Goal: Task Accomplishment & Management: Manage account settings

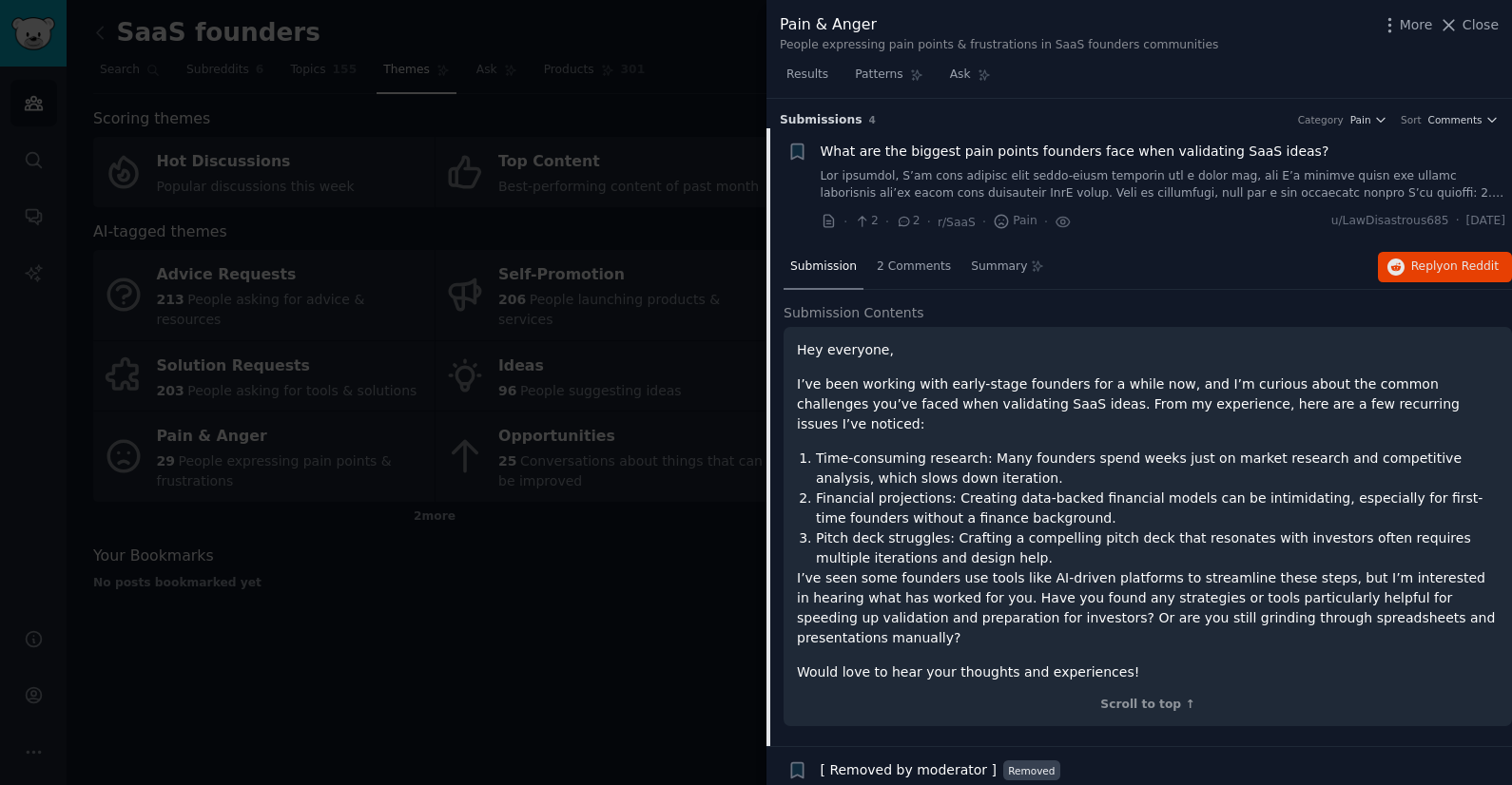
scroll to position [29, 0]
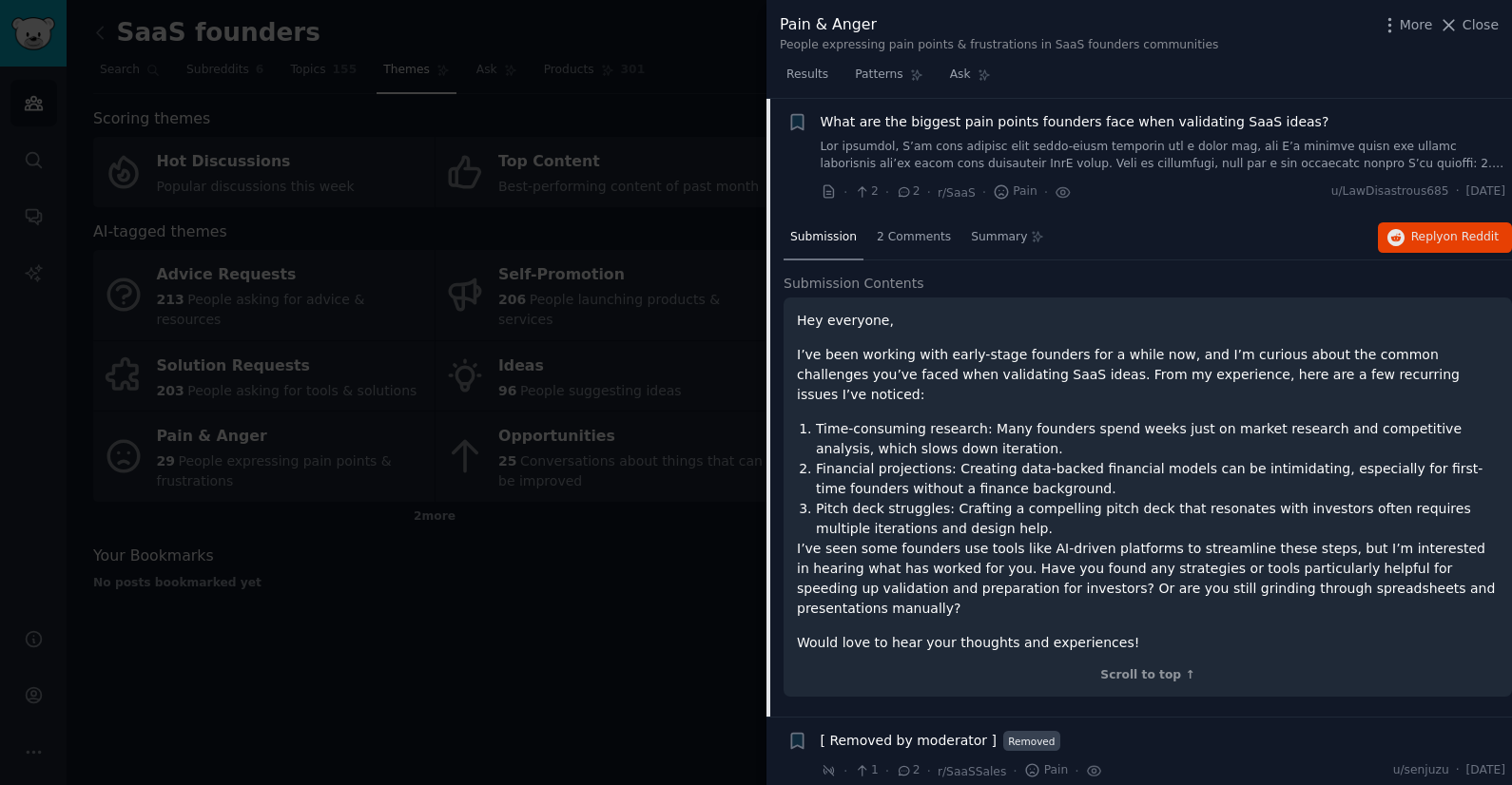
click at [516, 158] on div at bounding box center [756, 392] width 1512 height 785
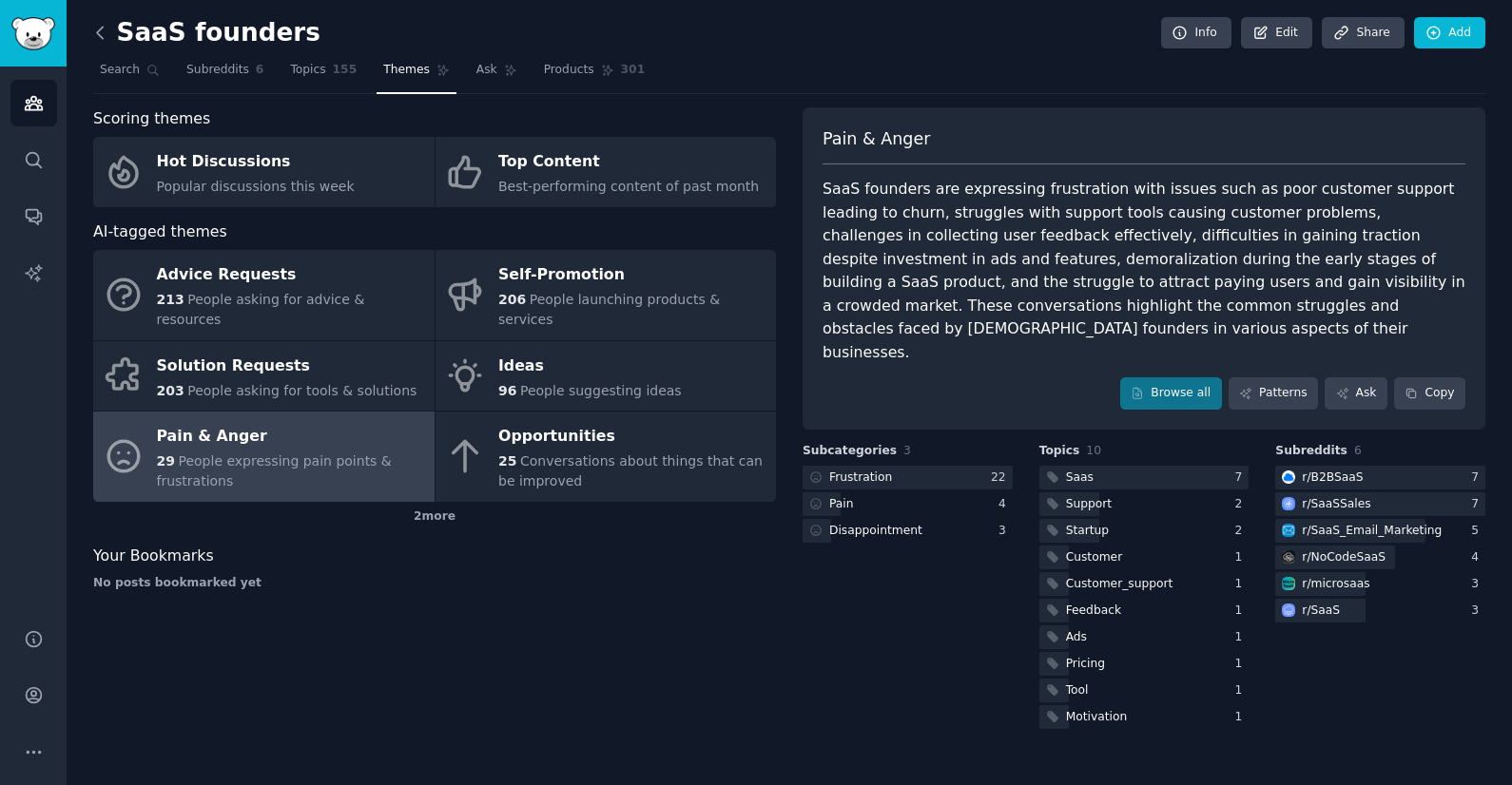
click at [97, 40] on icon at bounding box center [100, 33] width 20 height 20
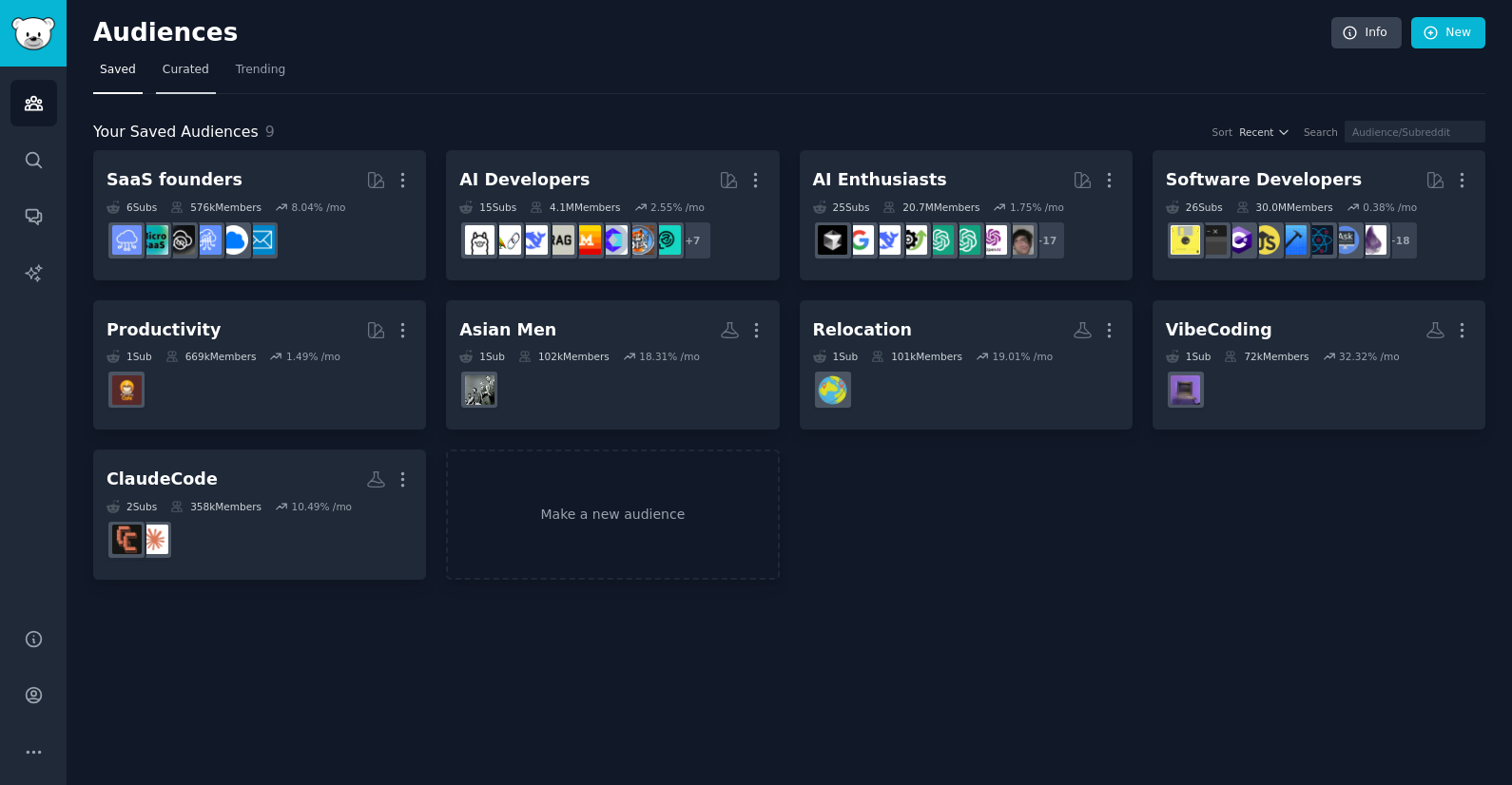
click at [181, 85] on link "Curated" at bounding box center [186, 75] width 60 height 39
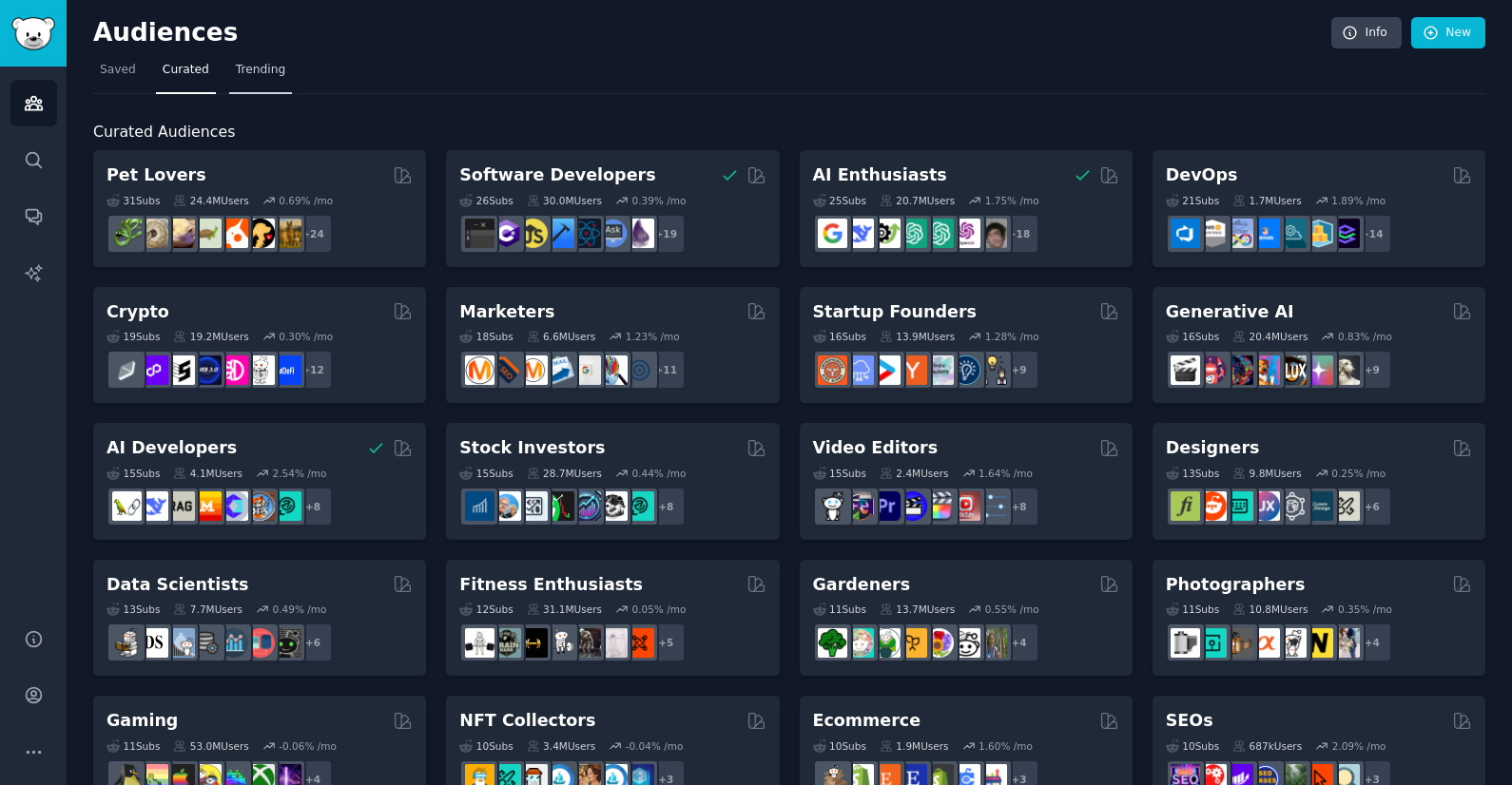
click at [260, 70] on span "Trending" at bounding box center [260, 71] width 49 height 17
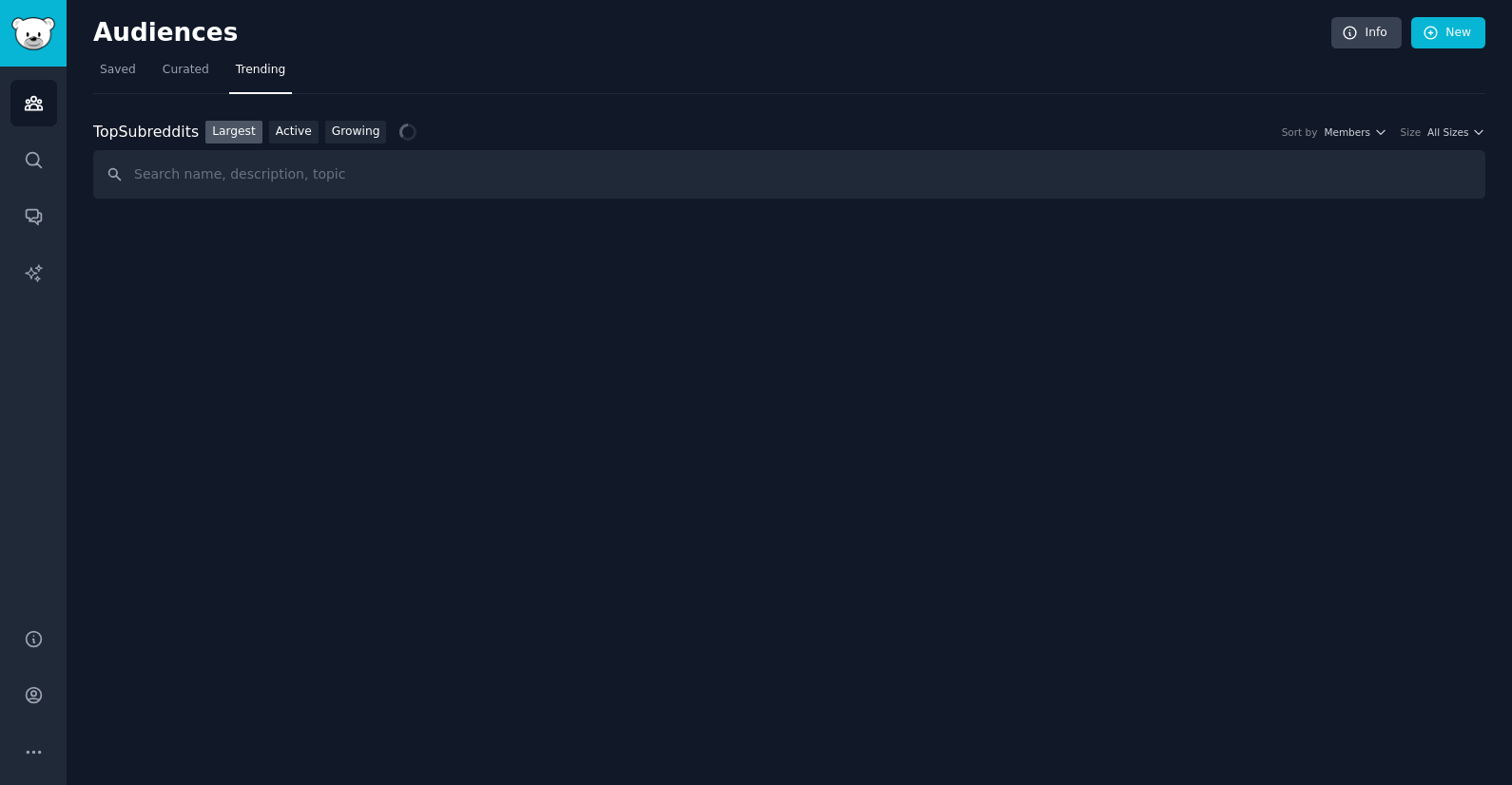
click at [312, 181] on input "text" at bounding box center [789, 175] width 1392 height 49
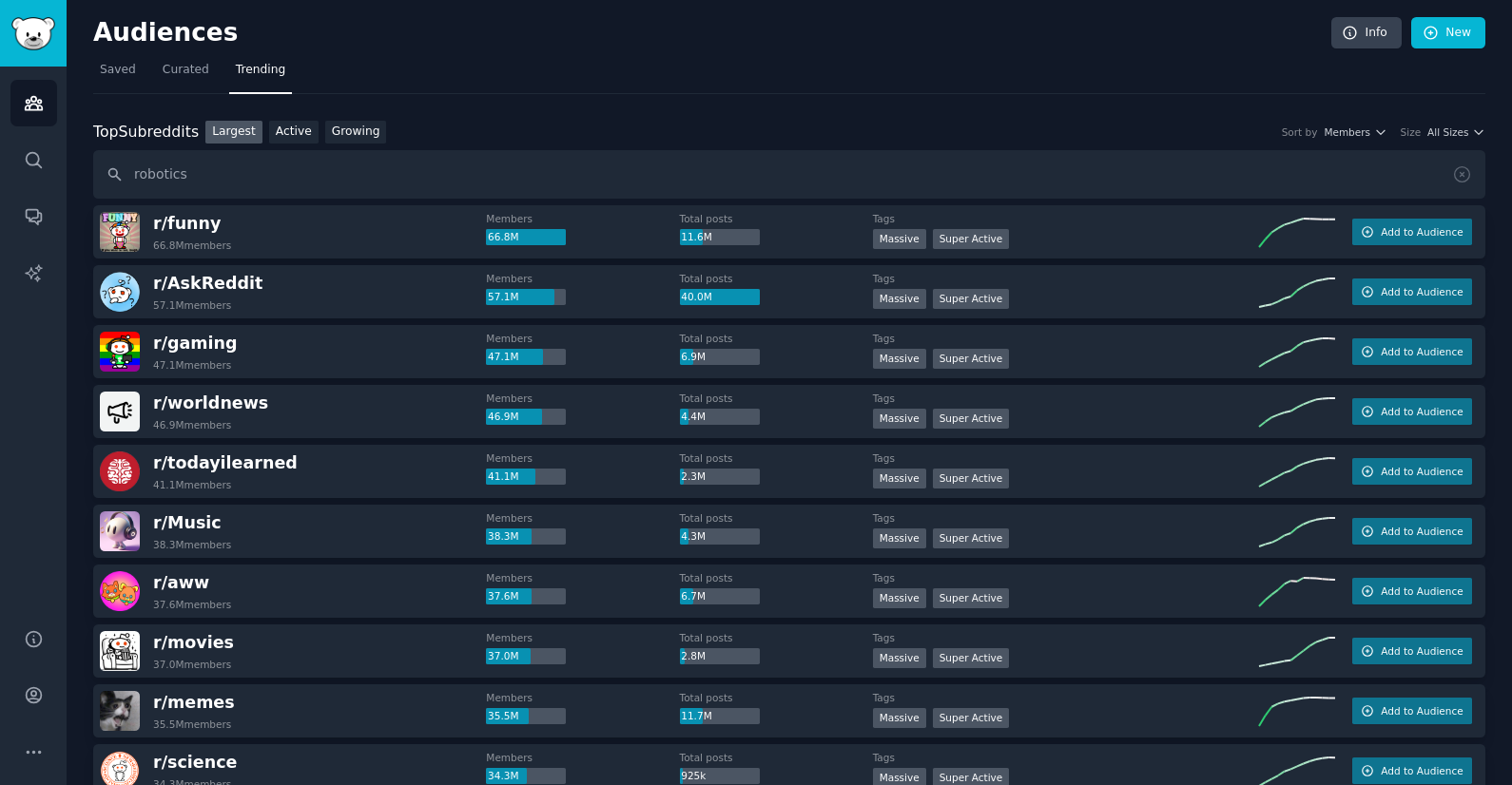
type input "robotics"
click at [379, 129] on link "Growing" at bounding box center [356, 132] width 62 height 23
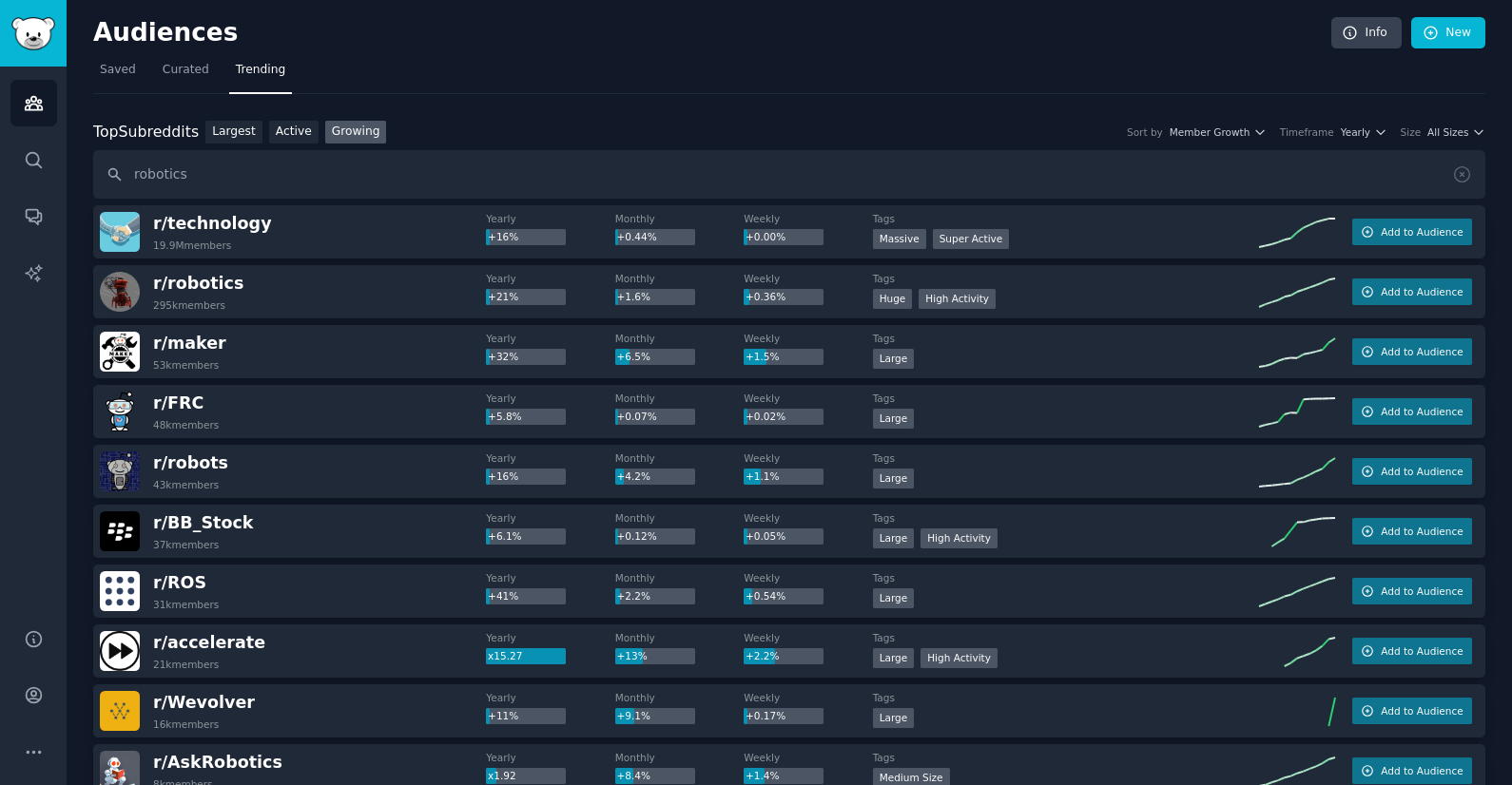
click at [1400, 130] on div "Size" at bounding box center [1411, 132] width 21 height 14
click at [1364, 136] on span "Yearly" at bounding box center [1355, 132] width 29 height 14
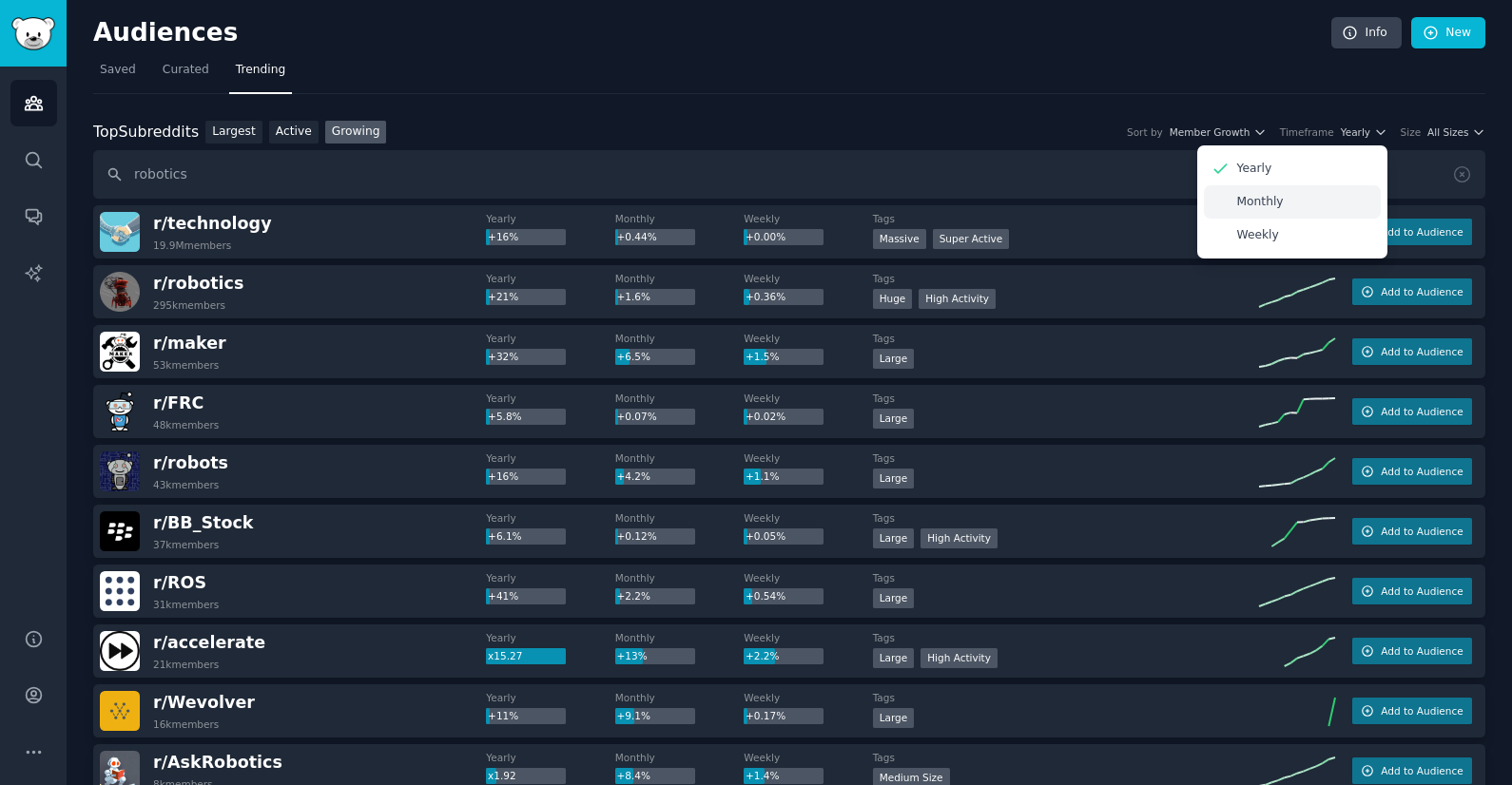
click at [1263, 205] on p "Monthly" at bounding box center [1261, 203] width 47 height 17
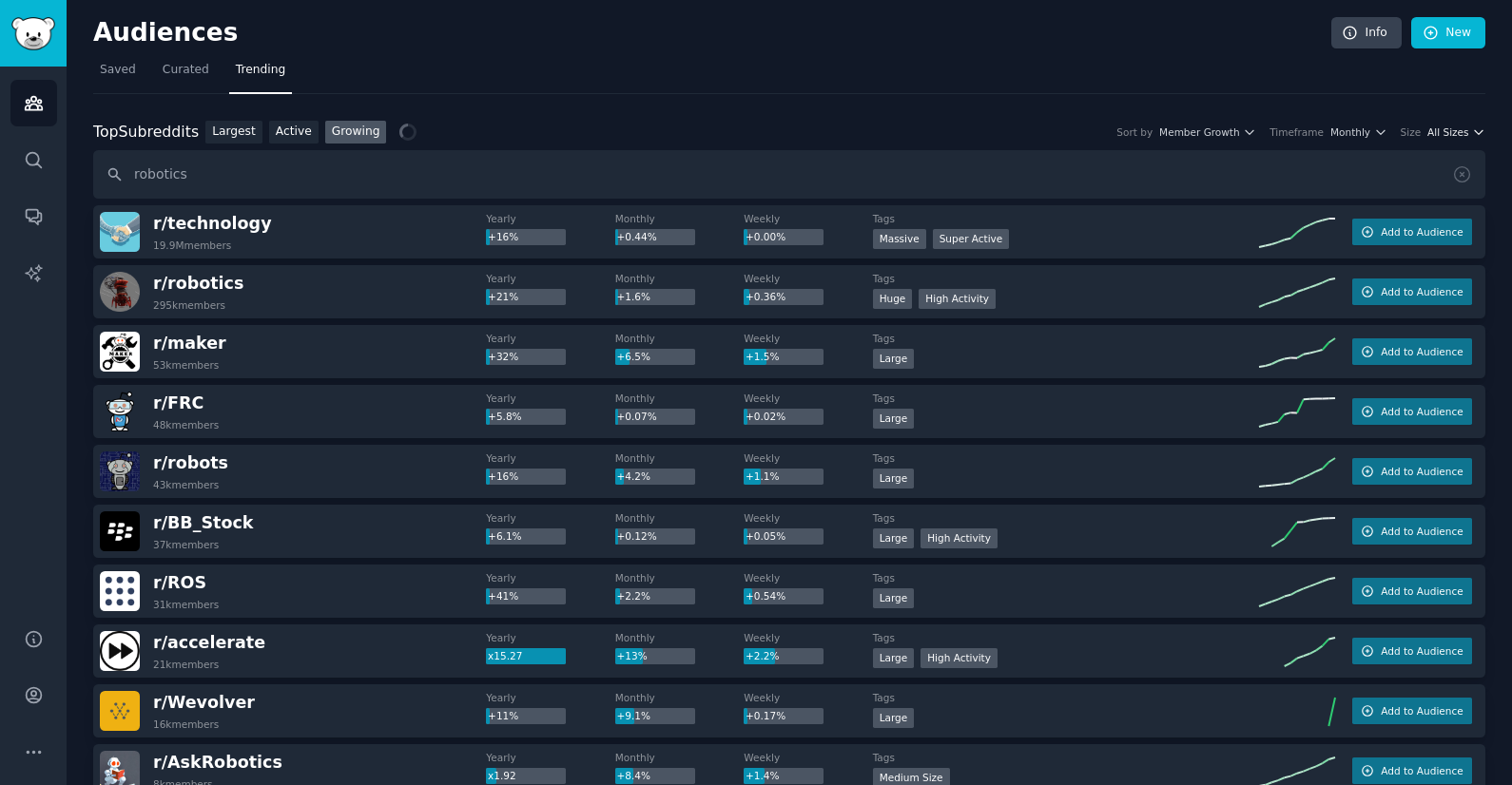
click at [1439, 135] on span "All Sizes" at bounding box center [1447, 132] width 41 height 14
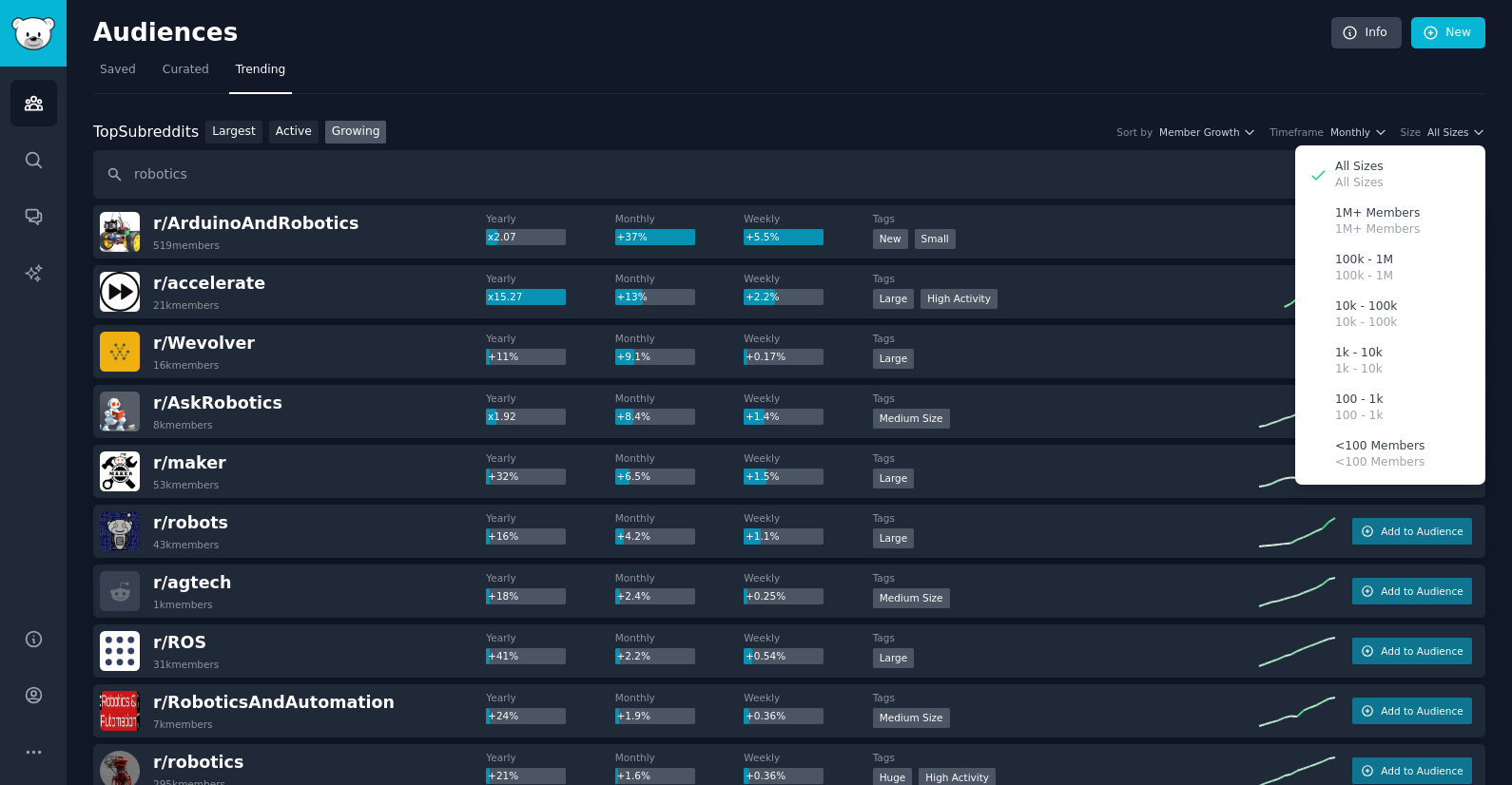
click at [1058, 67] on nav "Saved Curated Trending" at bounding box center [789, 75] width 1392 height 39
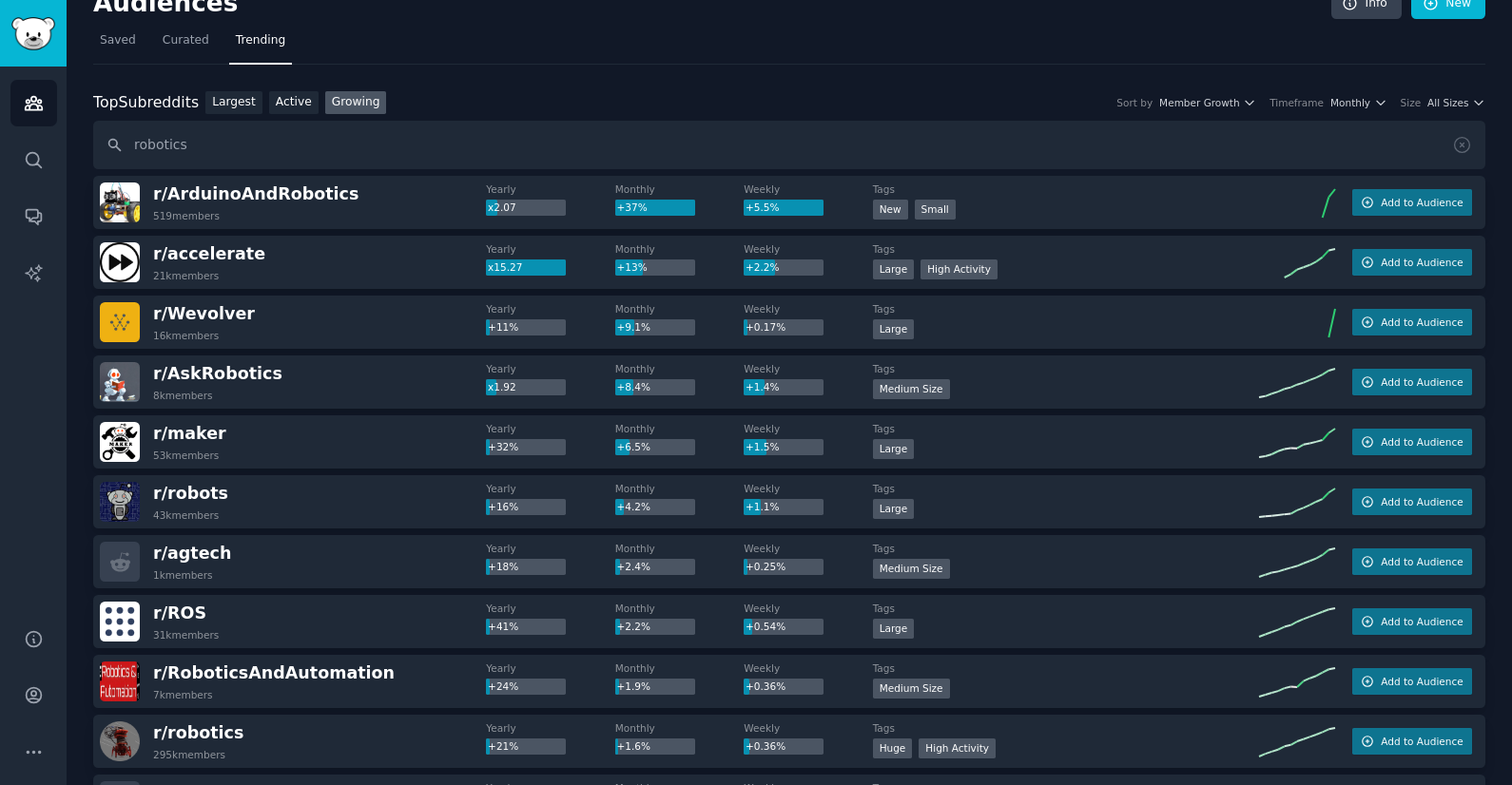
scroll to position [55, 0]
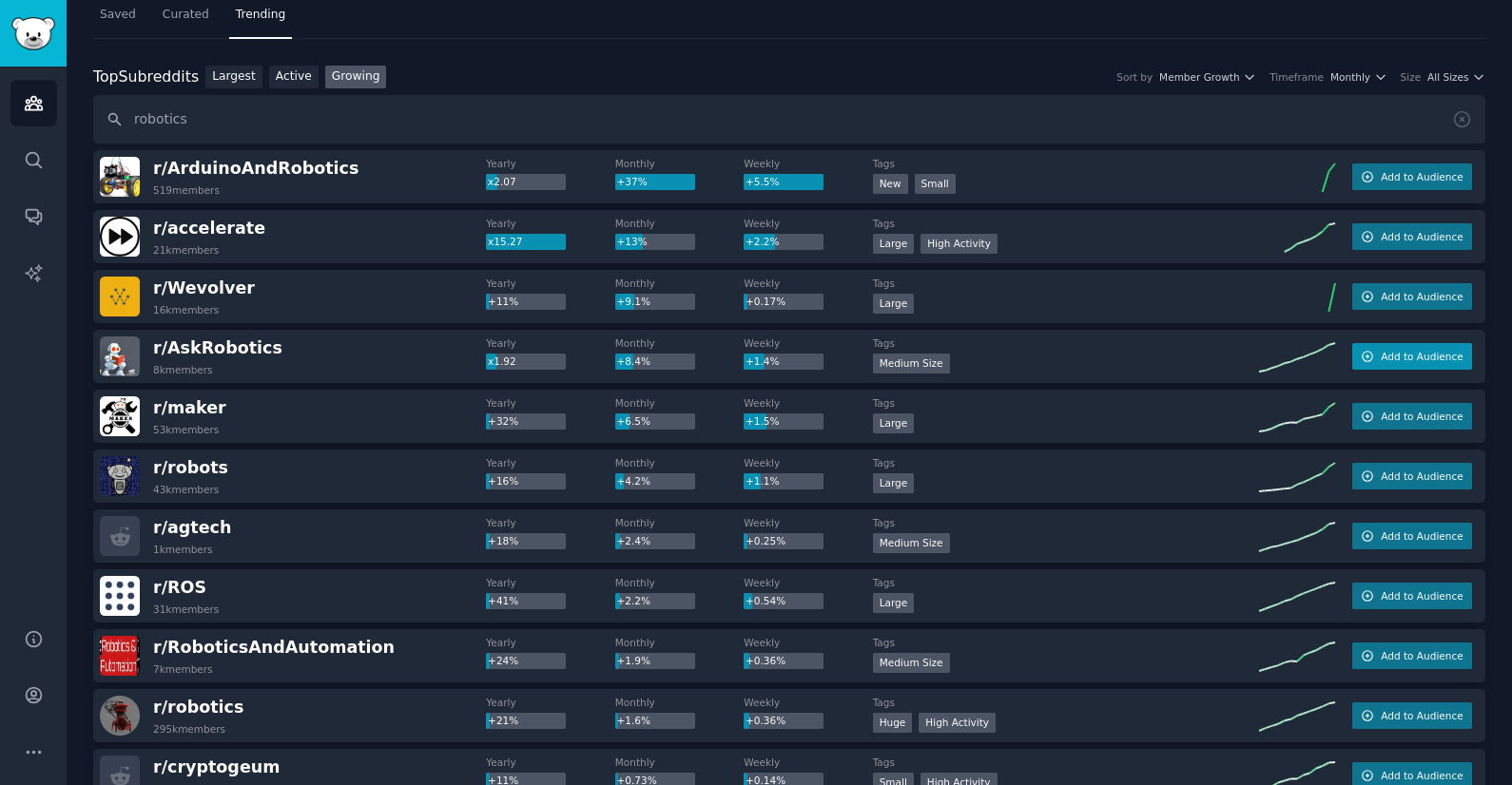
click at [1402, 360] on span "Add to Audience" at bounding box center [1421, 357] width 82 height 14
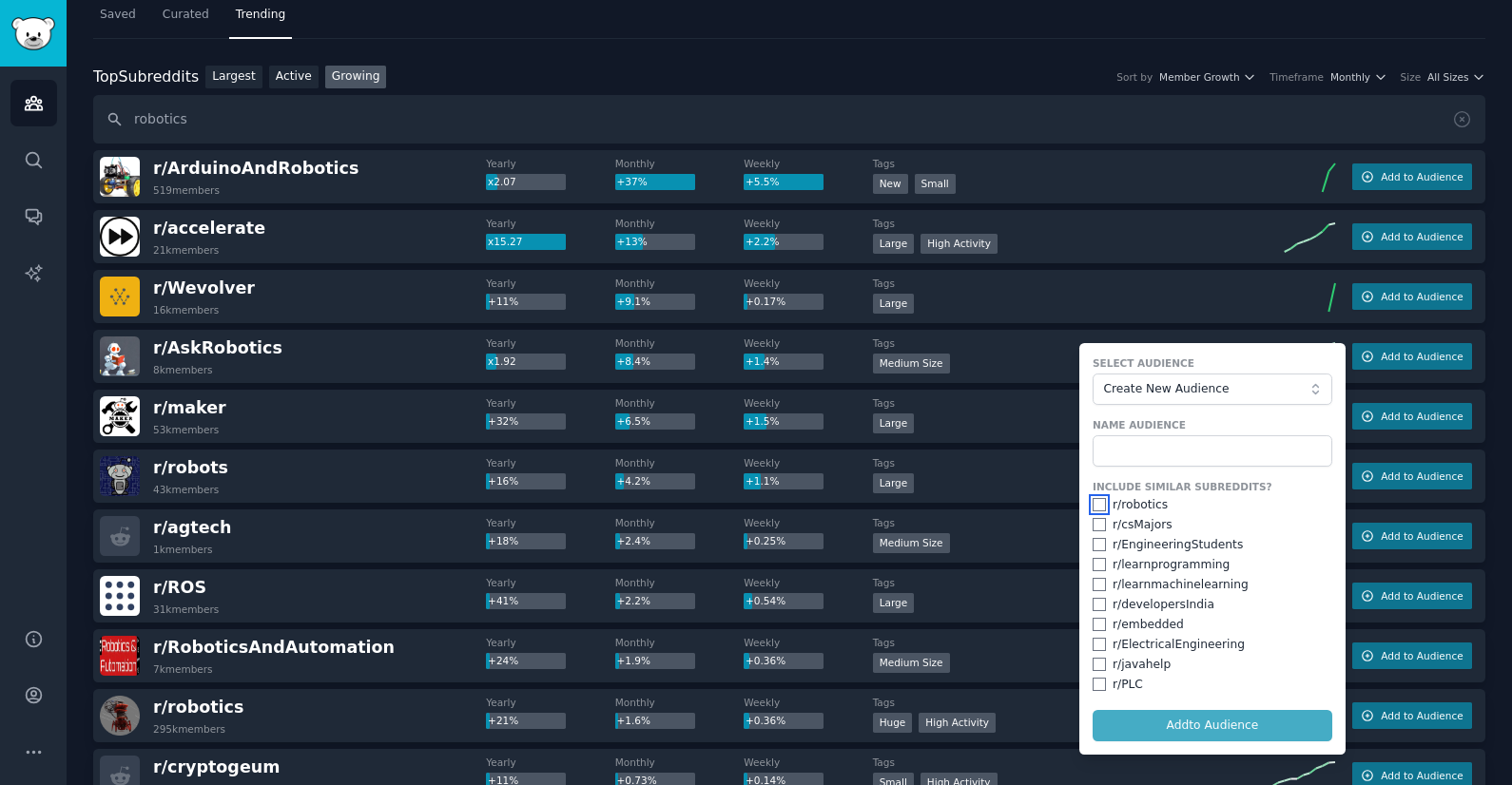
click at [1099, 503] on input "checkbox" at bounding box center [1100, 505] width 14 height 14
checkbox input "true"
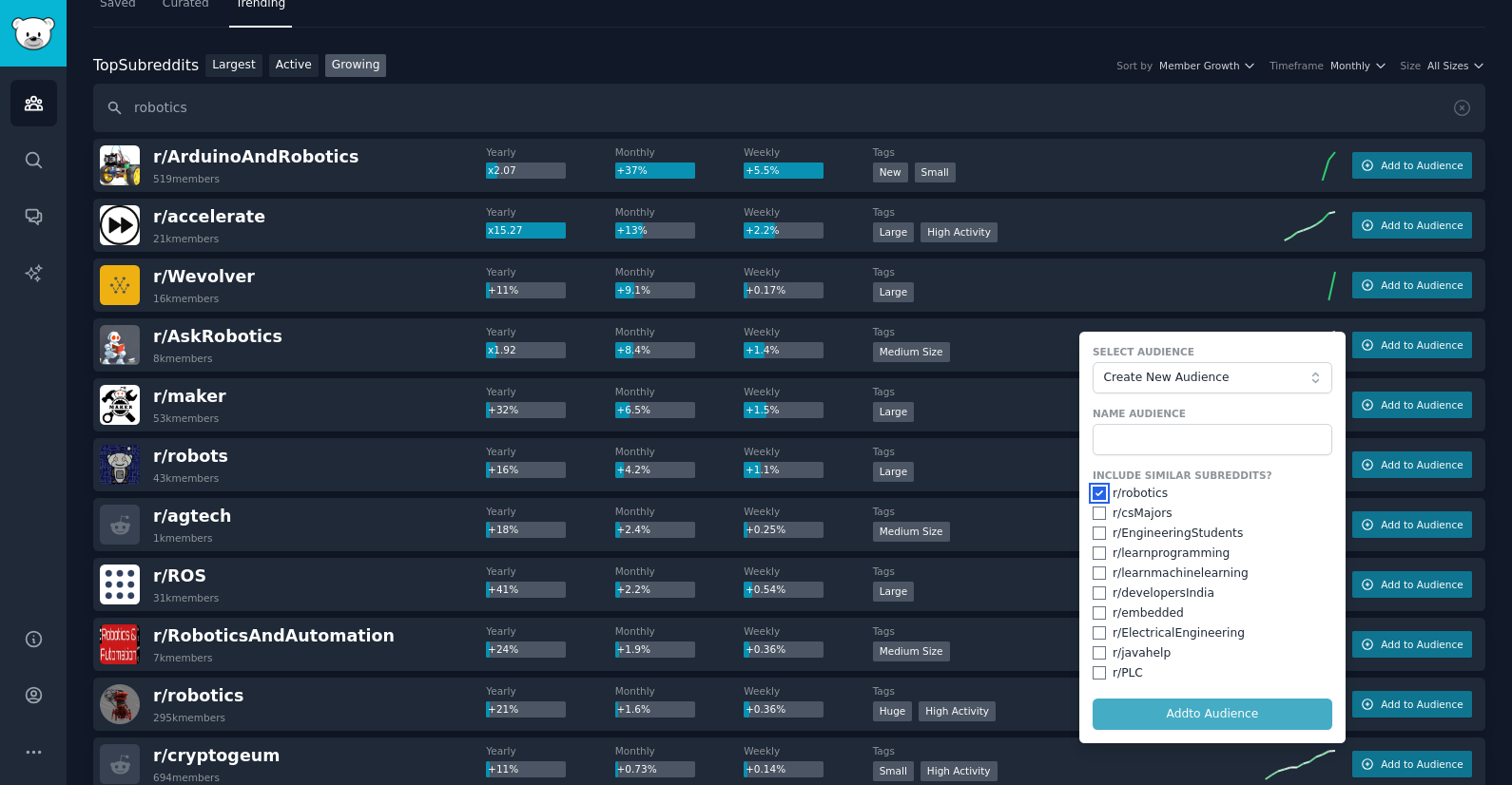
scroll to position [70, 0]
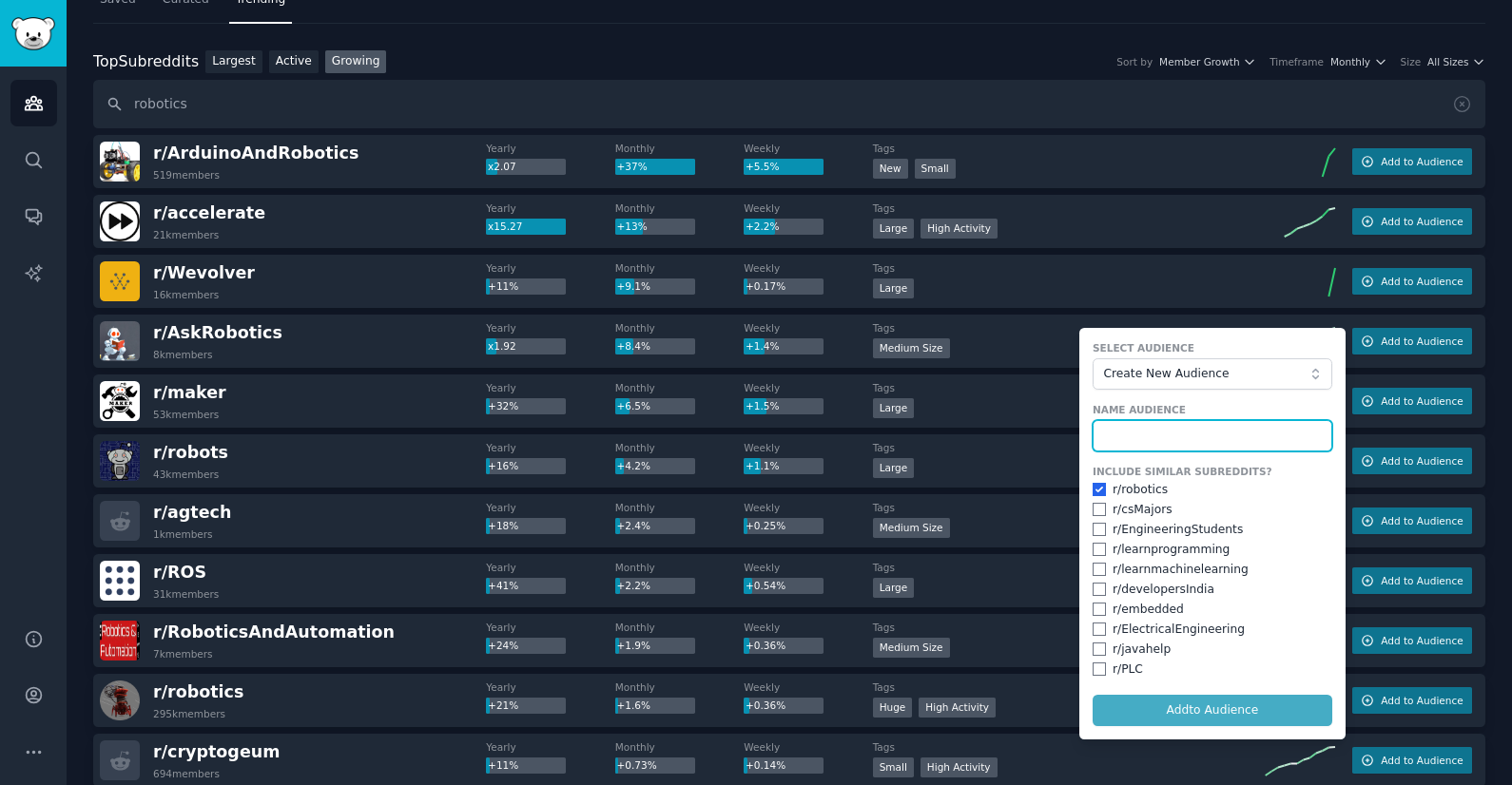
click at [1181, 432] on input "text" at bounding box center [1212, 436] width 240 height 32
type input "Robotics"
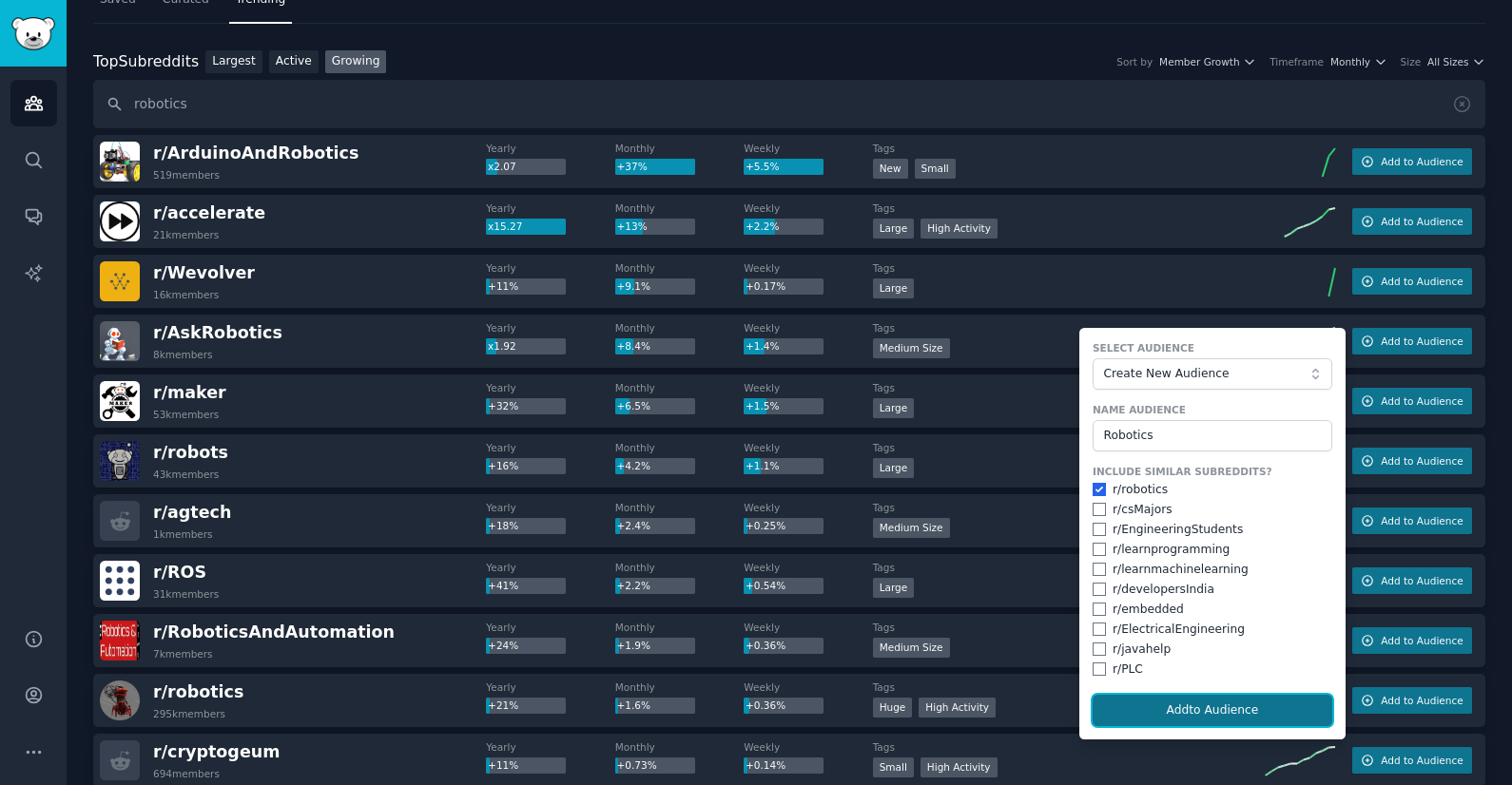
click at [1193, 717] on button "Add to Audience" at bounding box center [1212, 710] width 240 height 32
checkbox input "false"
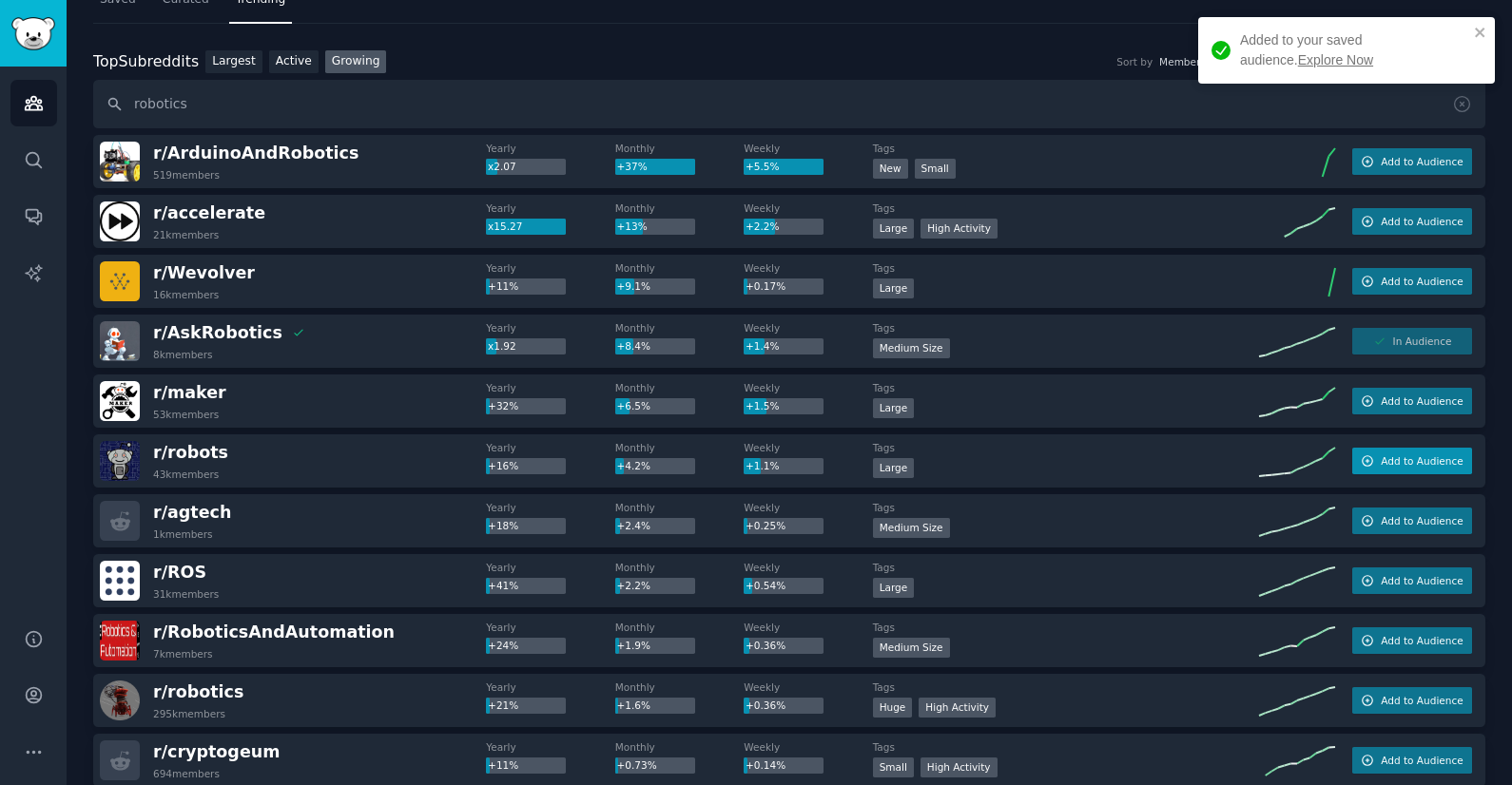
click at [1397, 465] on span "Add to Audience" at bounding box center [1421, 461] width 82 height 14
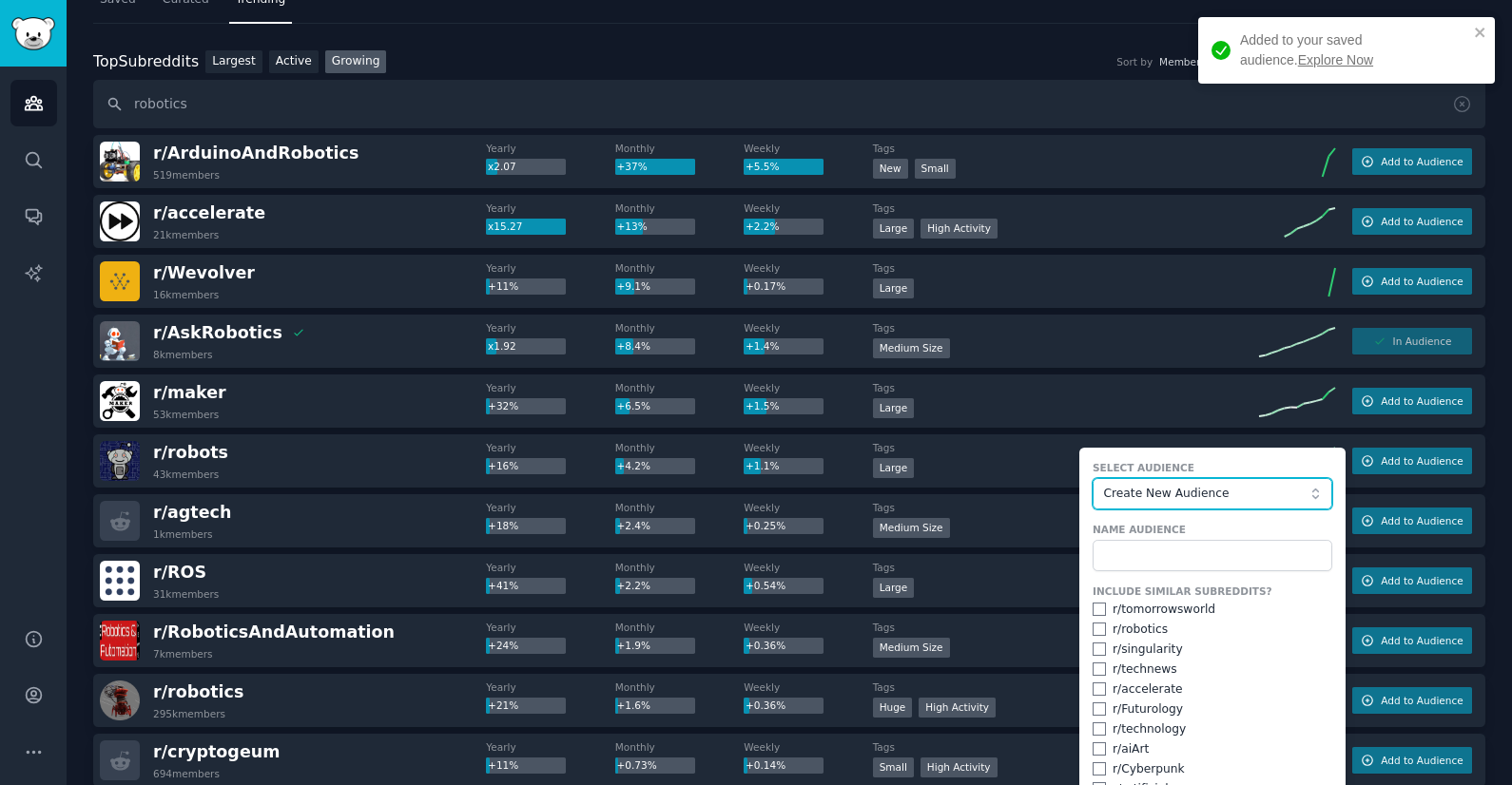
click at [1201, 478] on button "Create New Audience" at bounding box center [1212, 494] width 240 height 32
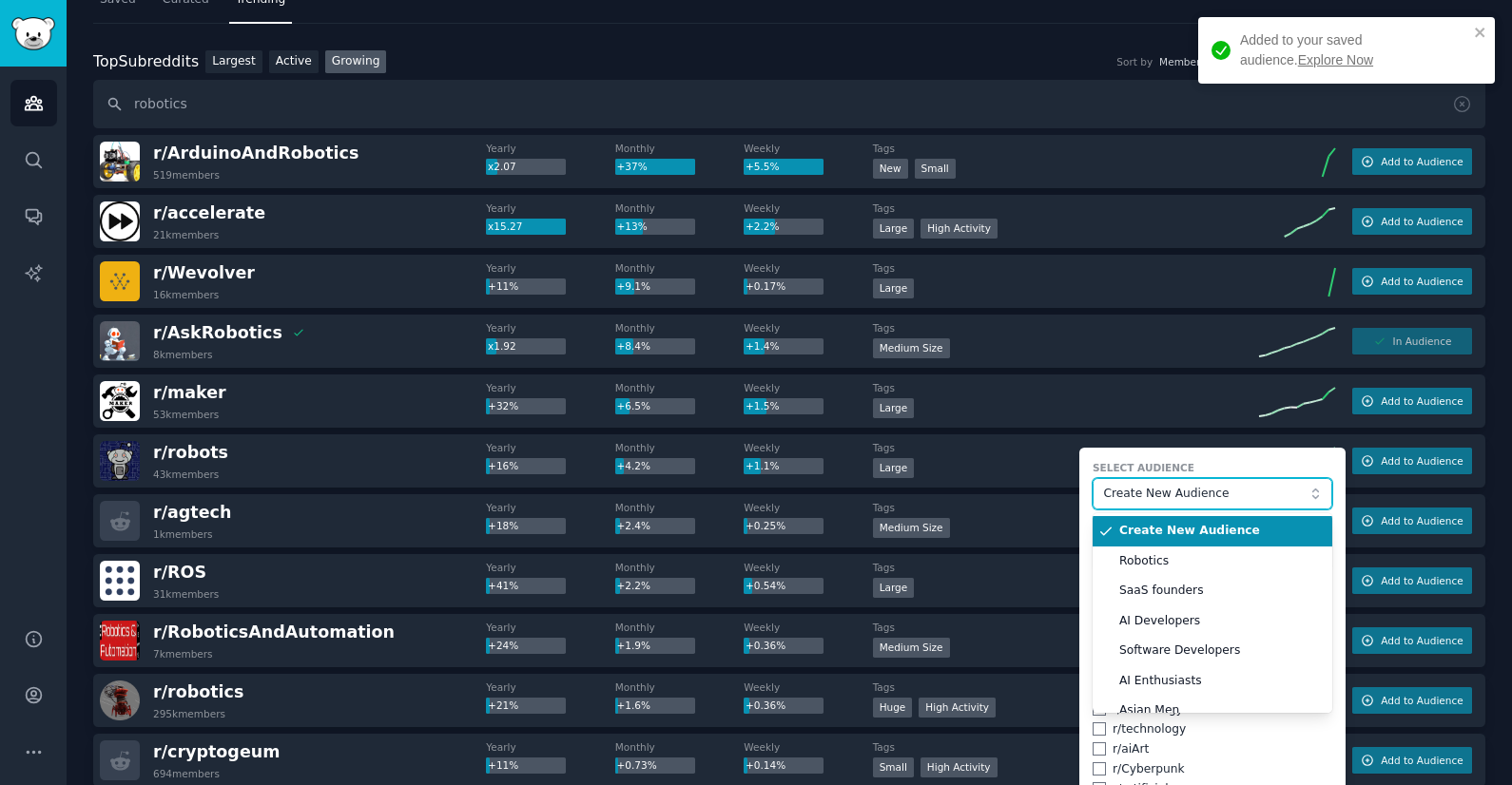
click at [1194, 490] on span "Create New Audience" at bounding box center [1206, 495] width 209 height 17
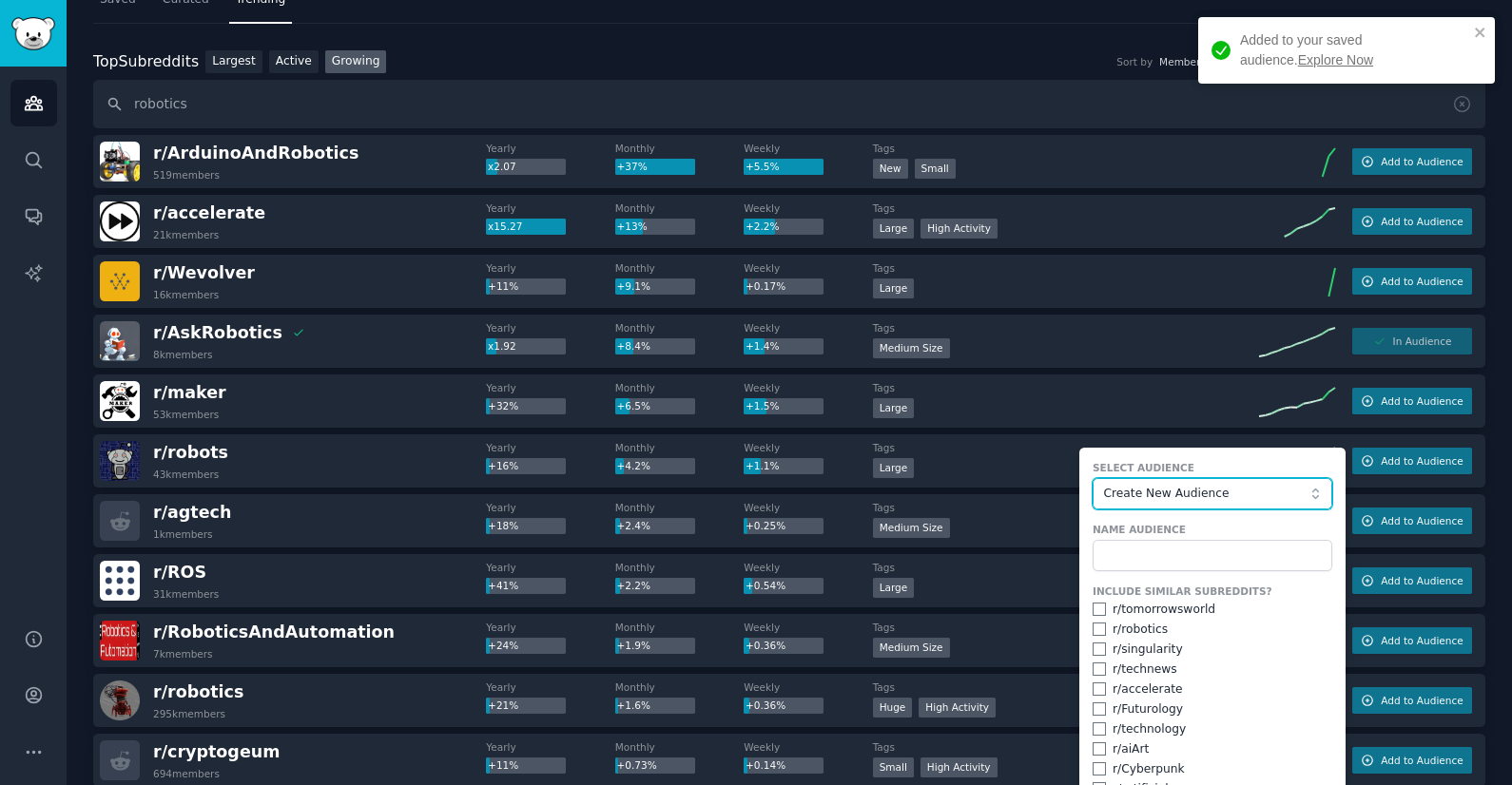
click at [1198, 491] on span "Create New Audience" at bounding box center [1206, 495] width 209 height 17
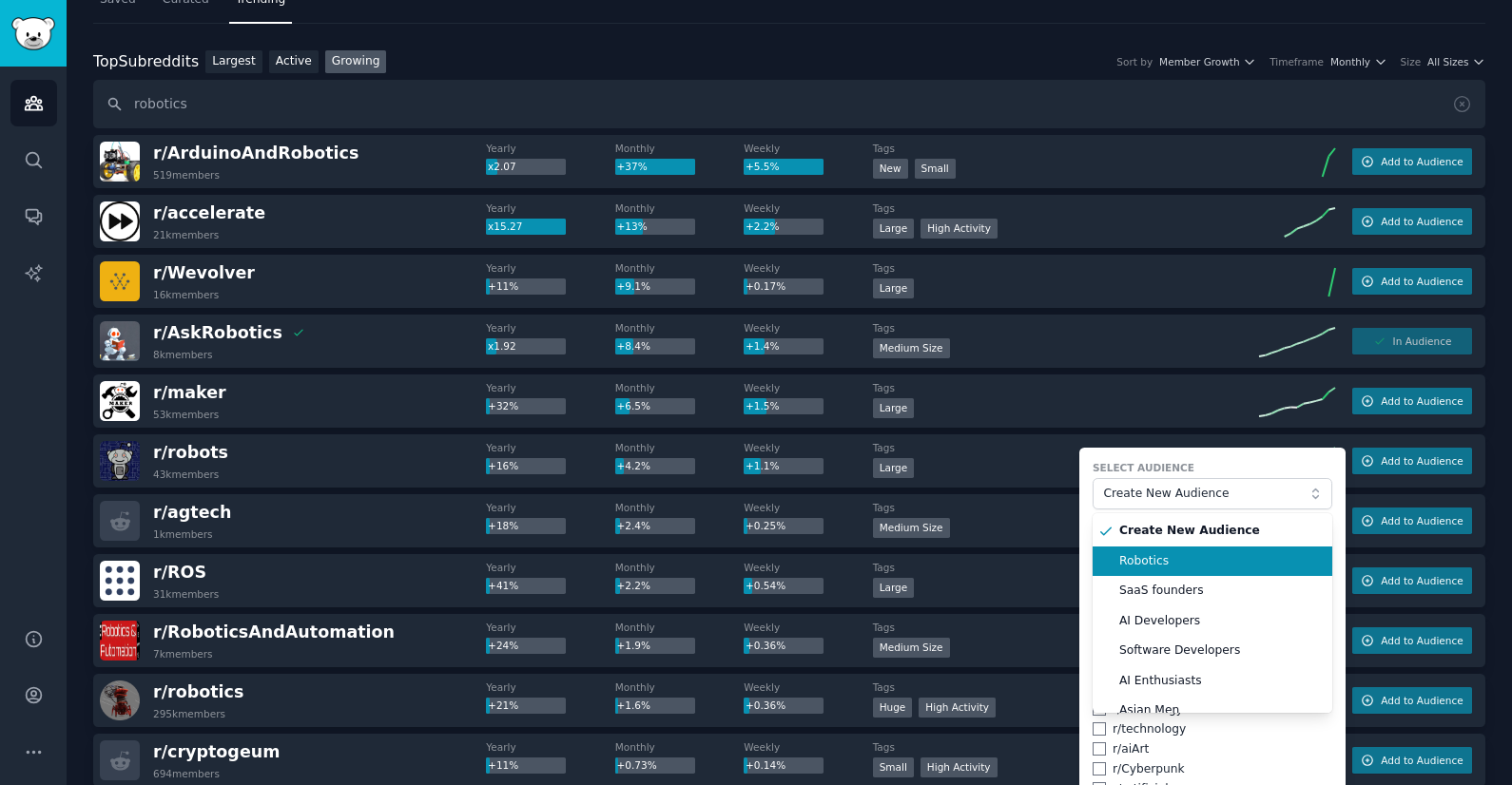
click at [1167, 560] on span "Robotics" at bounding box center [1219, 562] width 200 height 17
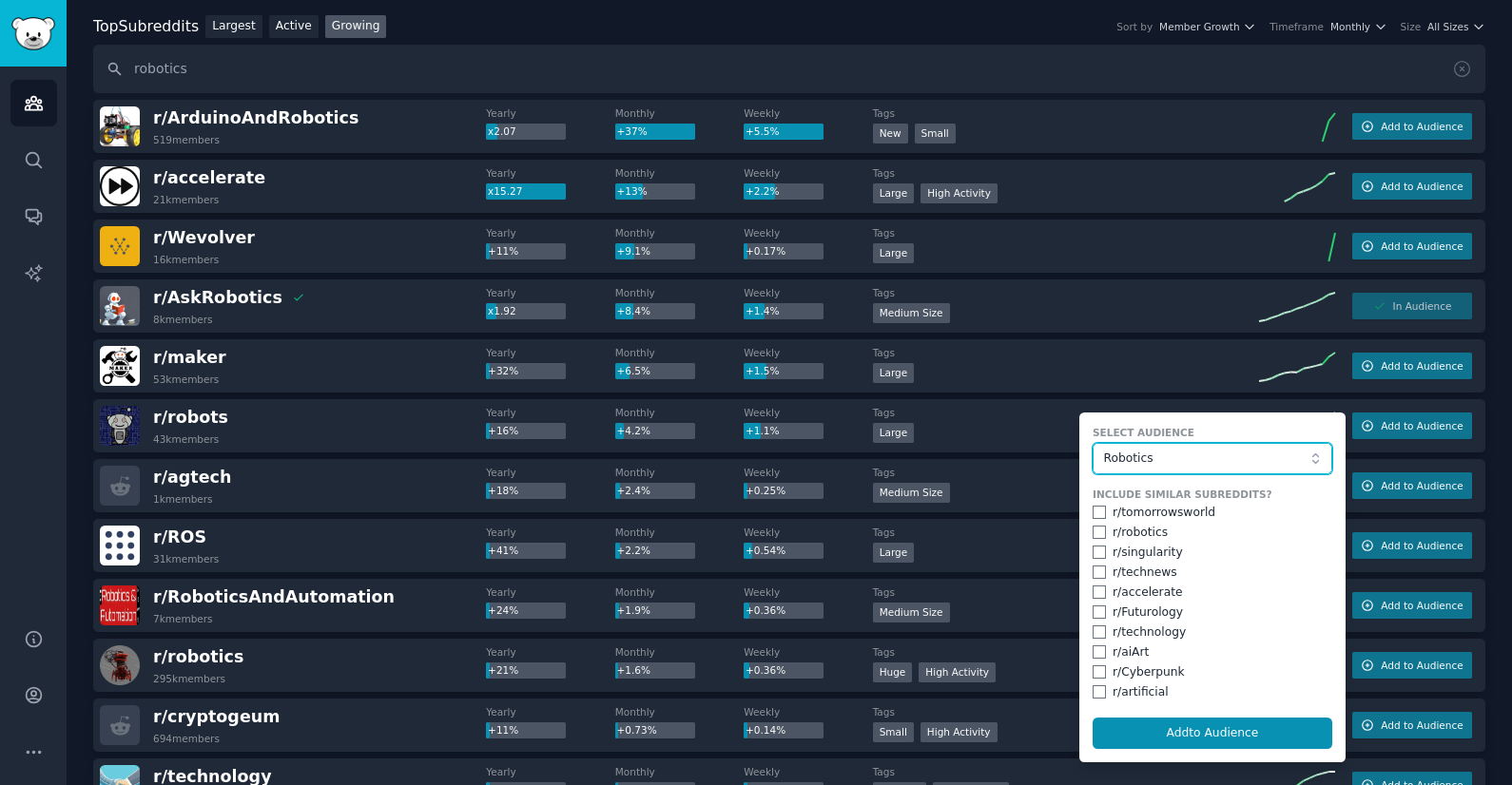
scroll to position [110, 0]
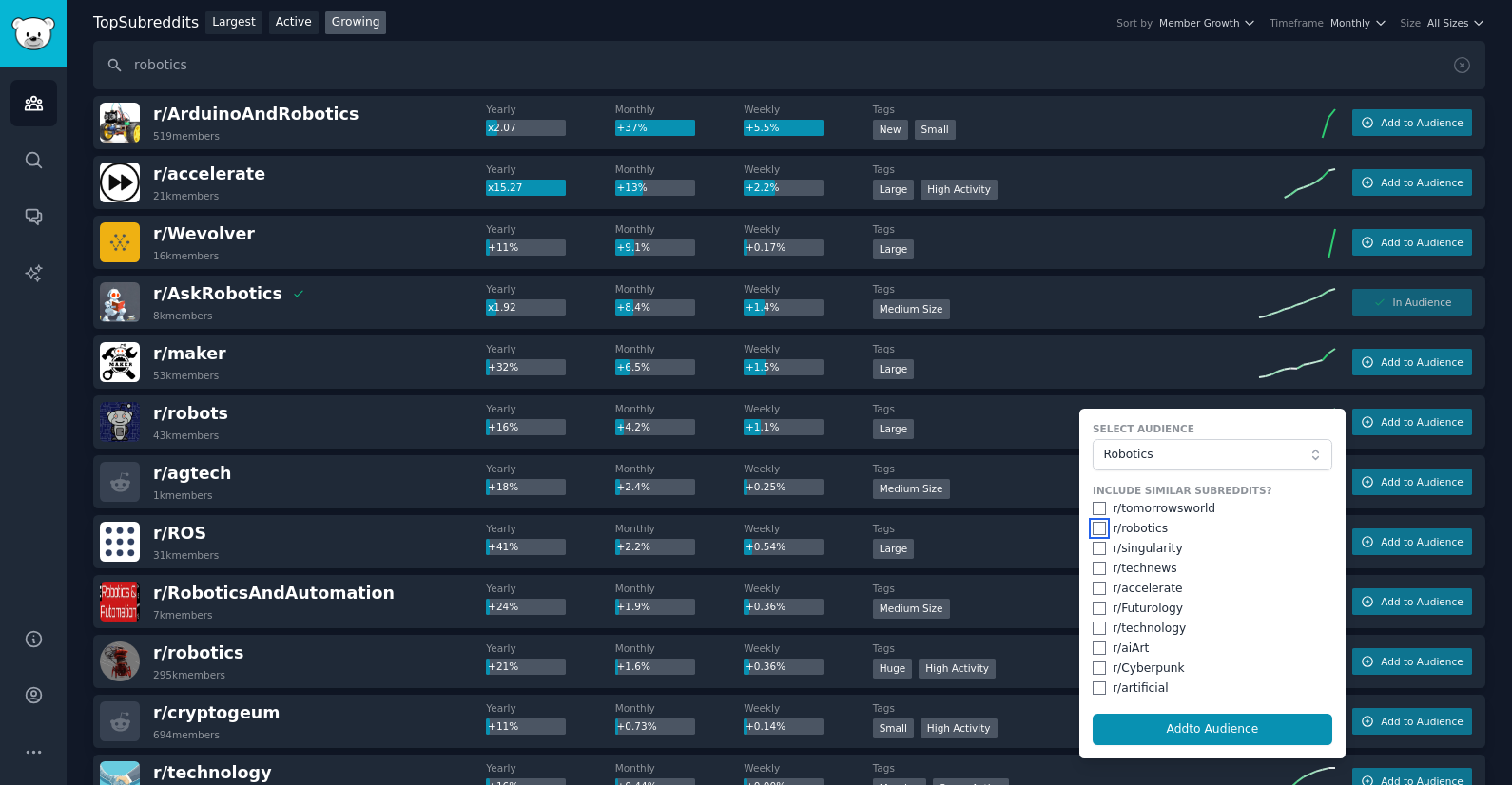
click at [1093, 529] on input "checkbox" at bounding box center [1100, 529] width 14 height 14
click at [1187, 739] on button "Add to Audience" at bounding box center [1212, 730] width 240 height 32
checkbox input "false"
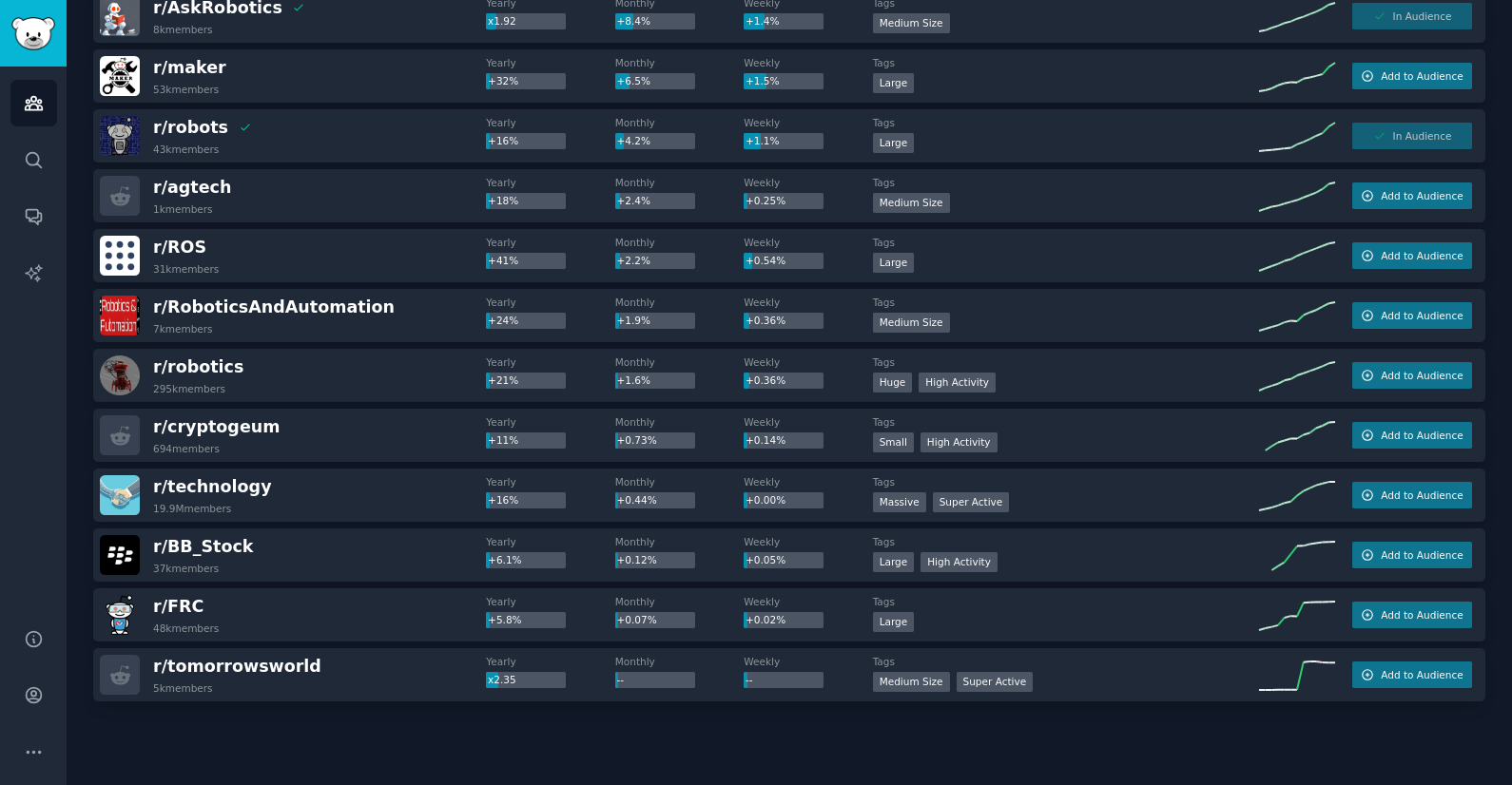
scroll to position [399, 0]
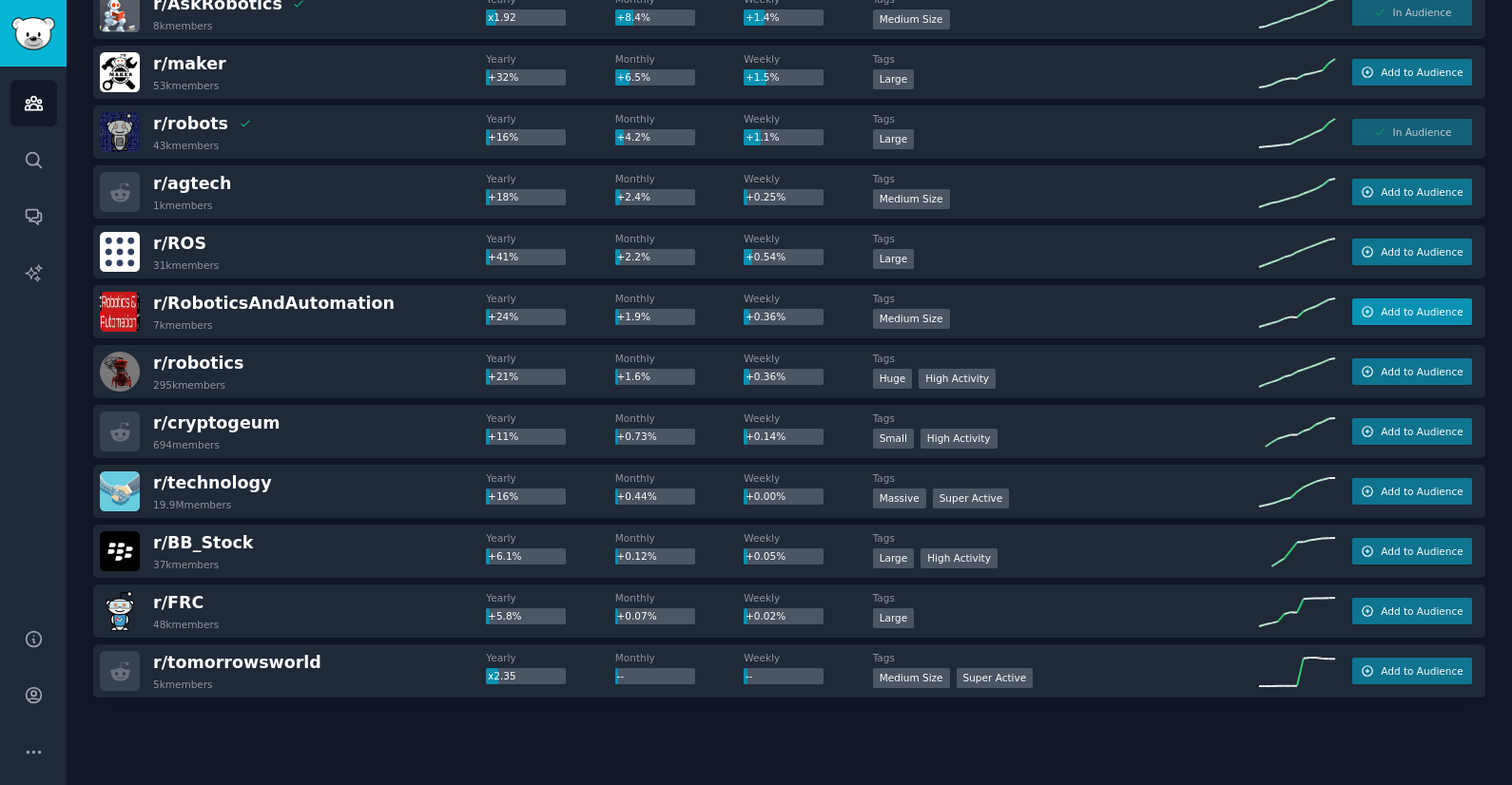
click at [1402, 320] on button "Add to Audience" at bounding box center [1411, 311] width 119 height 26
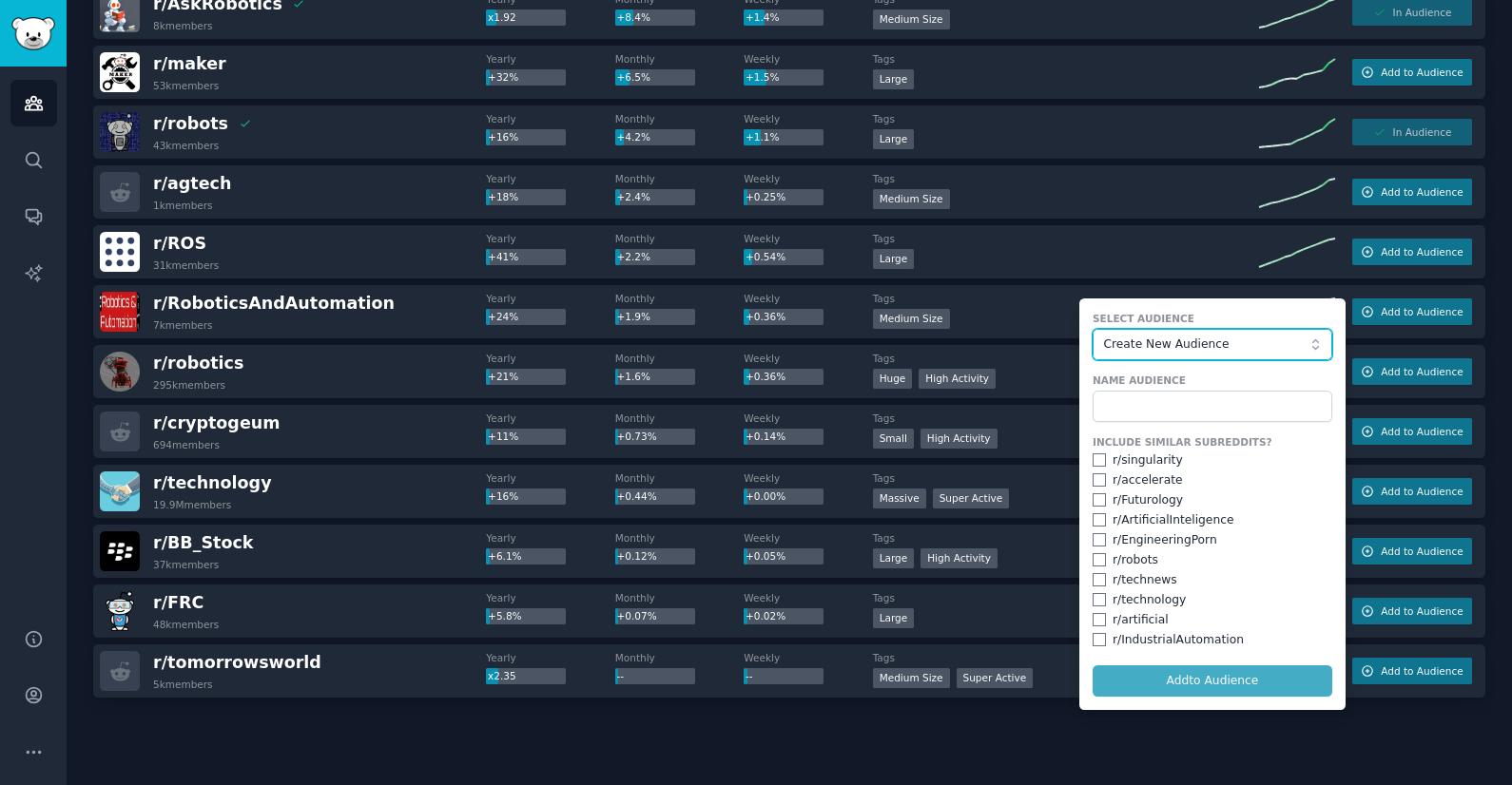
click at [1225, 346] on span "Create New Audience" at bounding box center [1206, 345] width 209 height 17
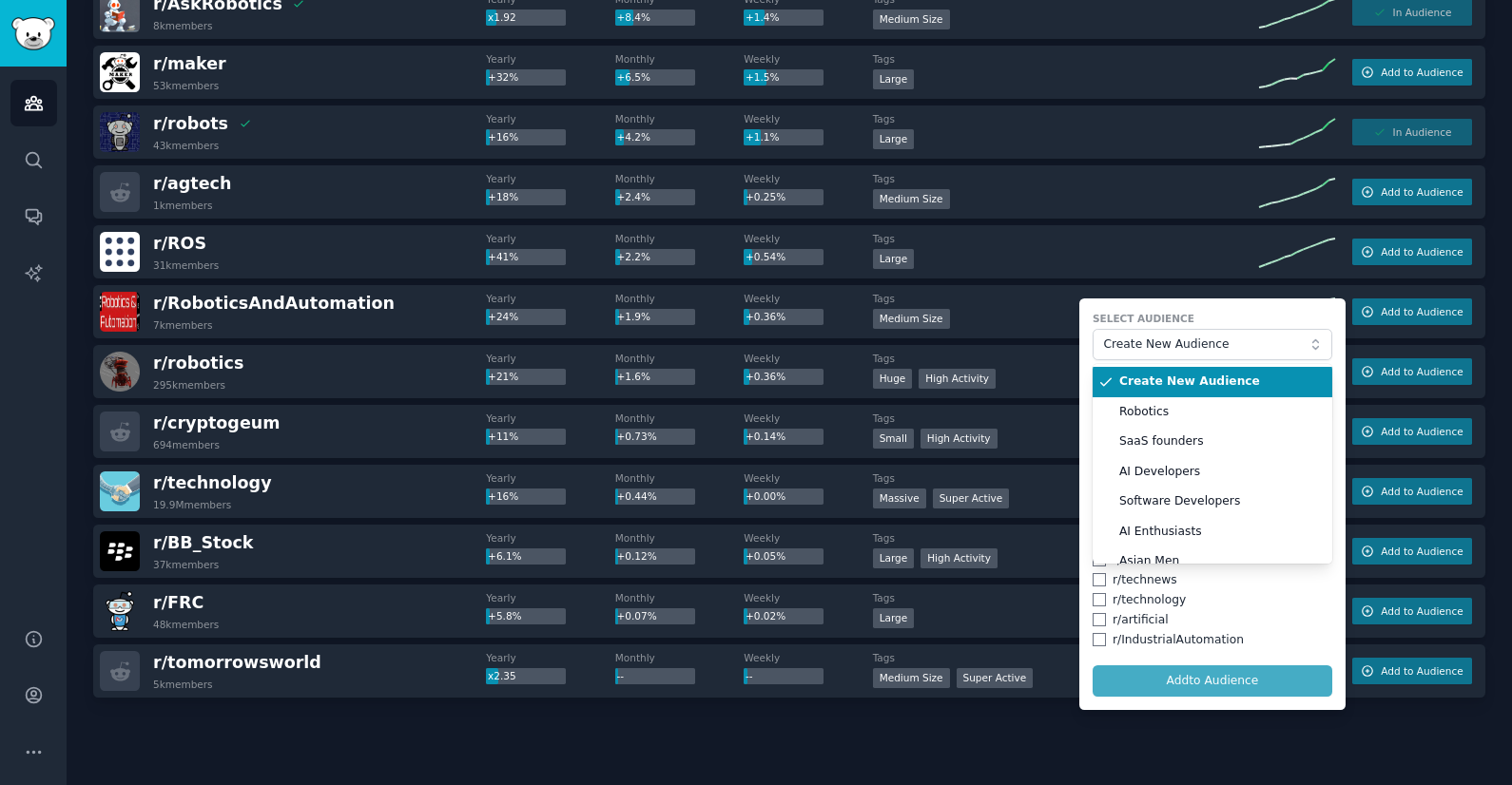
click at [1179, 404] on span "Robotics" at bounding box center [1219, 412] width 200 height 17
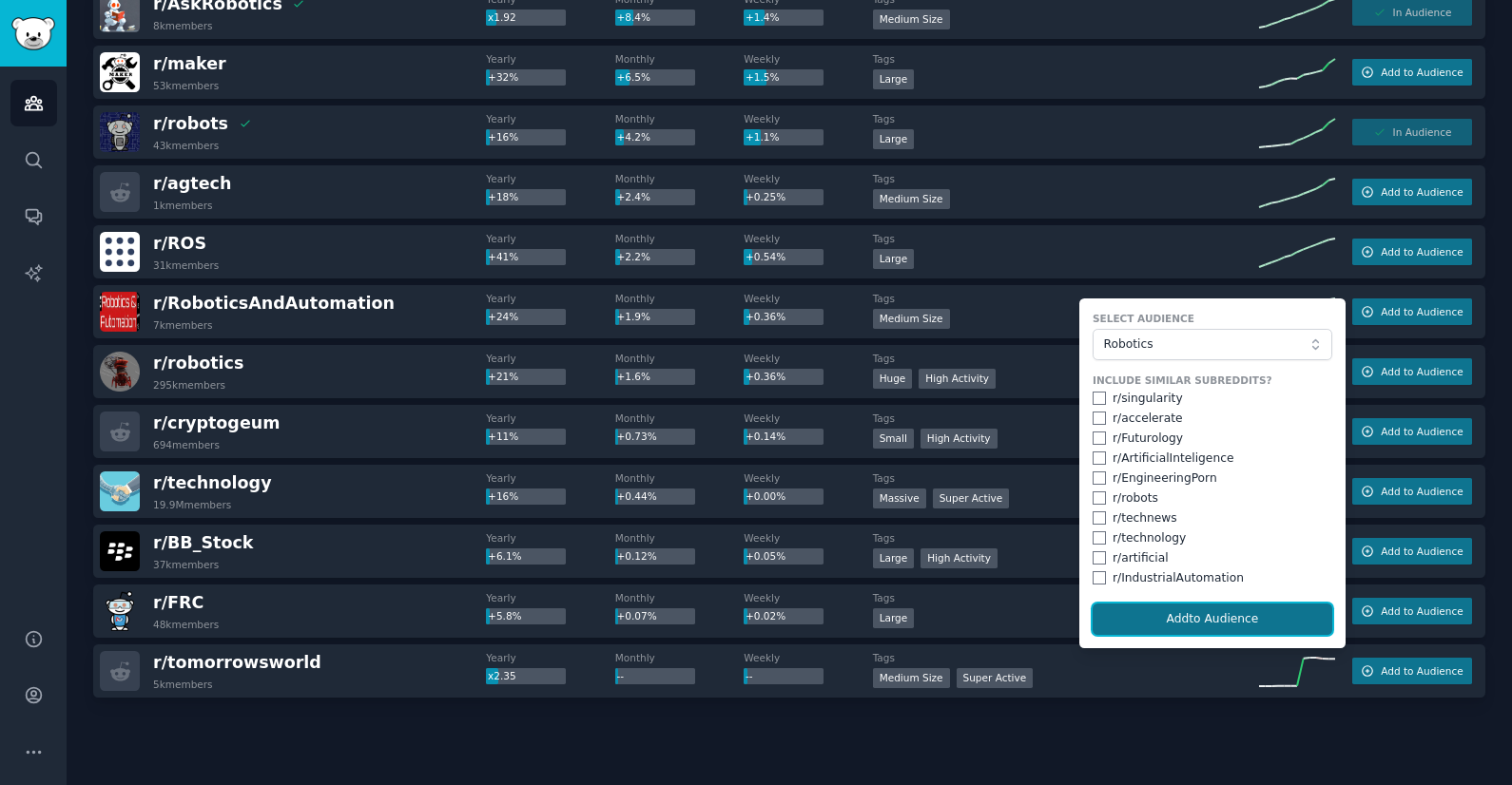
click at [1200, 618] on button "Add to Audience" at bounding box center [1212, 619] width 240 height 32
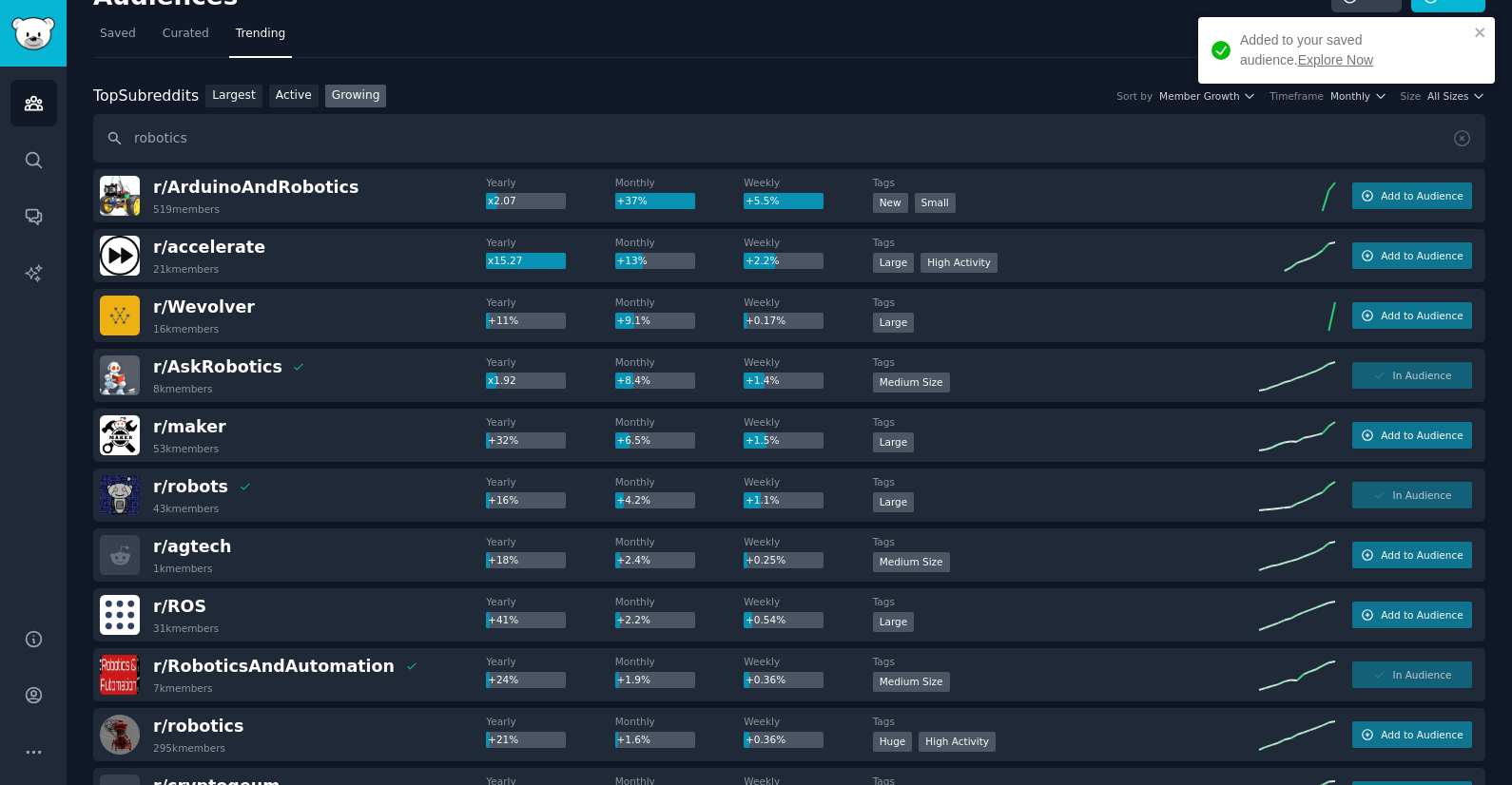
scroll to position [0, 0]
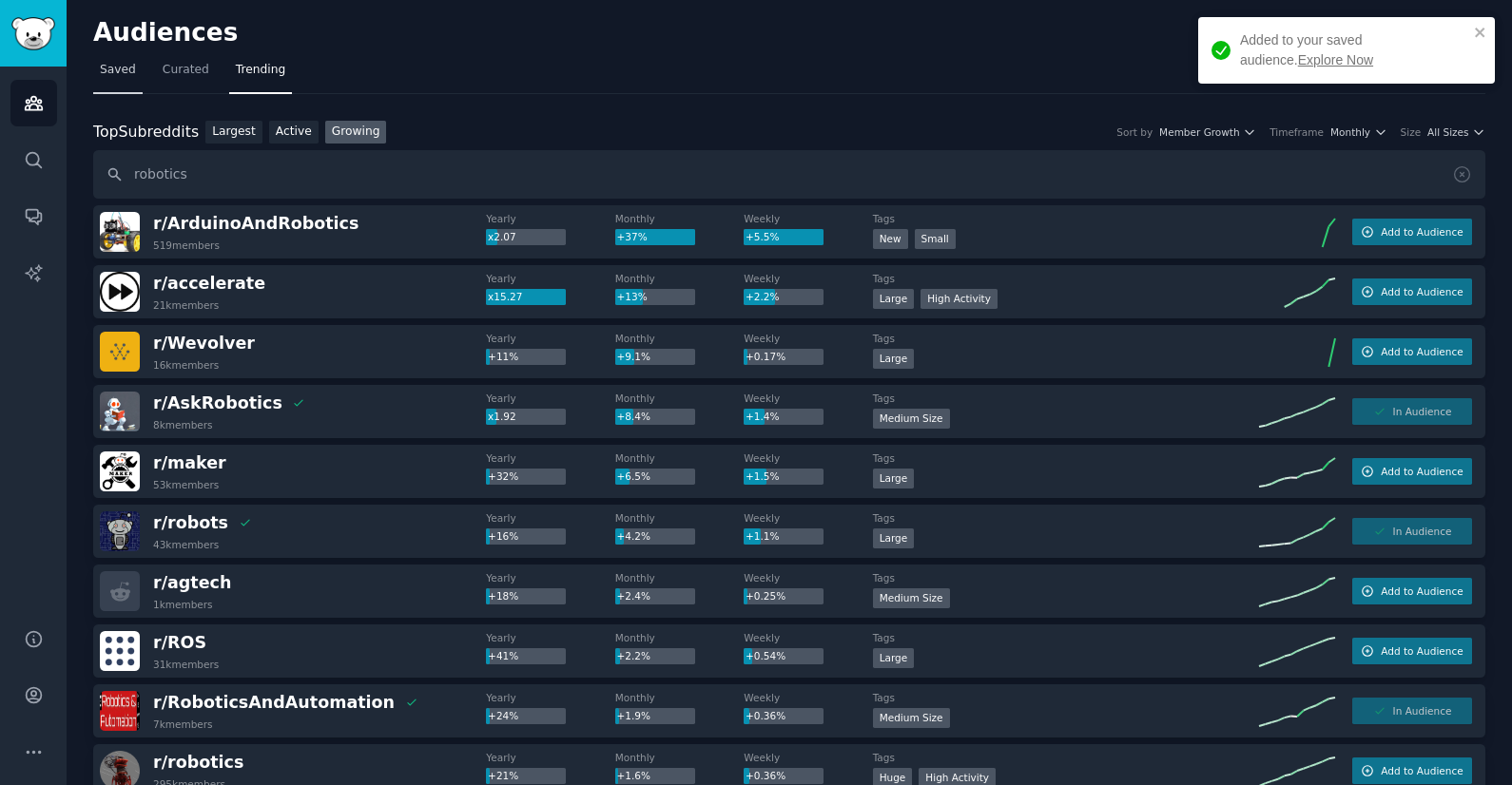
click at [107, 66] on span "Saved" at bounding box center [117, 71] width 36 height 17
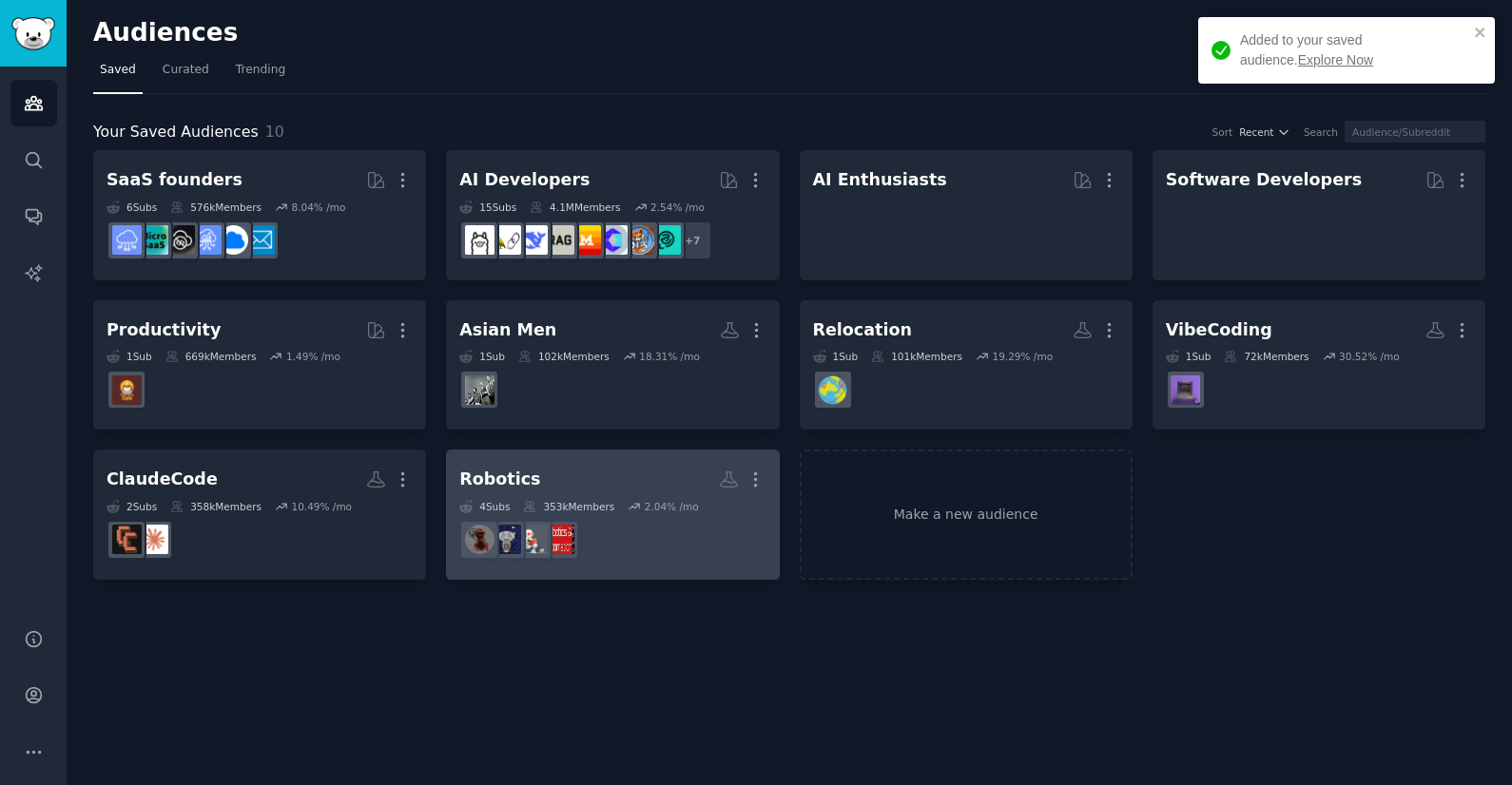
click at [608, 501] on div "353k Members" at bounding box center [569, 507] width 91 height 14
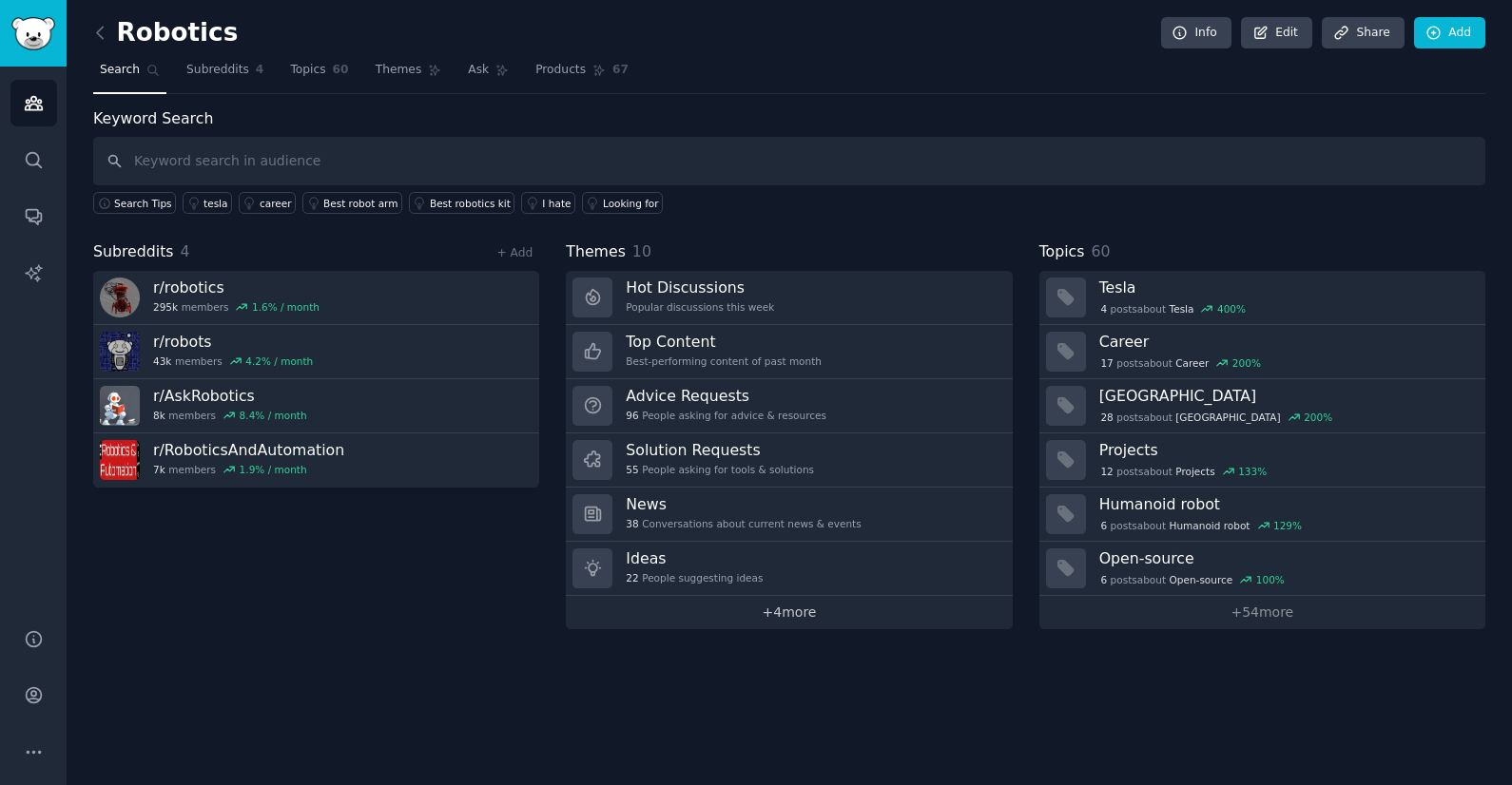
click at [818, 617] on link "+ 4 more" at bounding box center [788, 612] width 445 height 33
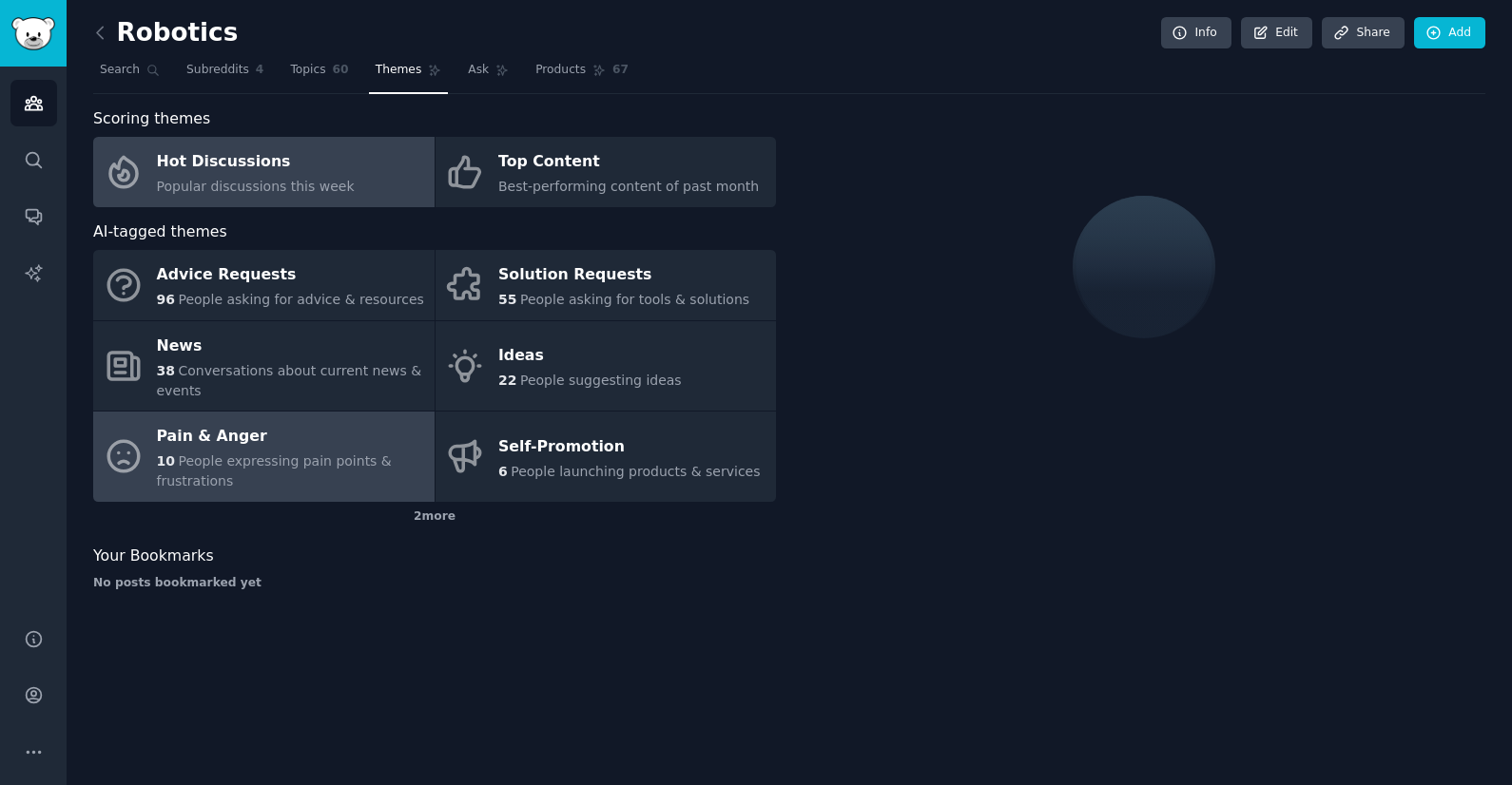
click at [281, 433] on div "Pain & Anger" at bounding box center [291, 437] width 268 height 30
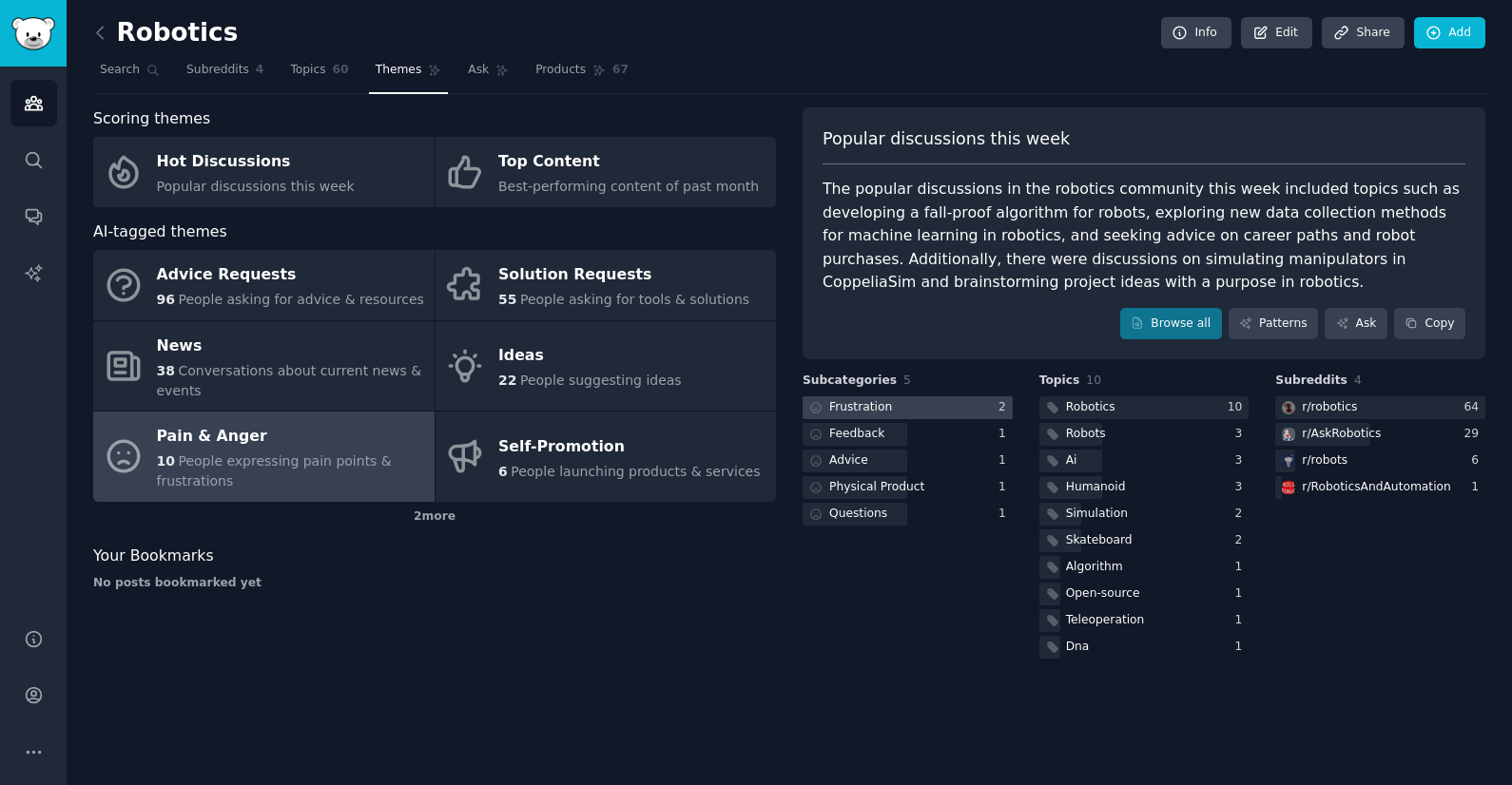
click at [887, 408] on div "Frustration" at bounding box center [860, 408] width 63 height 17
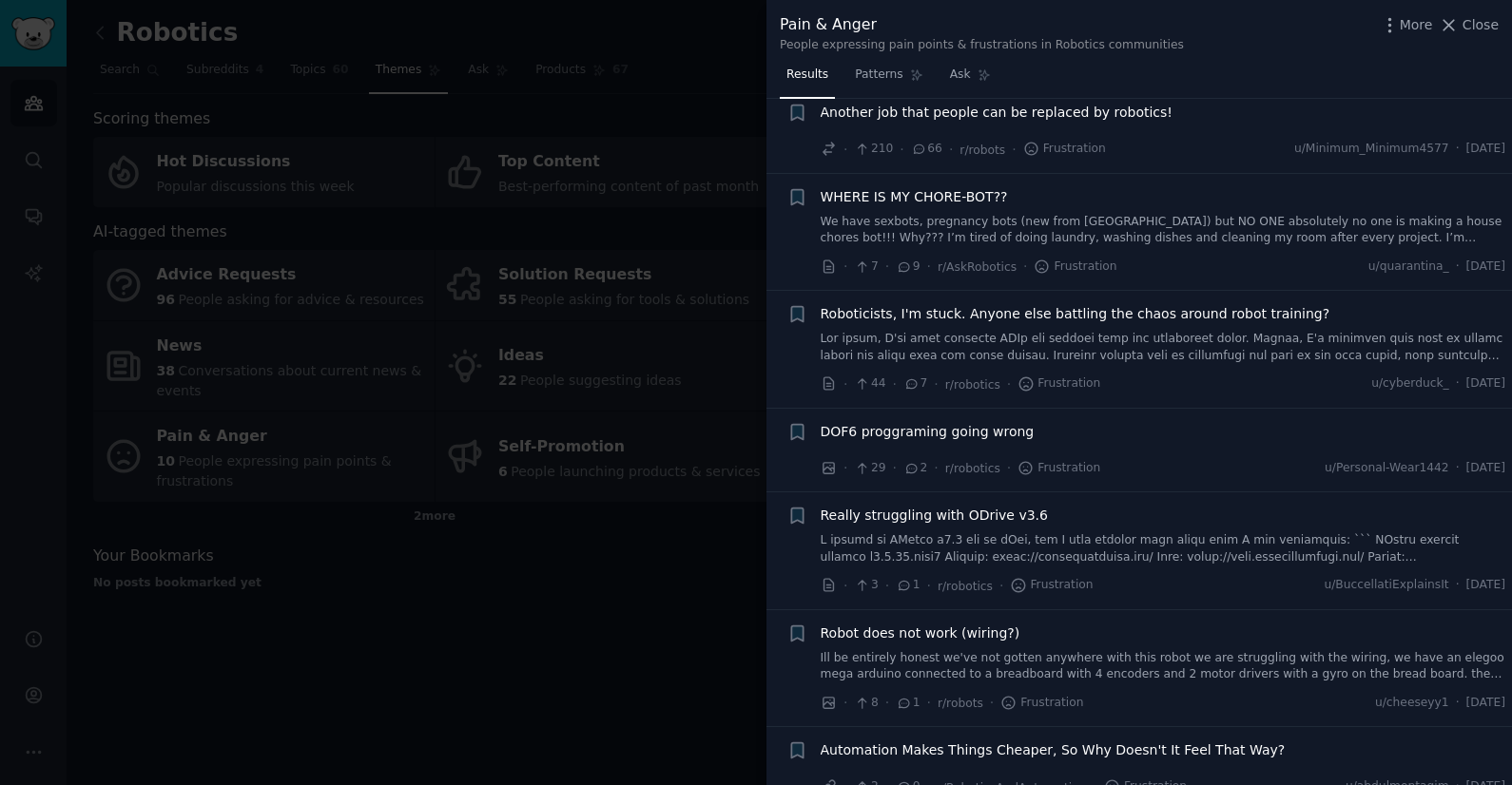
scroll to position [65, 0]
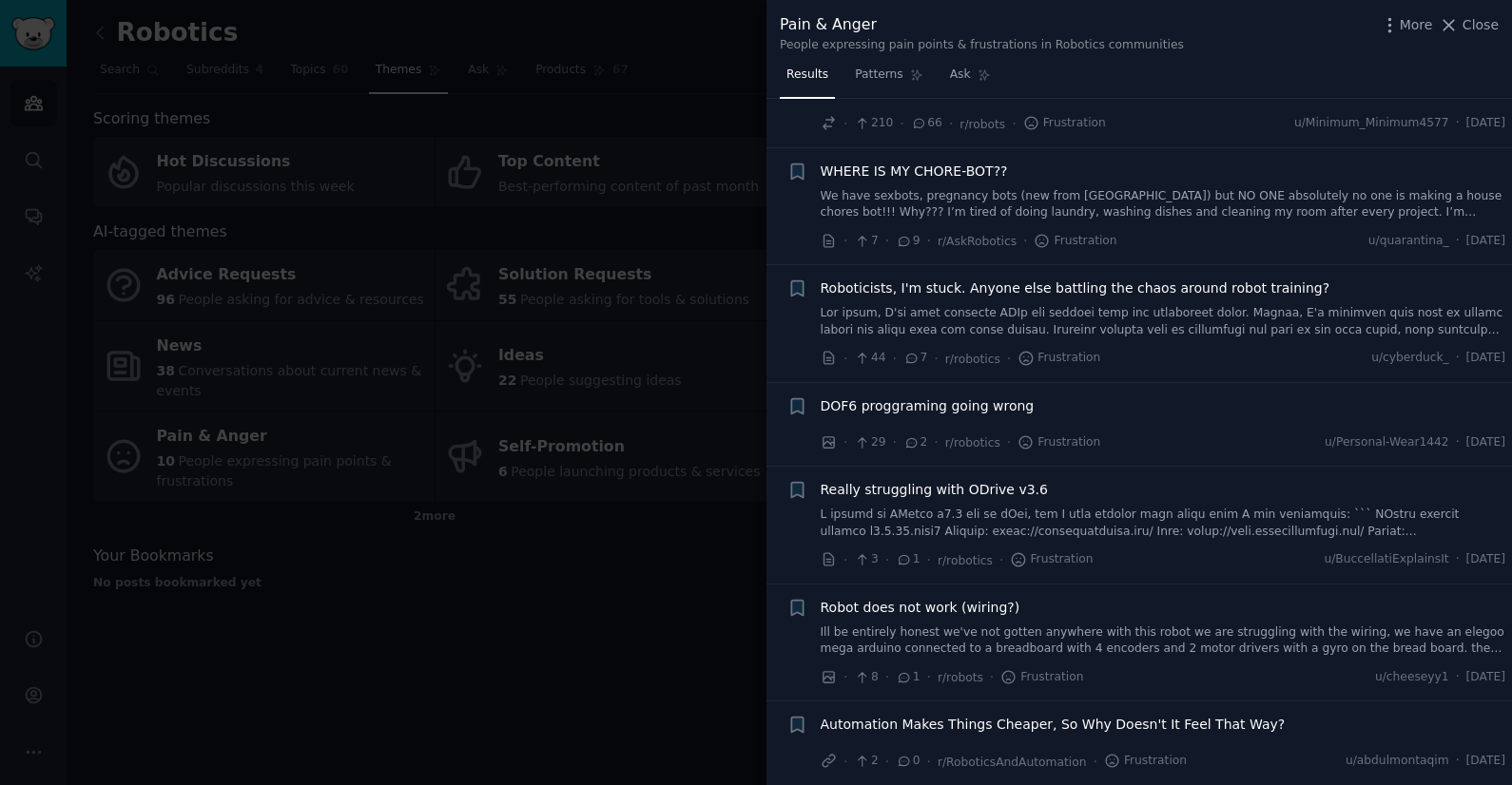
click at [1122, 334] on link at bounding box center [1163, 321] width 685 height 33
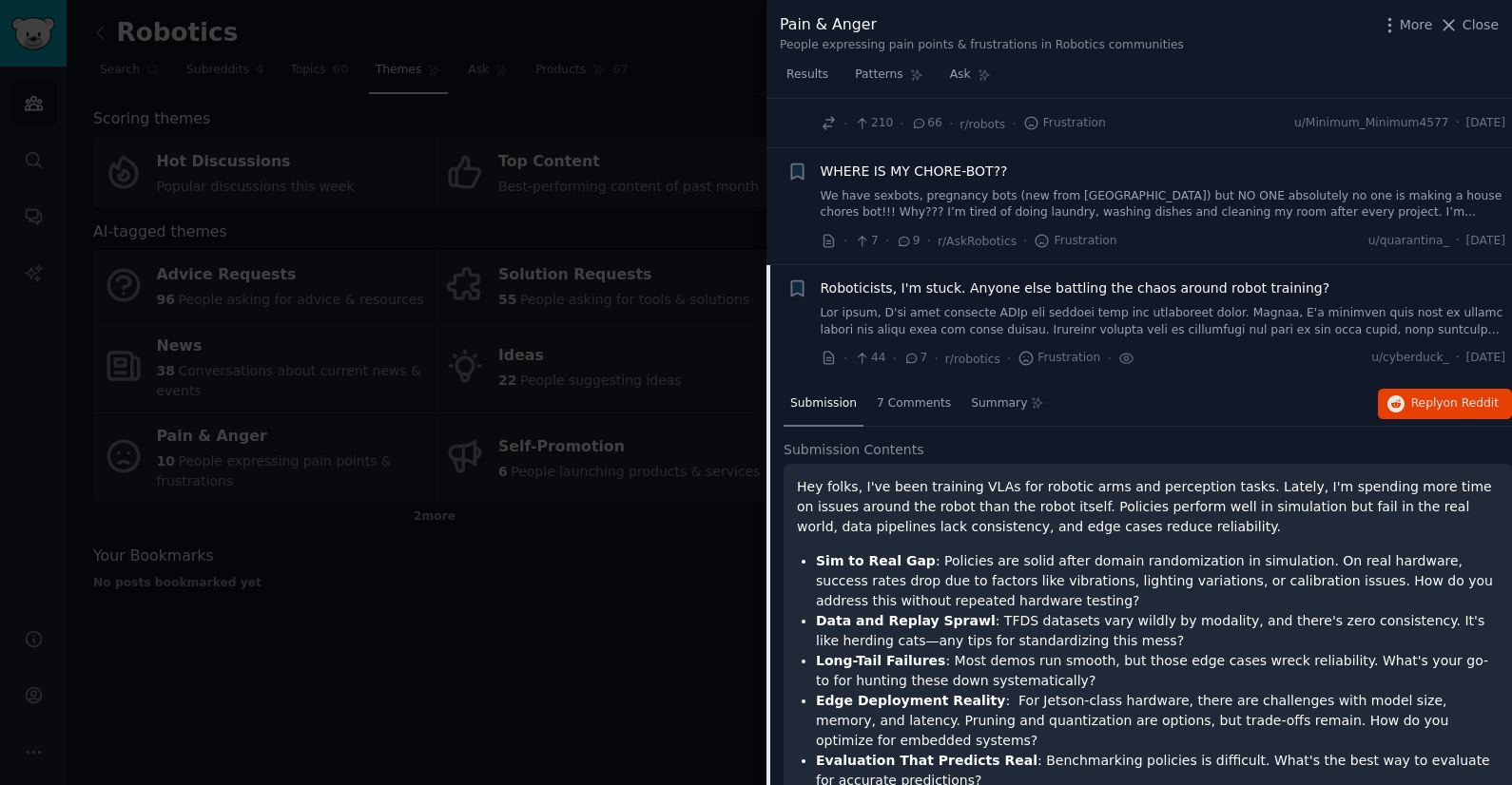
click at [1145, 326] on div "Roboticists, I'm stuck. Anyone else battling the chaos around robot training? ·…" at bounding box center [1163, 323] width 685 height 90
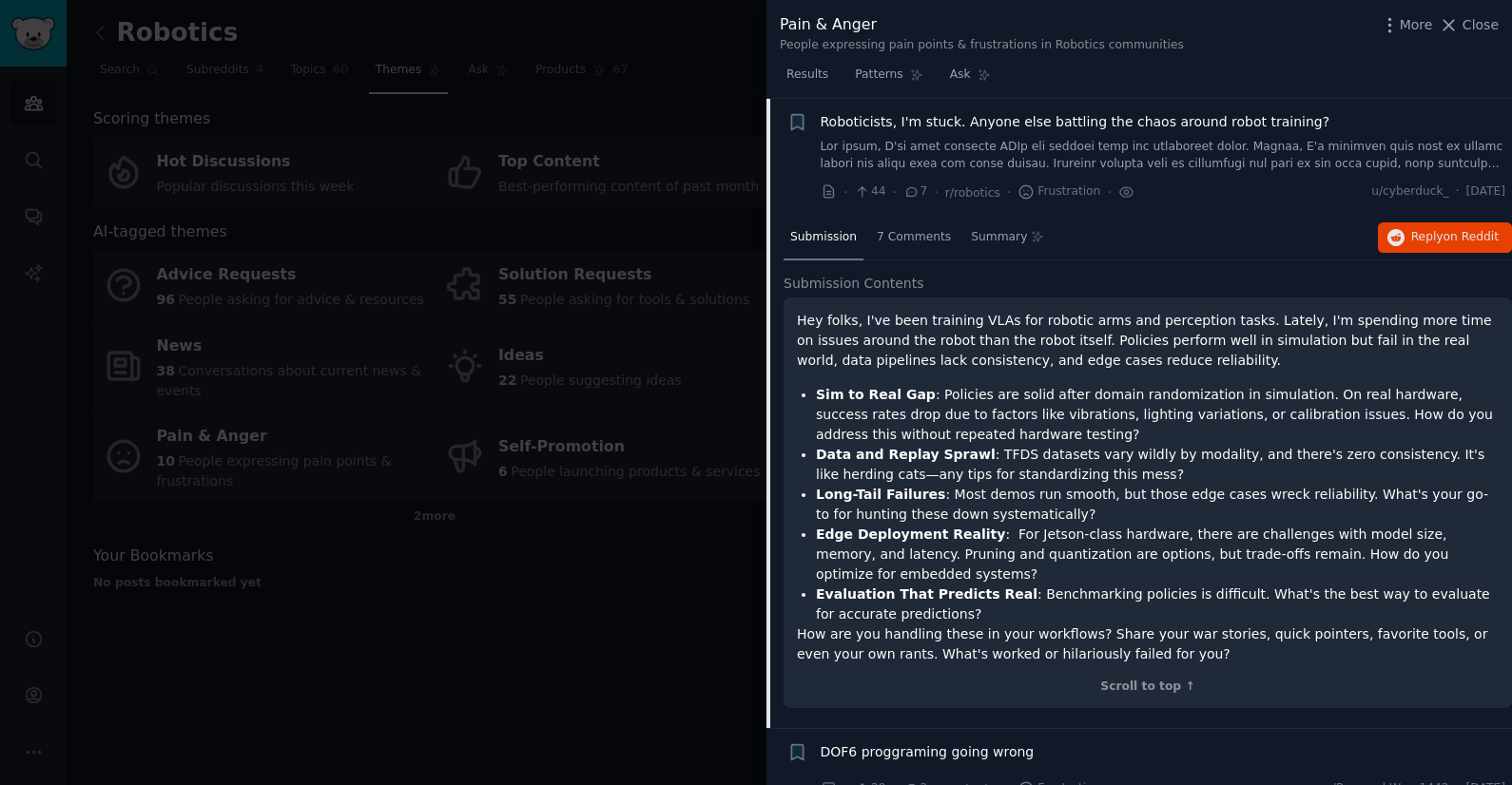
scroll to position [231, 0]
click at [932, 243] on span "7 Comments" at bounding box center [913, 238] width 74 height 17
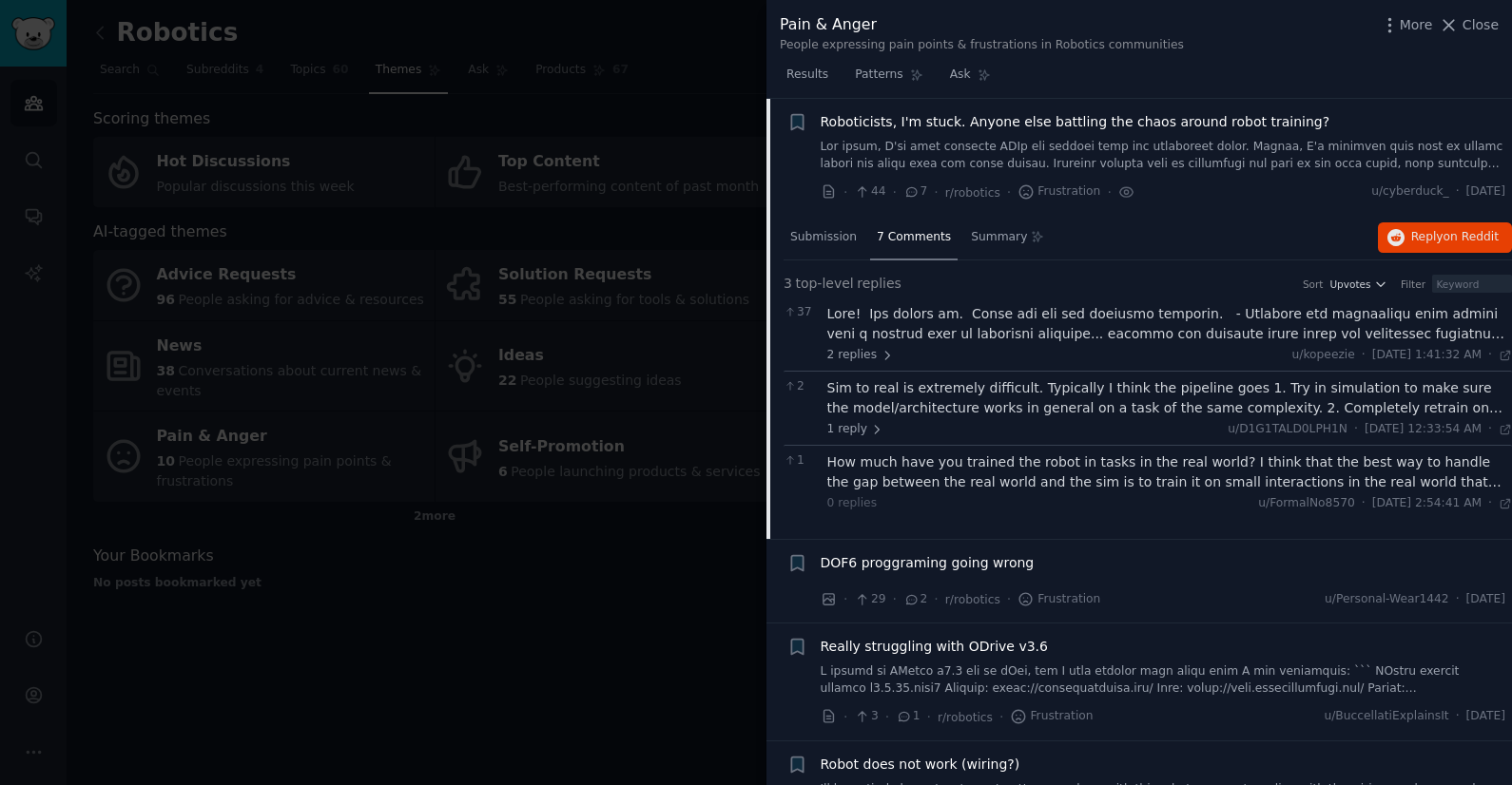
click at [1111, 341] on div at bounding box center [1169, 323] width 685 height 40
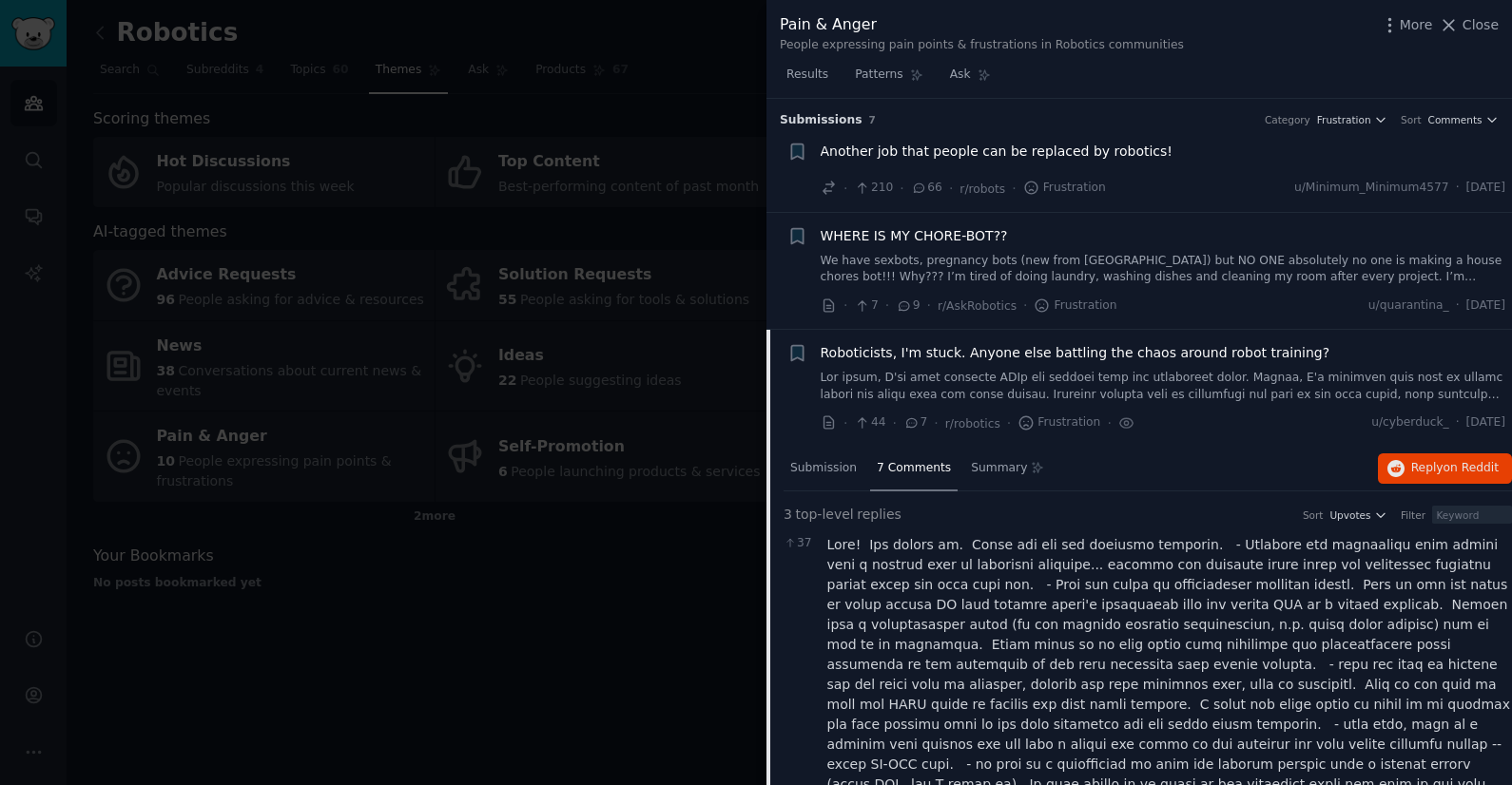
scroll to position [0, 0]
click at [1186, 374] on link at bounding box center [1163, 386] width 685 height 33
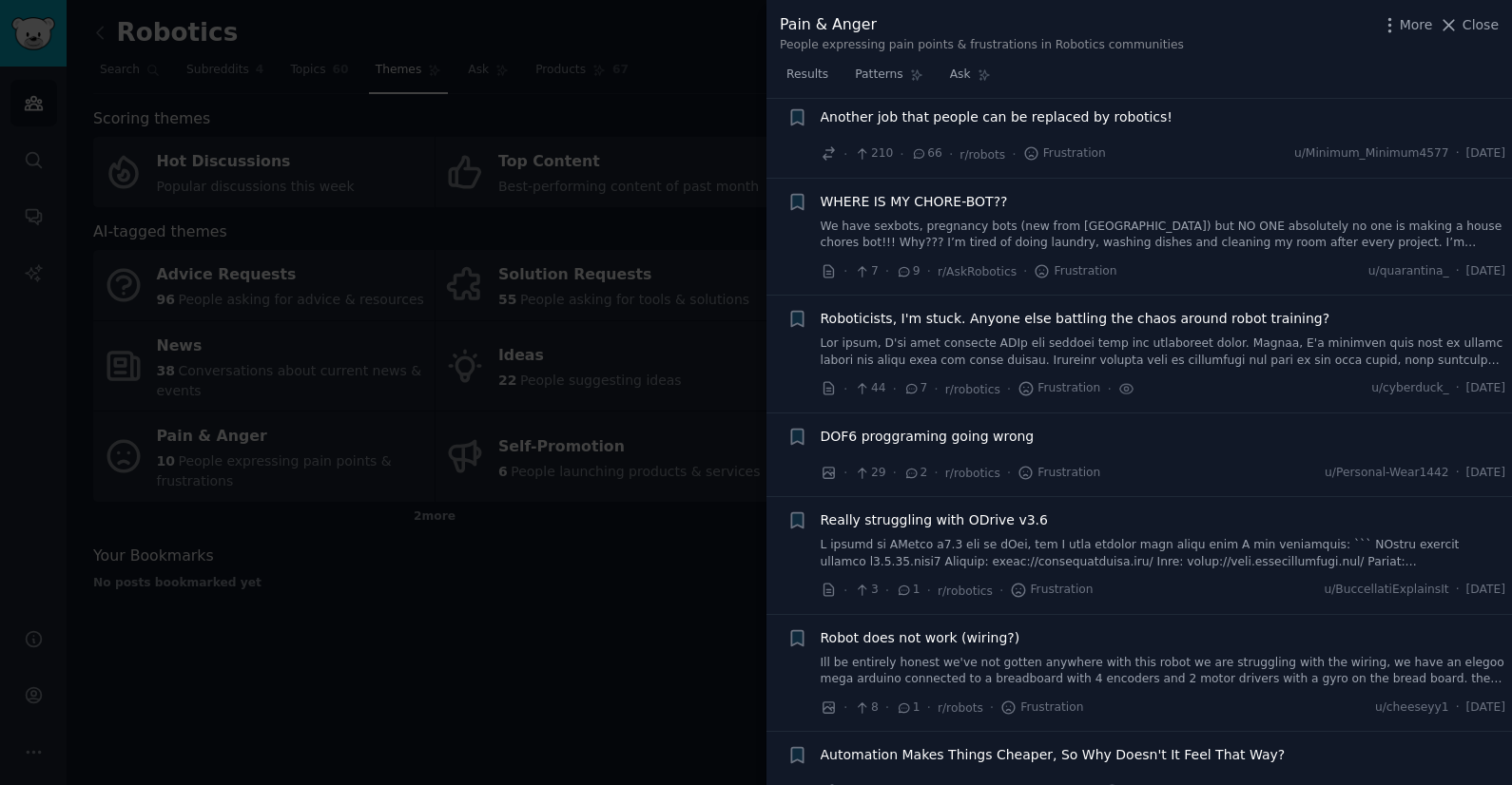
scroll to position [65, 0]
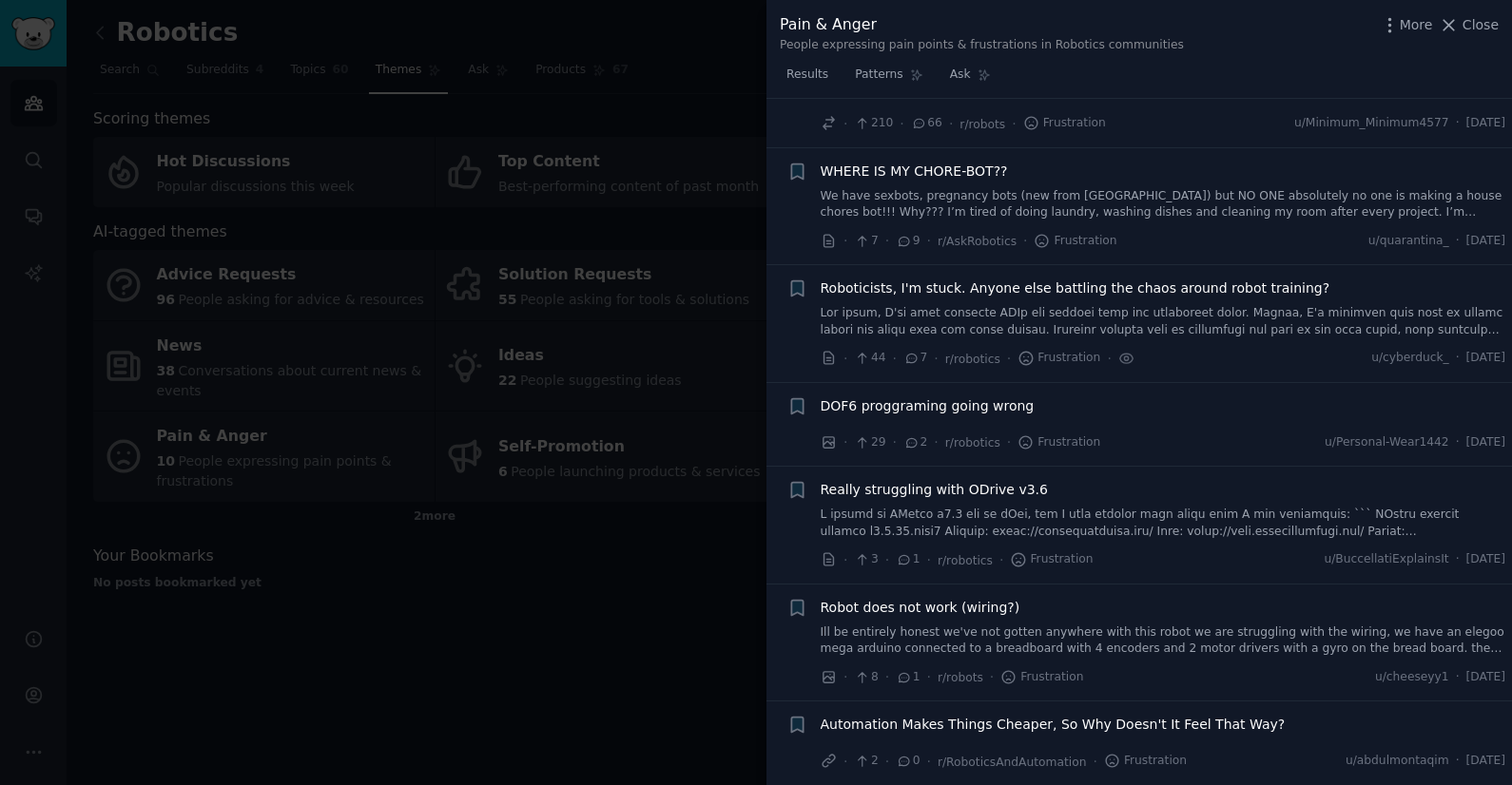
click at [1147, 191] on link "We have sexbots, pregnancy bots (new from China) but NO ONE absolutely no one i…" at bounding box center [1163, 205] width 685 height 33
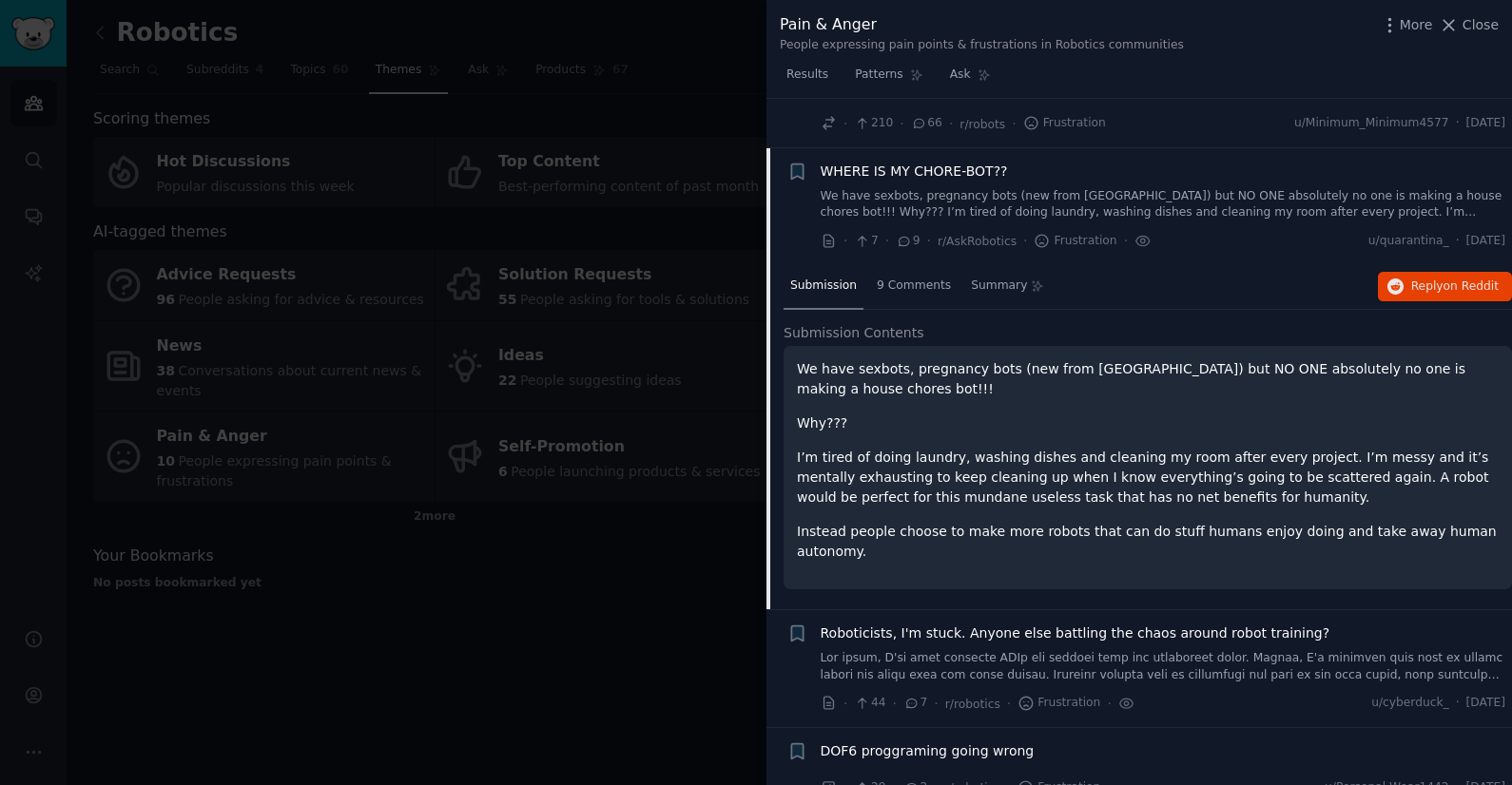
scroll to position [114, 0]
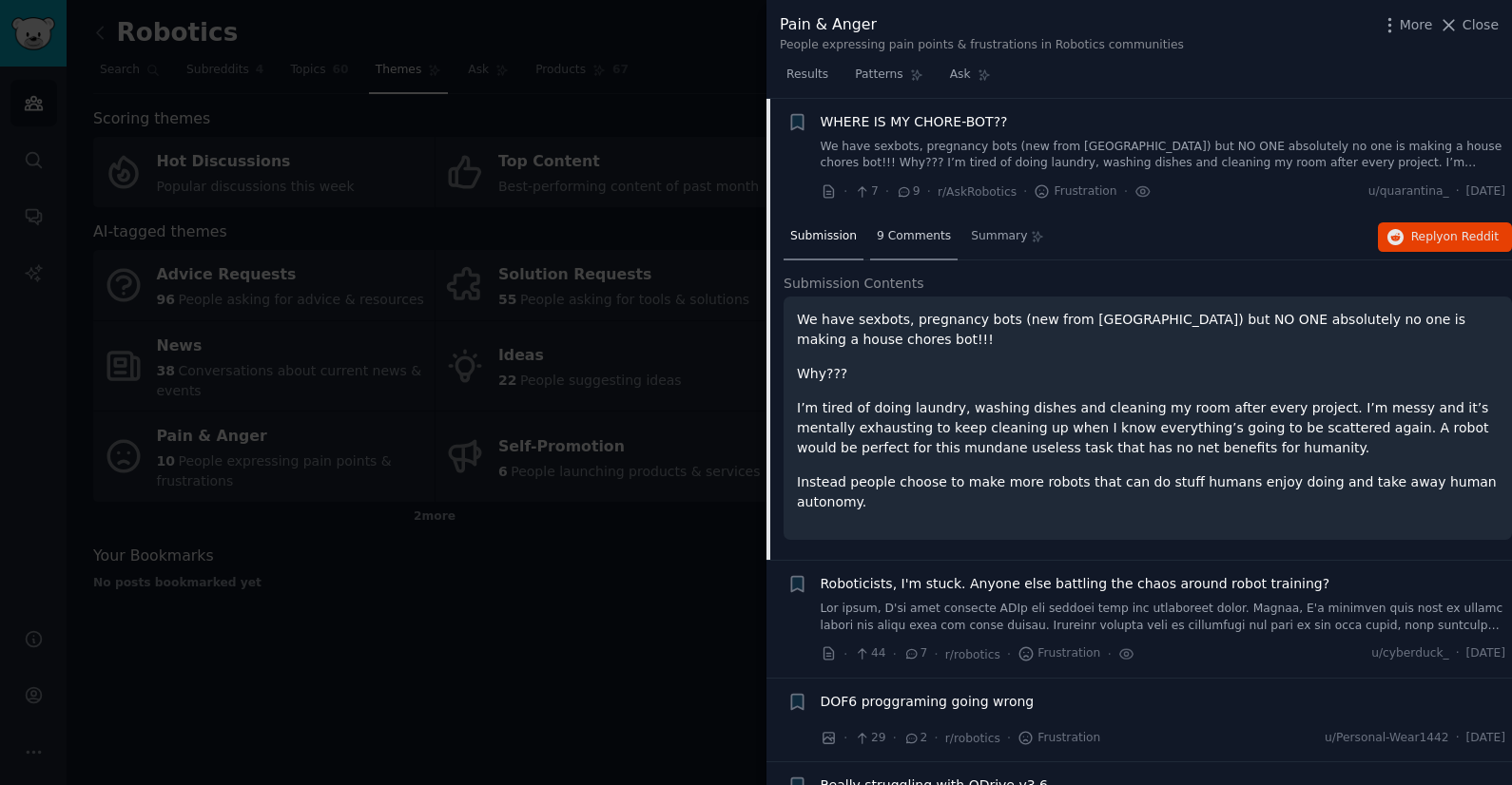
click at [939, 222] on div "9 Comments" at bounding box center [913, 237] width 87 height 46
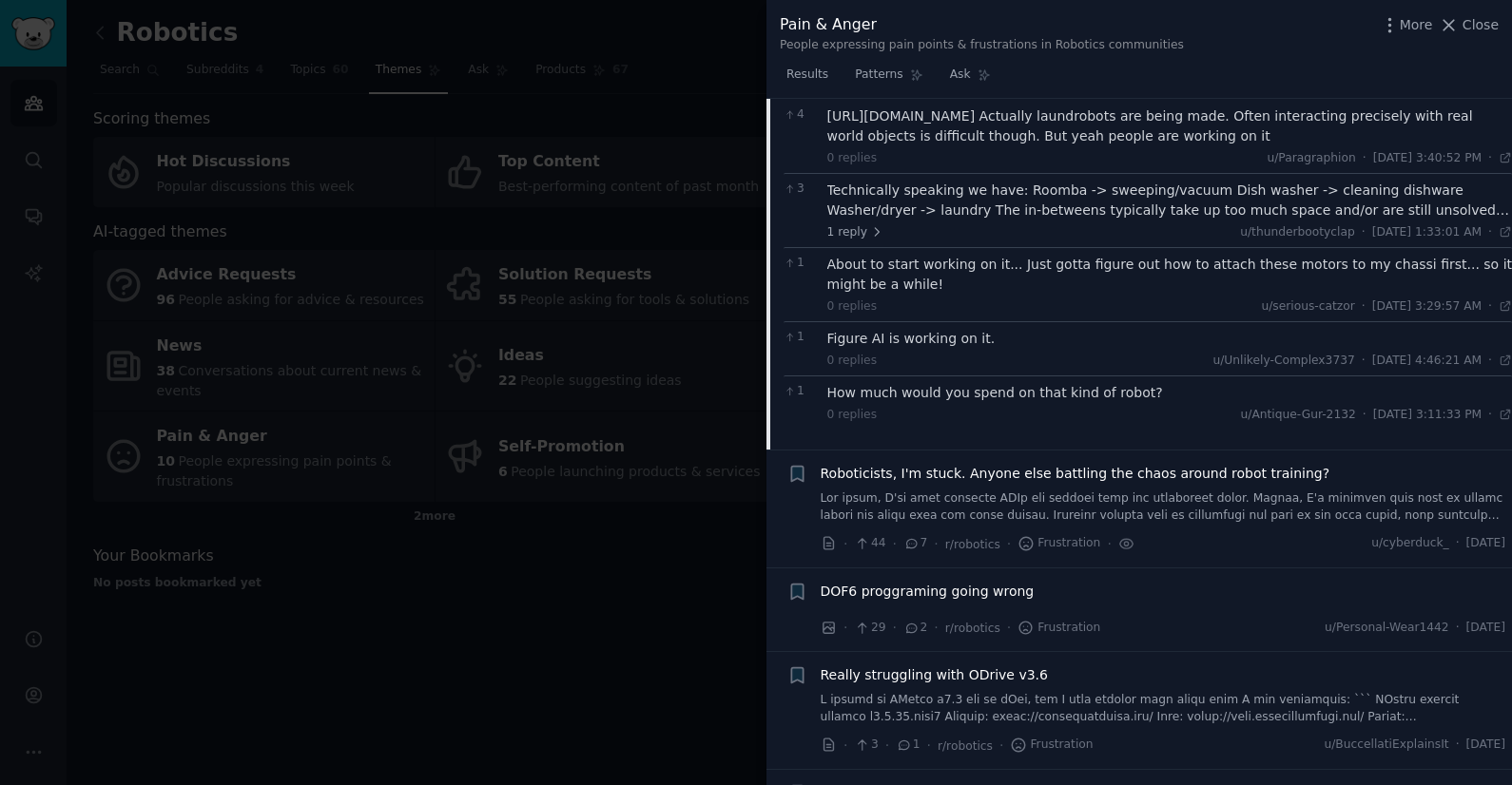
scroll to position [380, 0]
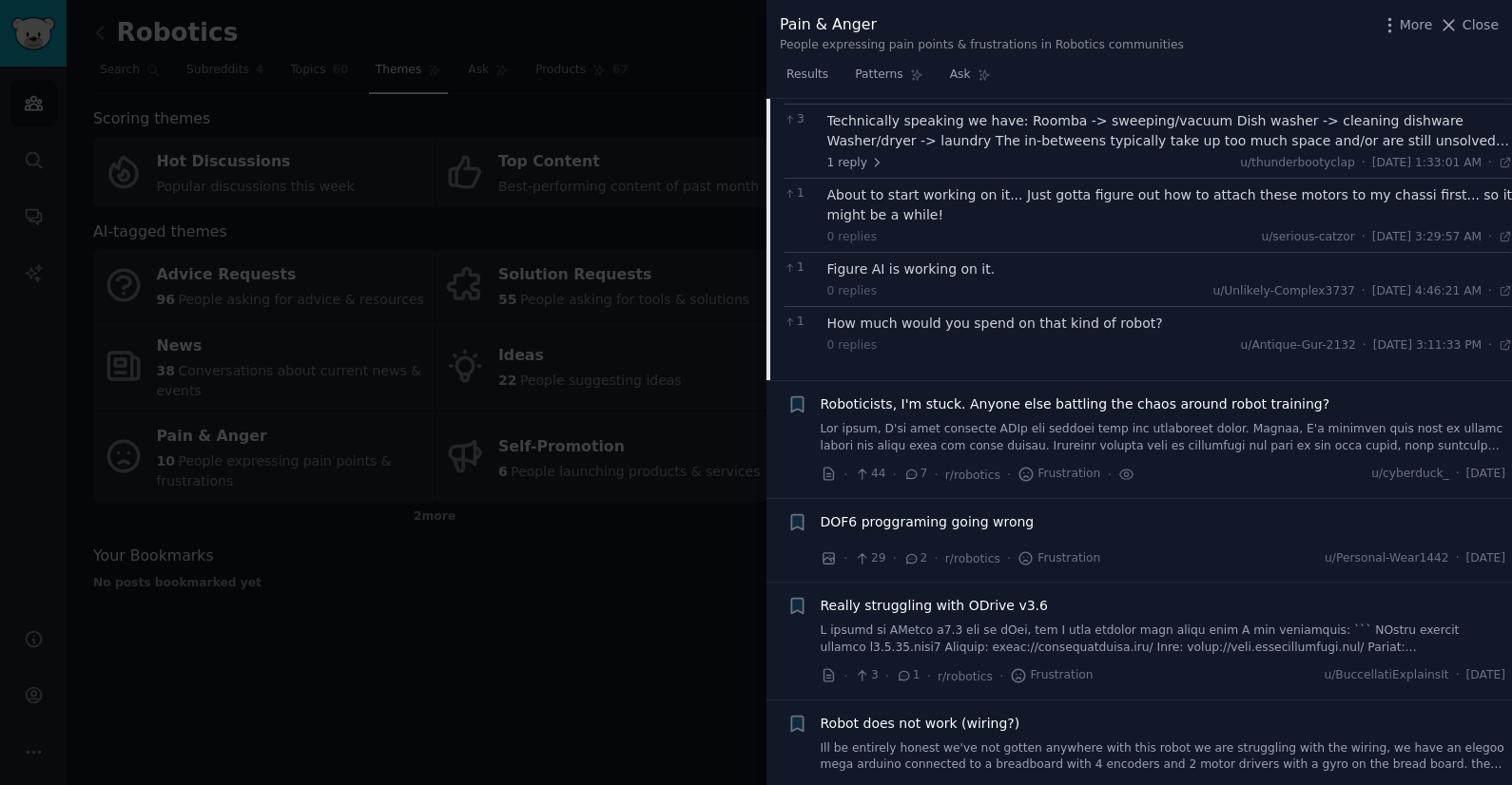
click at [1211, 418] on div "Roboticists, I'm stuck. Anyone else battling the chaos around robot training?" at bounding box center [1163, 425] width 685 height 60
click at [1209, 434] on link at bounding box center [1163, 438] width 685 height 33
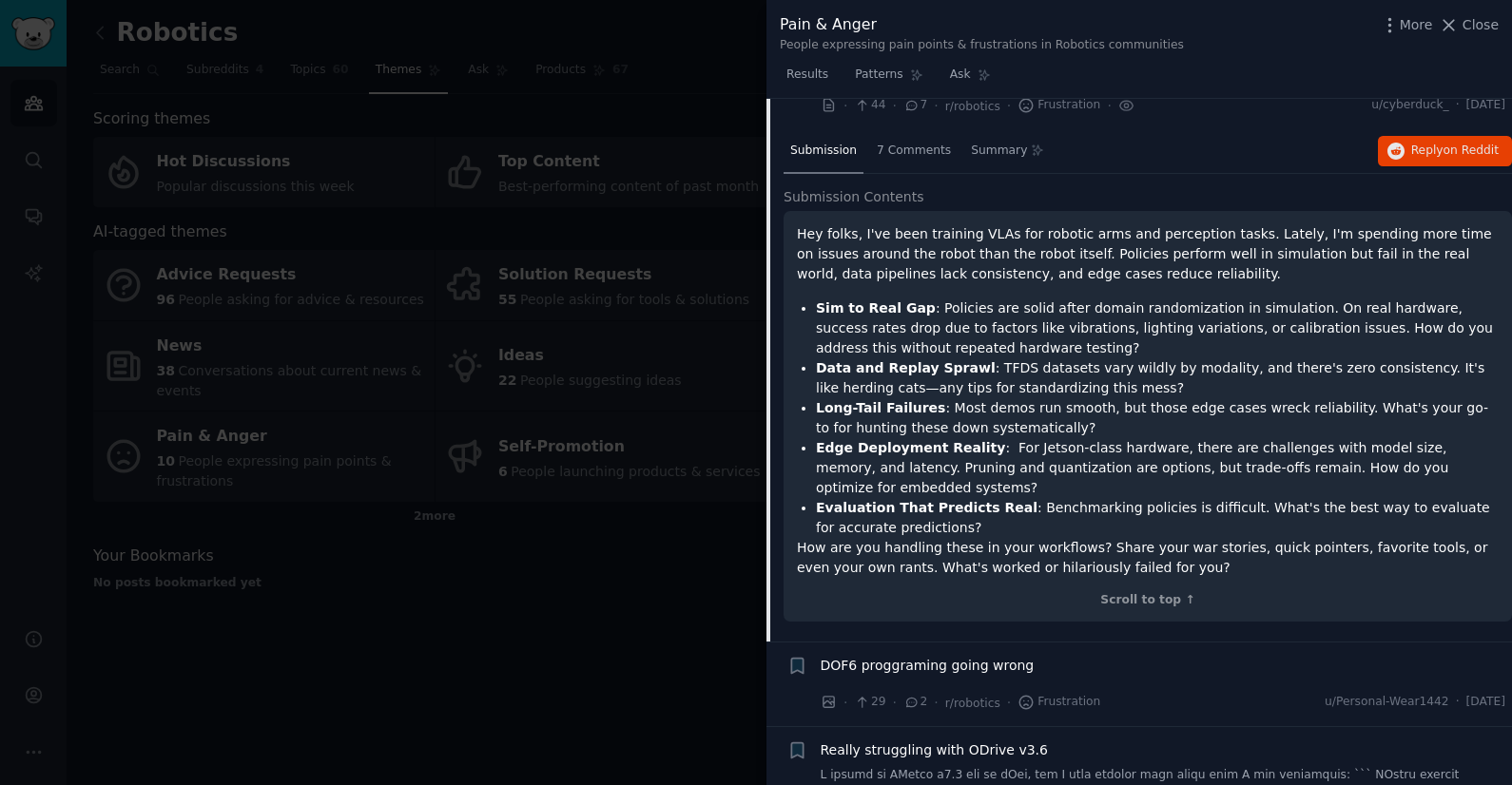
scroll to position [231, 0]
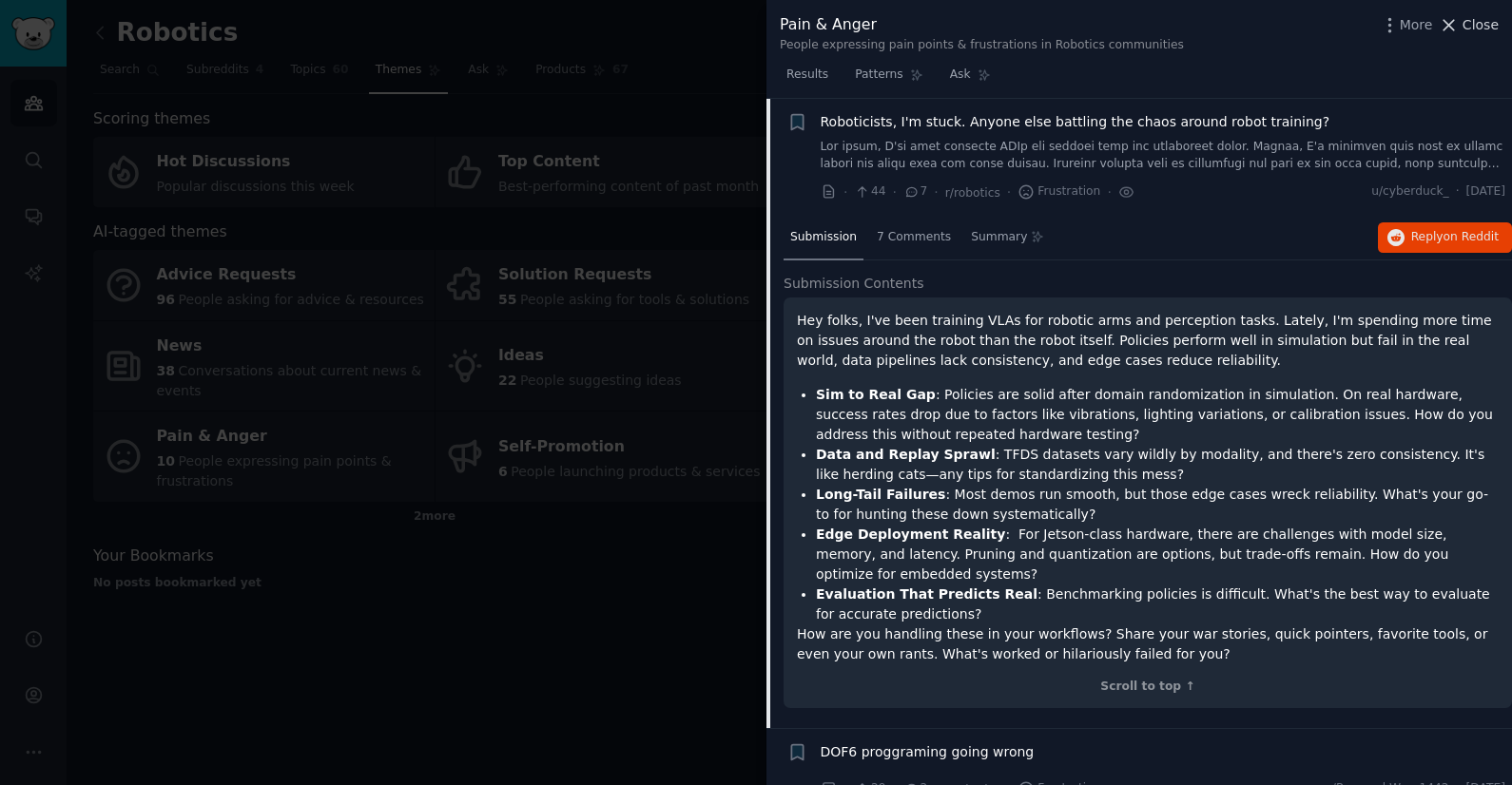
click at [1464, 28] on span "Close" at bounding box center [1480, 25] width 36 height 20
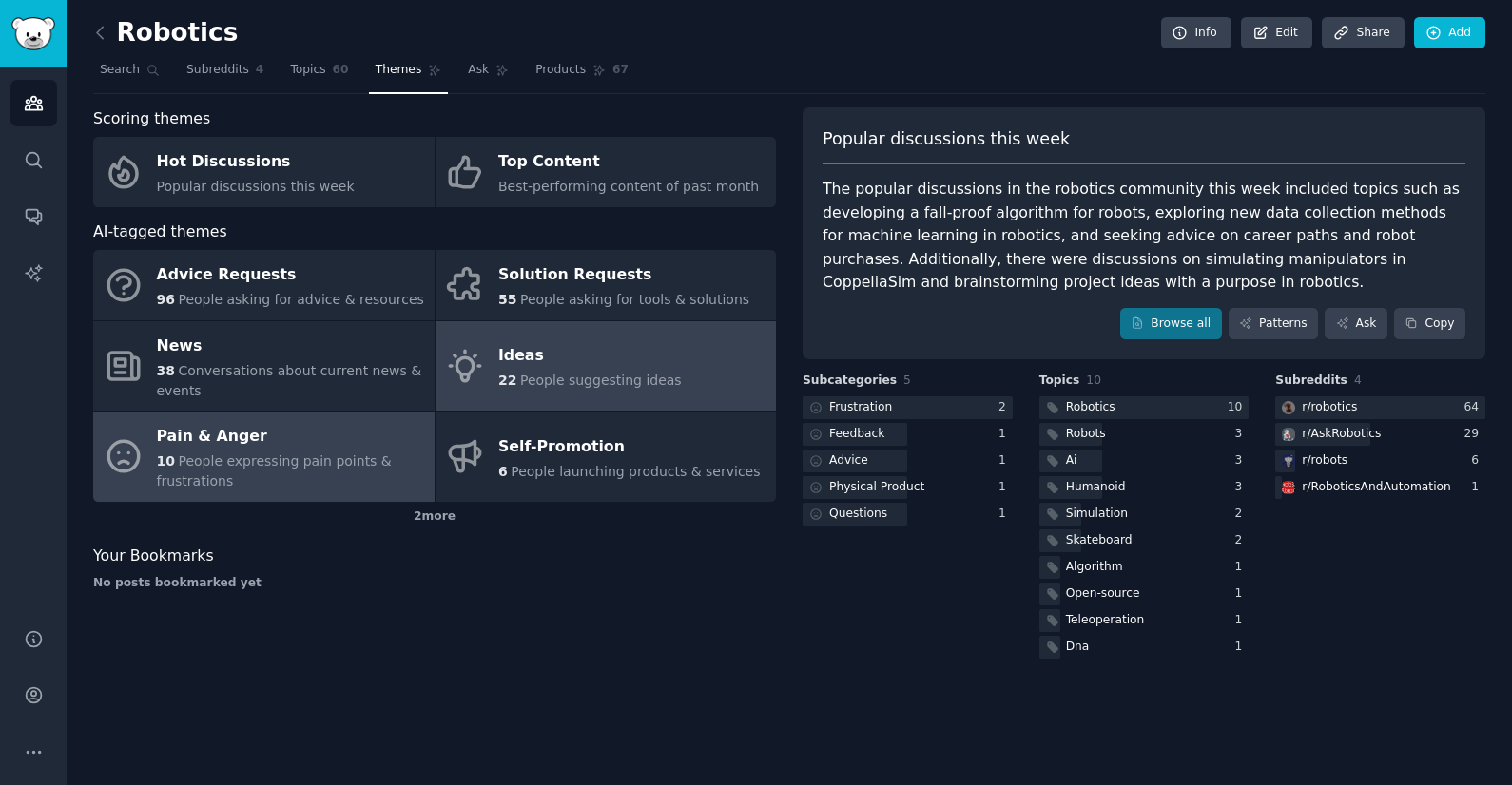
click at [563, 354] on div "Ideas" at bounding box center [589, 356] width 183 height 30
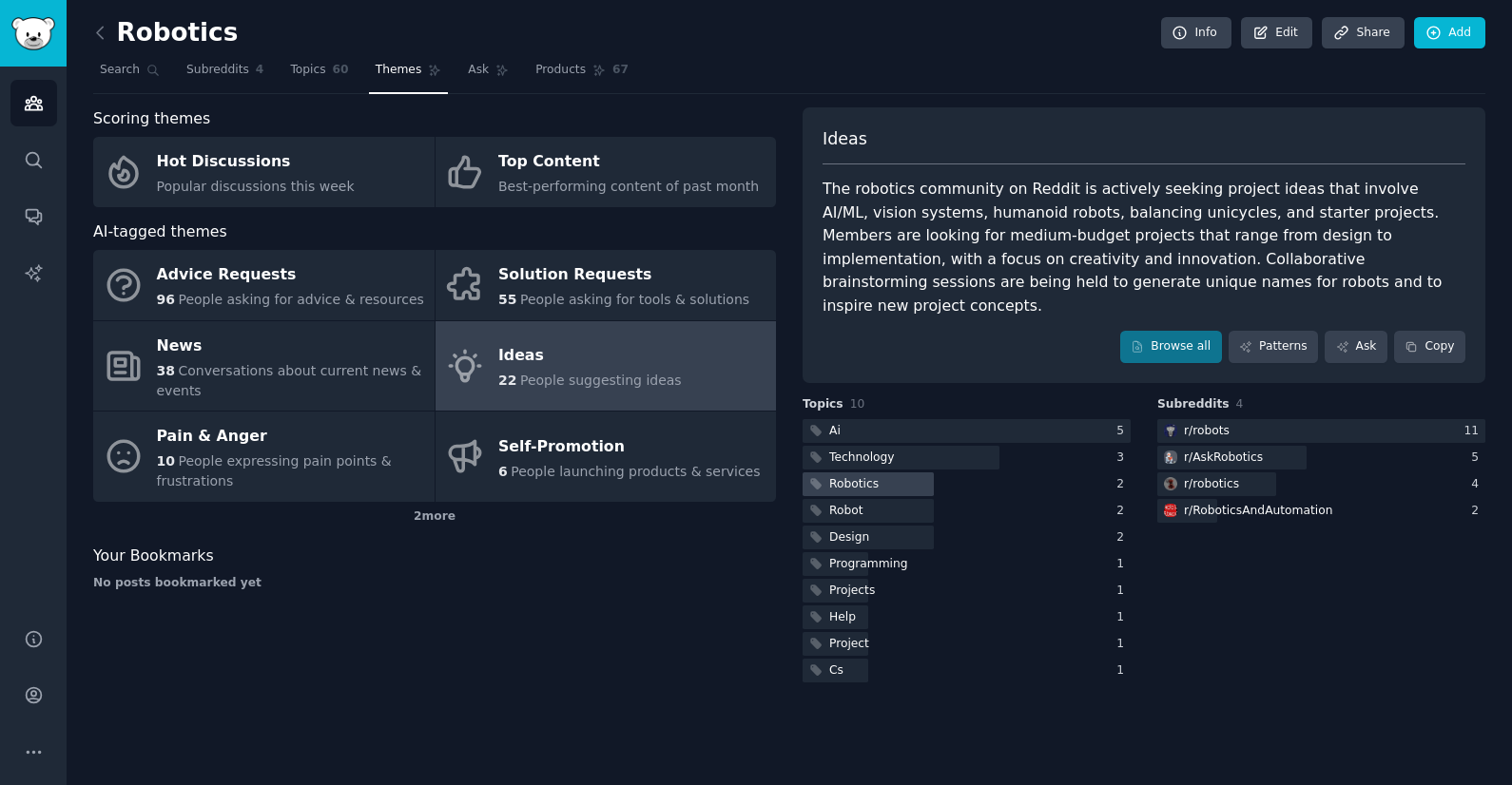
click at [887, 473] on div at bounding box center [868, 484] width 131 height 23
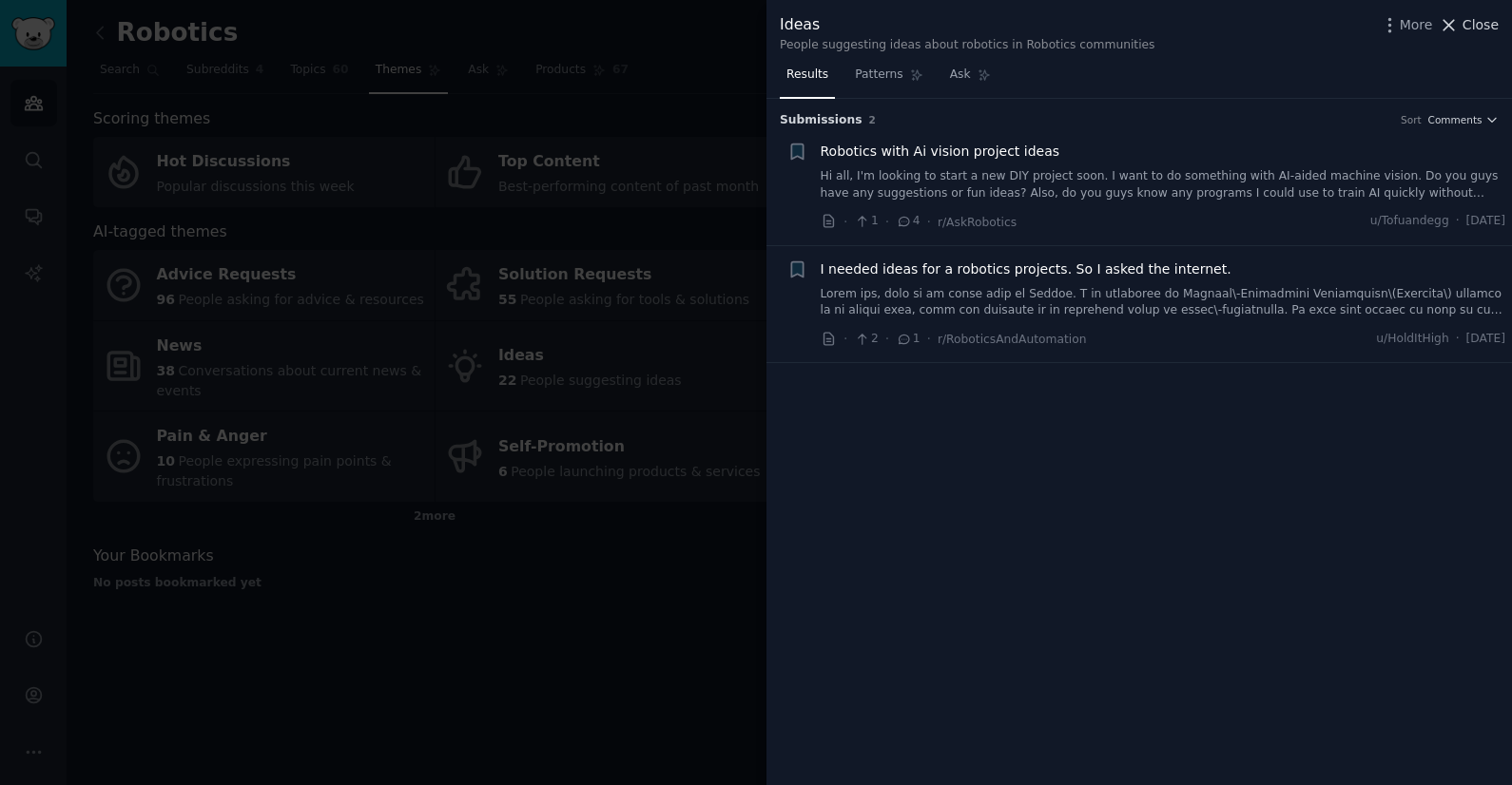
click at [1466, 23] on span "Close" at bounding box center [1480, 25] width 36 height 20
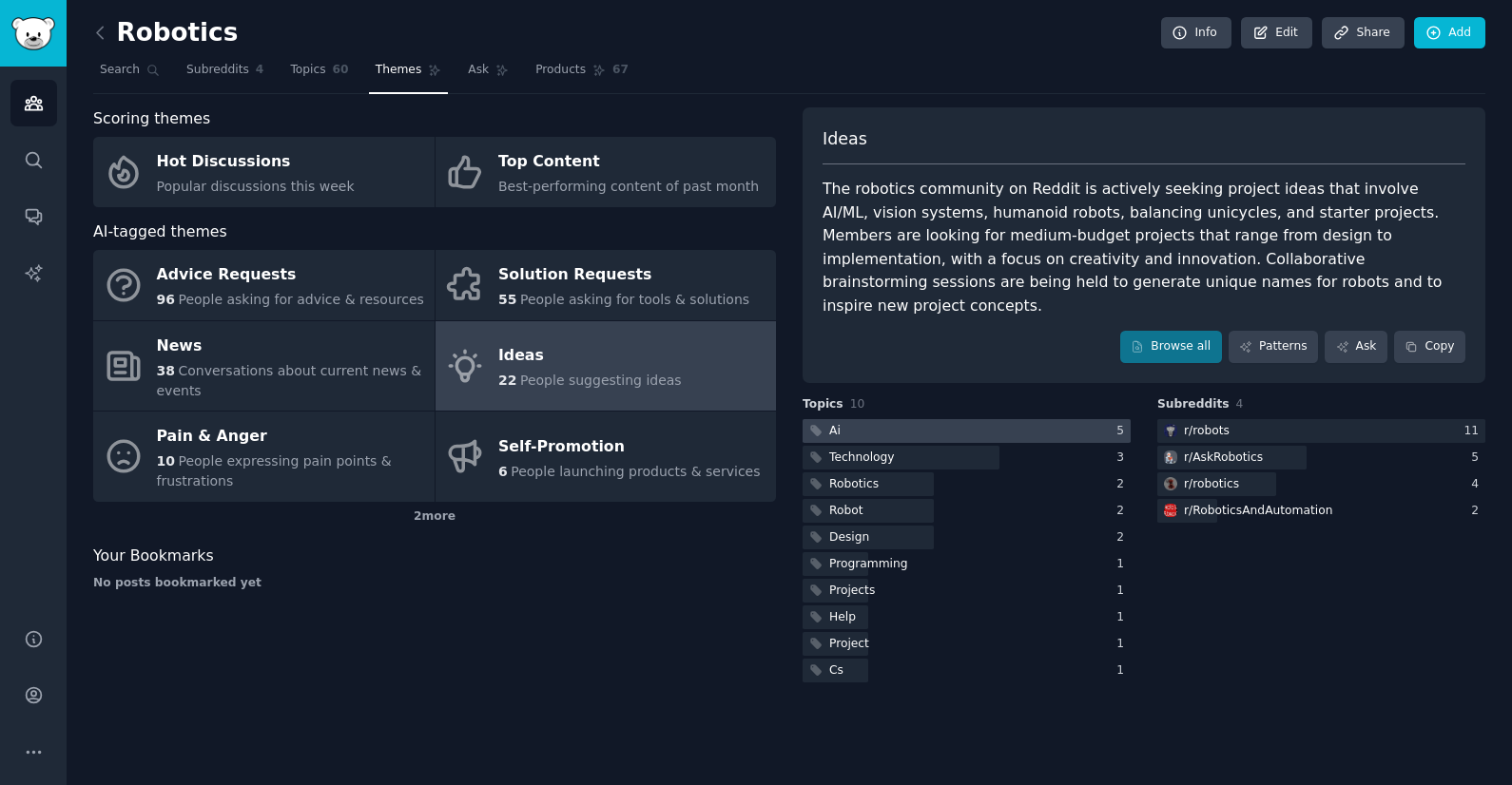
click at [854, 419] on div at bounding box center [967, 431] width 328 height 23
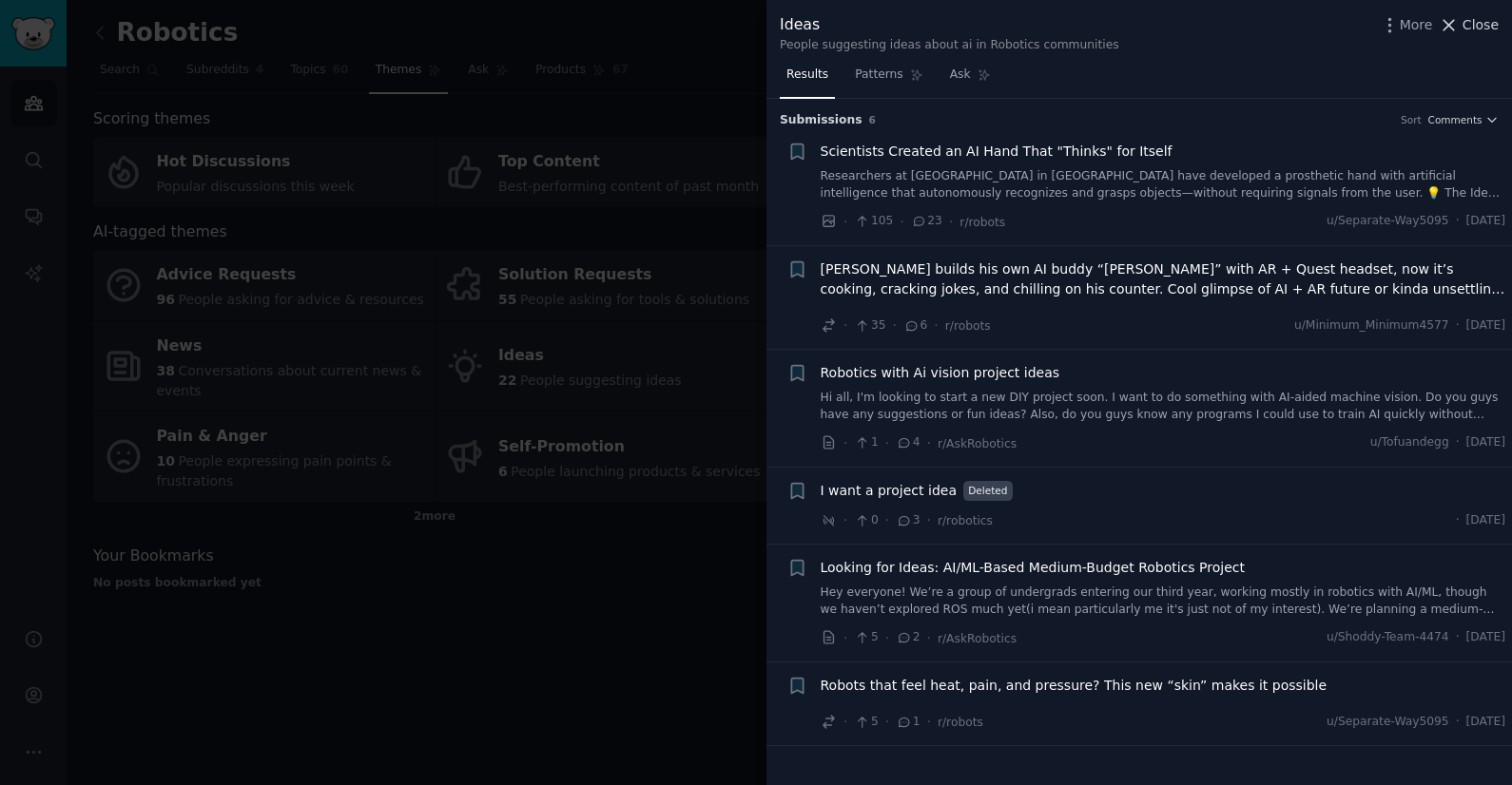
click at [1475, 22] on span "Close" at bounding box center [1480, 25] width 36 height 20
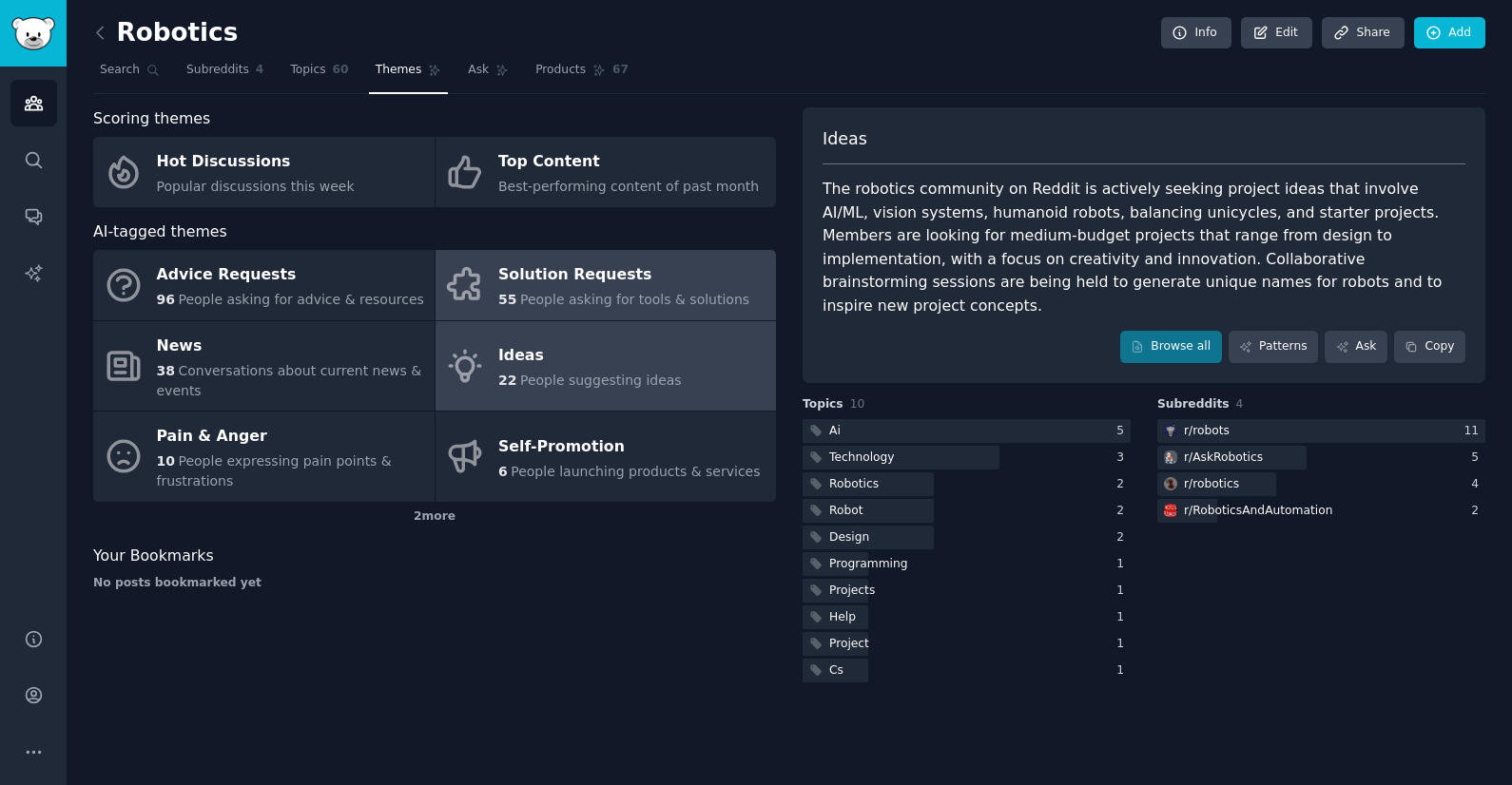
click at [641, 290] on div "55 People asking for tools & solutions" at bounding box center [623, 300] width 251 height 20
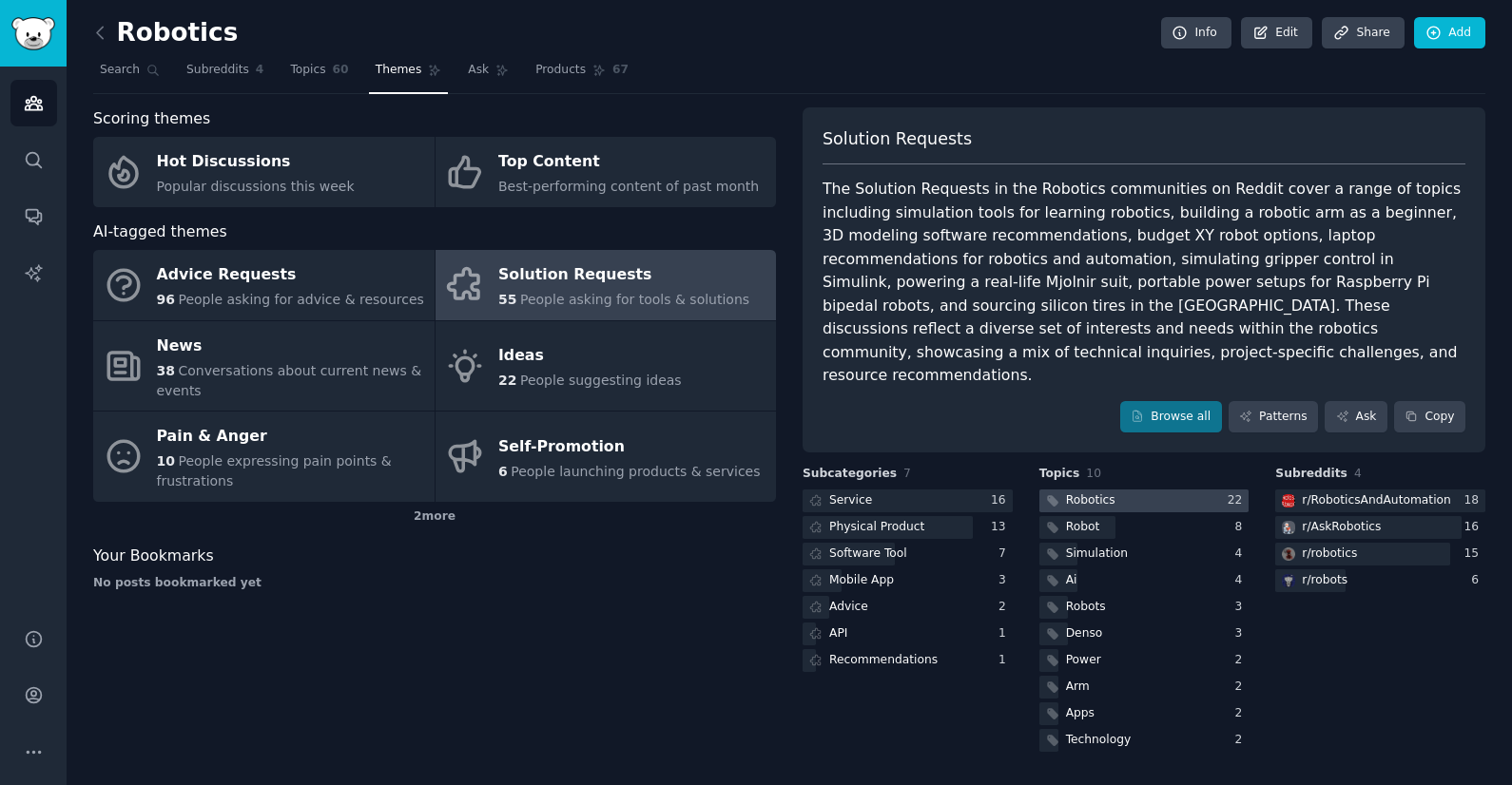
click at [1112, 492] on div "Robotics" at bounding box center [1090, 501] width 49 height 17
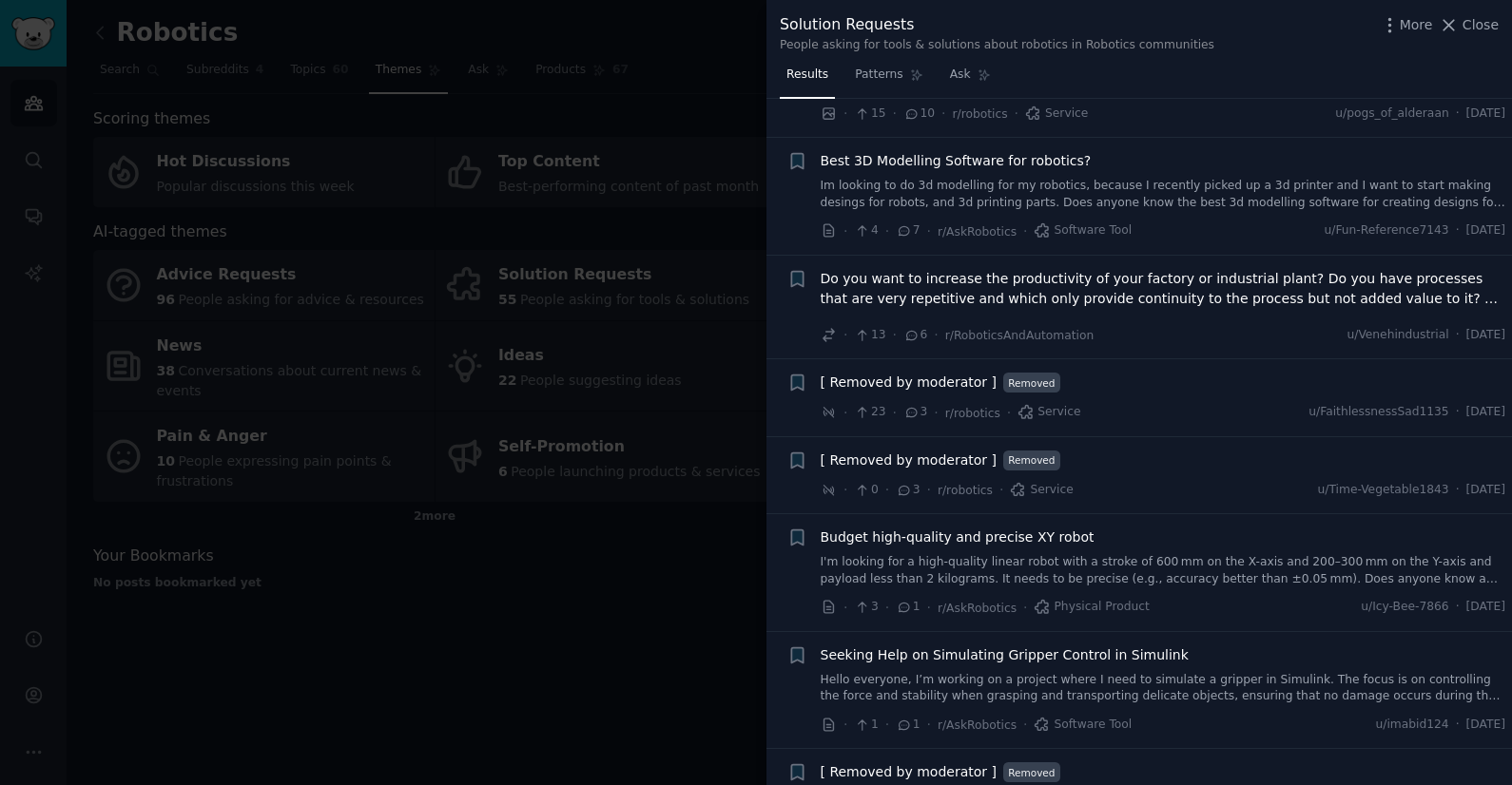
scroll to position [473, 0]
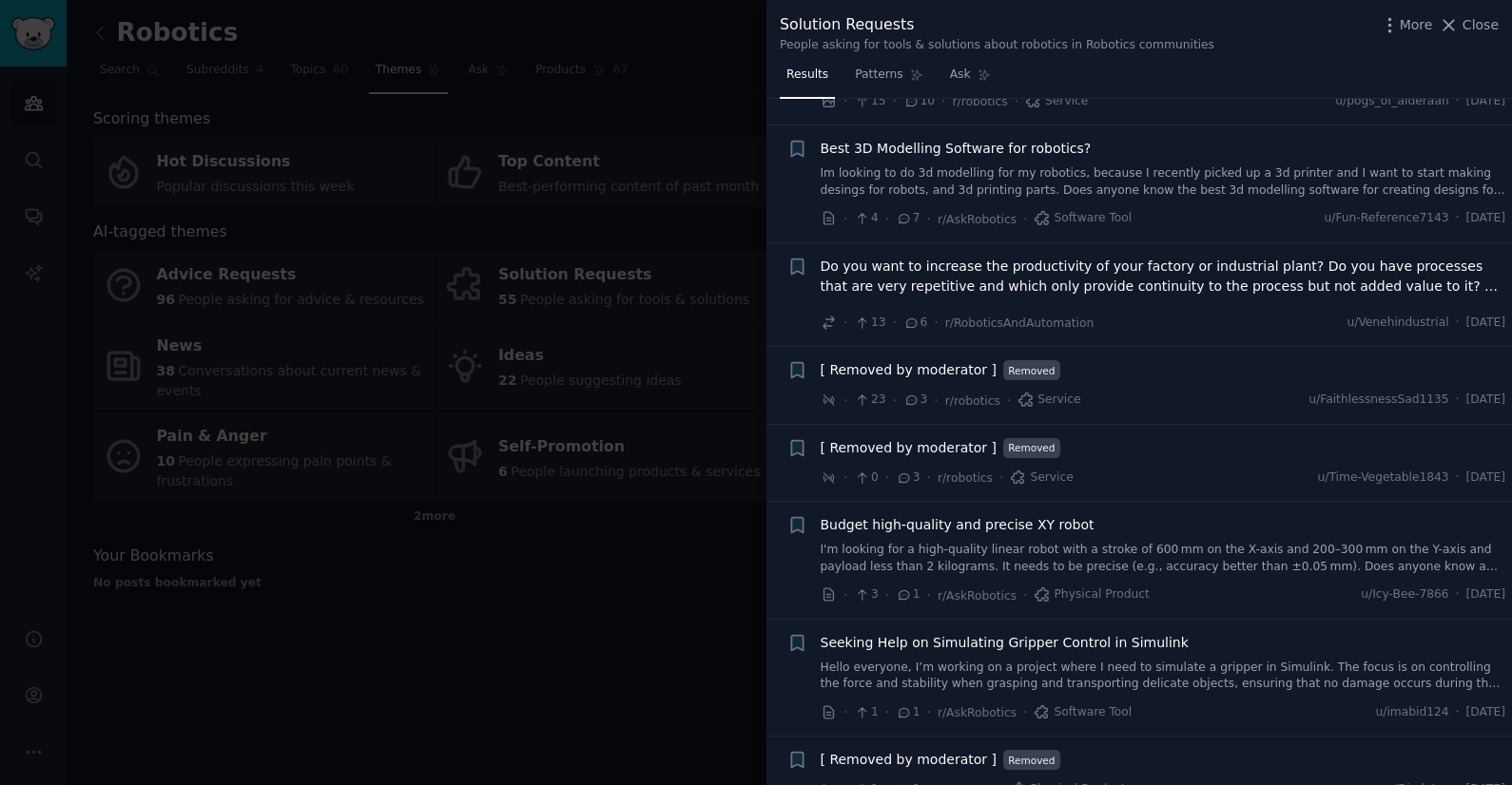
click at [1186, 278] on span "Do you want to increase the productivity of your factory or industrial plant? D…" at bounding box center [1163, 277] width 685 height 40
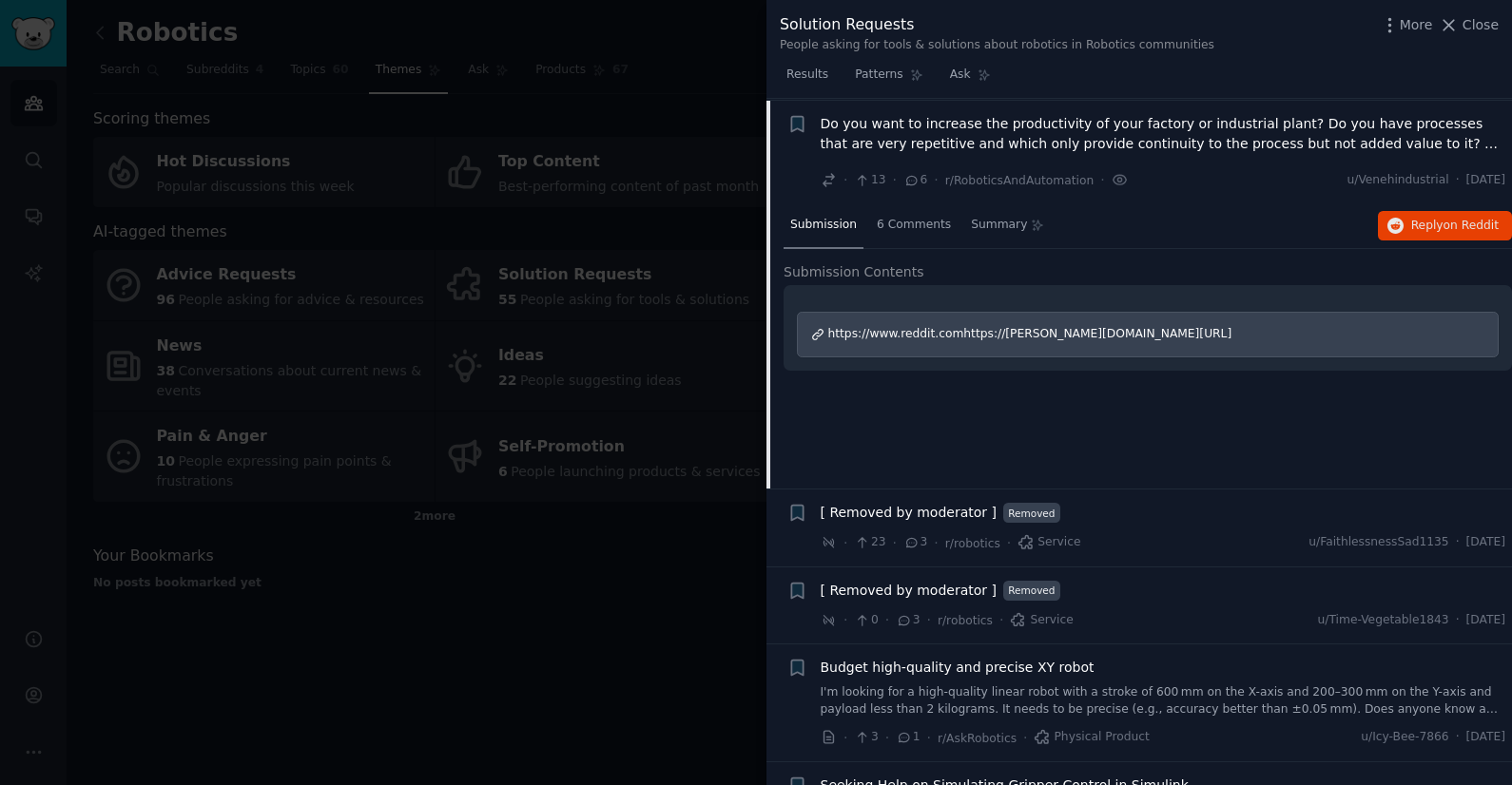
scroll to position [617, 0]
click at [907, 175] on icon at bounding box center [912, 178] width 11 height 9
click at [913, 181] on icon at bounding box center [912, 179] width 17 height 14
click at [909, 258] on div "Submission 6 Comments Summary Reply on Reddit Submission Contents https://www.r…" at bounding box center [1147, 344] width 728 height 285
click at [915, 231] on span "6 Comments" at bounding box center [913, 223] width 74 height 17
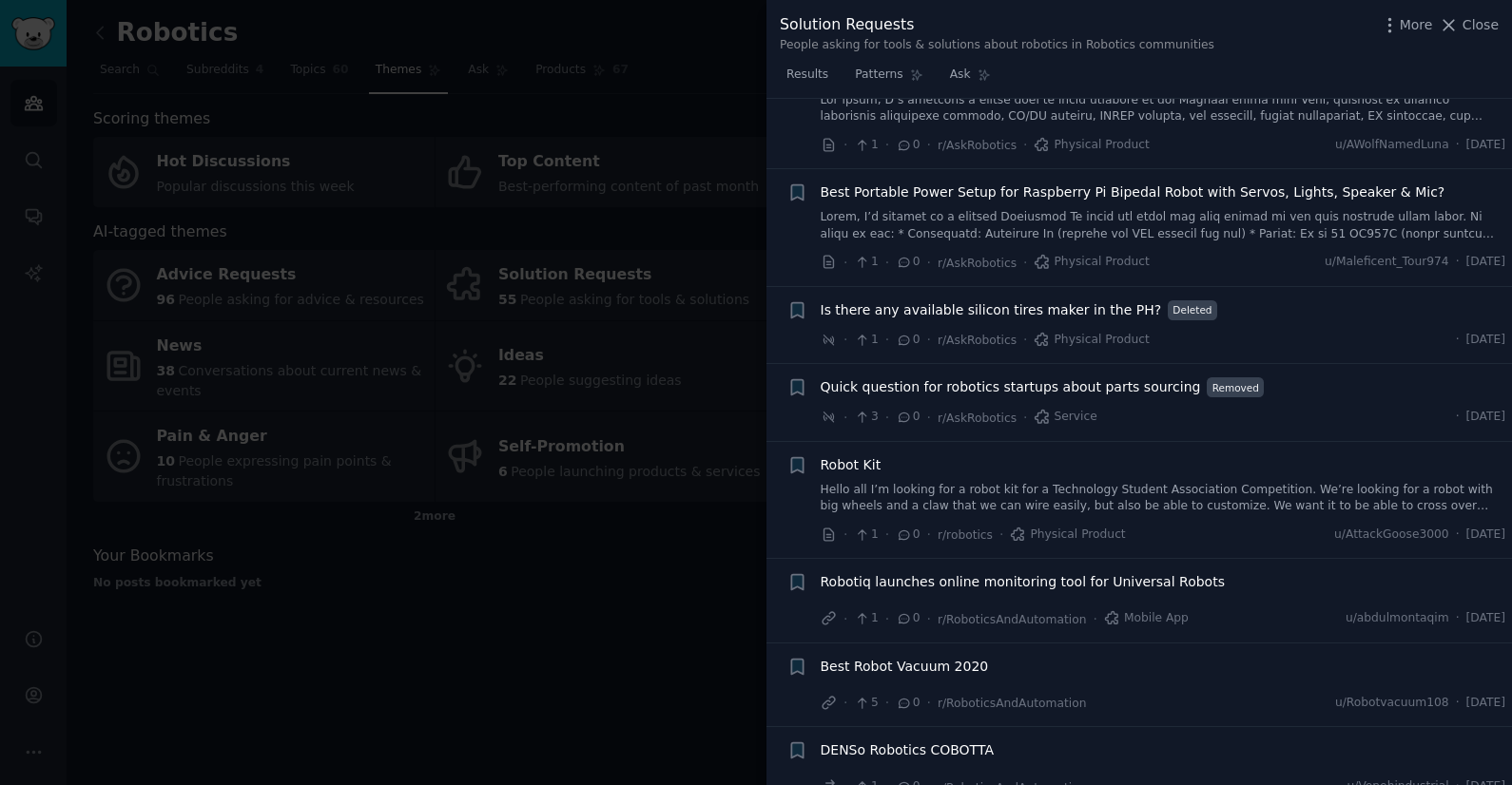
scroll to position [1549, 0]
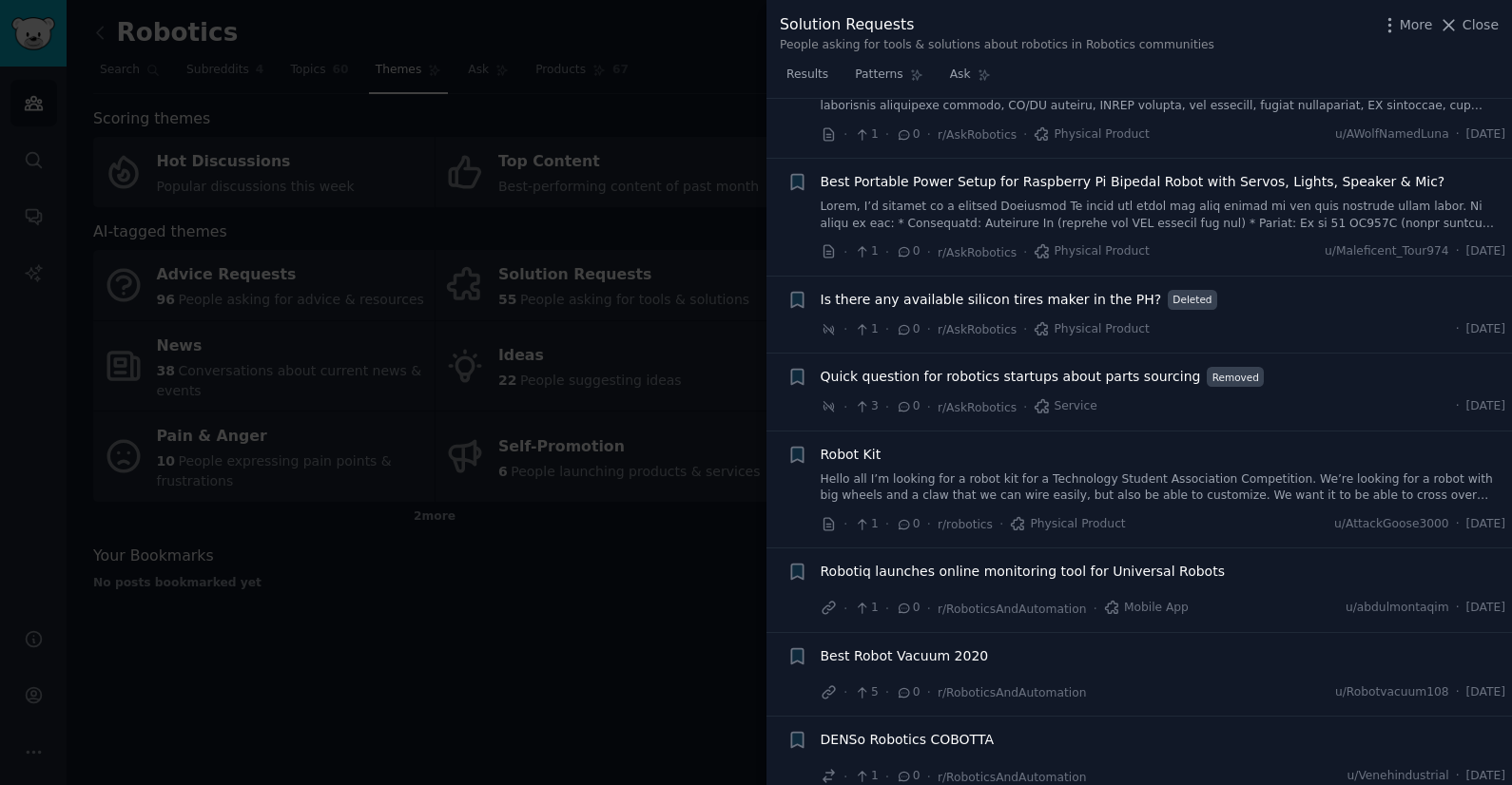
click at [1180, 402] on div "· 3 · 0 · r/AskRobotics · Service · Fri 8/29/2025" at bounding box center [1163, 408] width 685 height 20
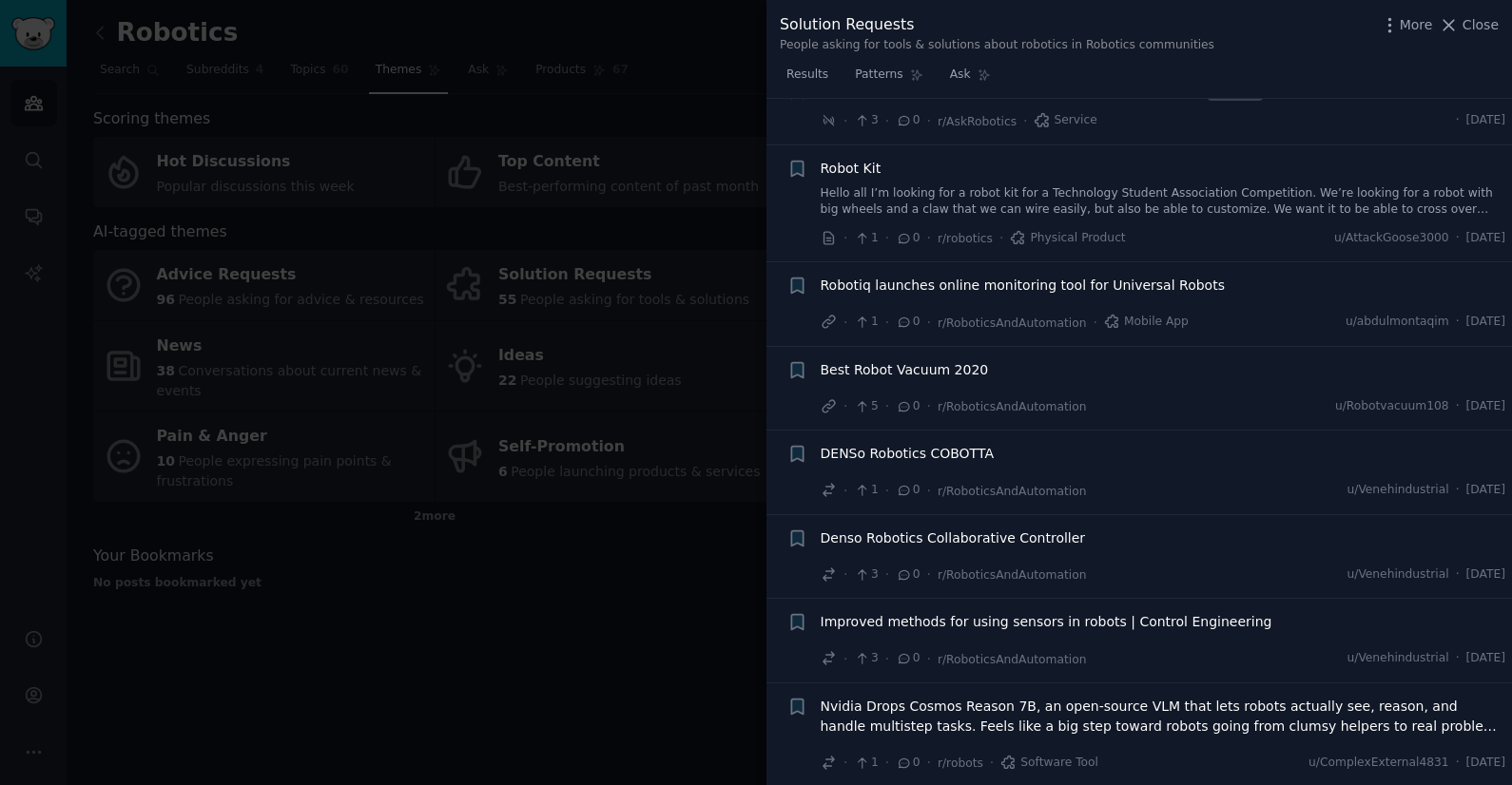
scroll to position [1837, 0]
click at [528, 588] on div at bounding box center [756, 392] width 1512 height 785
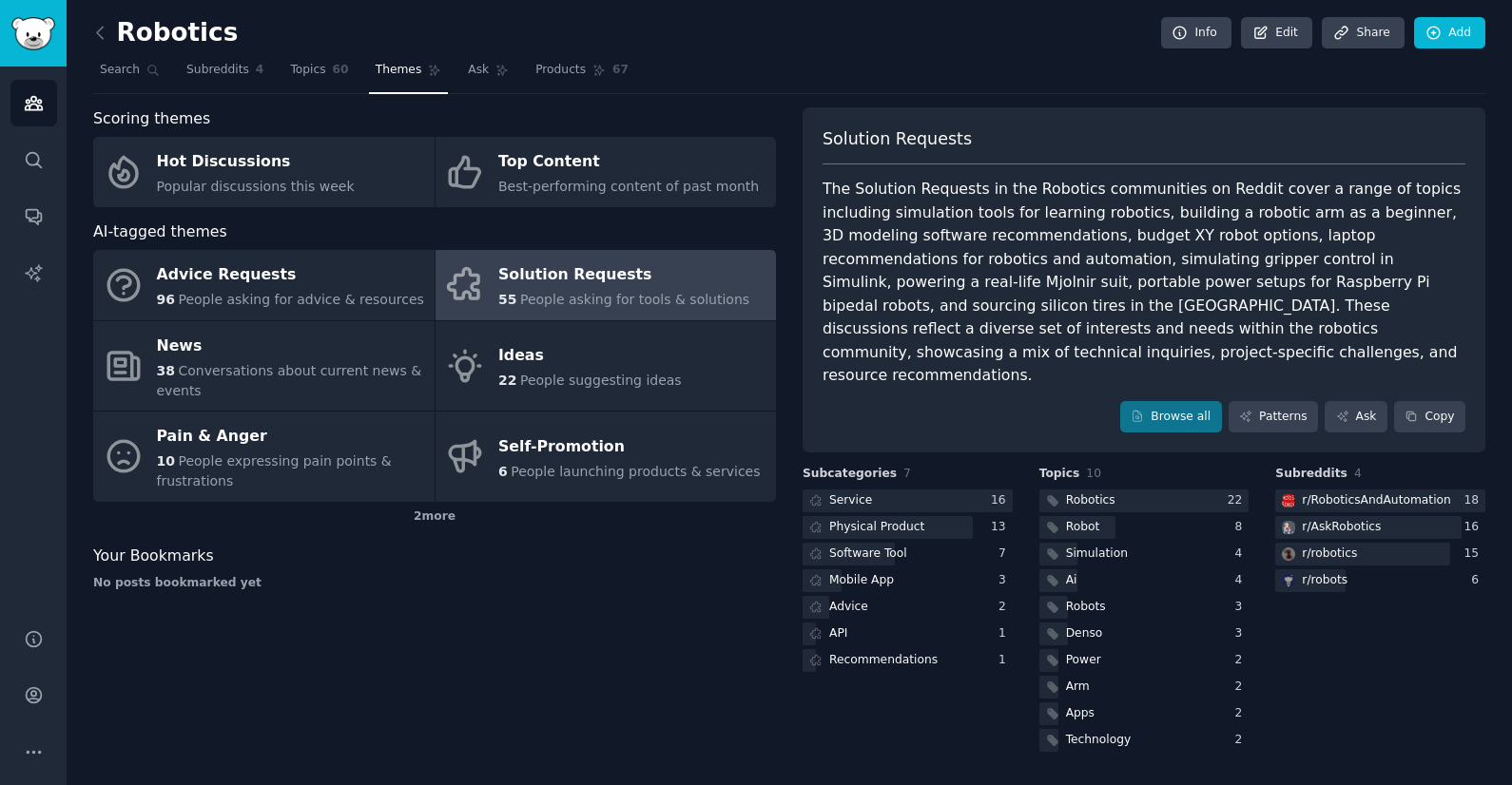
click at [567, 276] on div "Solution Requests" at bounding box center [623, 275] width 251 height 30
click at [1133, 490] on div at bounding box center [1144, 502] width 211 height 23
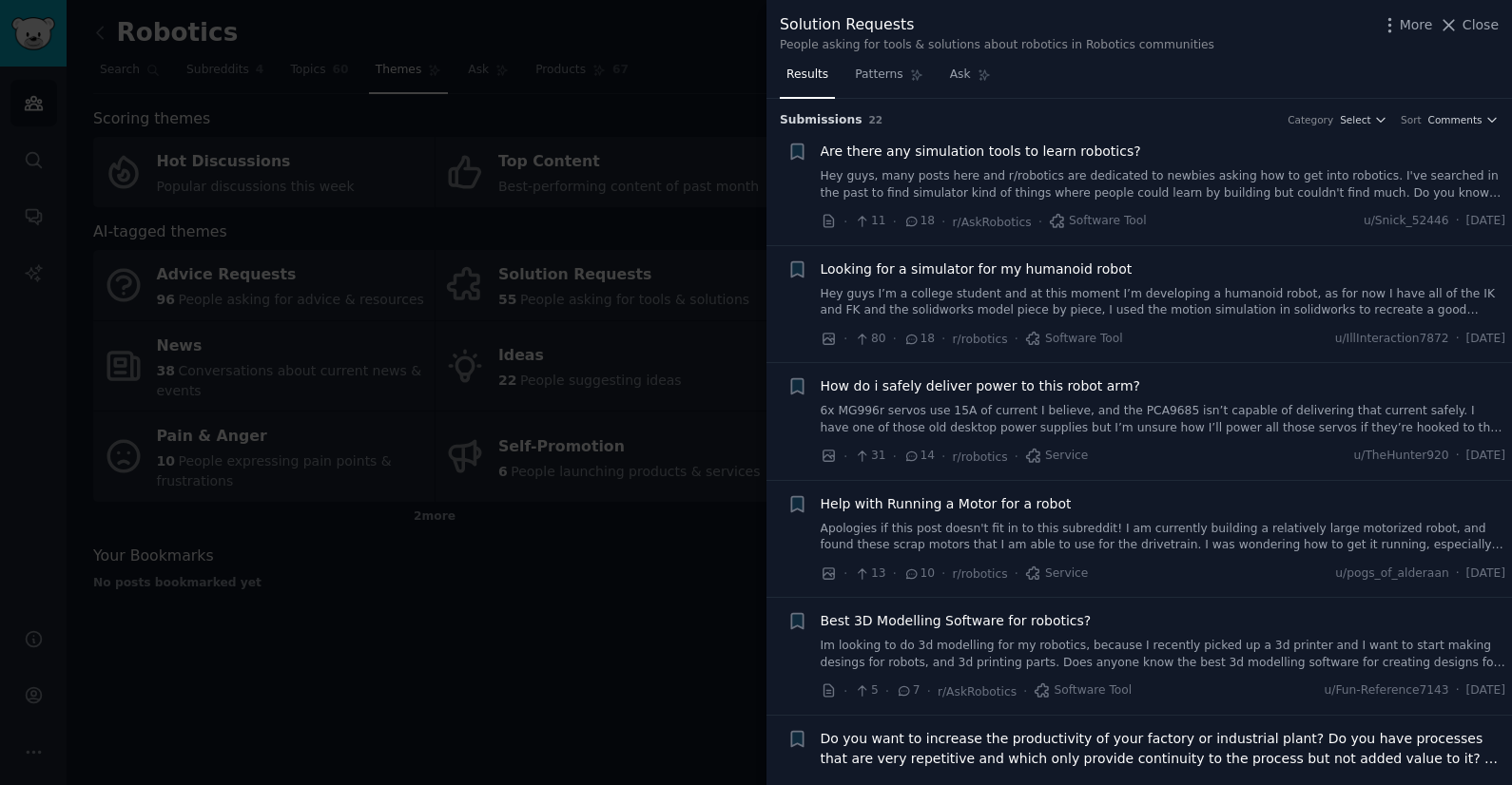
click at [658, 505] on div at bounding box center [756, 392] width 1512 height 785
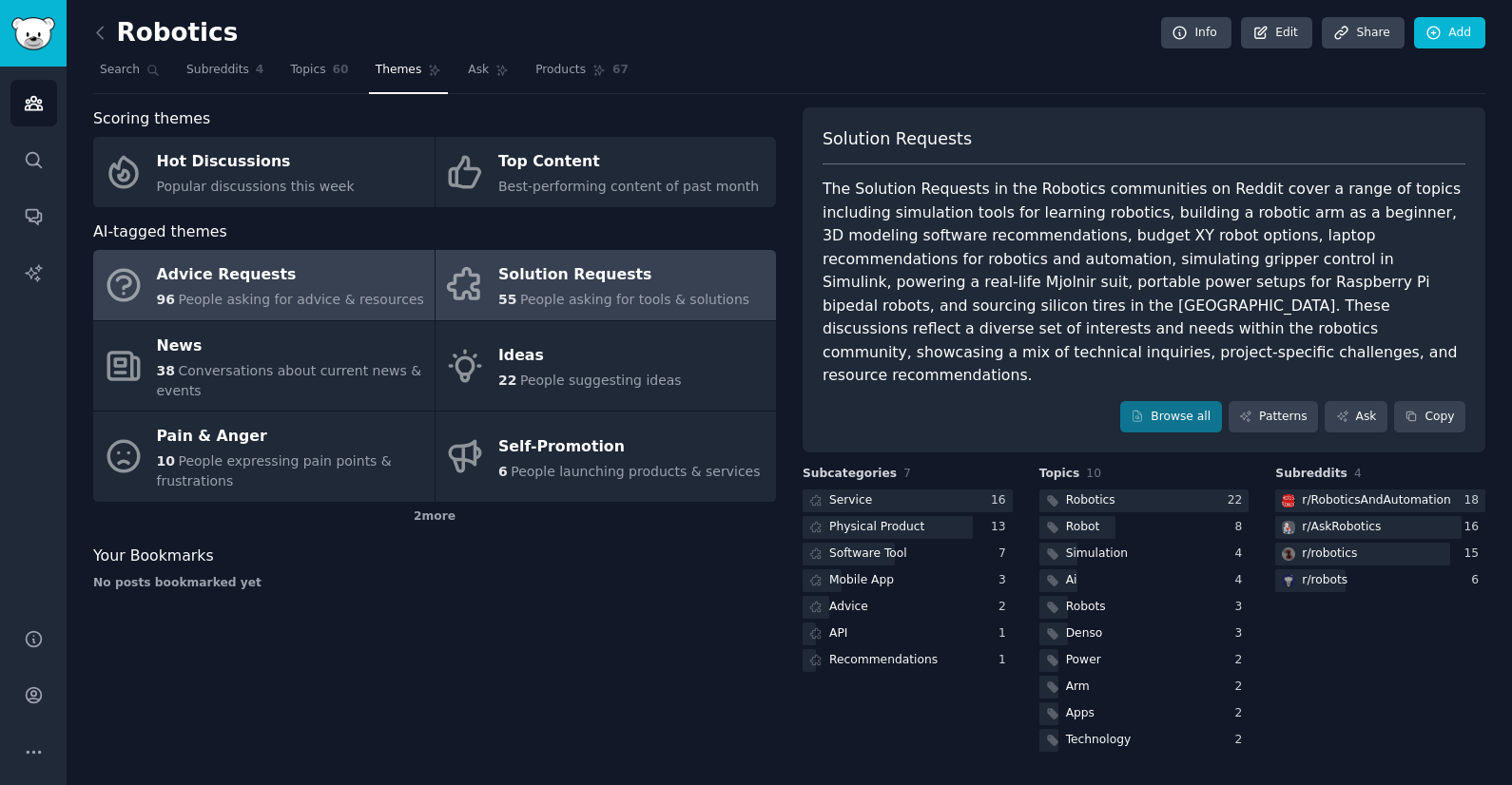
click at [323, 286] on div "Advice Requests" at bounding box center [290, 275] width 267 height 30
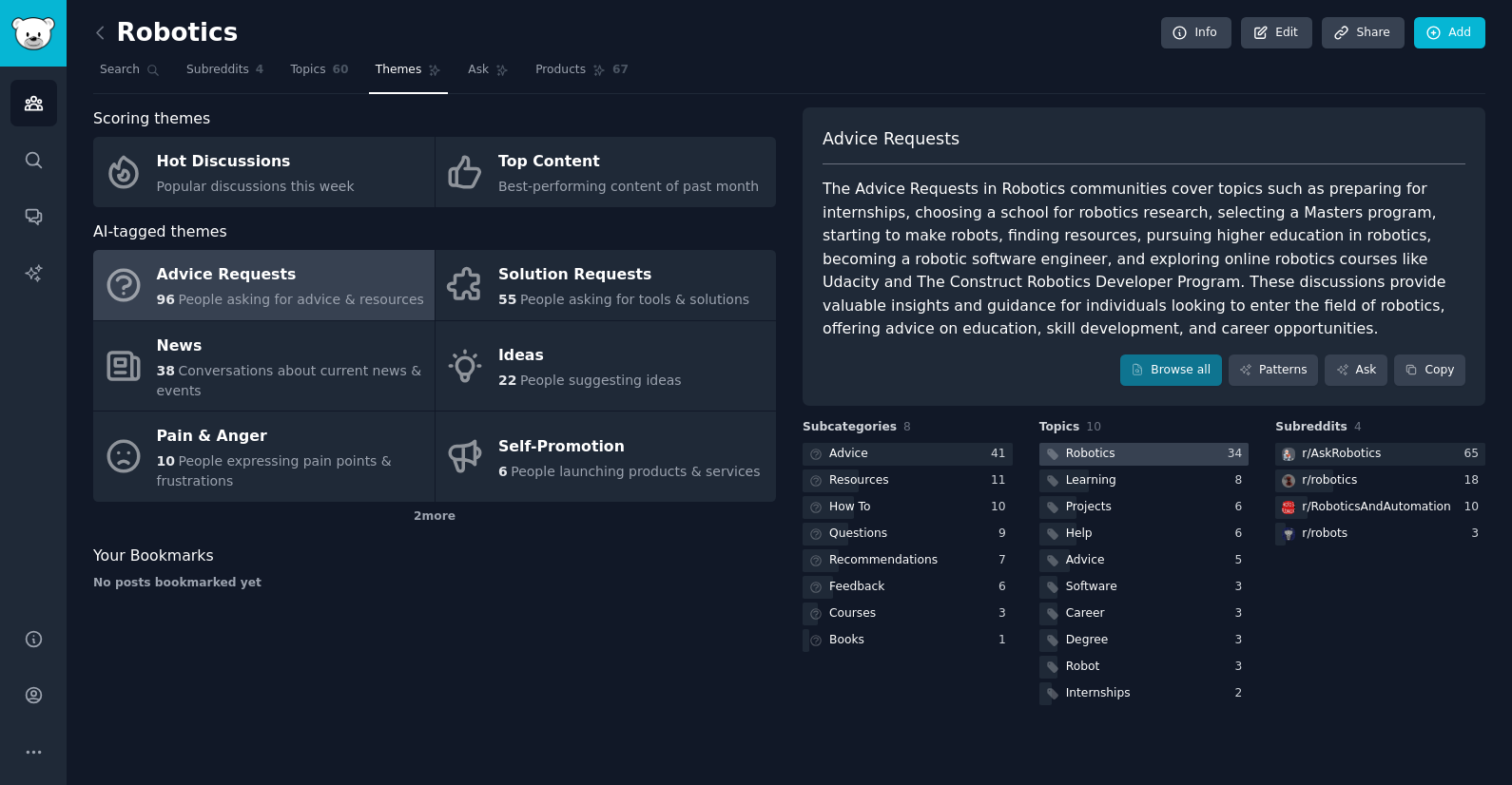
click at [1179, 456] on div at bounding box center [1144, 455] width 211 height 23
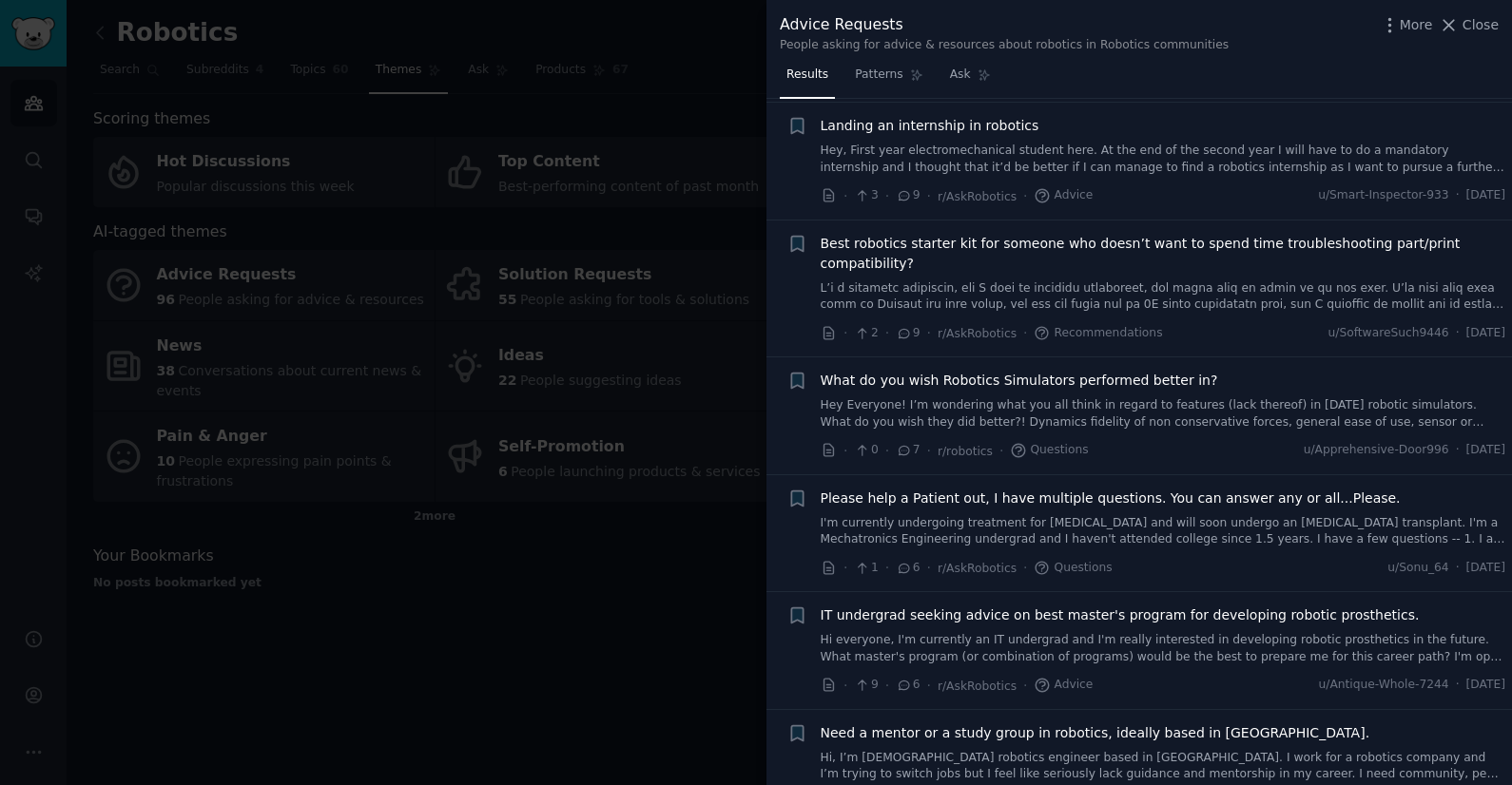
scroll to position [958, 0]
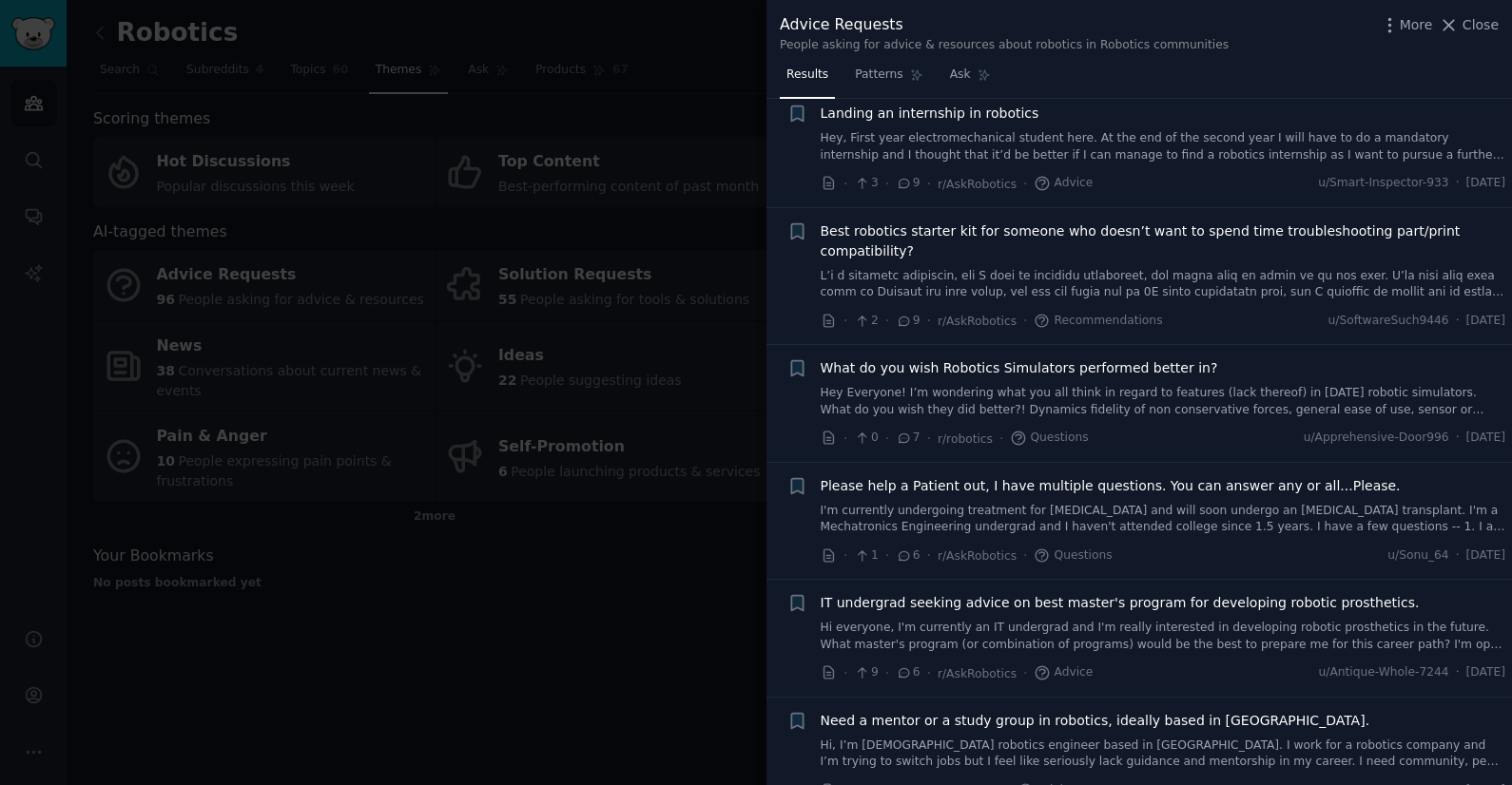
click at [1168, 392] on link "Hey Everyone! I’m wondering what you all think in regard to features (lack ther…" at bounding box center [1163, 402] width 685 height 33
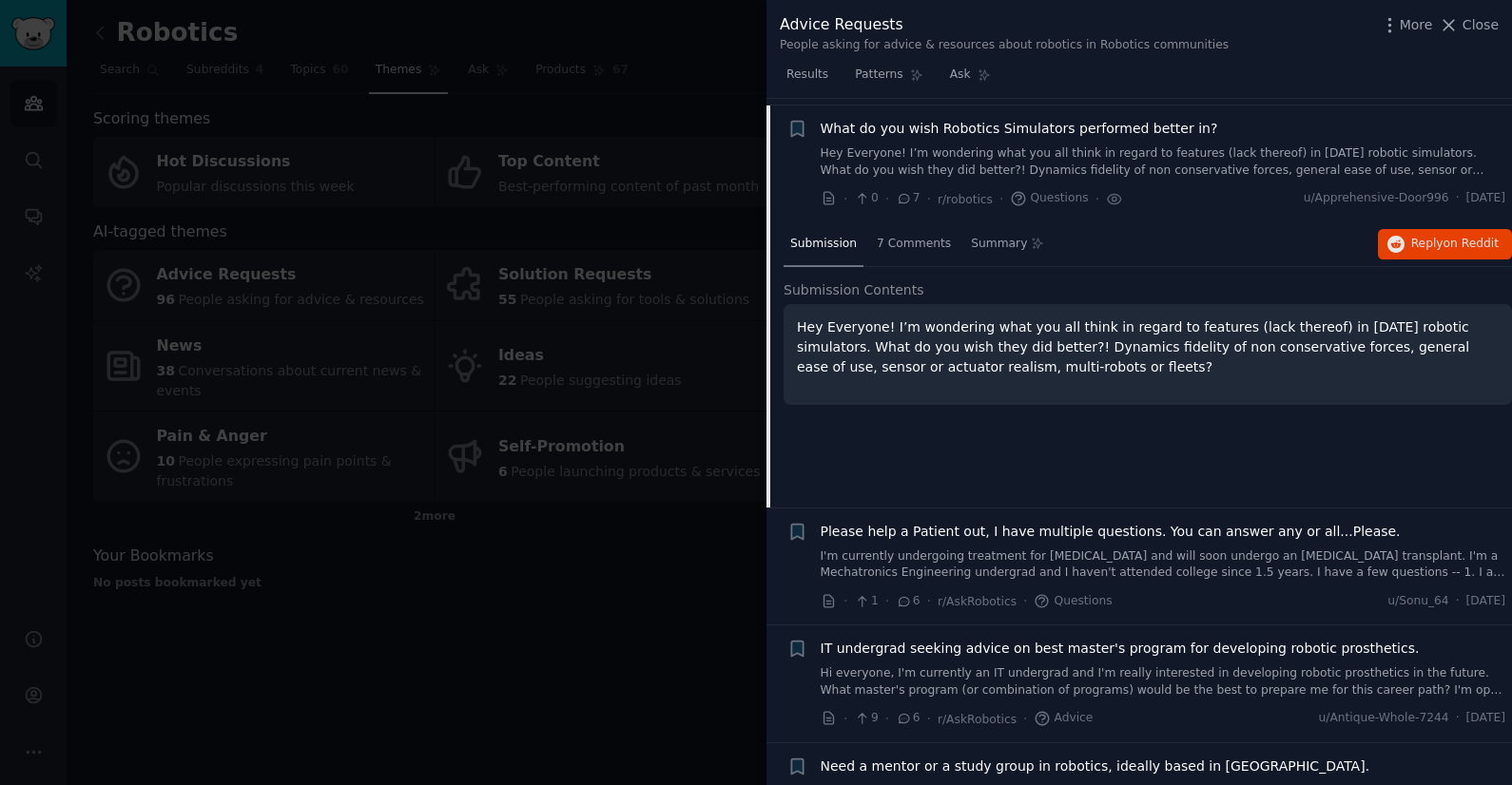
scroll to position [1203, 0]
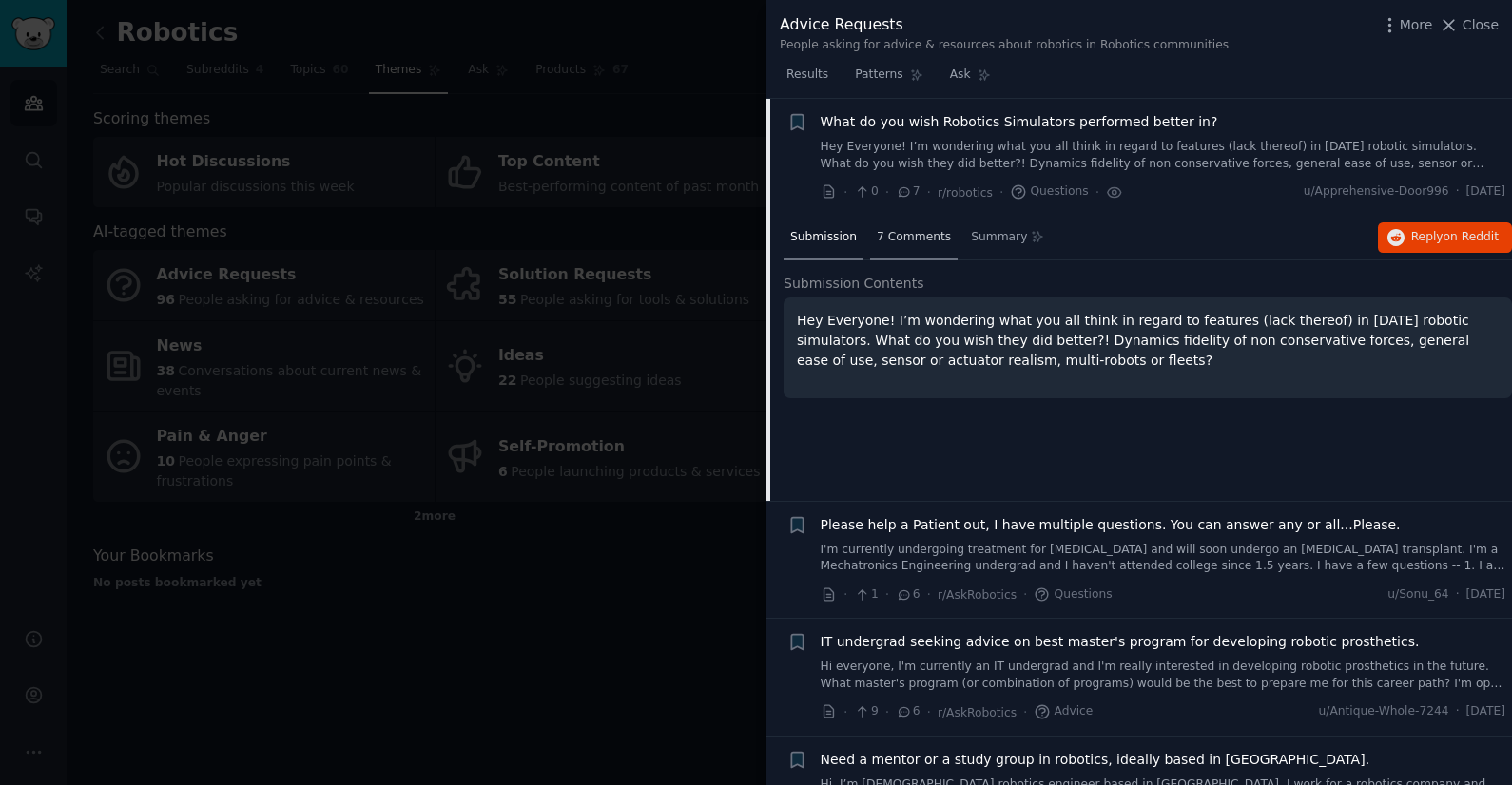
click at [916, 239] on span "7 Comments" at bounding box center [913, 238] width 74 height 17
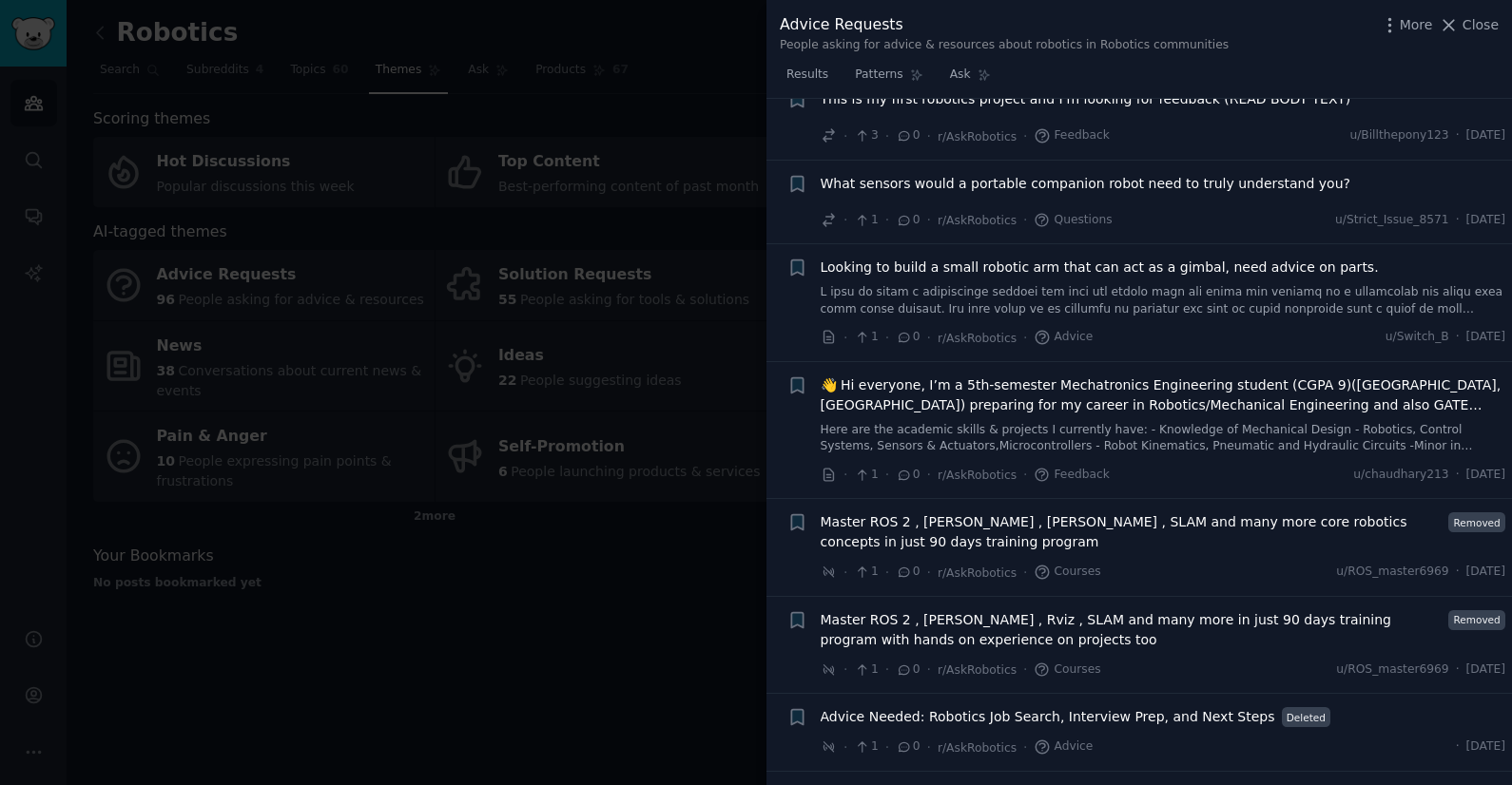
scroll to position [4018, 0]
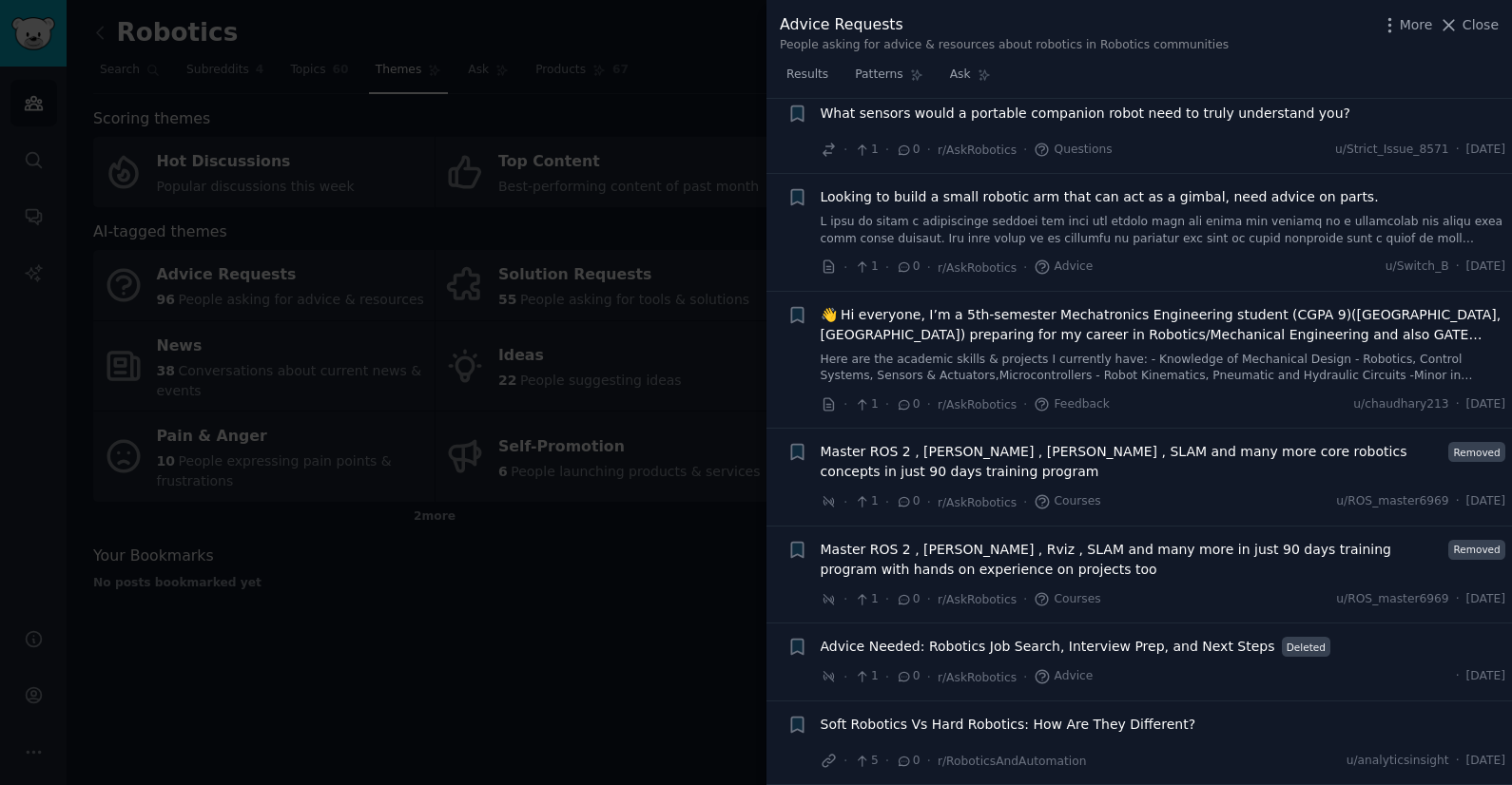
click at [705, 553] on div at bounding box center [756, 392] width 1512 height 785
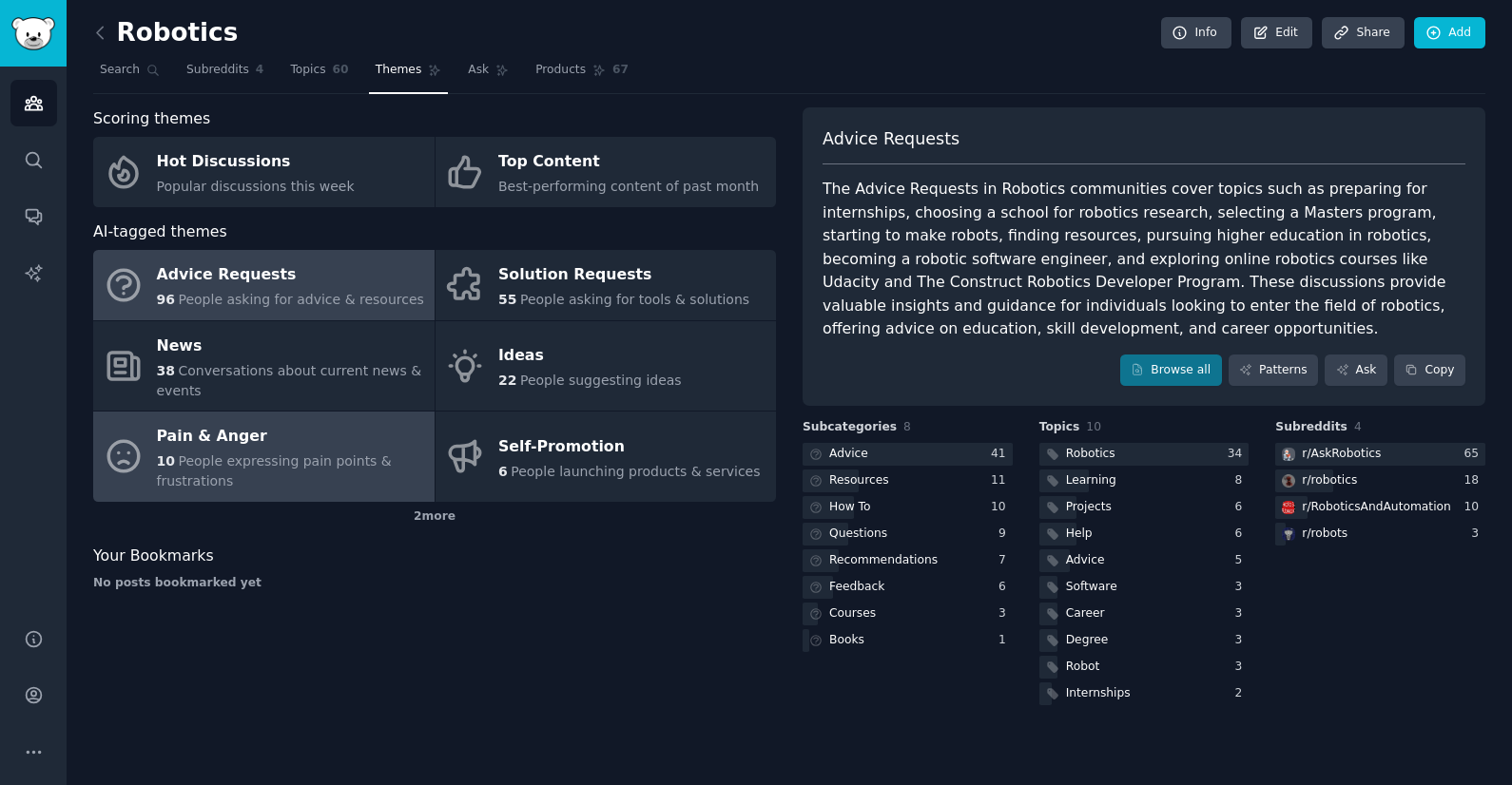
click at [239, 437] on div "Pain & Anger" at bounding box center [291, 437] width 268 height 30
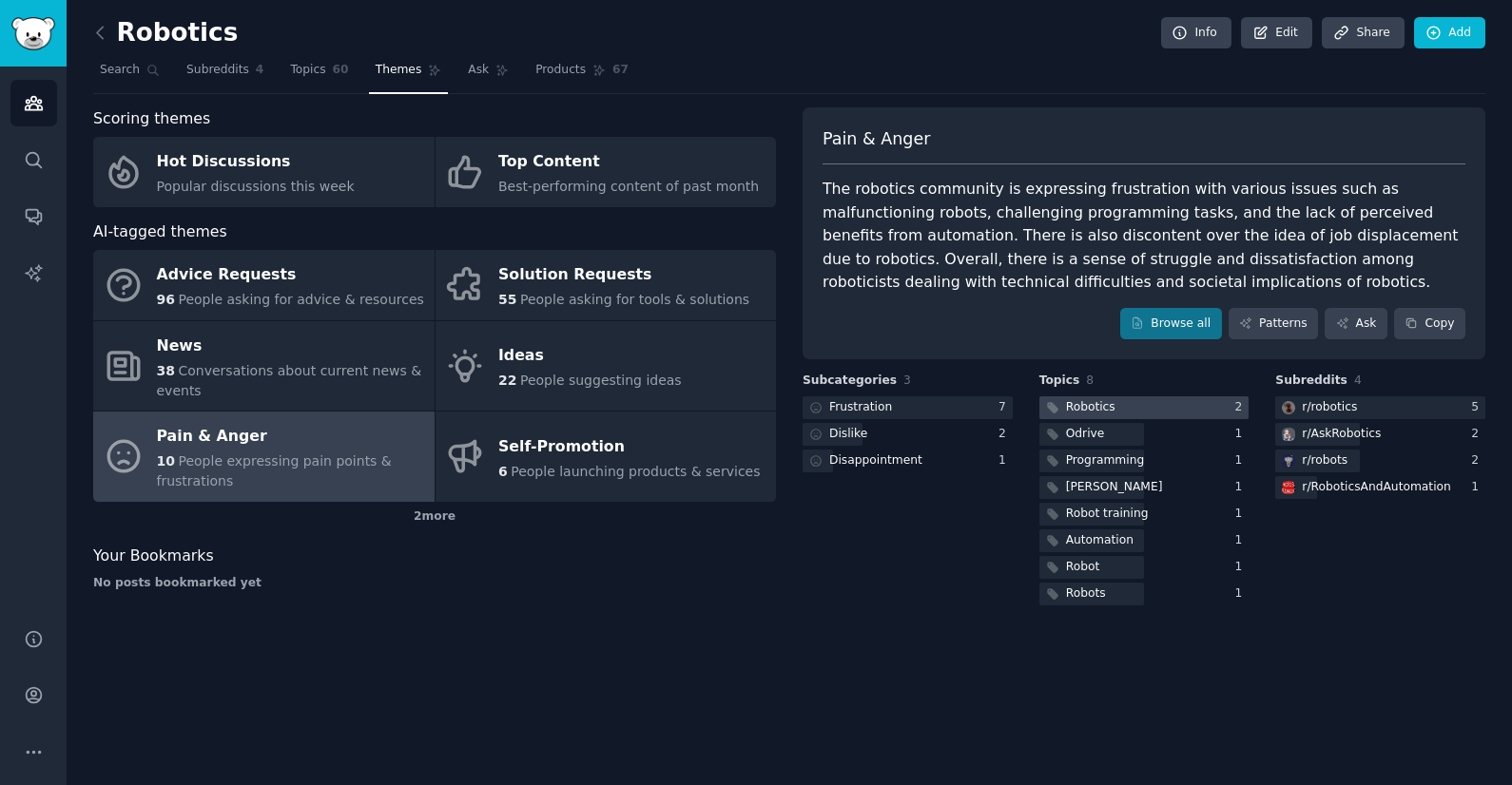
click at [1153, 405] on div at bounding box center [1144, 409] width 211 height 23
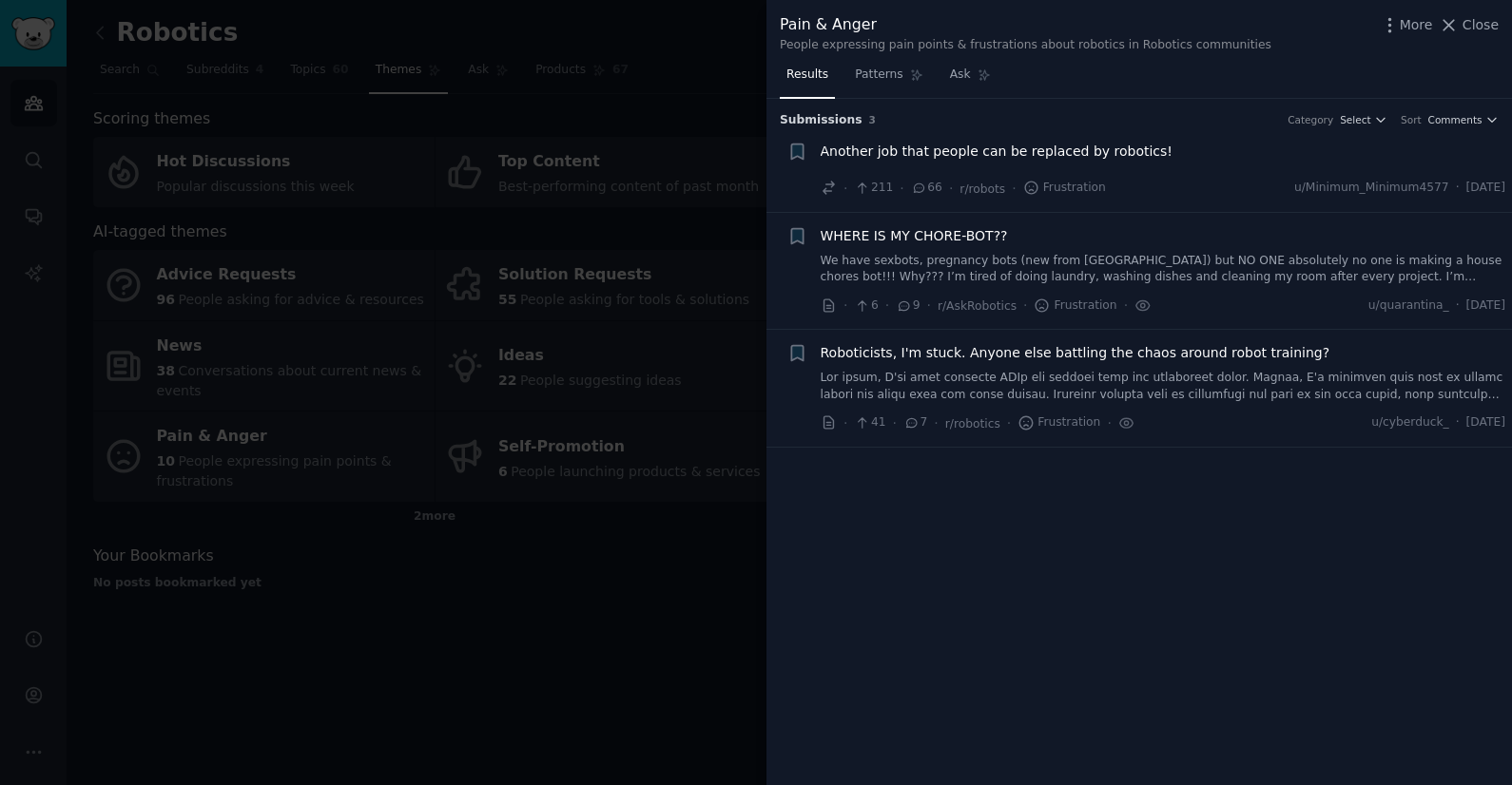
click at [684, 545] on div at bounding box center [756, 392] width 1512 height 785
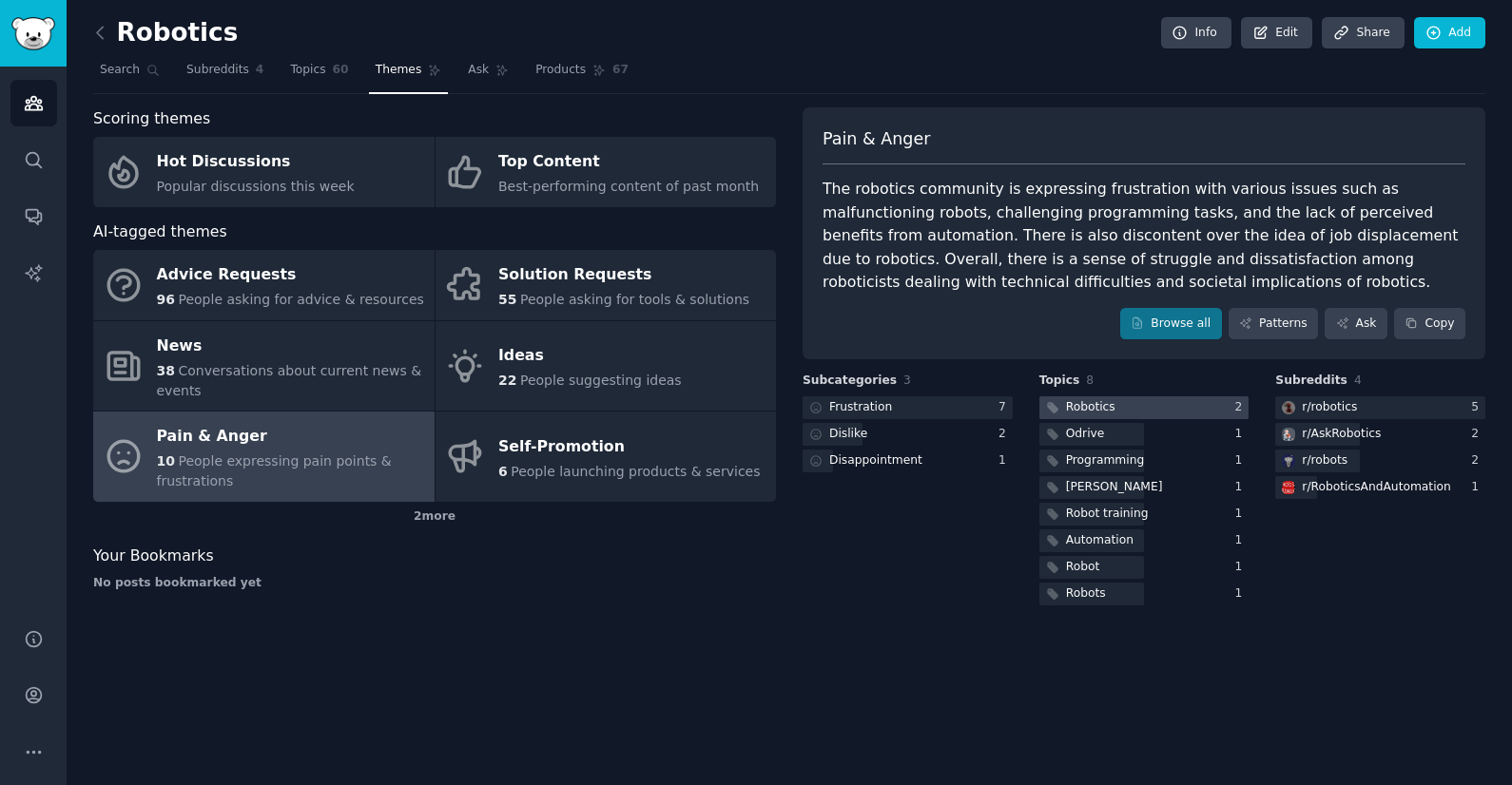
click at [1212, 412] on div at bounding box center [1144, 409] width 211 height 23
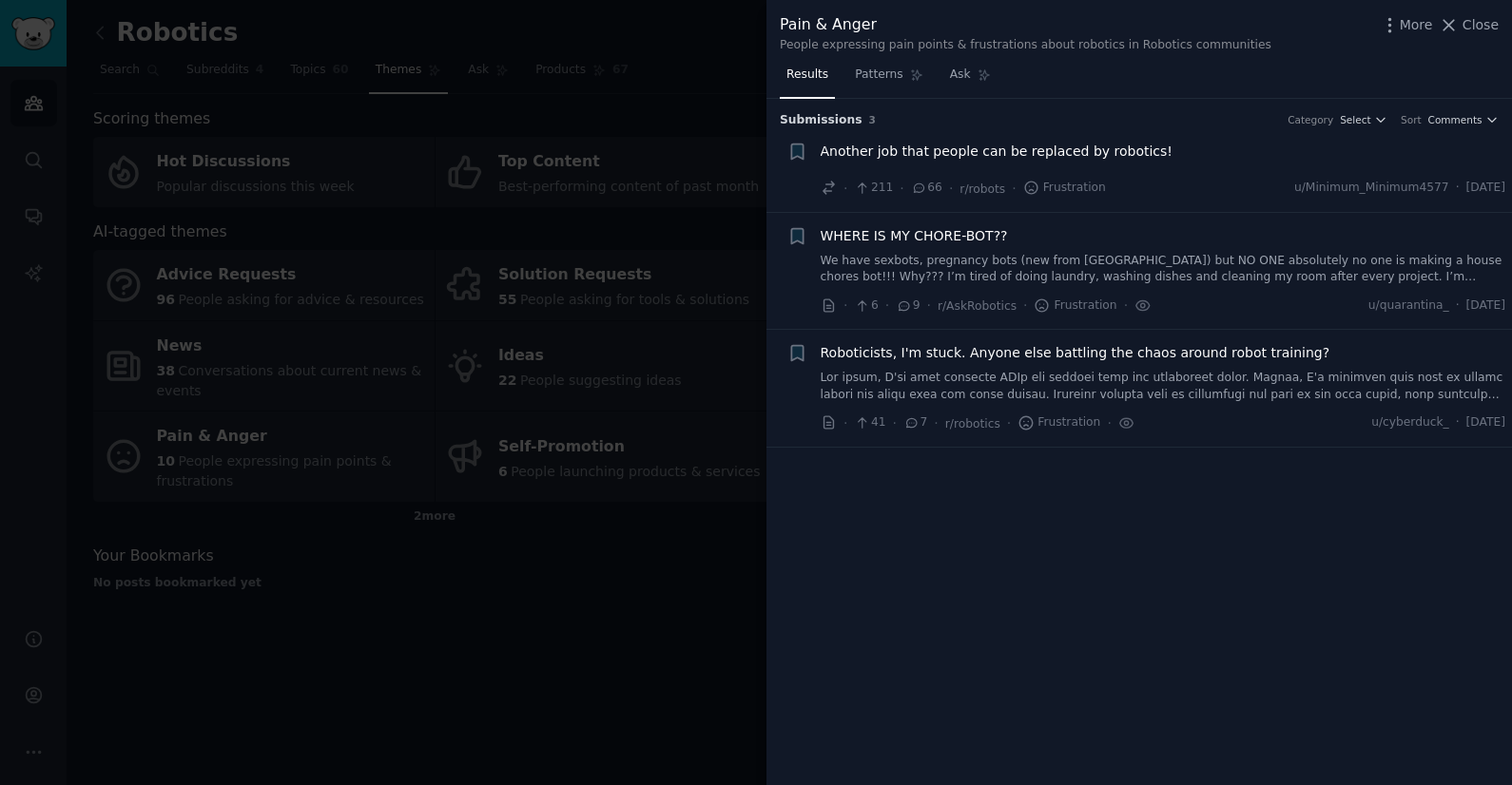
click at [653, 525] on div at bounding box center [756, 392] width 1512 height 785
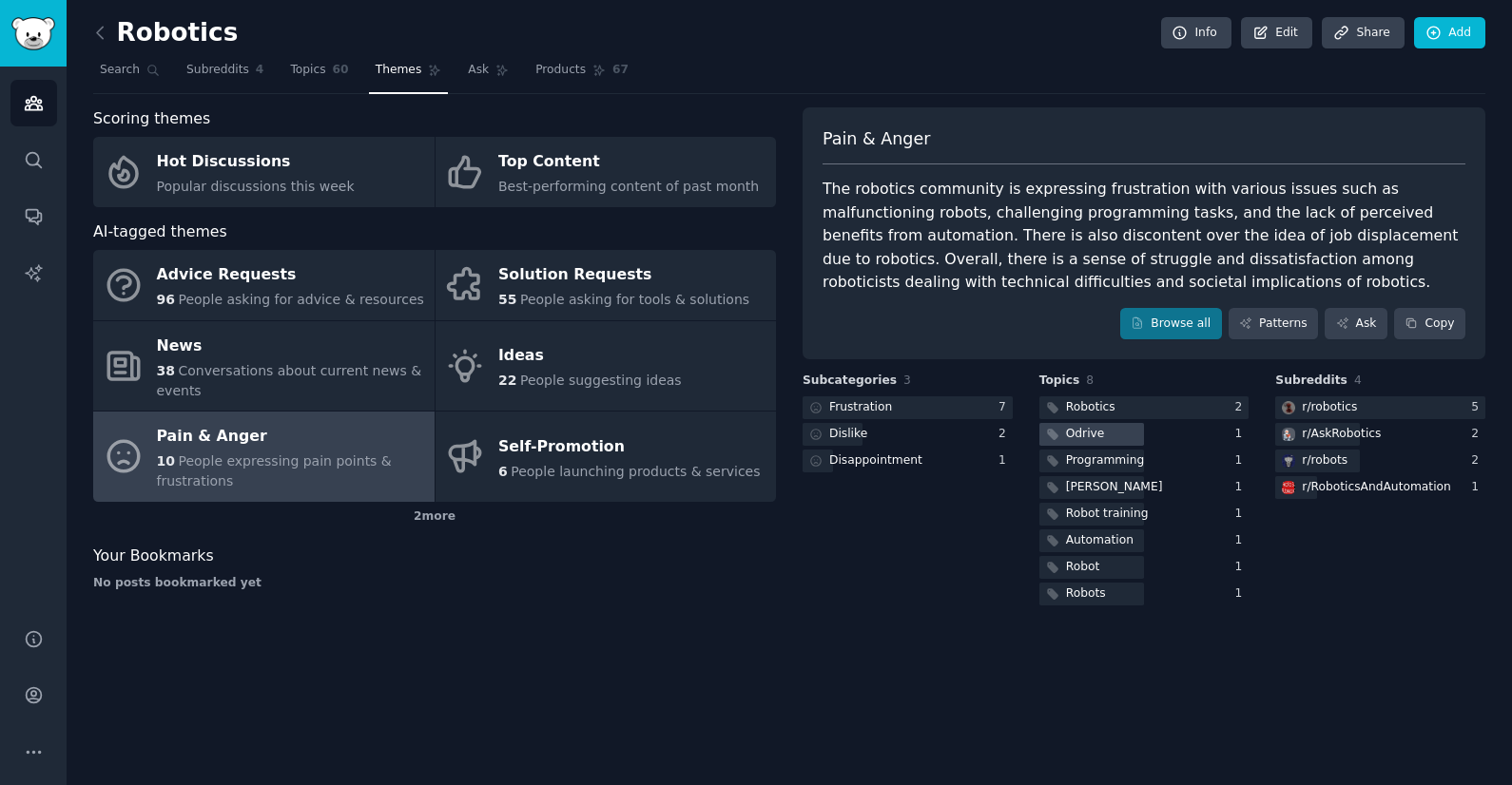
click at [1124, 430] on div at bounding box center [1092, 435] width 105 height 23
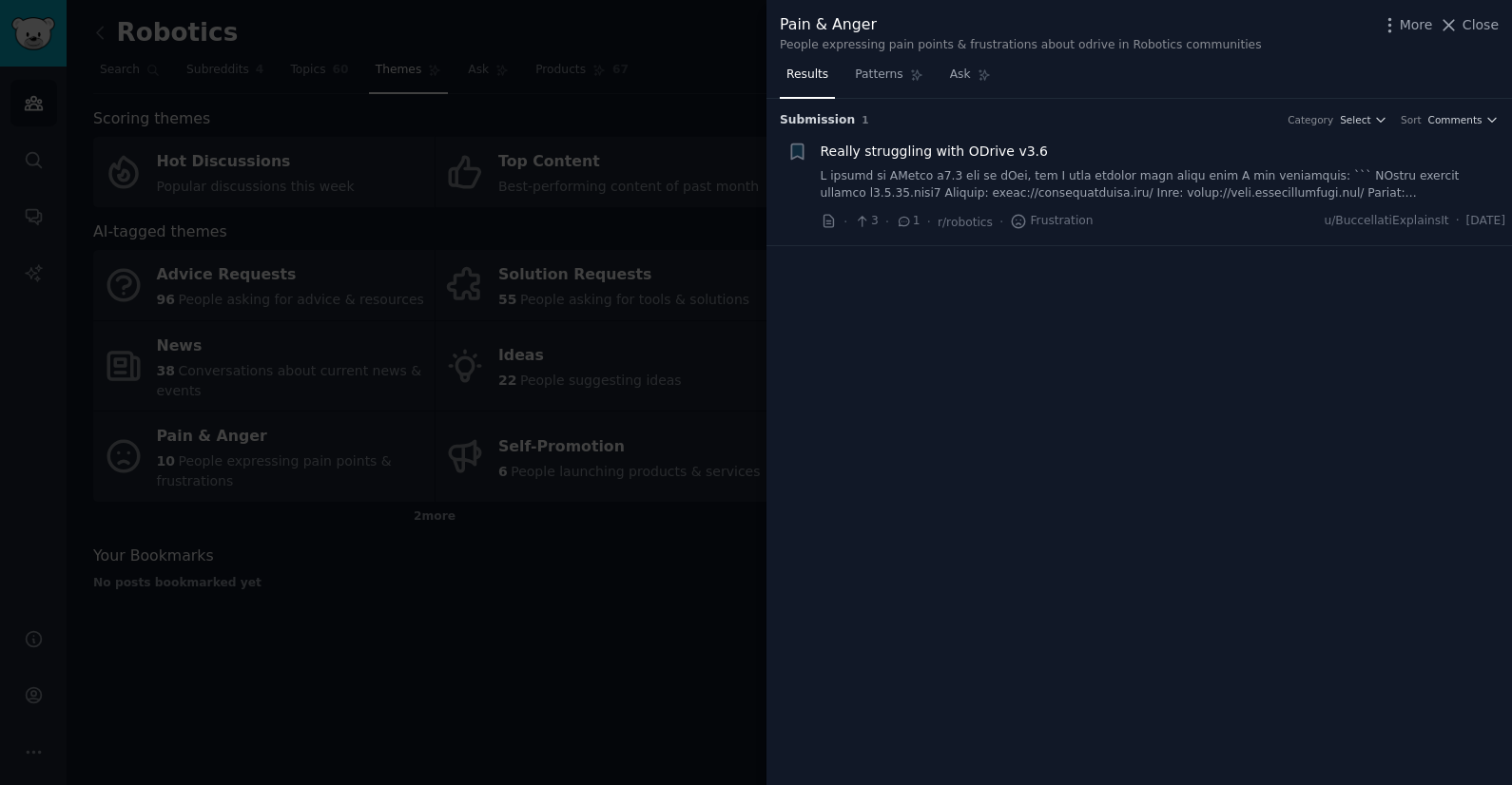
click at [631, 595] on div at bounding box center [756, 392] width 1512 height 785
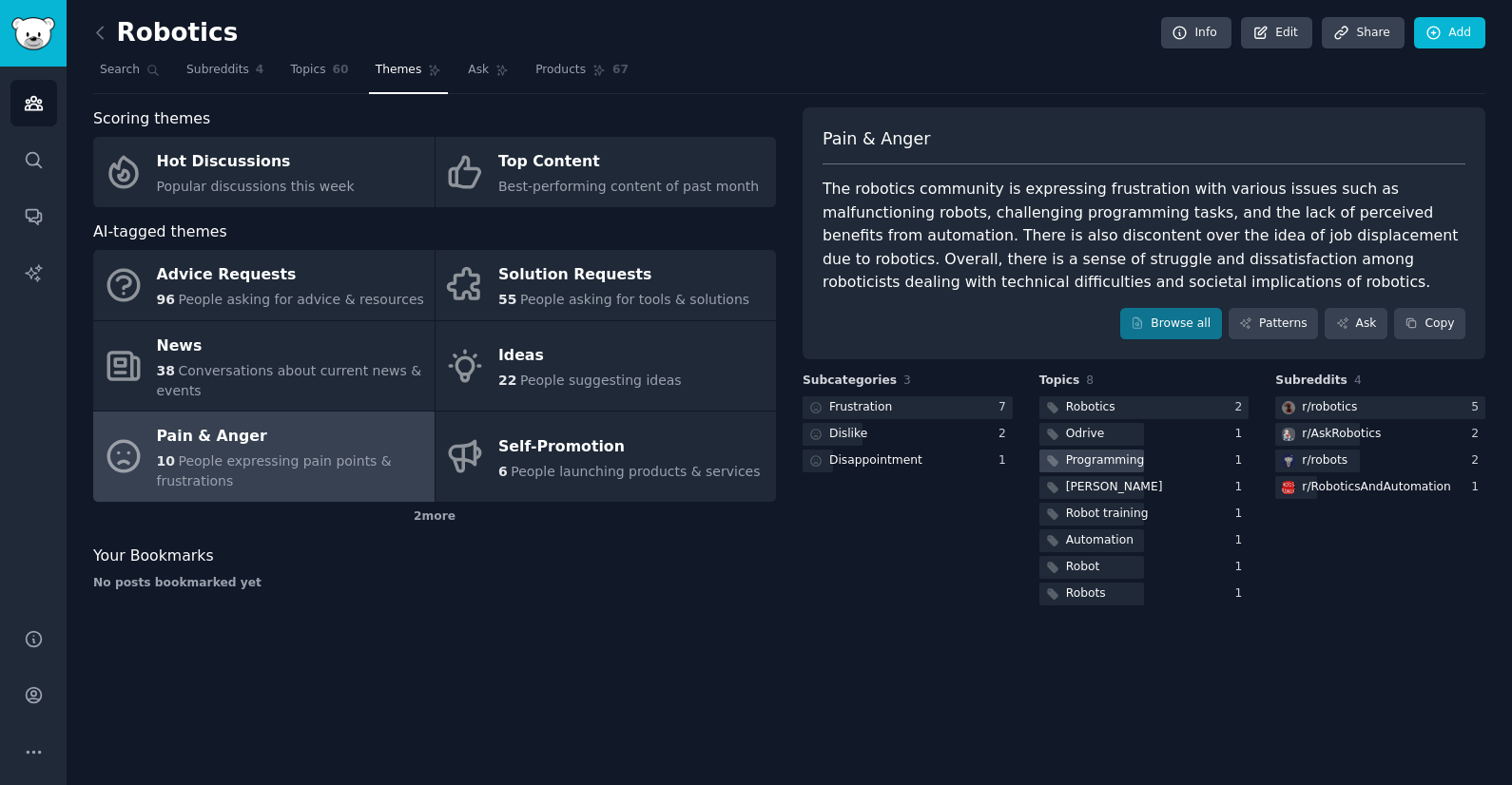
click at [1111, 468] on div "Programming" at bounding box center [1104, 461] width 79 height 17
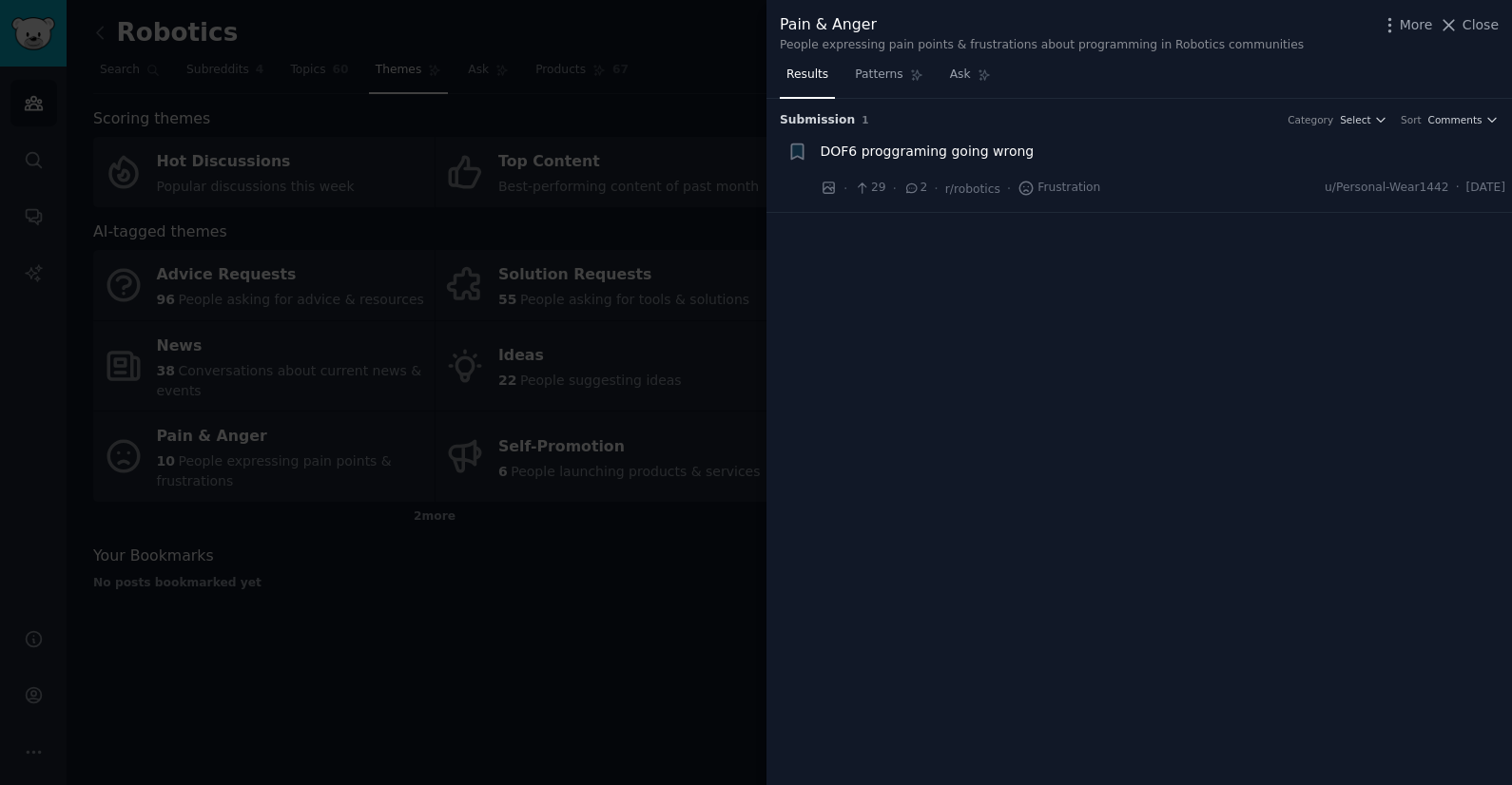
click at [1091, 152] on div "DOF6 proggraming going wrong" at bounding box center [1163, 151] width 685 height 20
click at [975, 155] on span "DOF6 proggraming going wrong" at bounding box center [927, 151] width 214 height 20
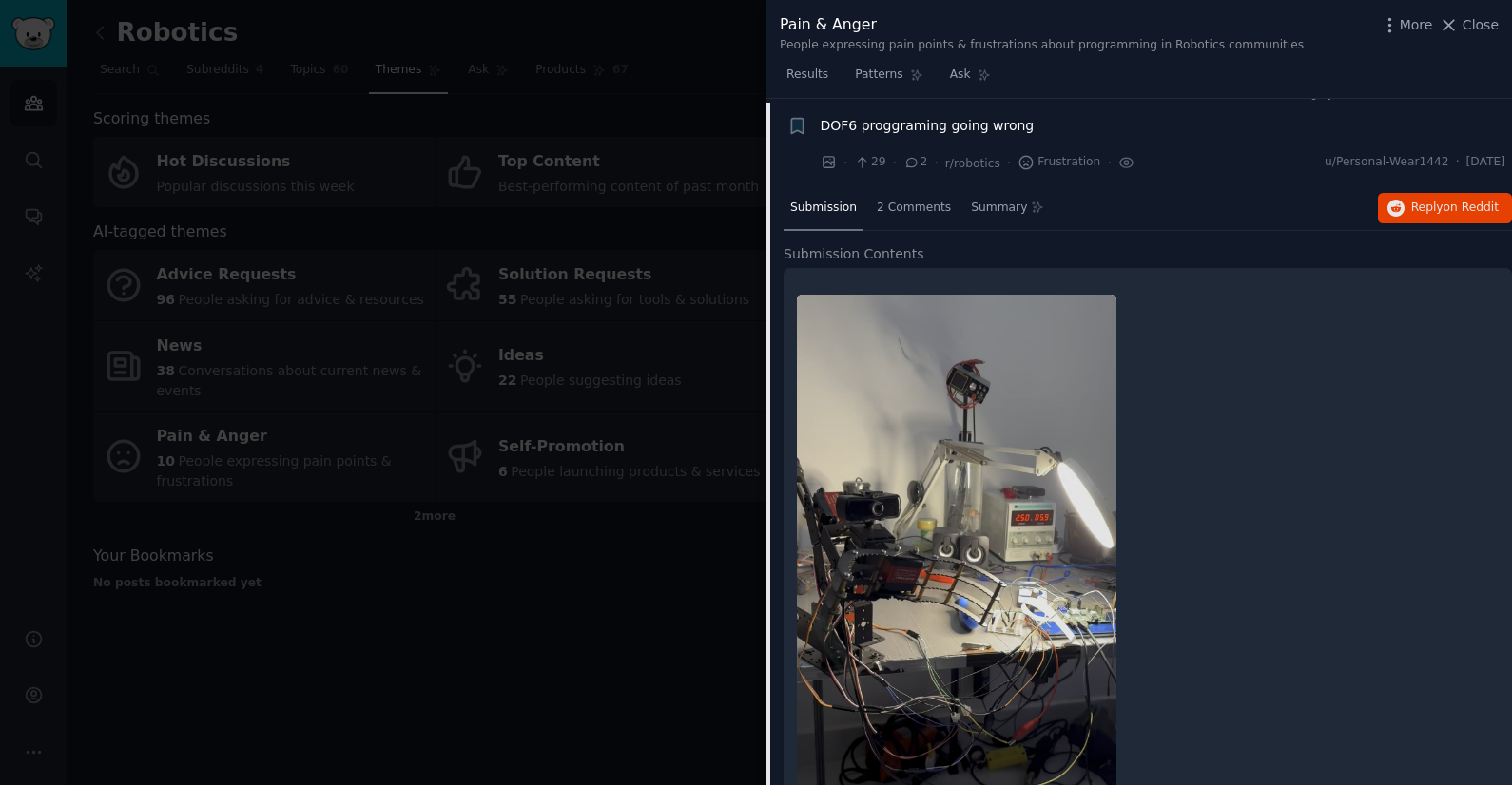
scroll to position [29, 0]
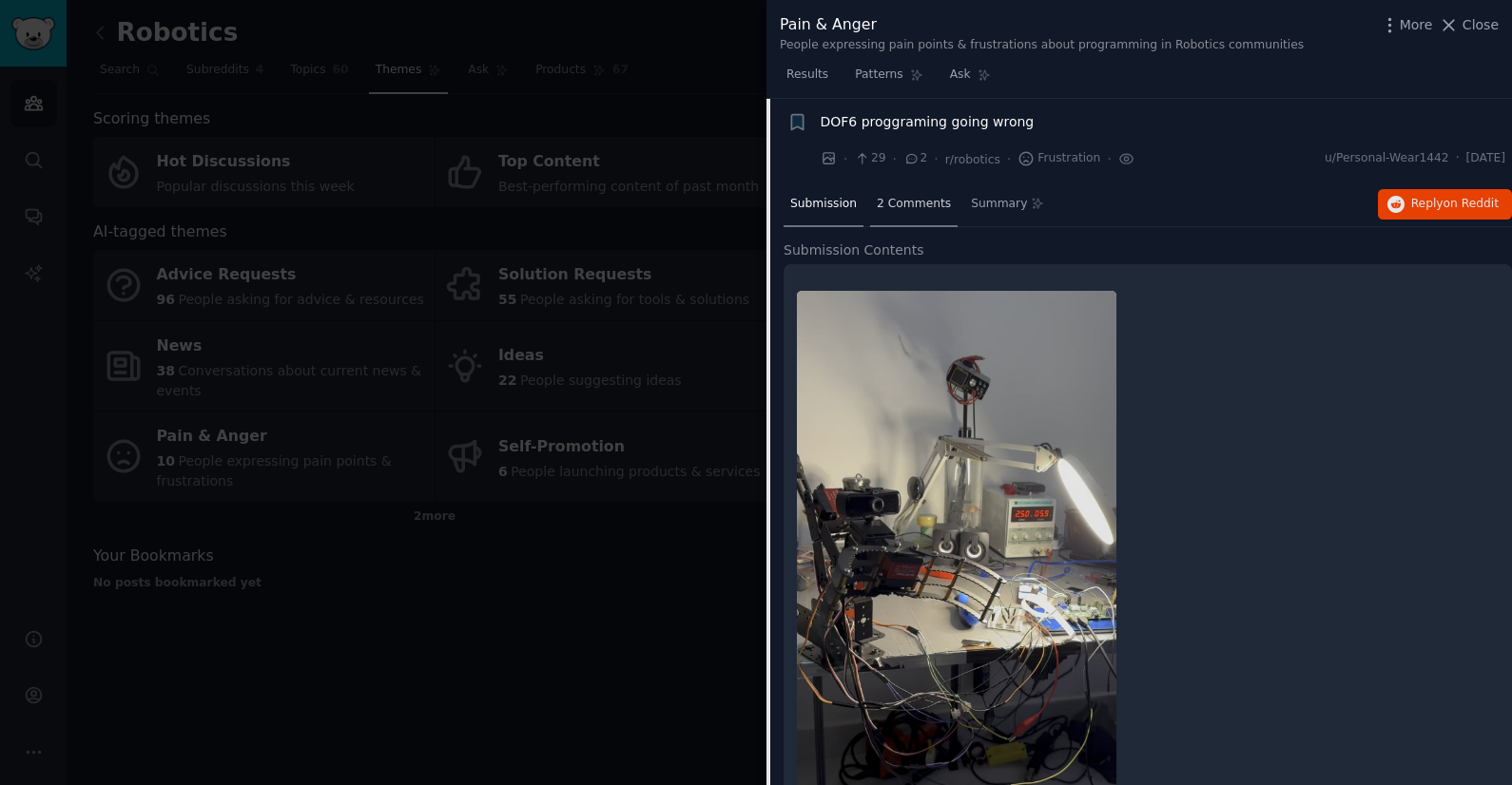
click at [890, 204] on span "2 Comments" at bounding box center [913, 205] width 74 height 17
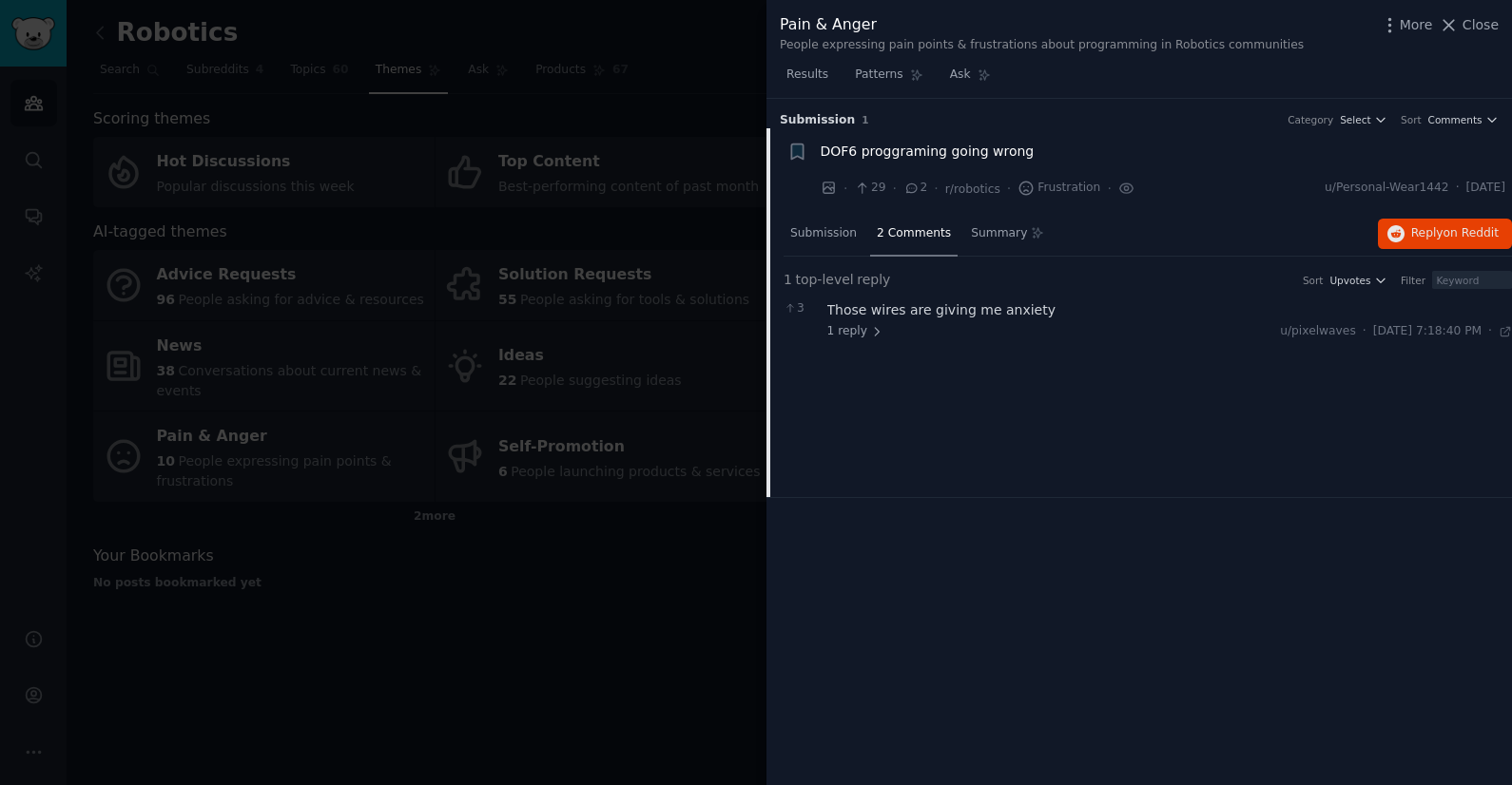
click at [740, 536] on div at bounding box center [756, 392] width 1512 height 785
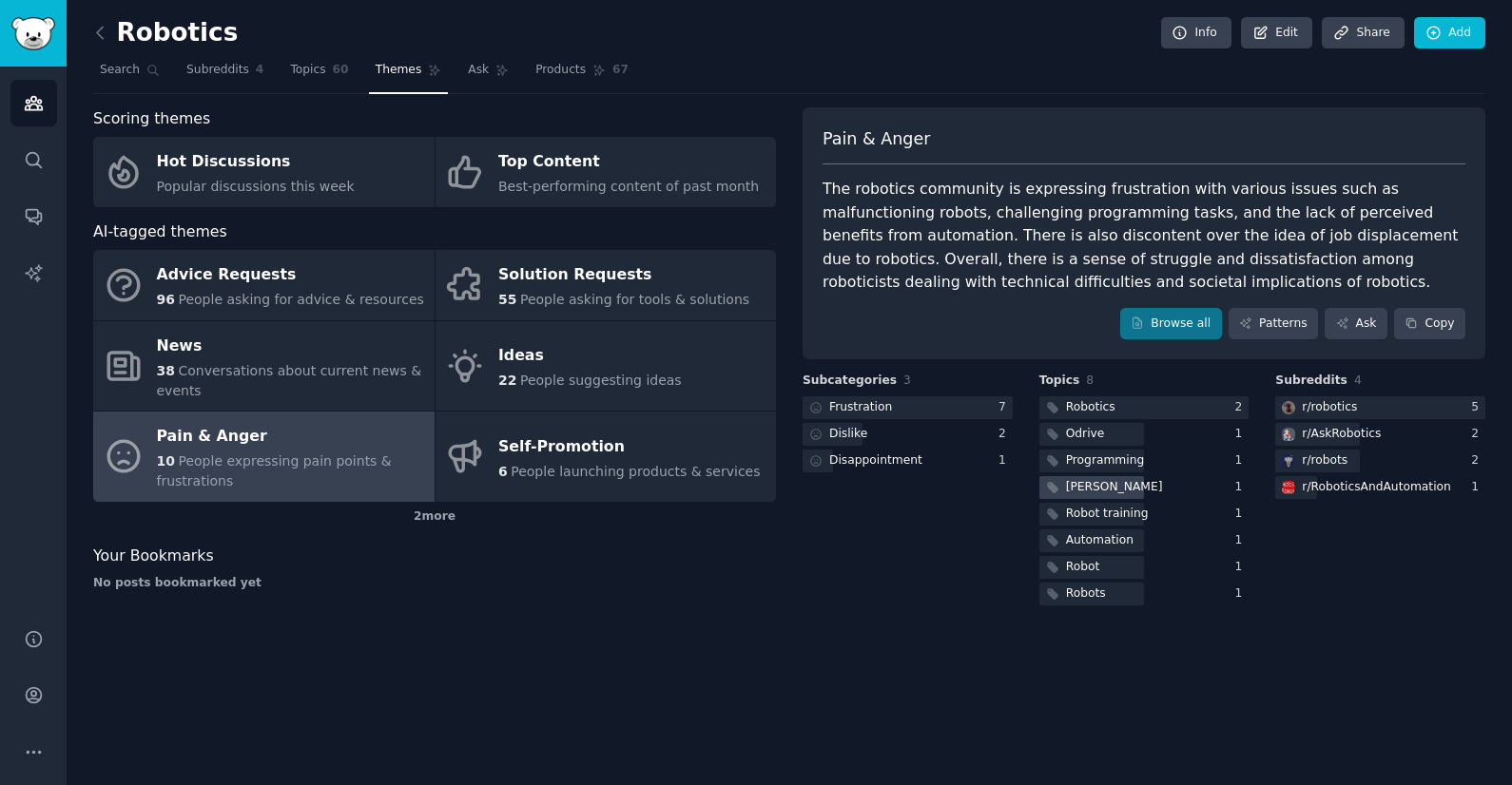
click at [1114, 492] on div "Isaac sim" at bounding box center [1114, 488] width 97 height 17
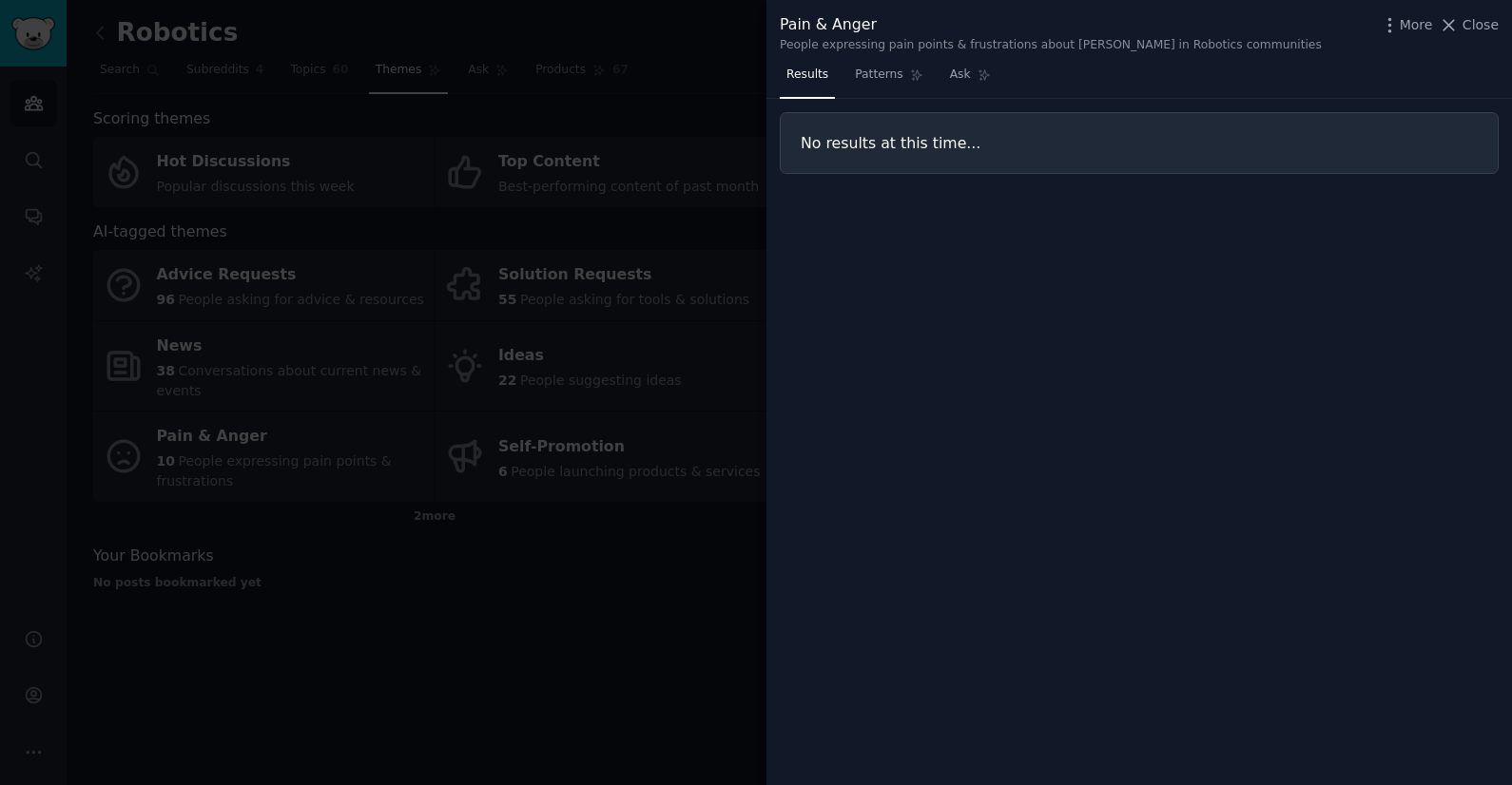
click at [578, 609] on div at bounding box center [756, 392] width 1512 height 785
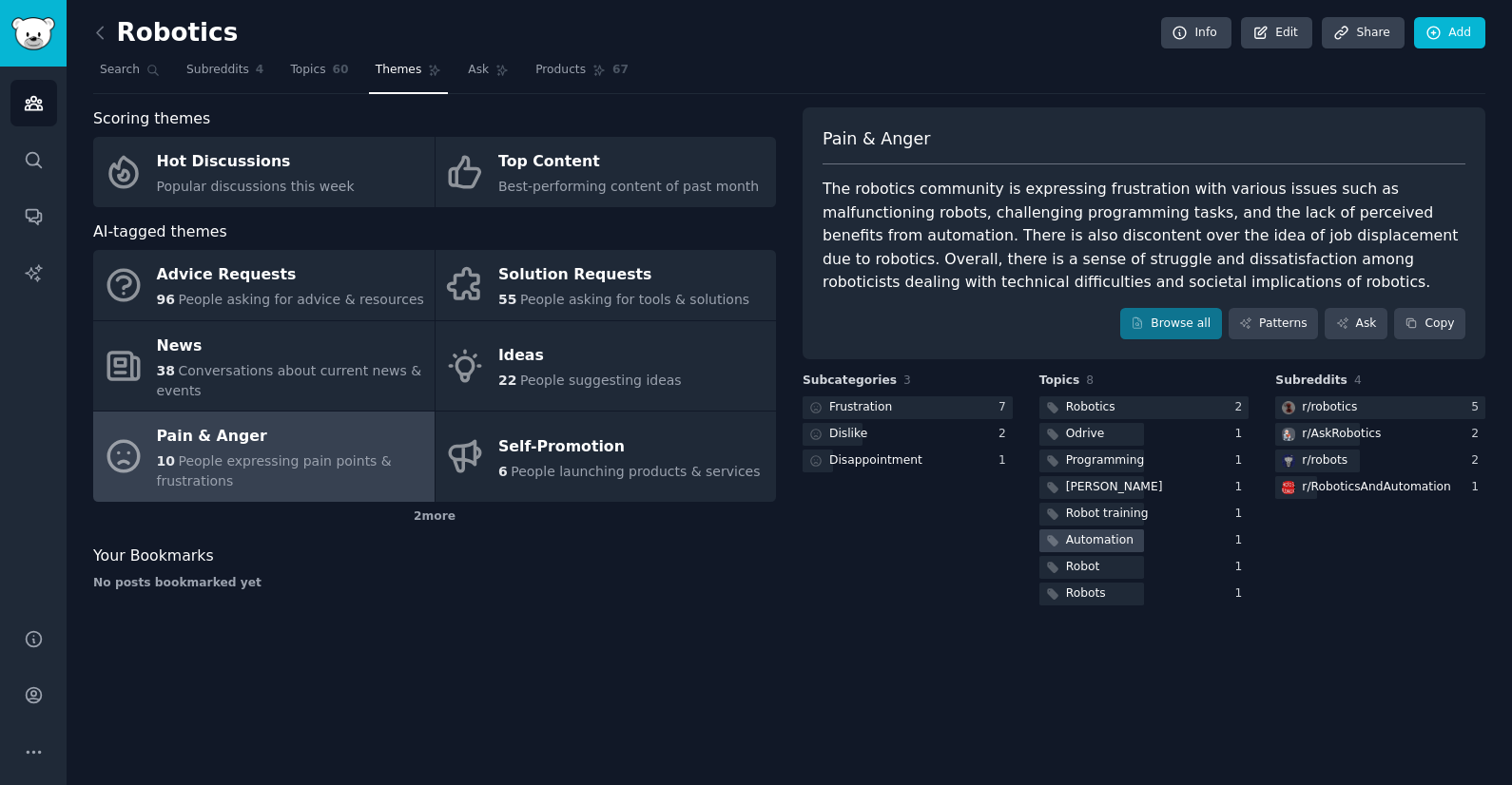
click at [1094, 542] on div "Automation" at bounding box center [1100, 541] width 68 height 17
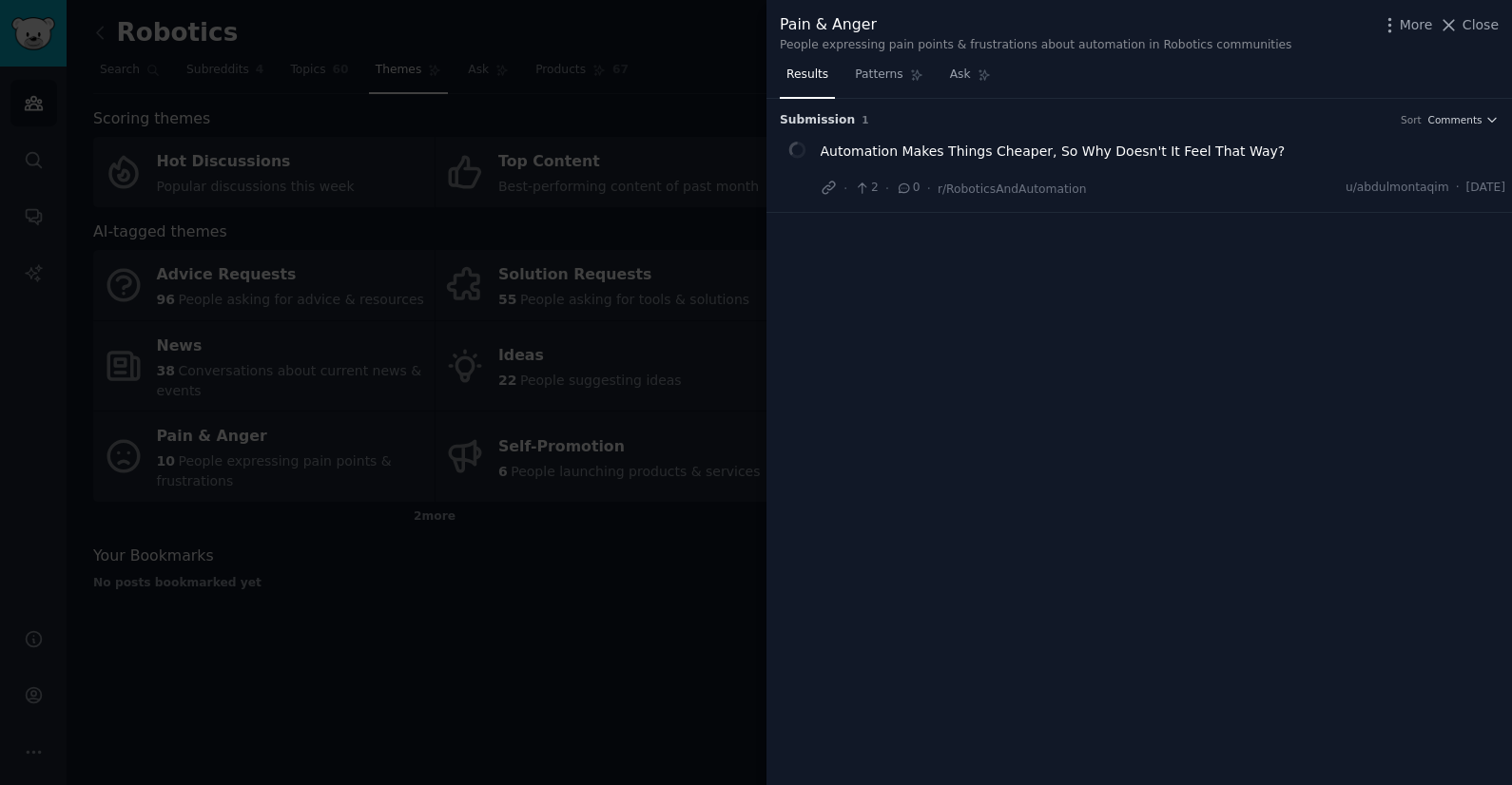
click at [1132, 163] on div "Automation Makes Things Cheaper, So Why Doesn't It Feel That Way?" at bounding box center [1163, 154] width 685 height 26
click at [1119, 154] on span "Automation Makes Things Cheaper, So Why Doesn't It Feel That Way?" at bounding box center [1052, 151] width 465 height 20
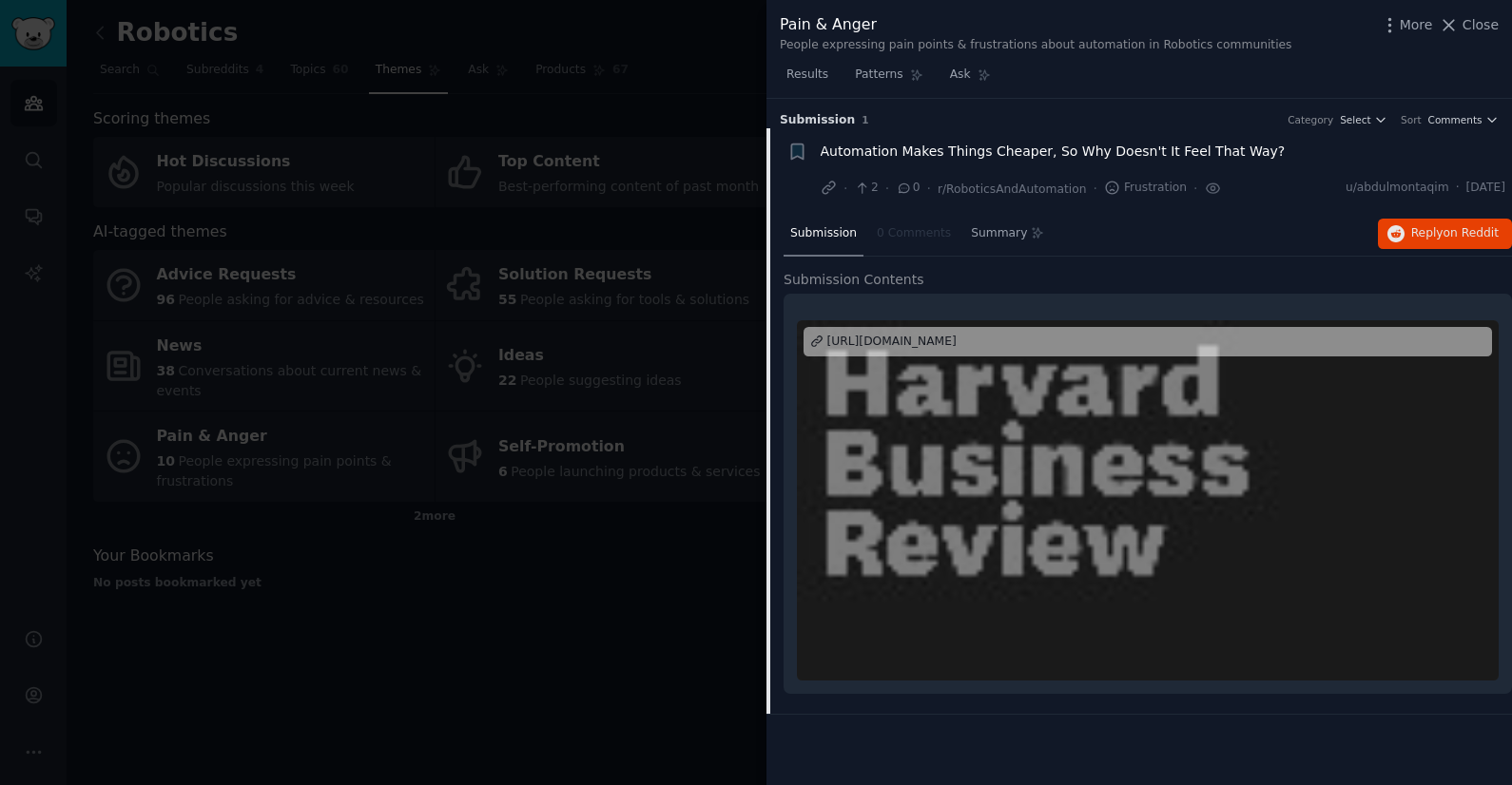
click at [602, 573] on div at bounding box center [756, 392] width 1512 height 785
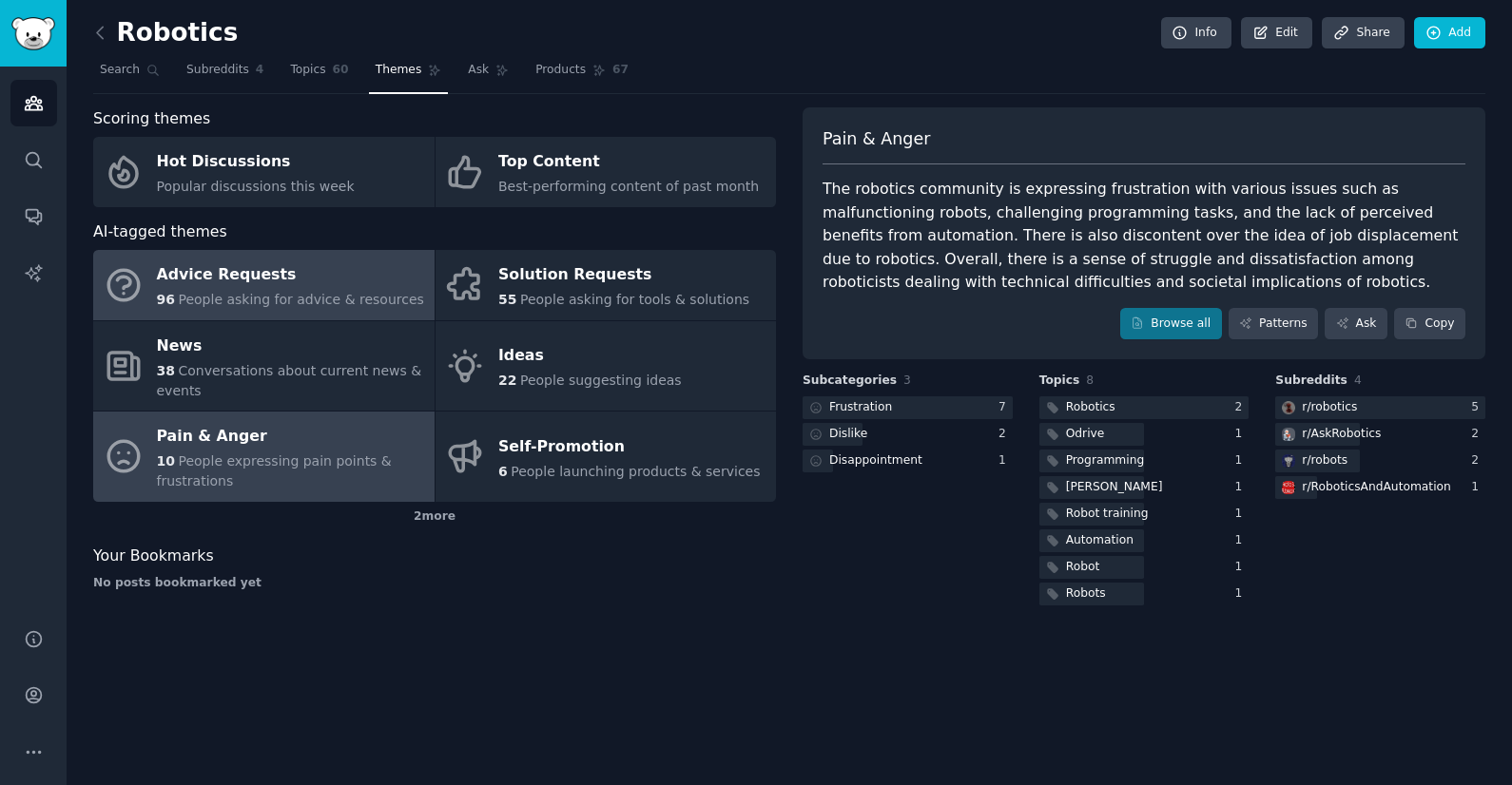
click at [288, 284] on div "Advice Requests" at bounding box center [290, 275] width 267 height 30
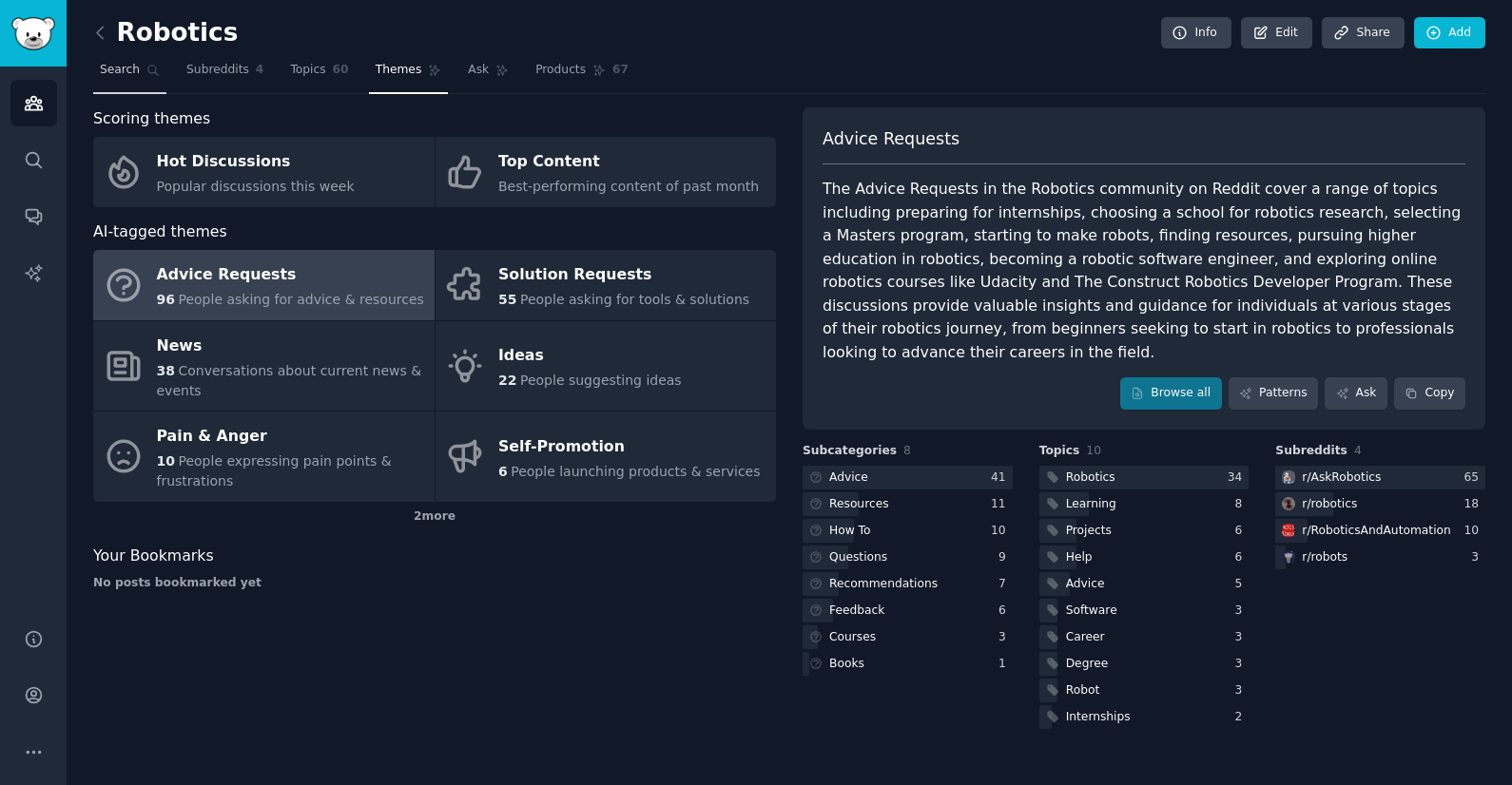
click at [145, 82] on link "Search" at bounding box center [129, 75] width 73 height 39
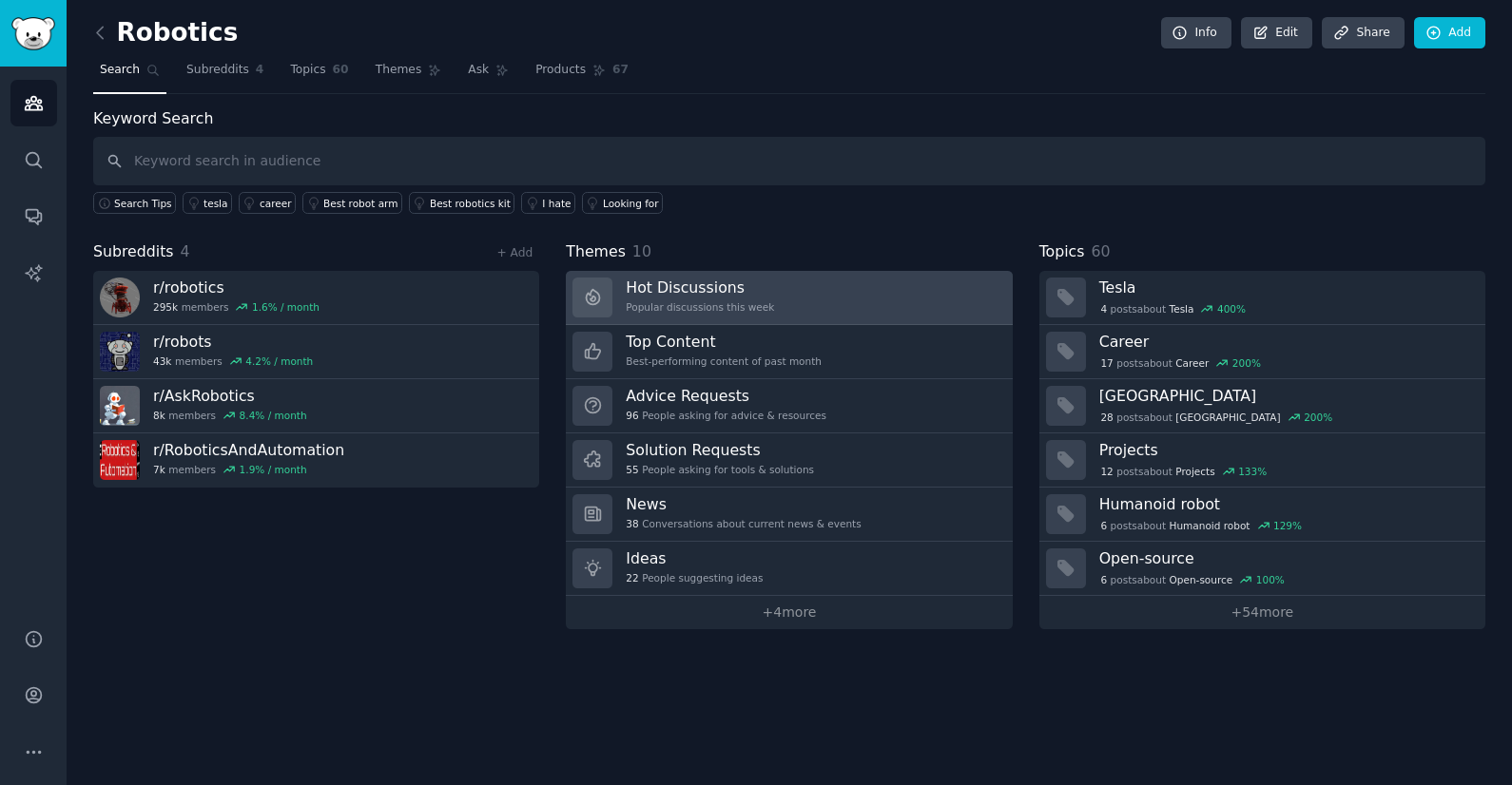
click at [707, 304] on div "Popular discussions this week" at bounding box center [700, 308] width 148 height 14
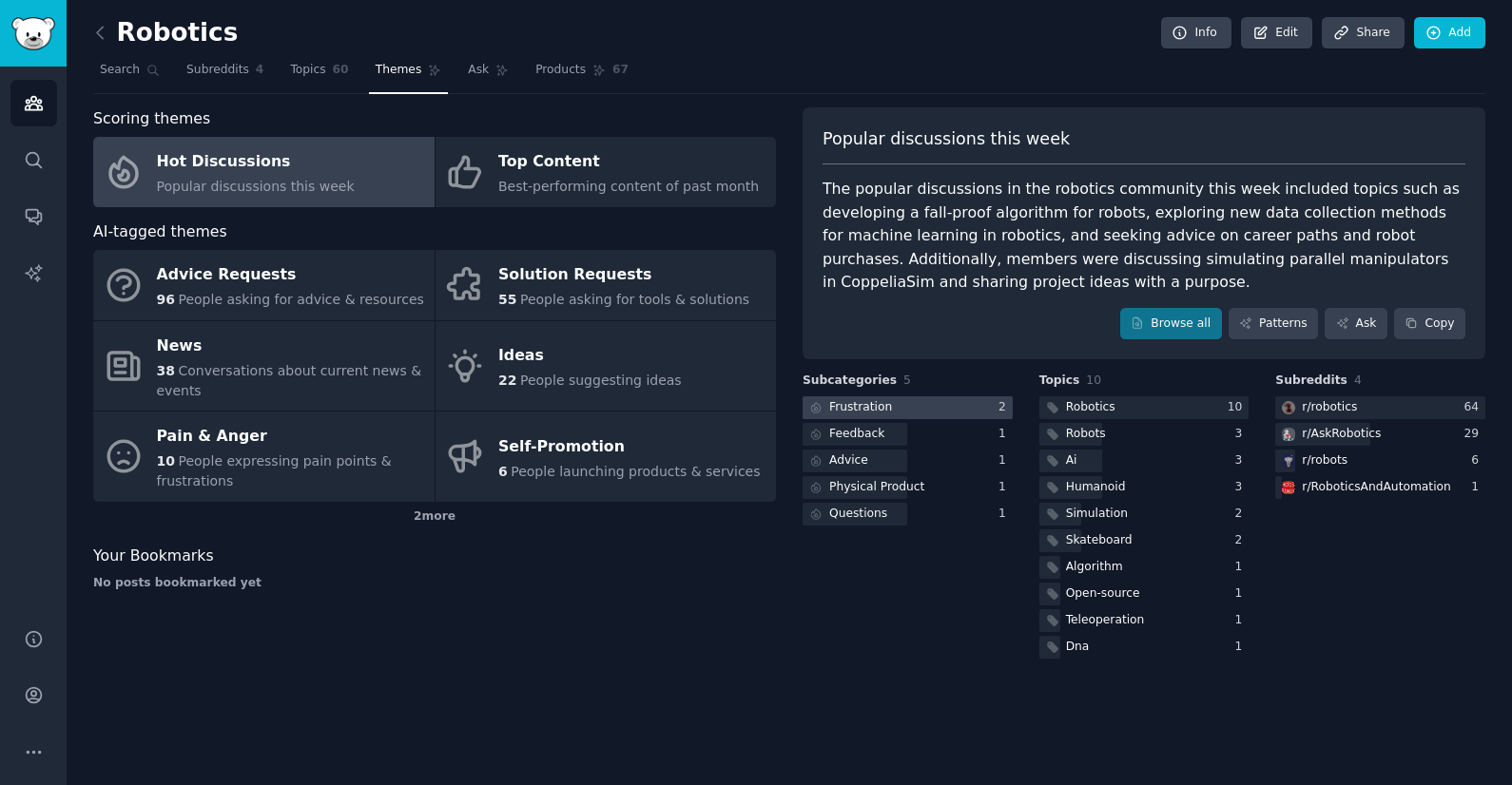
click at [959, 405] on div at bounding box center [907, 409] width 211 height 23
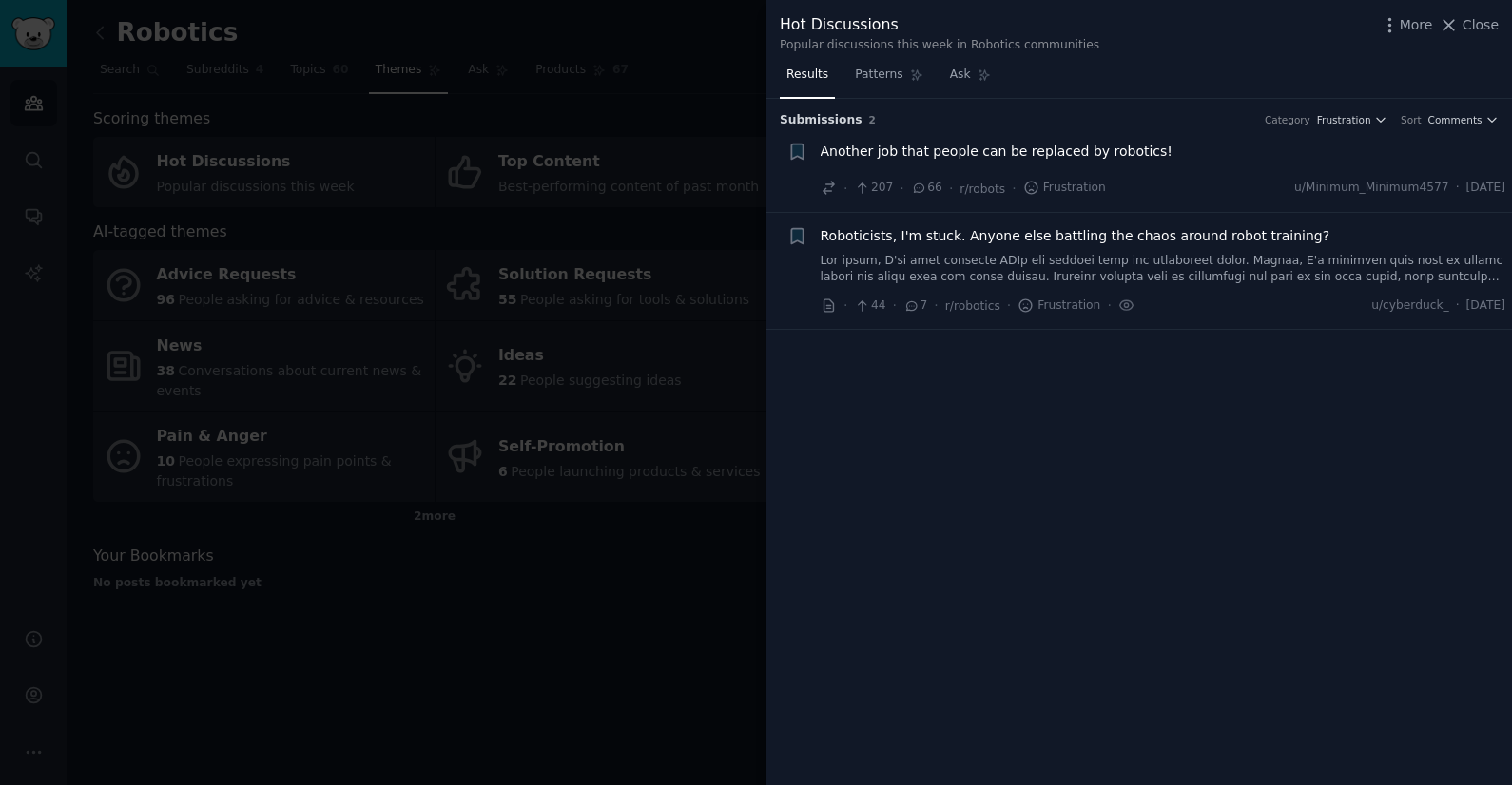
click at [646, 513] on div at bounding box center [756, 392] width 1512 height 785
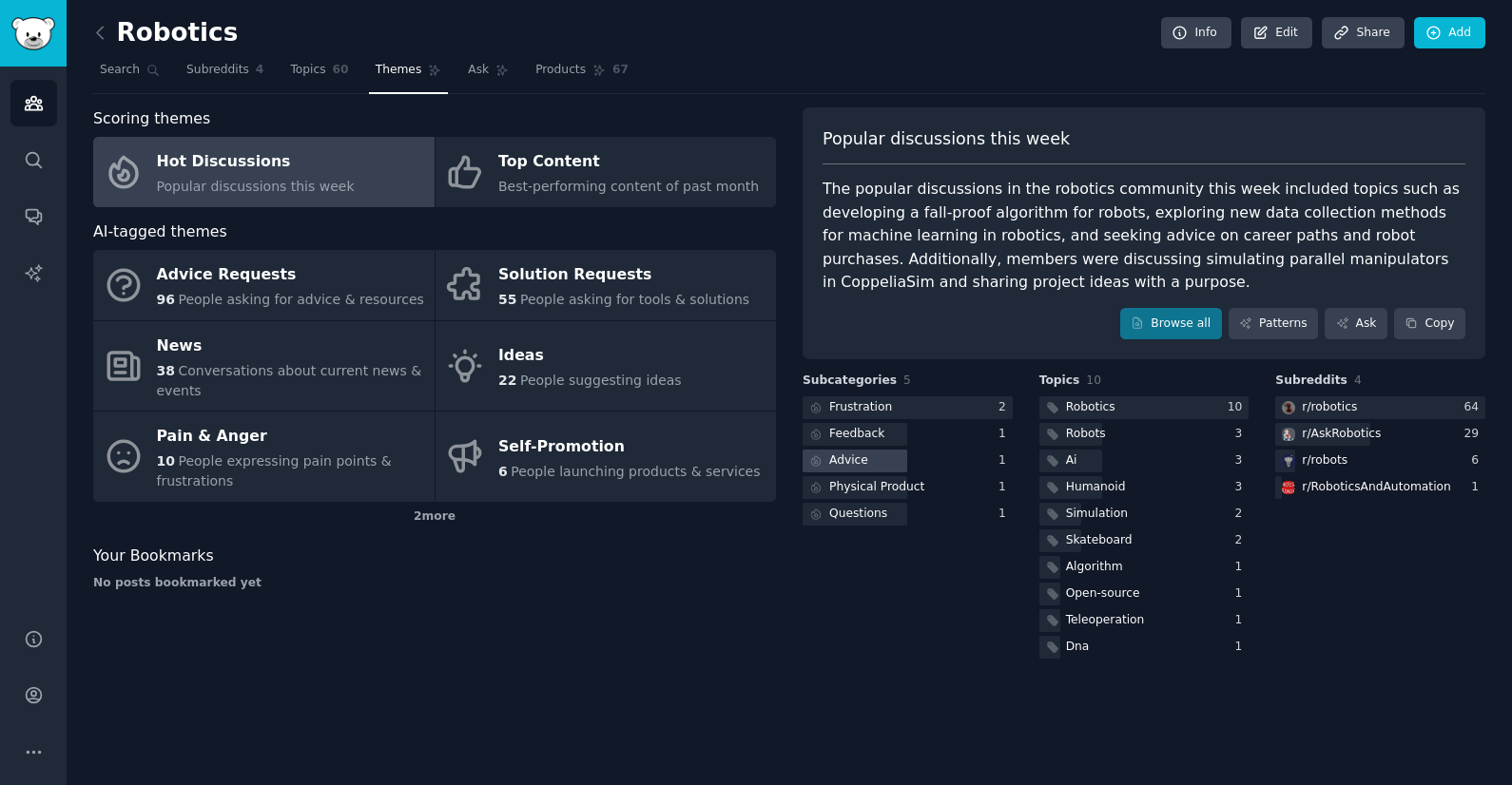
click at [875, 459] on div at bounding box center [855, 461] width 105 height 23
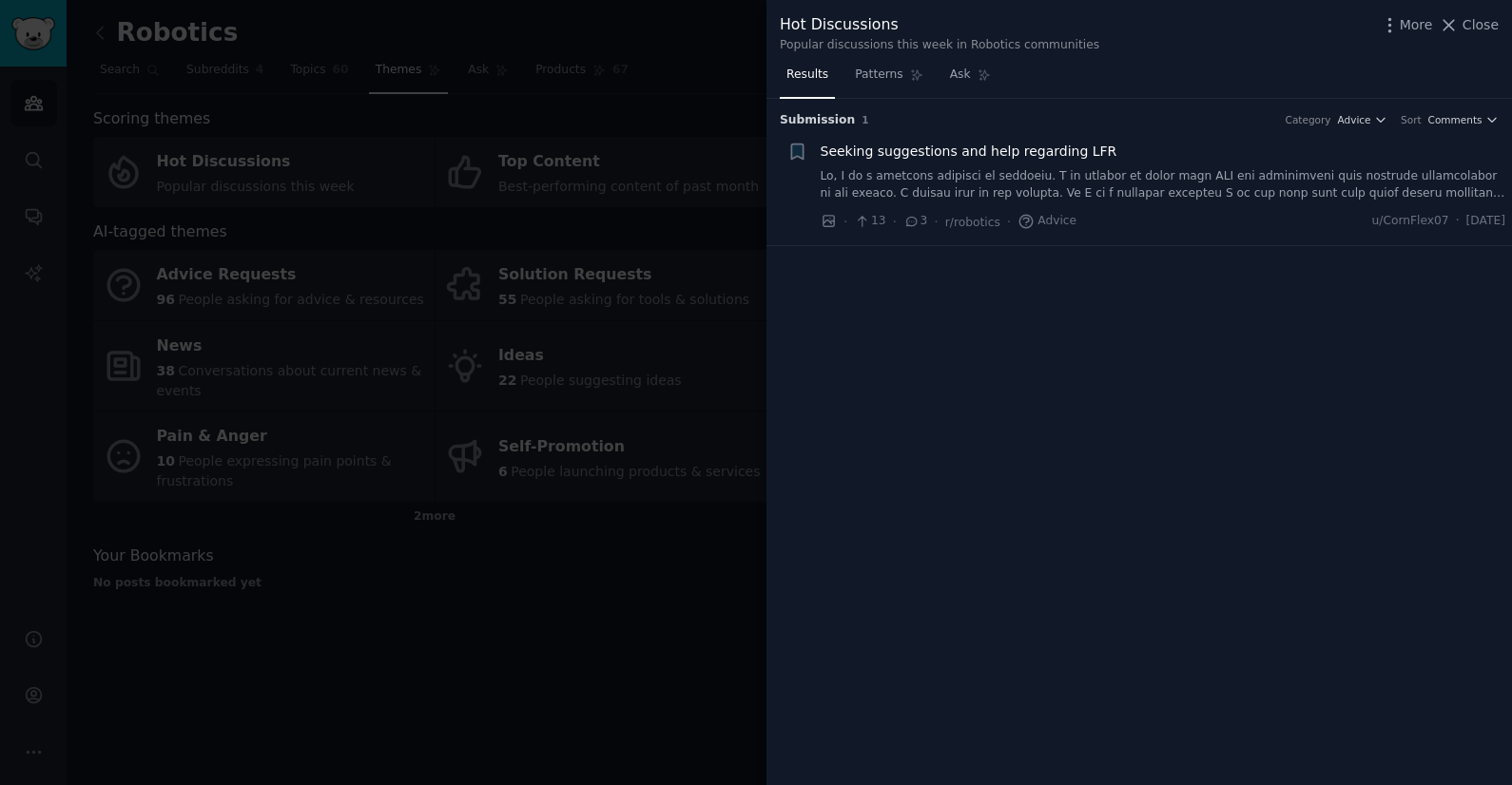
click at [1071, 188] on link at bounding box center [1163, 184] width 685 height 33
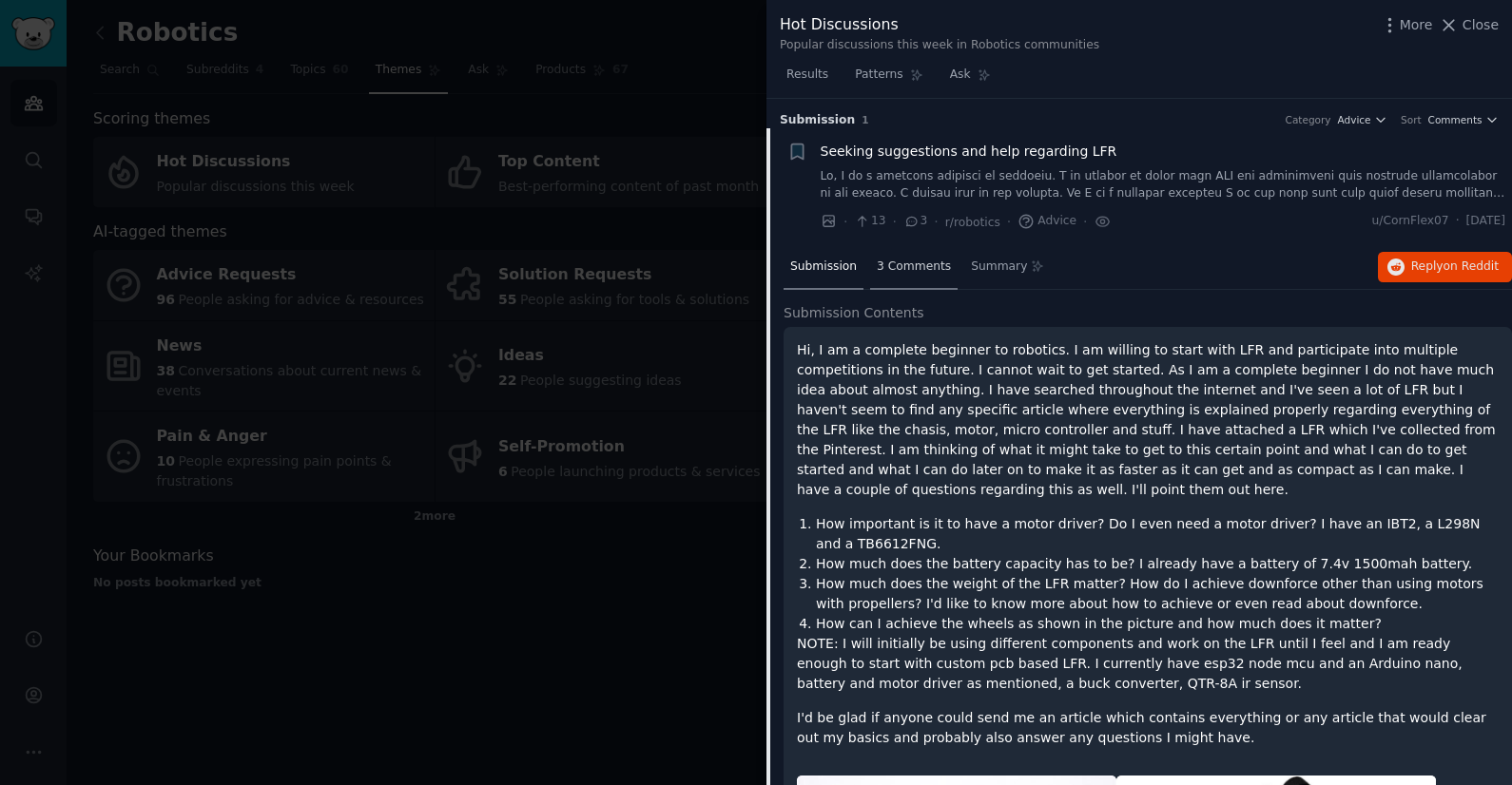
click at [950, 274] on div "3 Comments" at bounding box center [913, 268] width 87 height 46
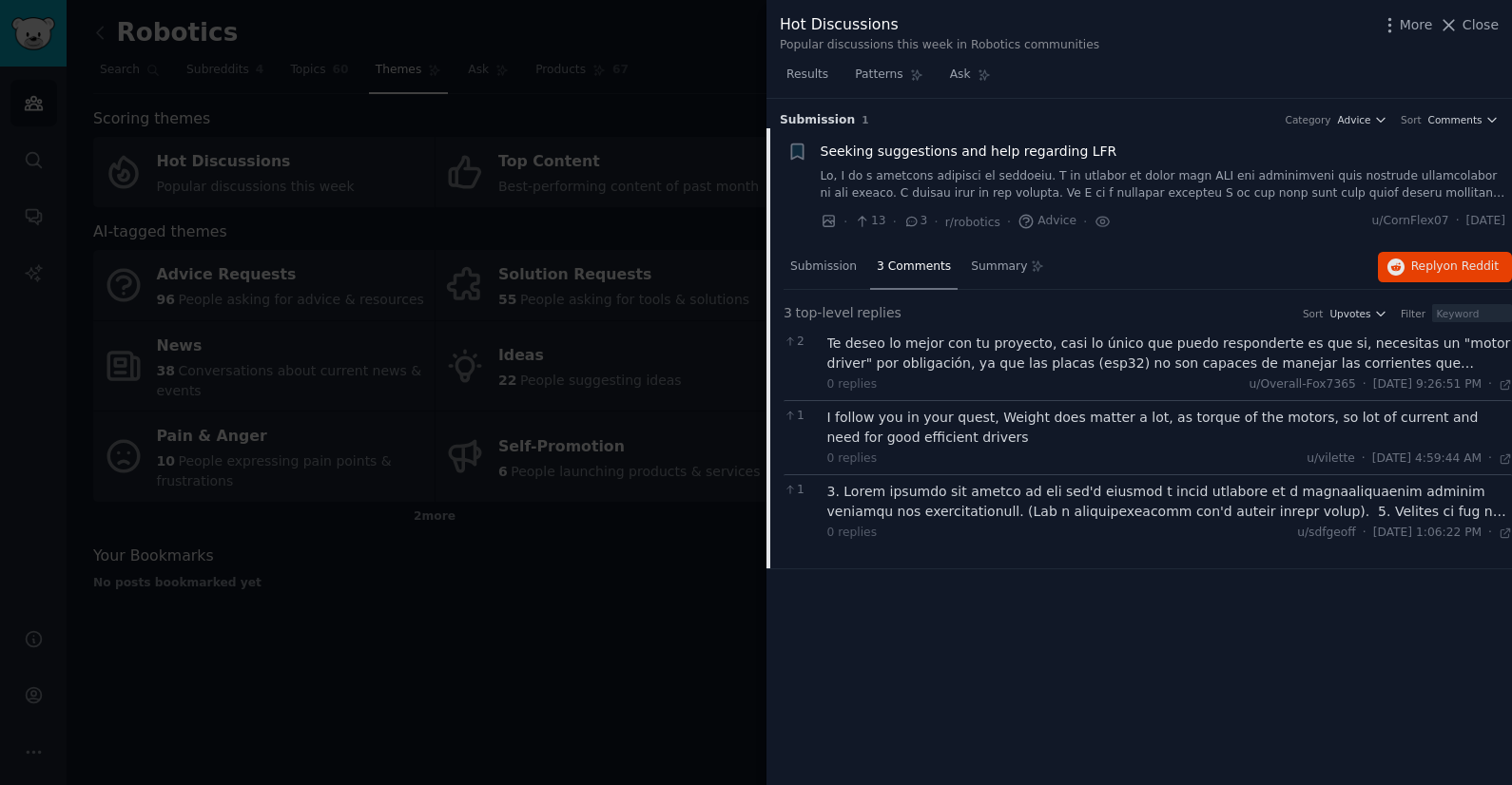
click at [565, 576] on div at bounding box center [756, 392] width 1512 height 785
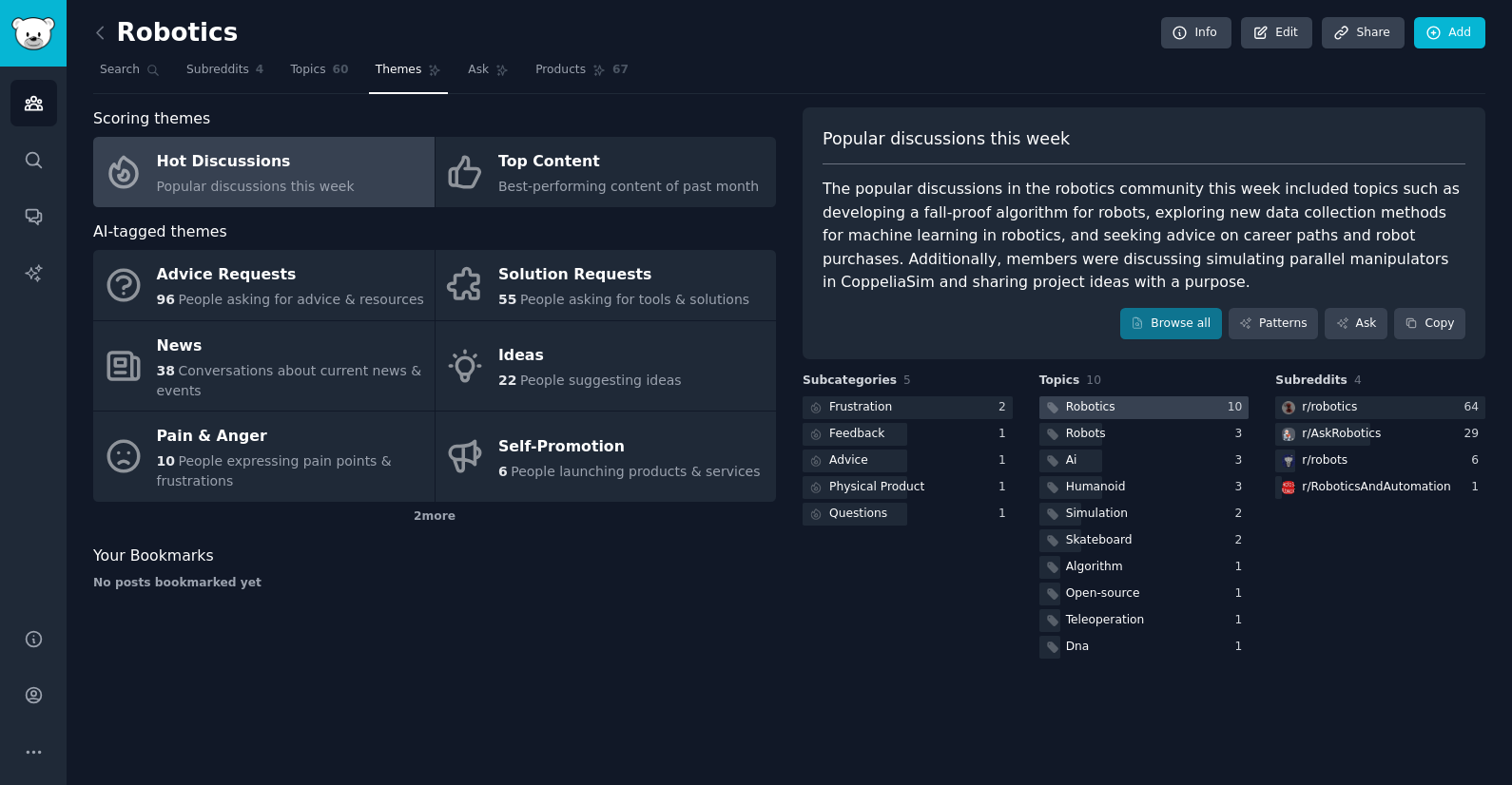
click at [1069, 405] on div "Robotics" at bounding box center [1090, 408] width 49 height 17
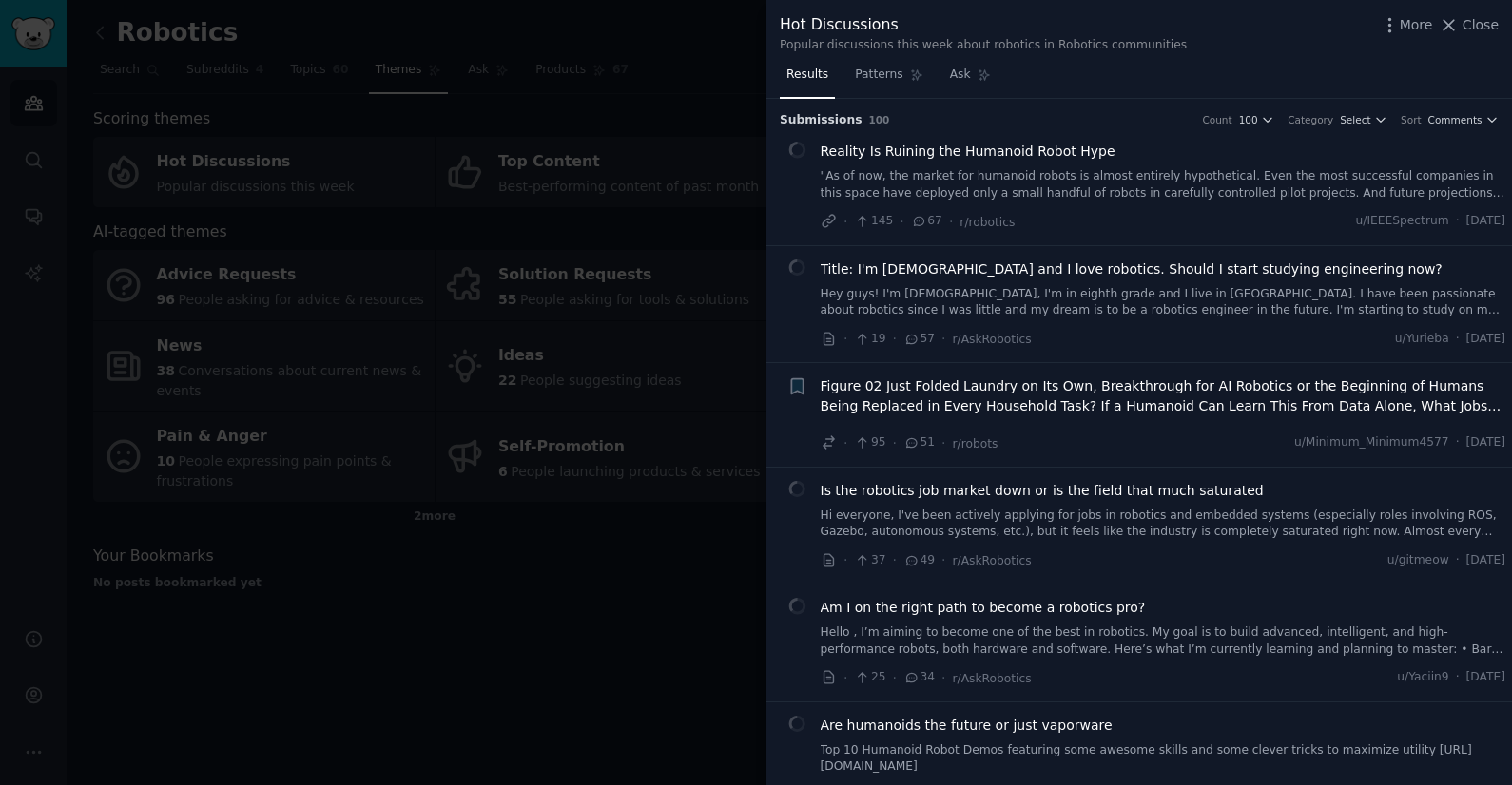
click at [563, 593] on div at bounding box center [756, 392] width 1512 height 785
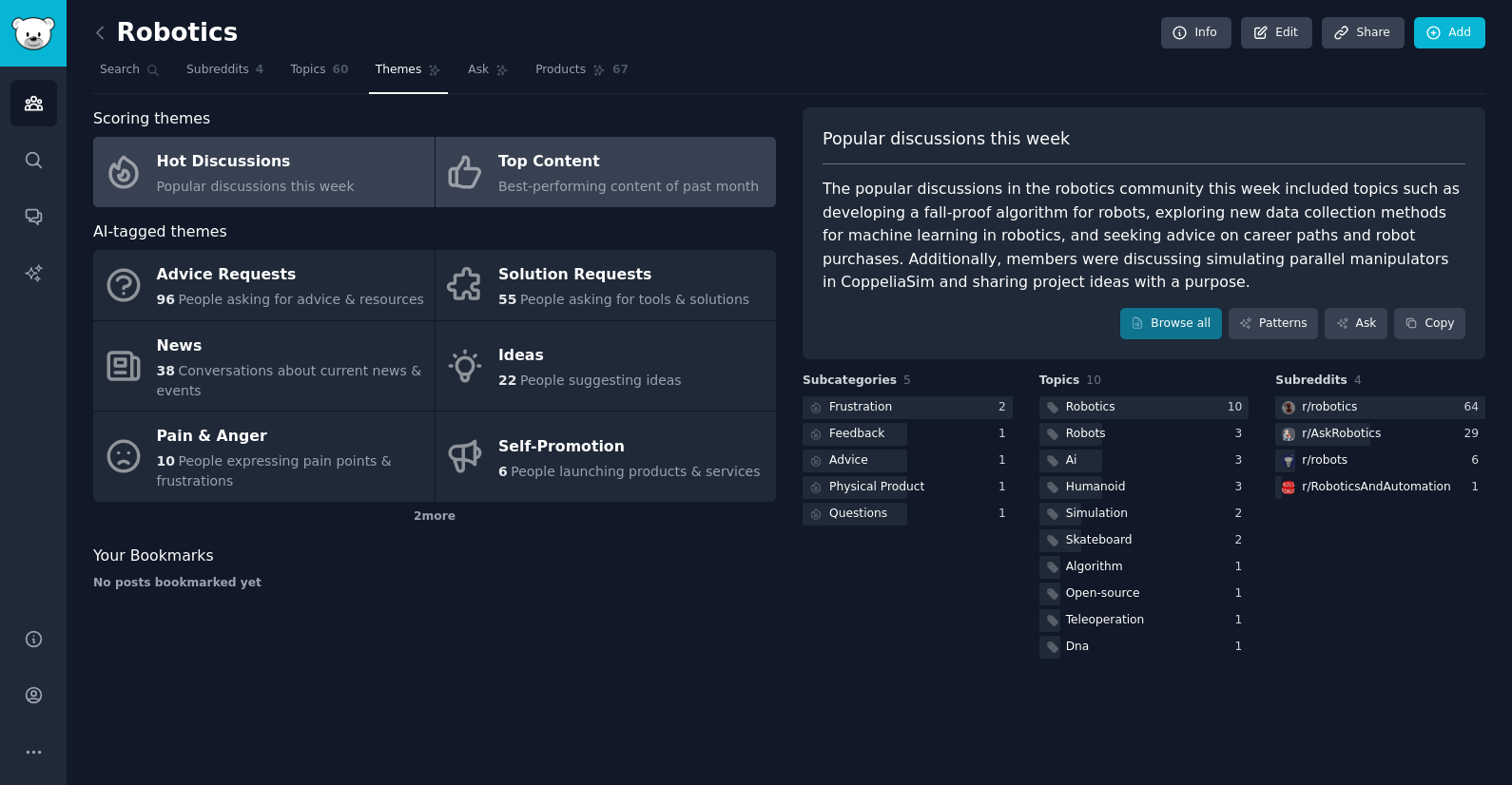
click at [536, 155] on div "Top Content" at bounding box center [628, 162] width 260 height 30
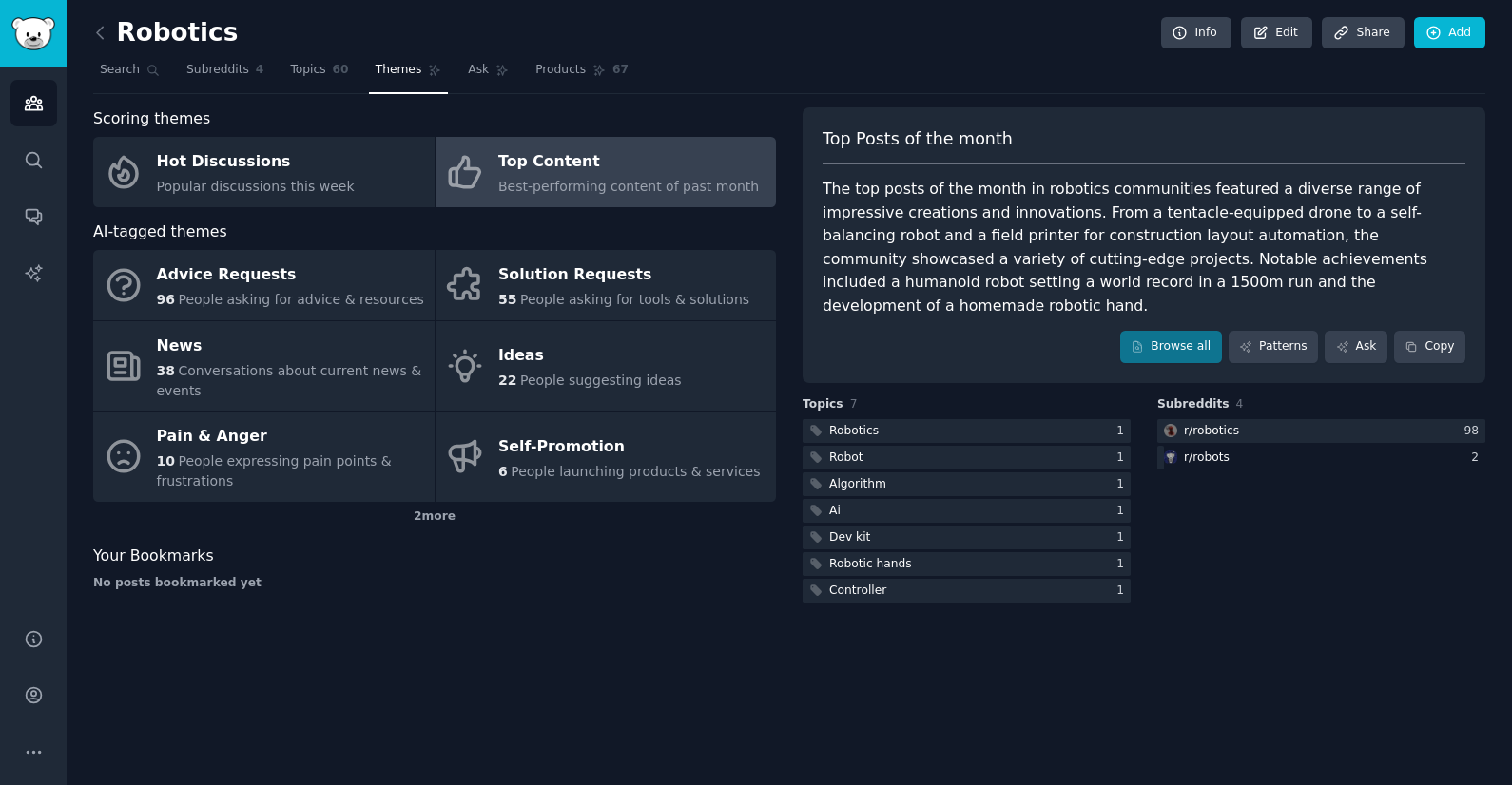
click at [87, 25] on div "Robotics Info Edit Share Add Search Subreddits 4 Topics 60 Themes Ask Products …" at bounding box center [789, 392] width 1445 height 785
click at [103, 35] on icon at bounding box center [100, 33] width 20 height 20
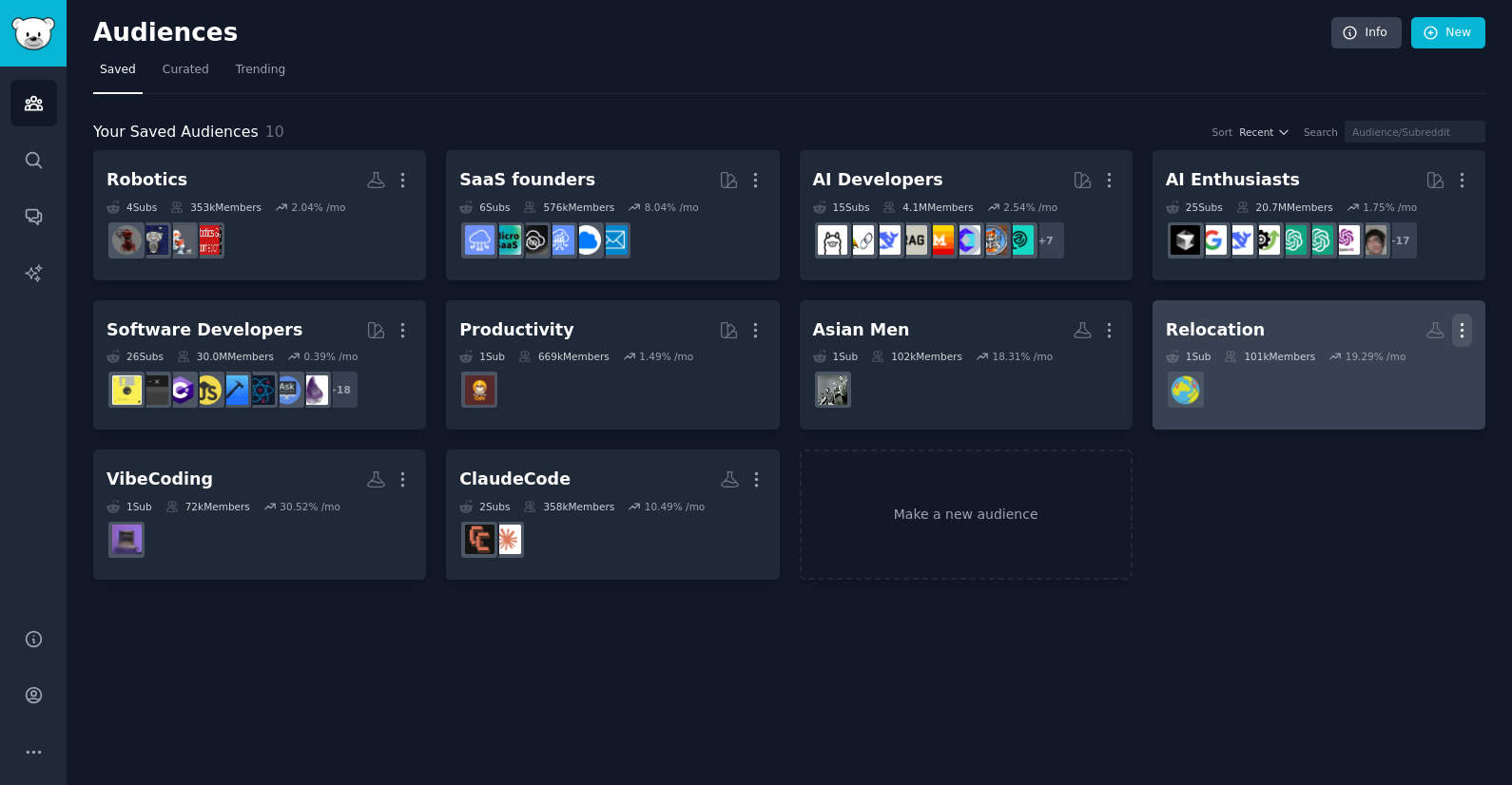
click at [1469, 326] on icon "button" at bounding box center [1462, 330] width 20 height 20
click at [1393, 372] on p "Delete" at bounding box center [1409, 370] width 44 height 20
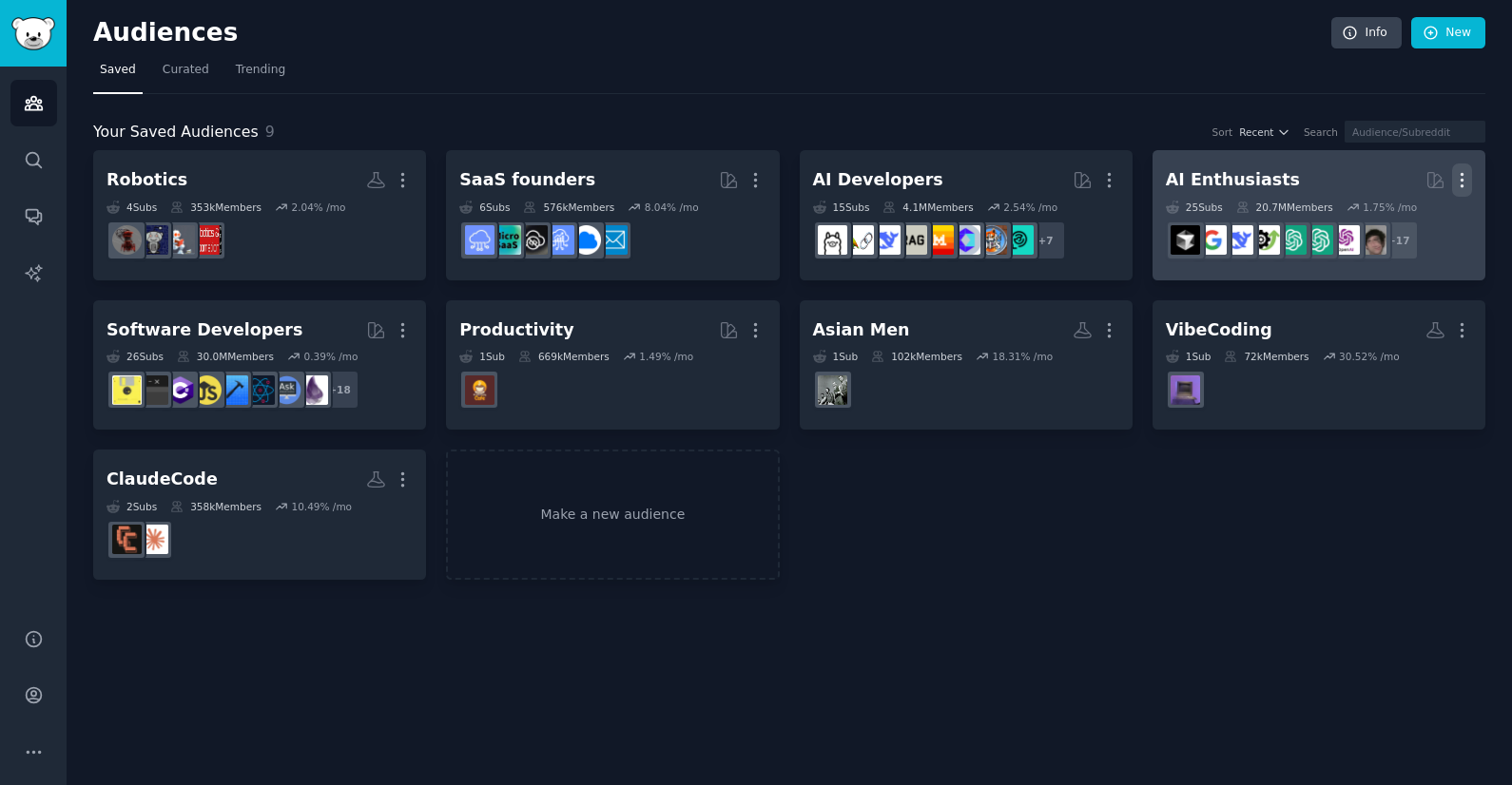
click at [1471, 172] on icon "button" at bounding box center [1462, 180] width 20 height 20
click at [1430, 215] on p "Delete" at bounding box center [1409, 220] width 44 height 20
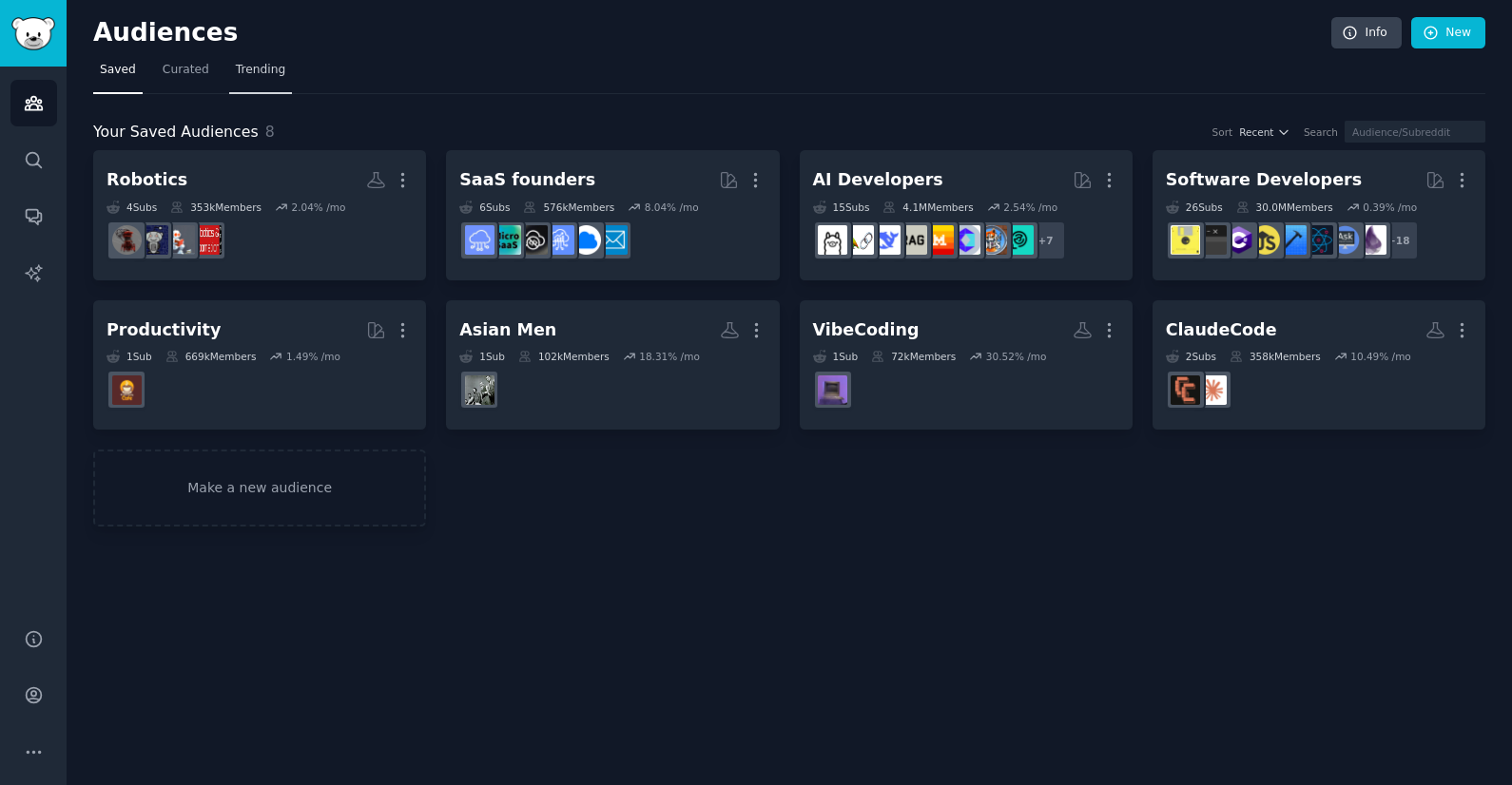
click at [260, 71] on span "Trending" at bounding box center [260, 71] width 49 height 17
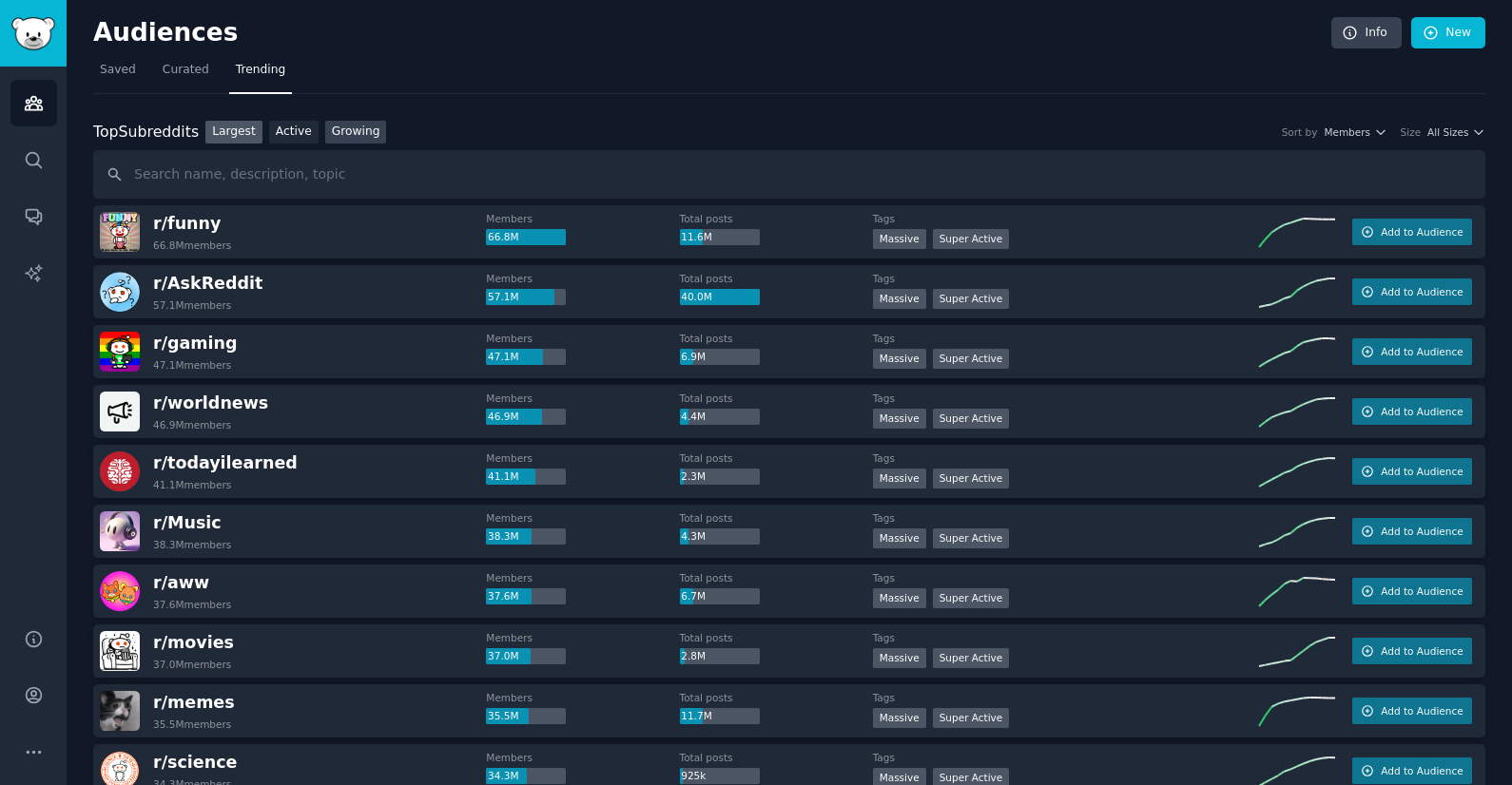
click at [356, 134] on link "Growing" at bounding box center [356, 132] width 62 height 23
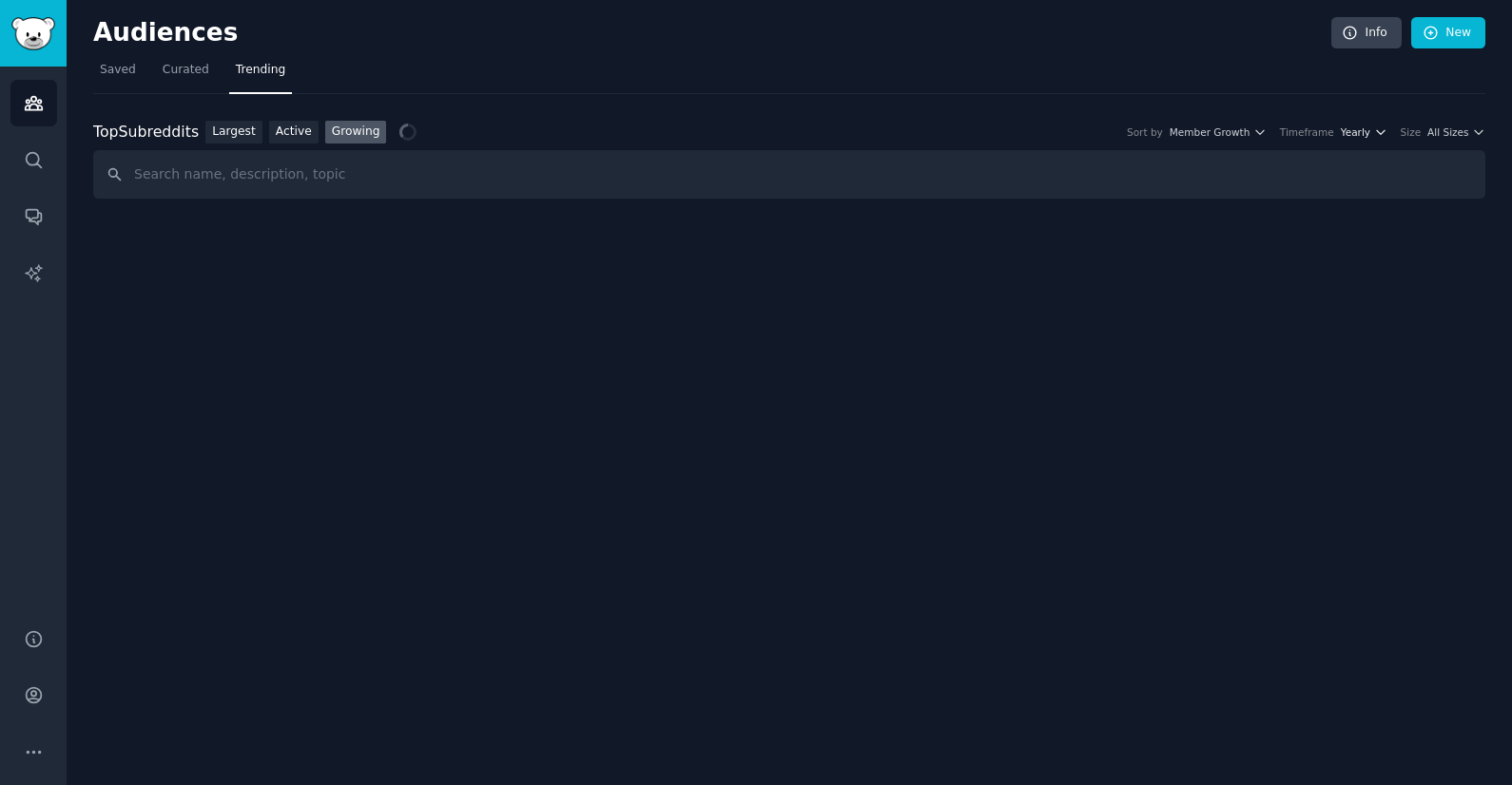
click at [1366, 131] on span "Yearly" at bounding box center [1355, 132] width 29 height 14
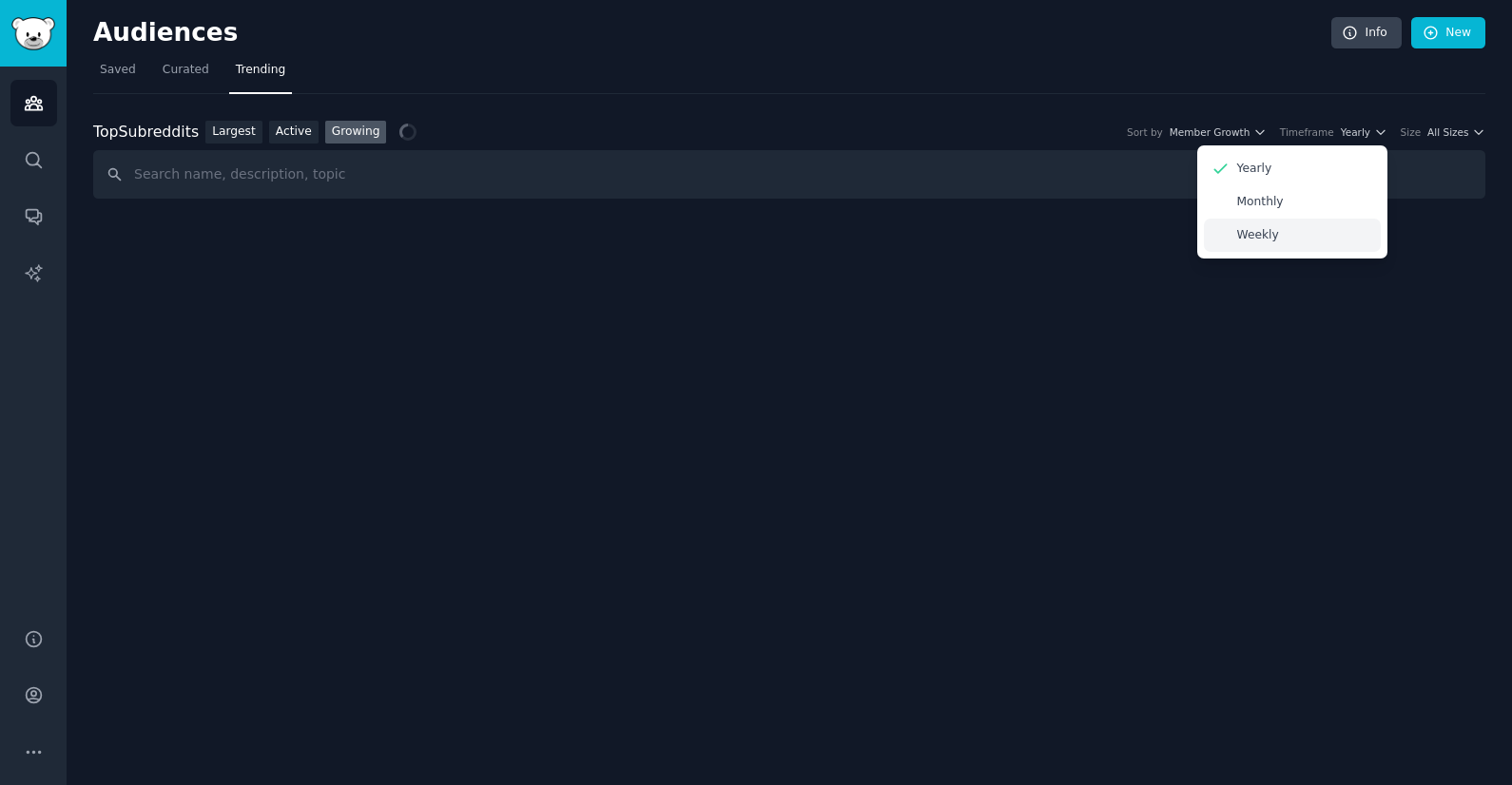
click at [1242, 238] on p "Weekly" at bounding box center [1258, 236] width 42 height 17
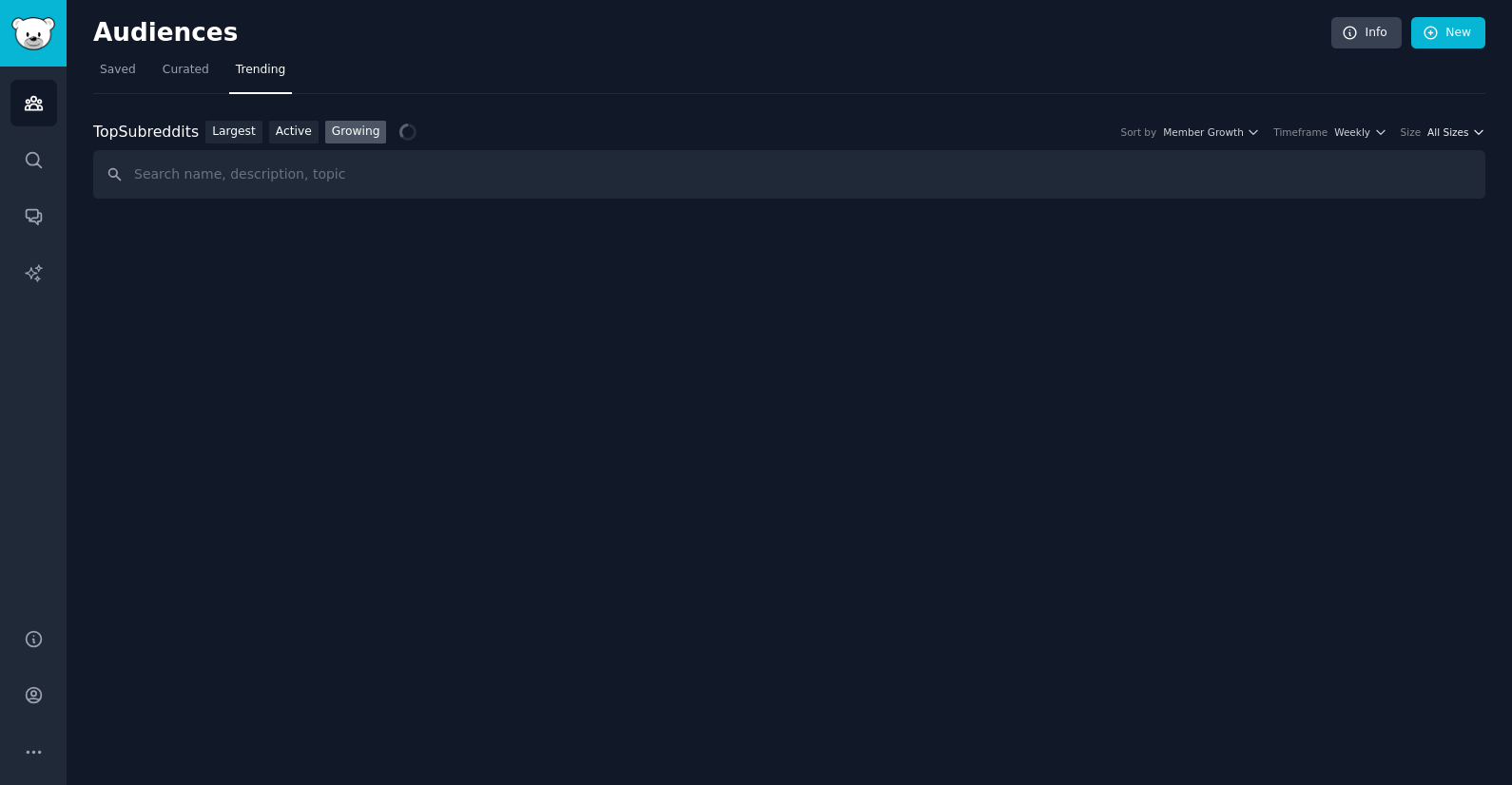
click at [1436, 132] on span "All Sizes" at bounding box center [1447, 132] width 41 height 14
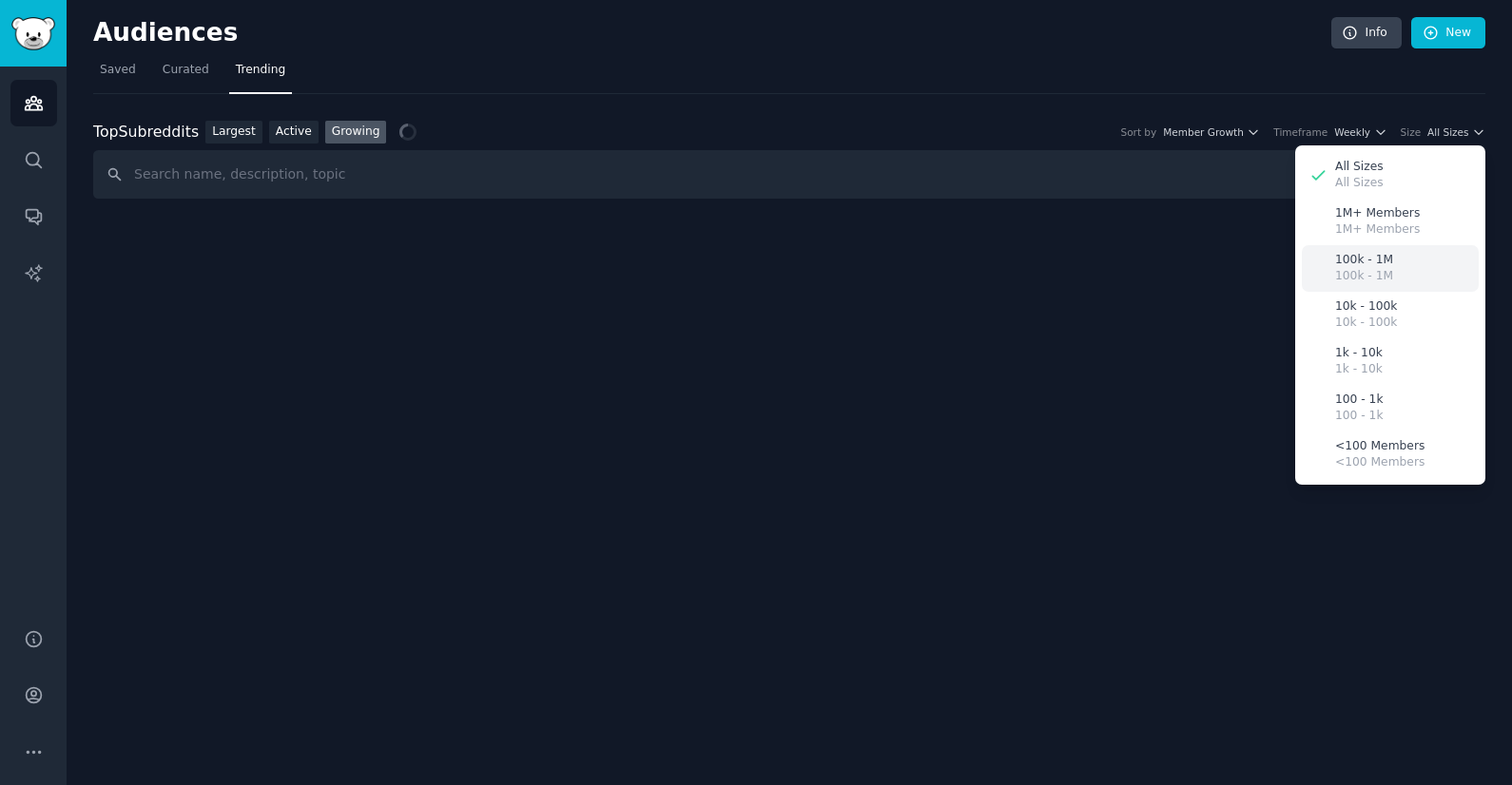
click at [1398, 269] on div "100k - 1M 100k - 1M" at bounding box center [1390, 269] width 177 height 47
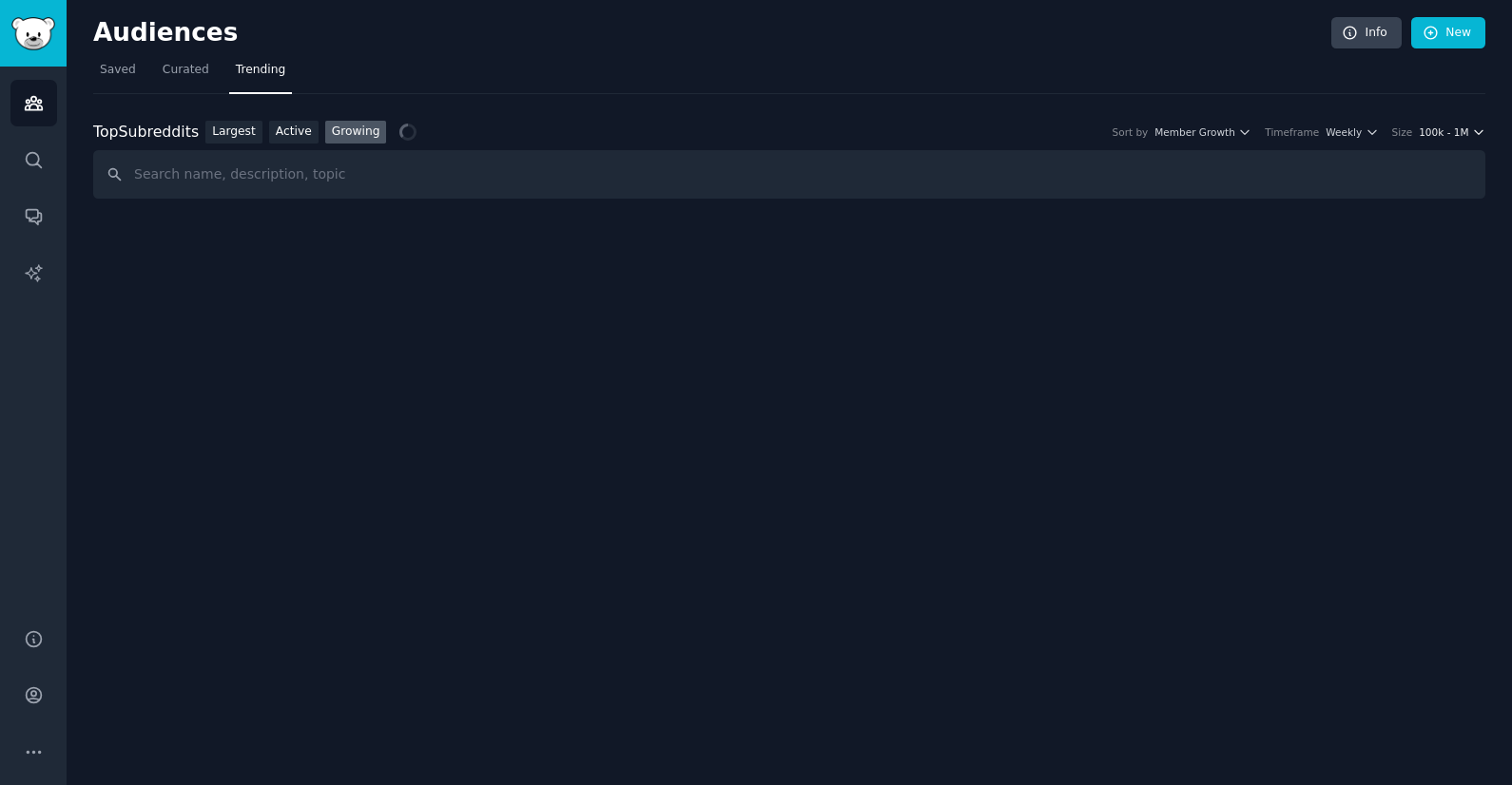
click at [1463, 137] on span "100k - 1M" at bounding box center [1443, 132] width 49 height 14
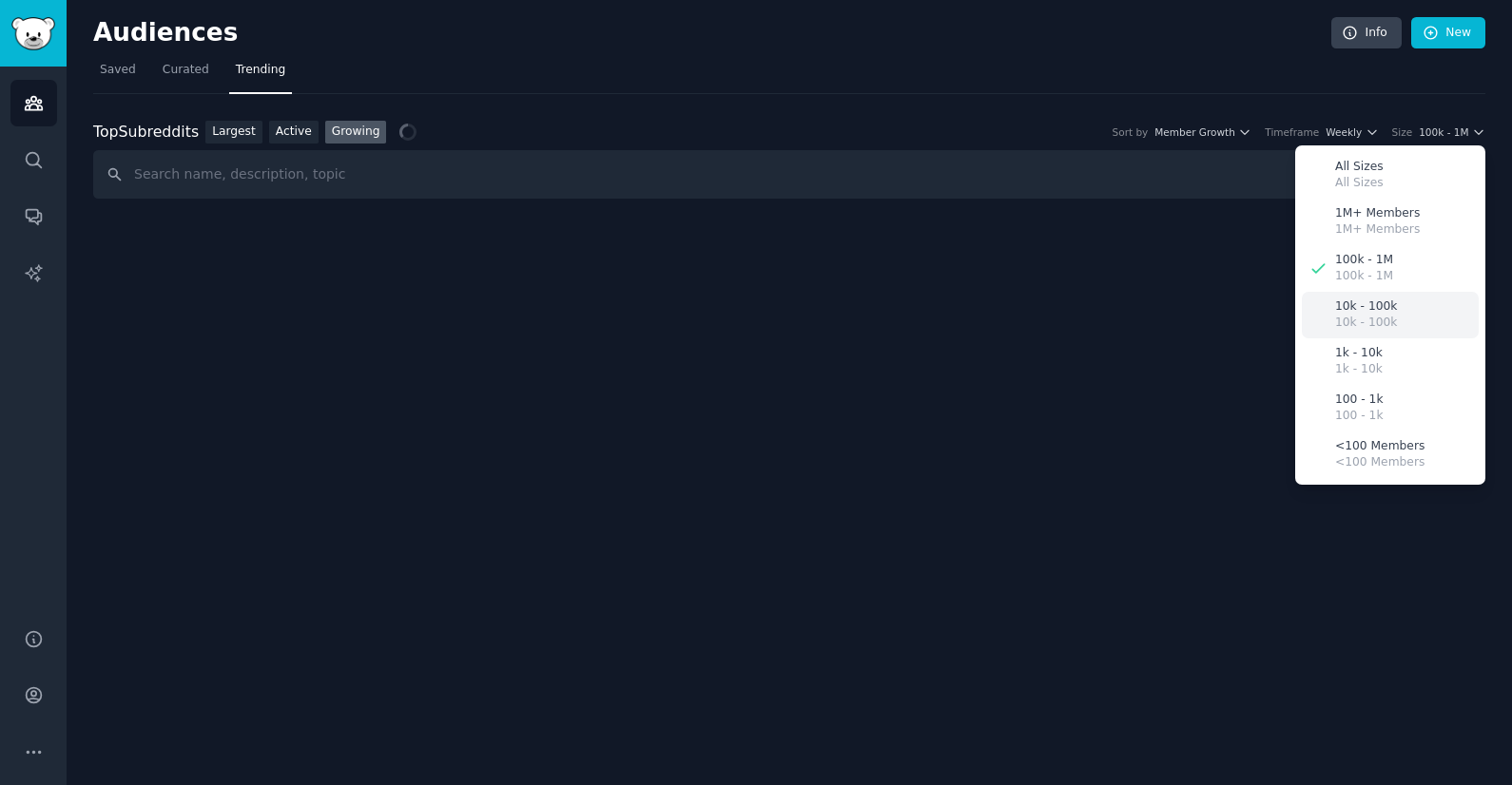
click at [1392, 307] on p "10k - 100k" at bounding box center [1365, 308] width 62 height 17
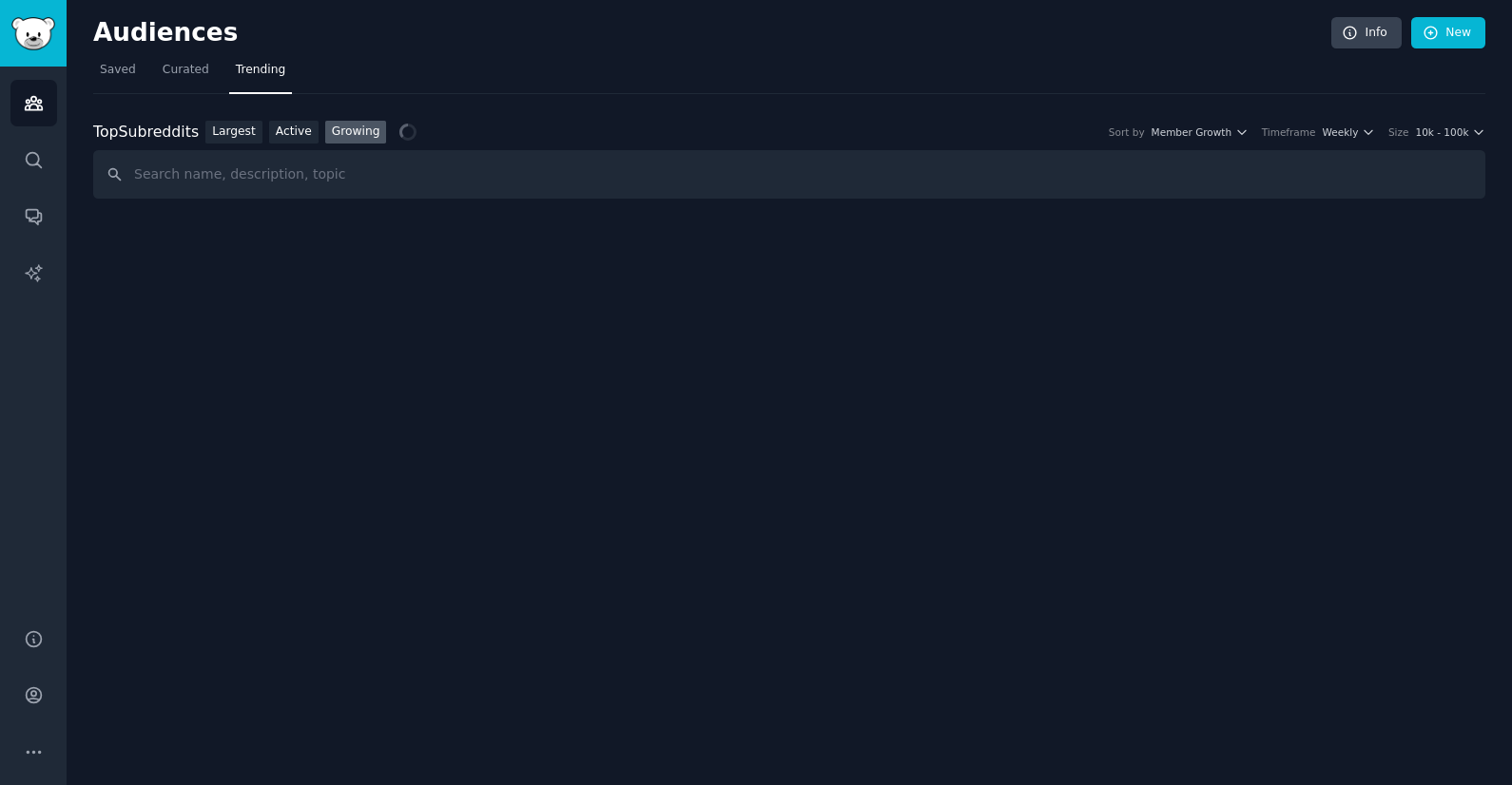
click at [1078, 311] on div "Audiences Info New Saved Curated Trending Top Subreddits Top Subreddits Largest…" at bounding box center [789, 392] width 1445 height 785
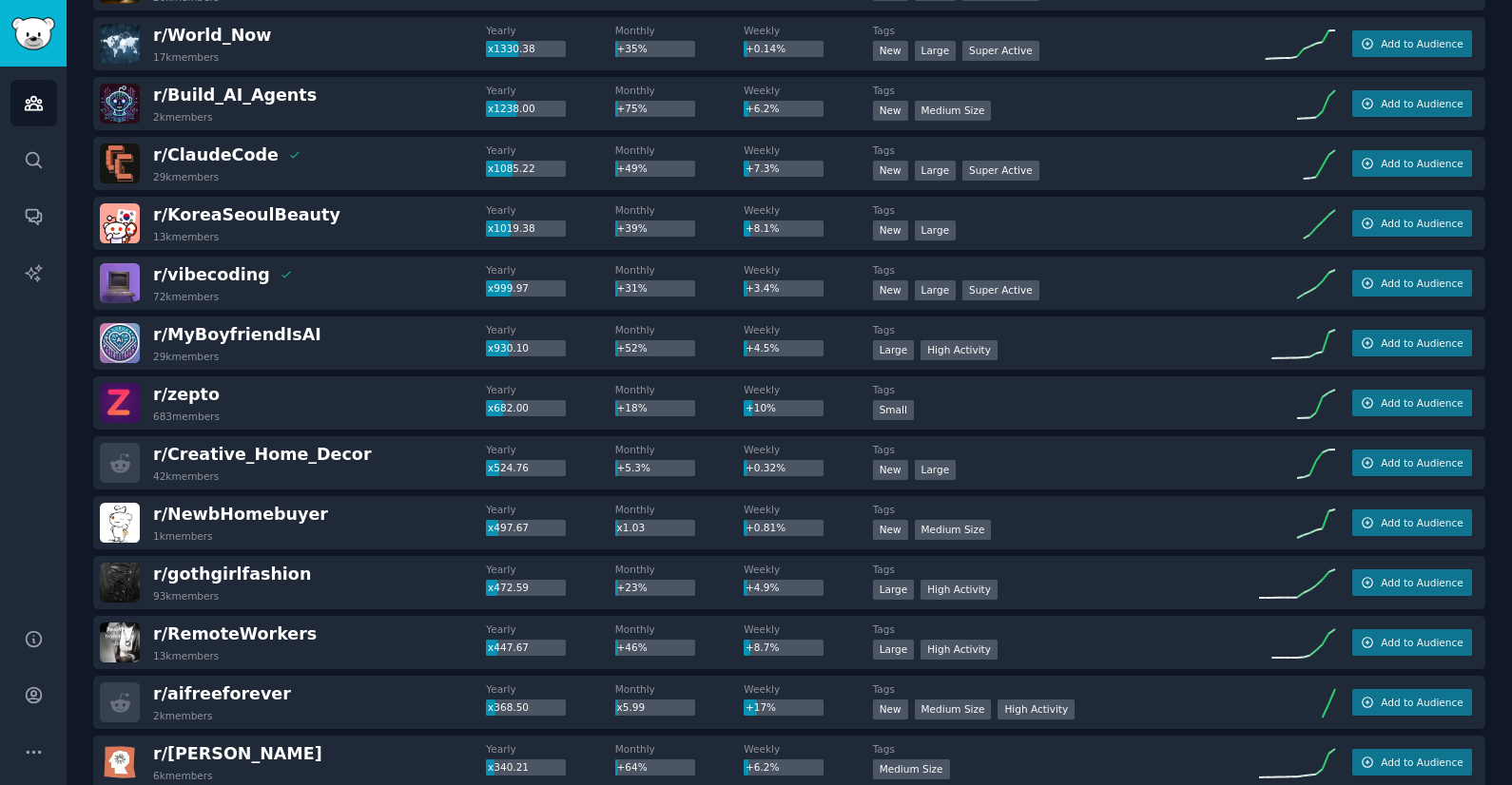
scroll to position [329, 0]
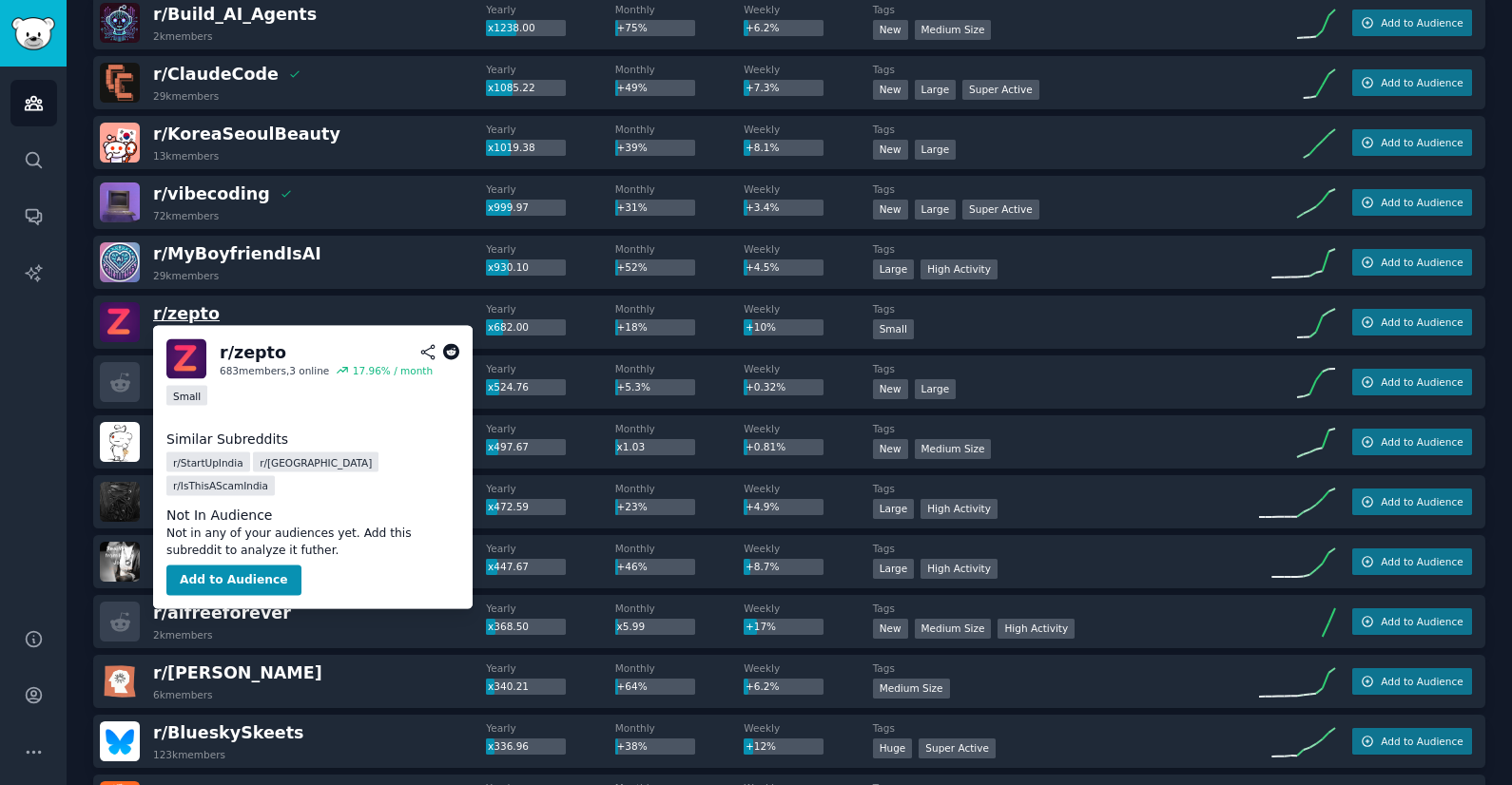
click at [183, 311] on span "r/ zepto" at bounding box center [186, 313] width 67 height 19
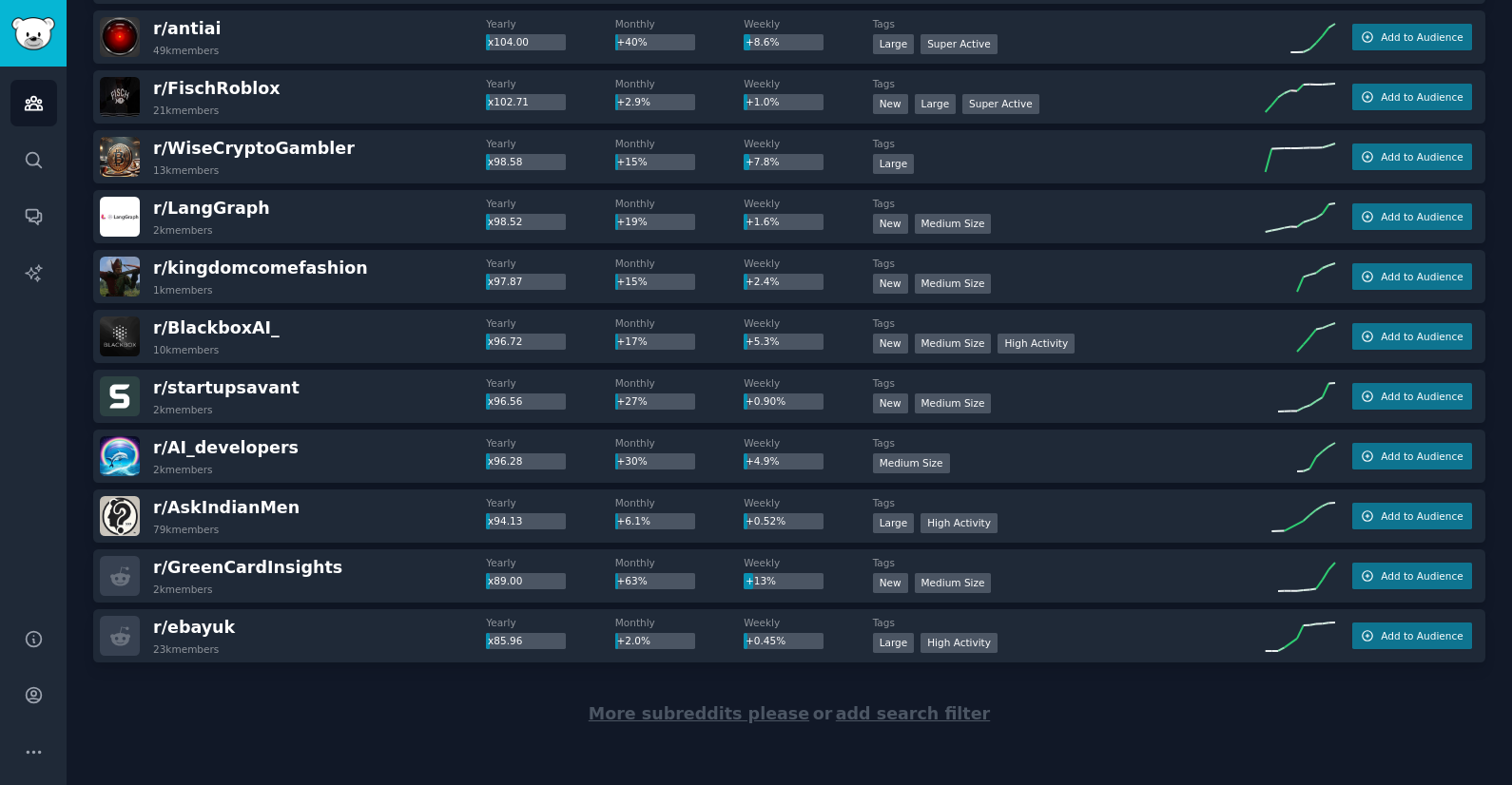
scroll to position [2537, 0]
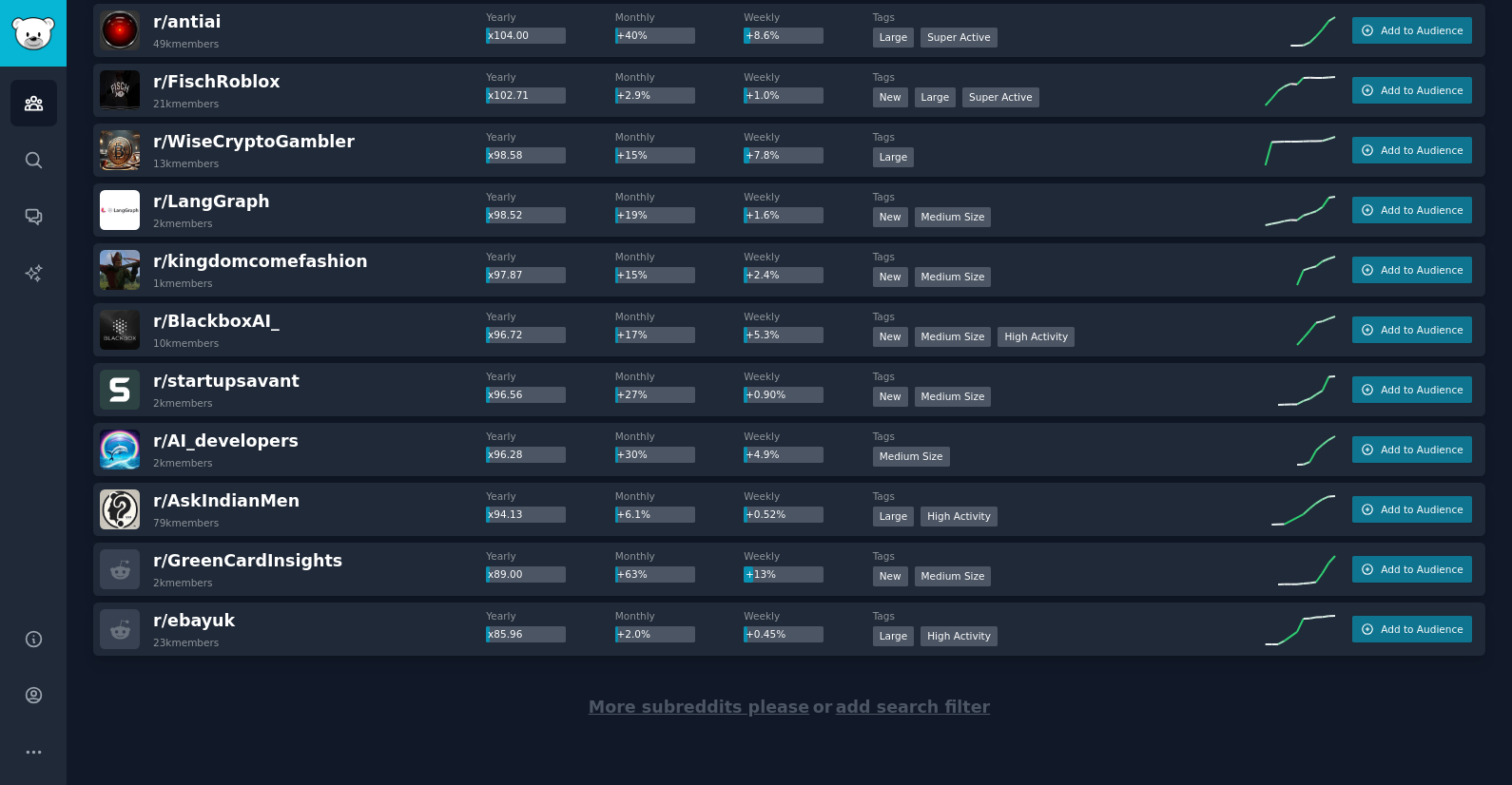
click at [697, 705] on span "More subreddits please" at bounding box center [698, 707] width 220 height 19
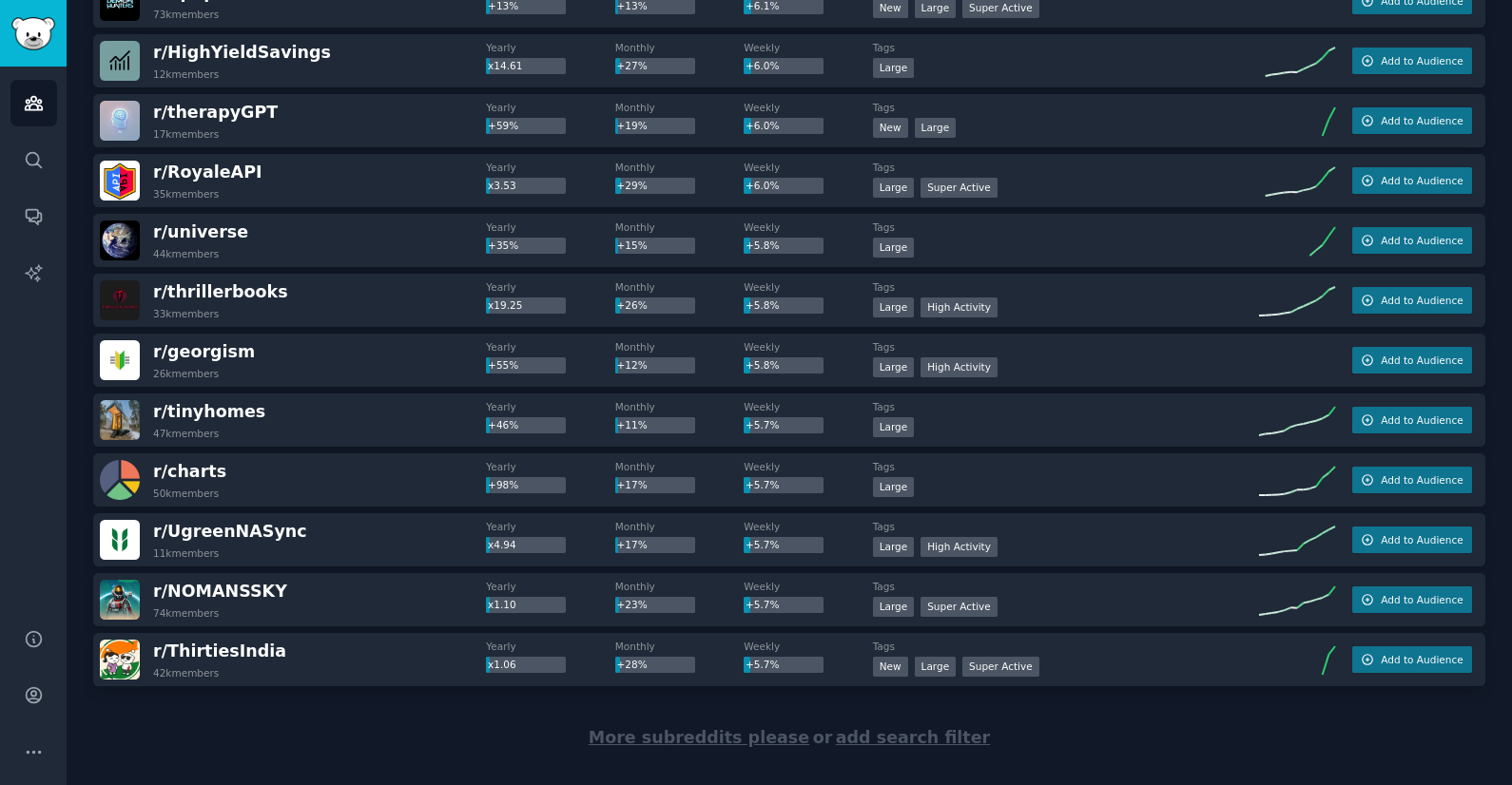
scroll to position [5532, 0]
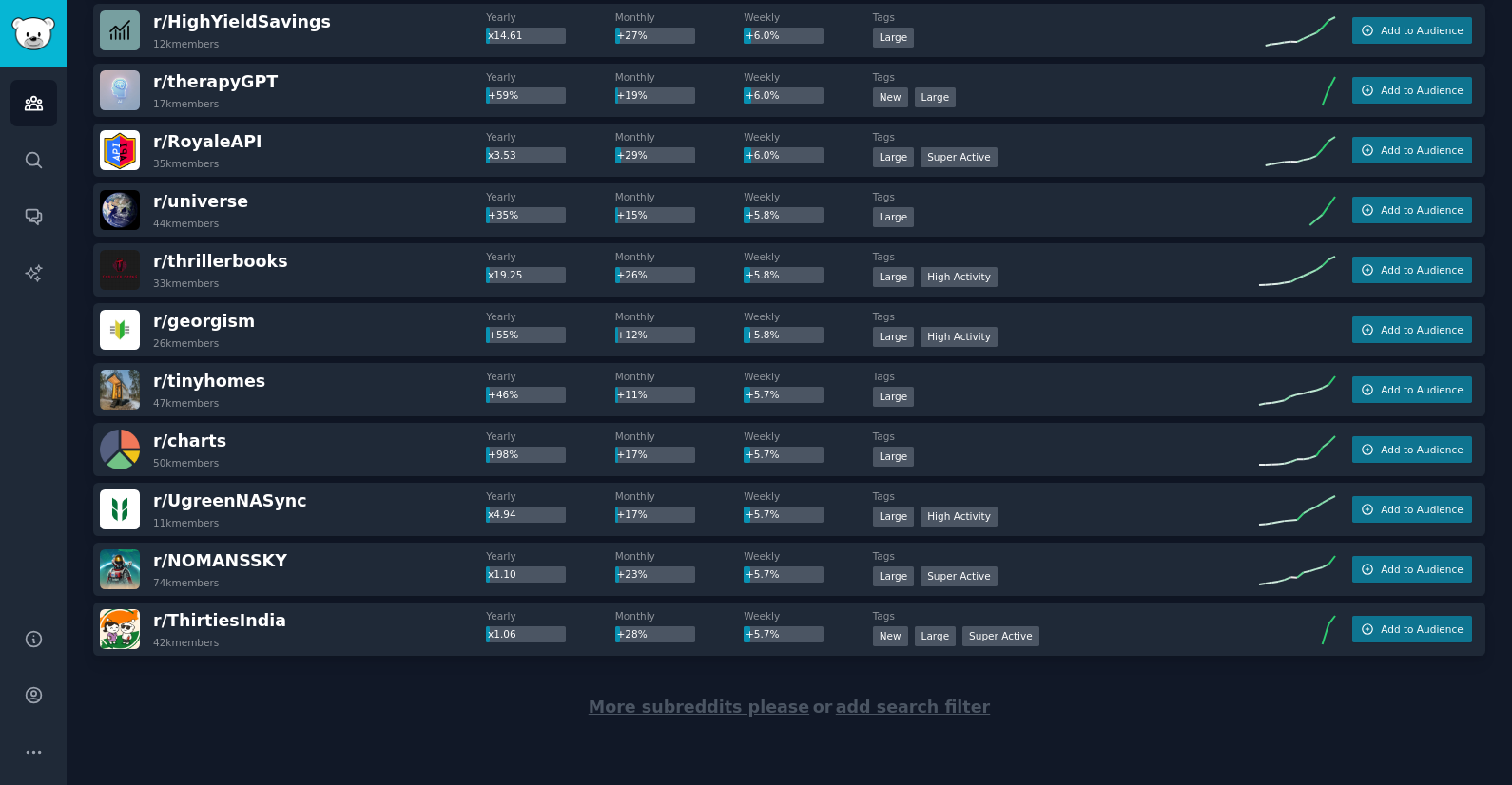
click at [865, 709] on span "add search filter" at bounding box center [912, 707] width 154 height 19
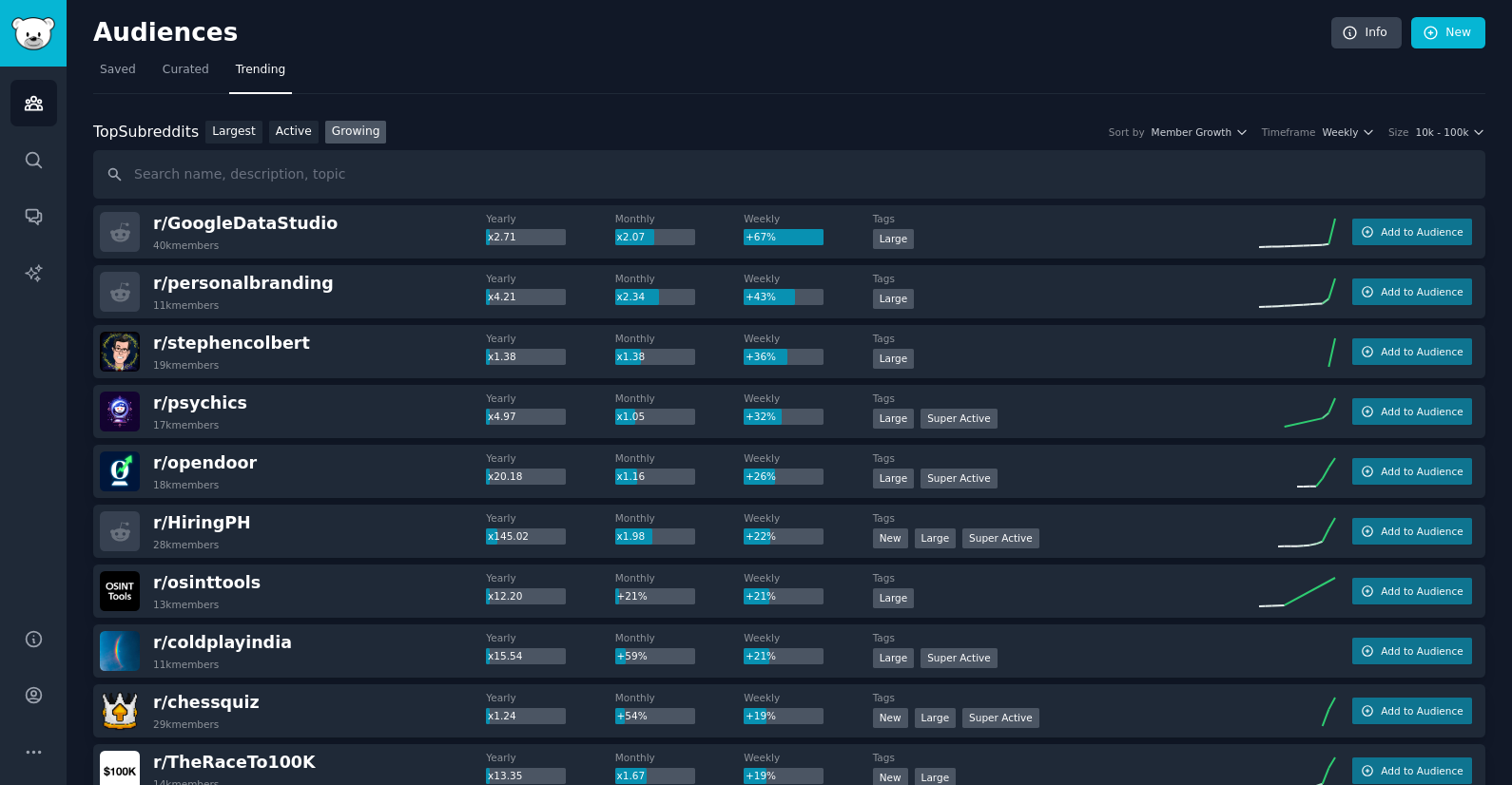
click at [778, 237] on div "+67%" at bounding box center [783, 238] width 80 height 17
click at [214, 237] on h2 "r/ GoogleDataStudio 40k members" at bounding box center [246, 231] width 184 height 40
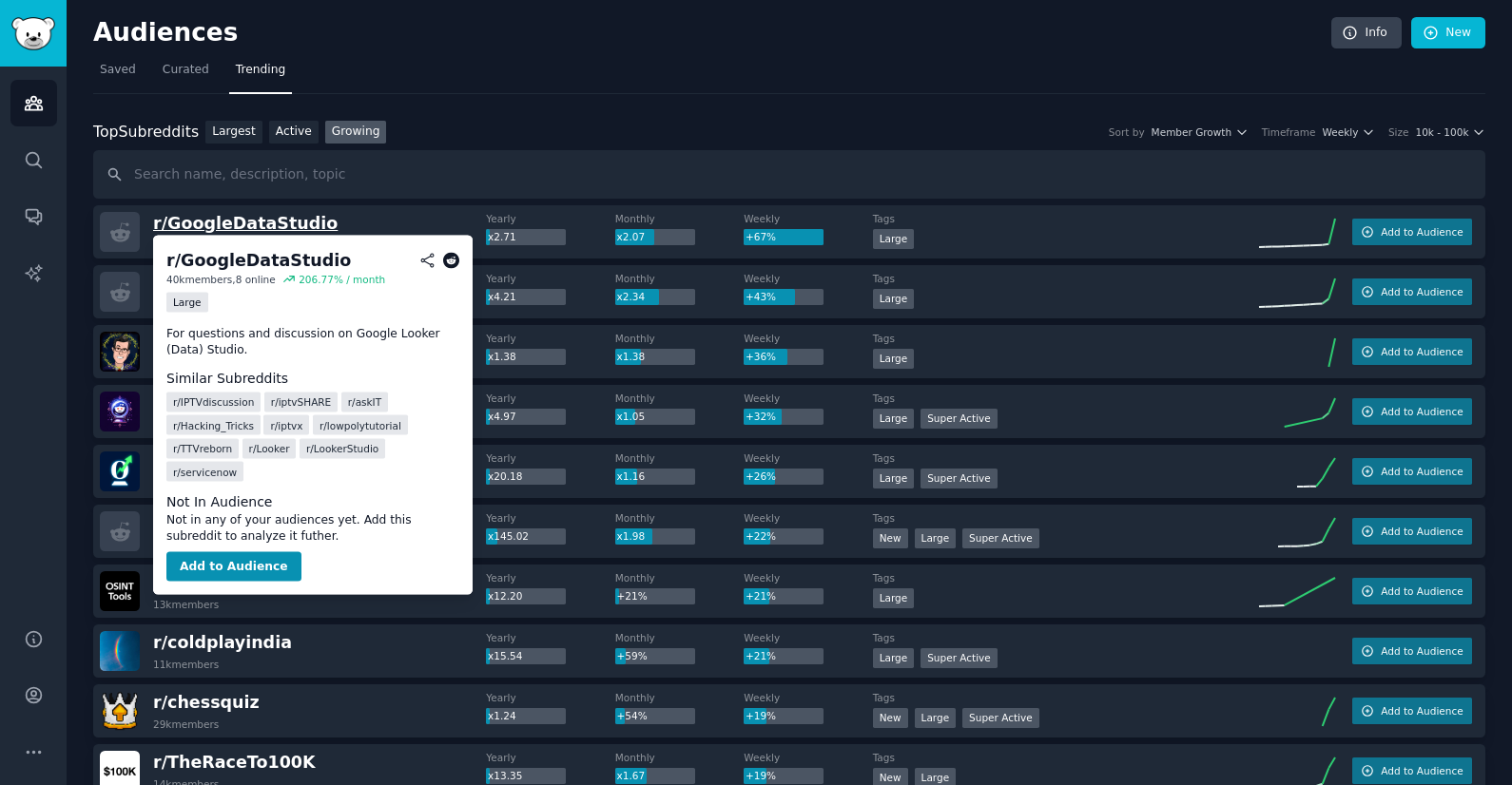
click at [209, 227] on span "r/ GoogleDataStudio" at bounding box center [246, 223] width 184 height 19
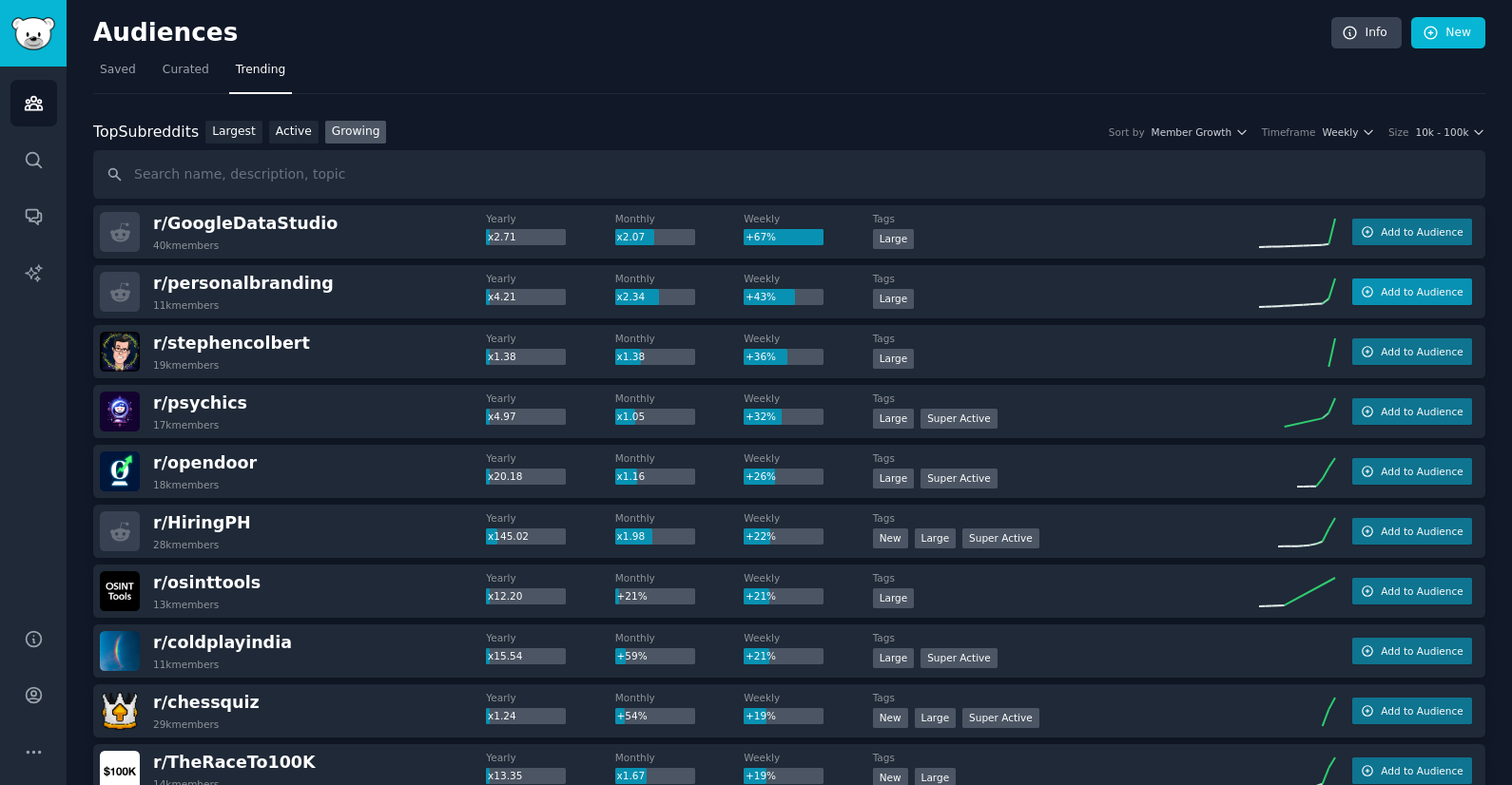
click at [1414, 290] on span "Add to Audience" at bounding box center [1421, 292] width 82 height 14
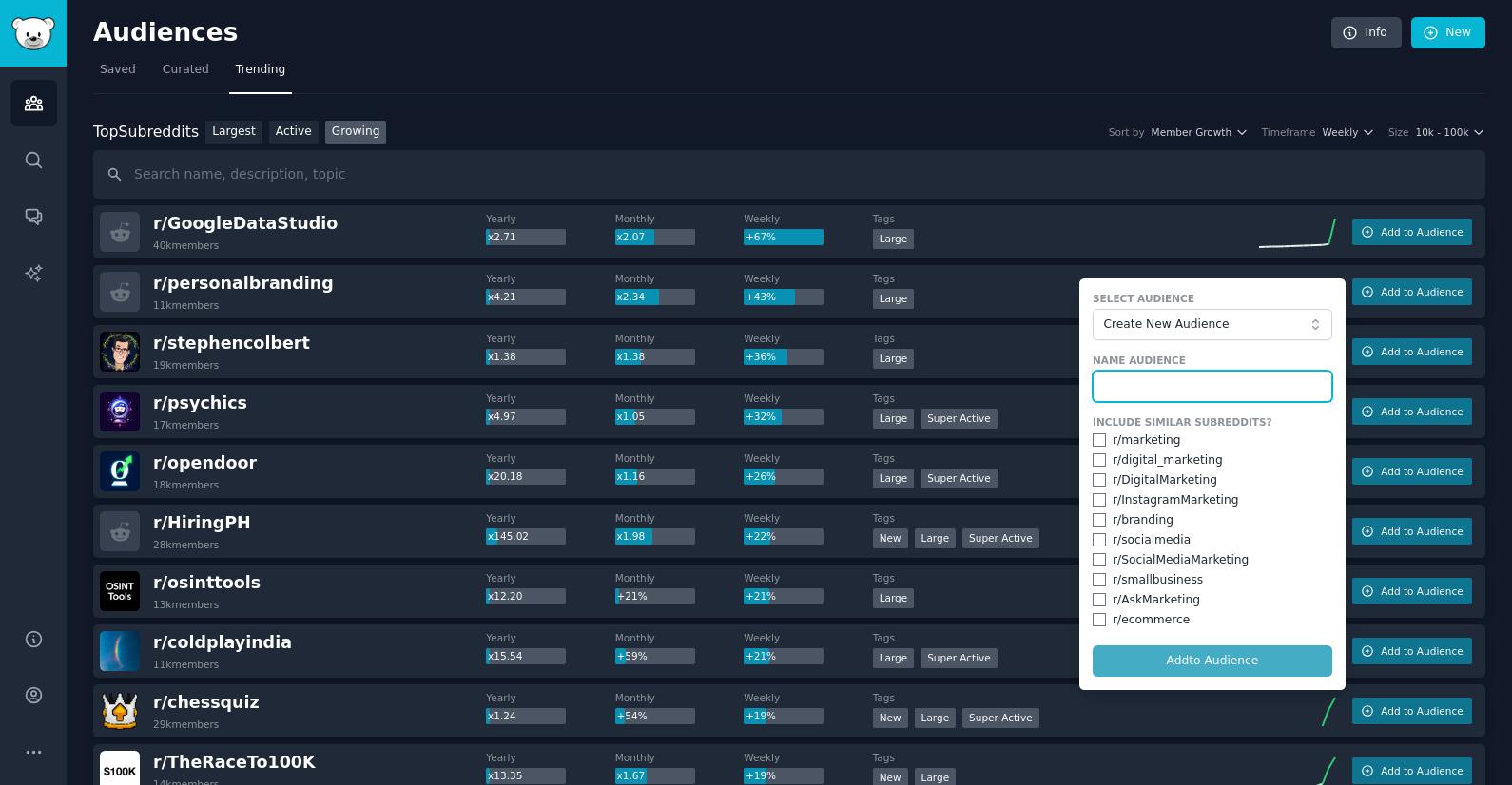
click at [1158, 399] on input "text" at bounding box center [1212, 386] width 240 height 32
type input "Personal Branding"
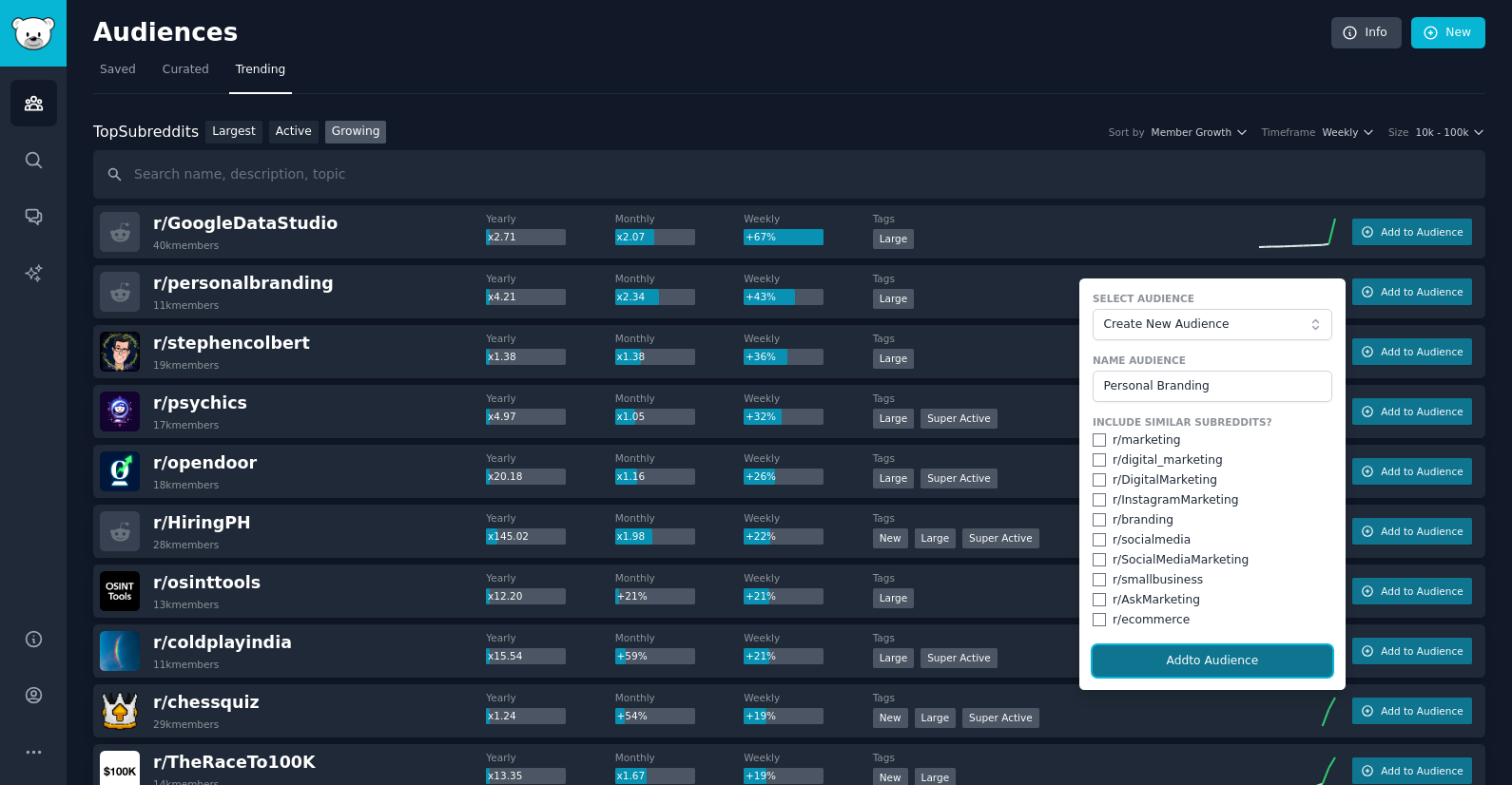
click at [1230, 664] on button "Add to Audience" at bounding box center [1212, 661] width 240 height 32
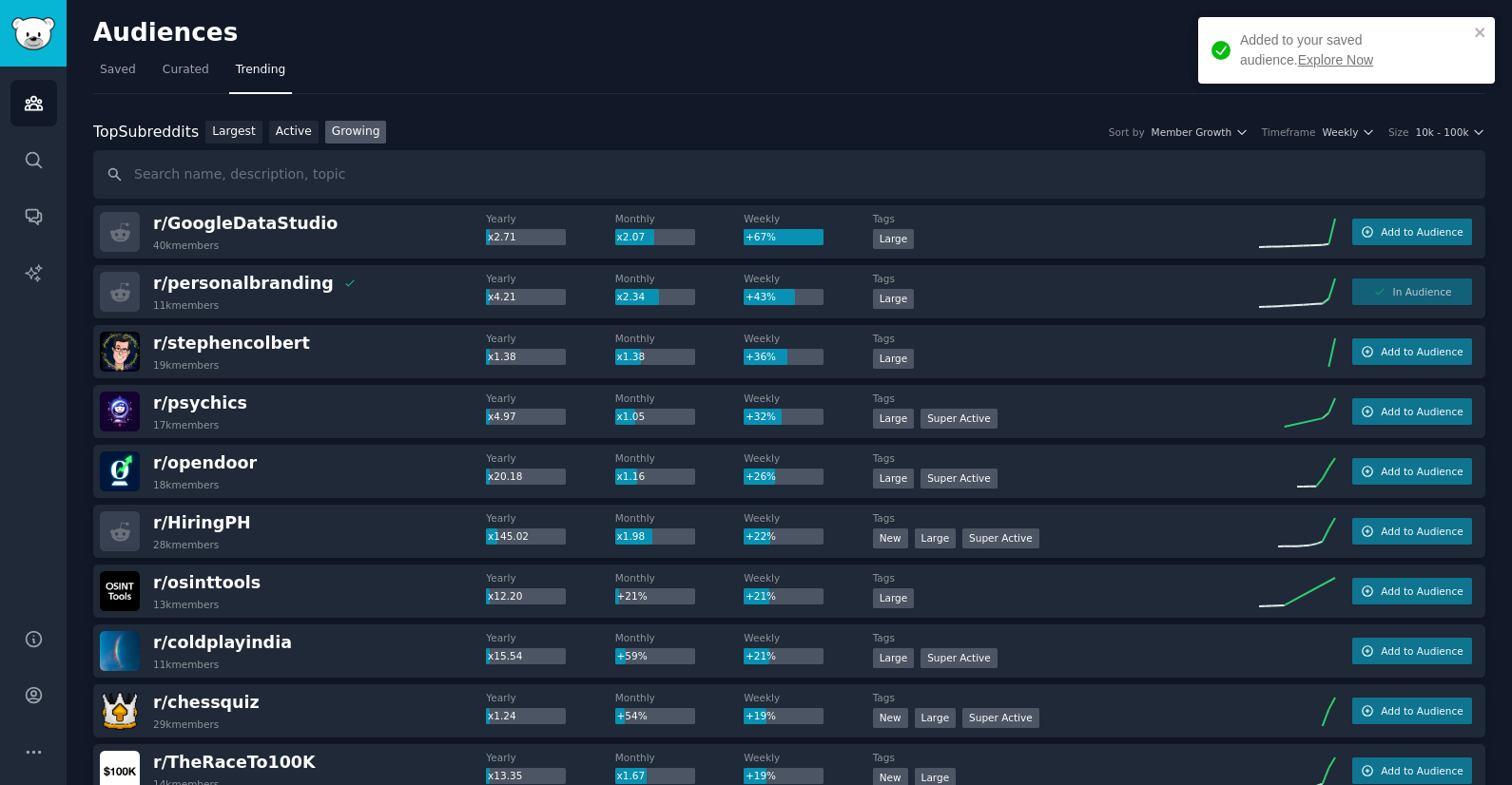
click at [121, 343] on img at bounding box center [119, 351] width 40 height 40
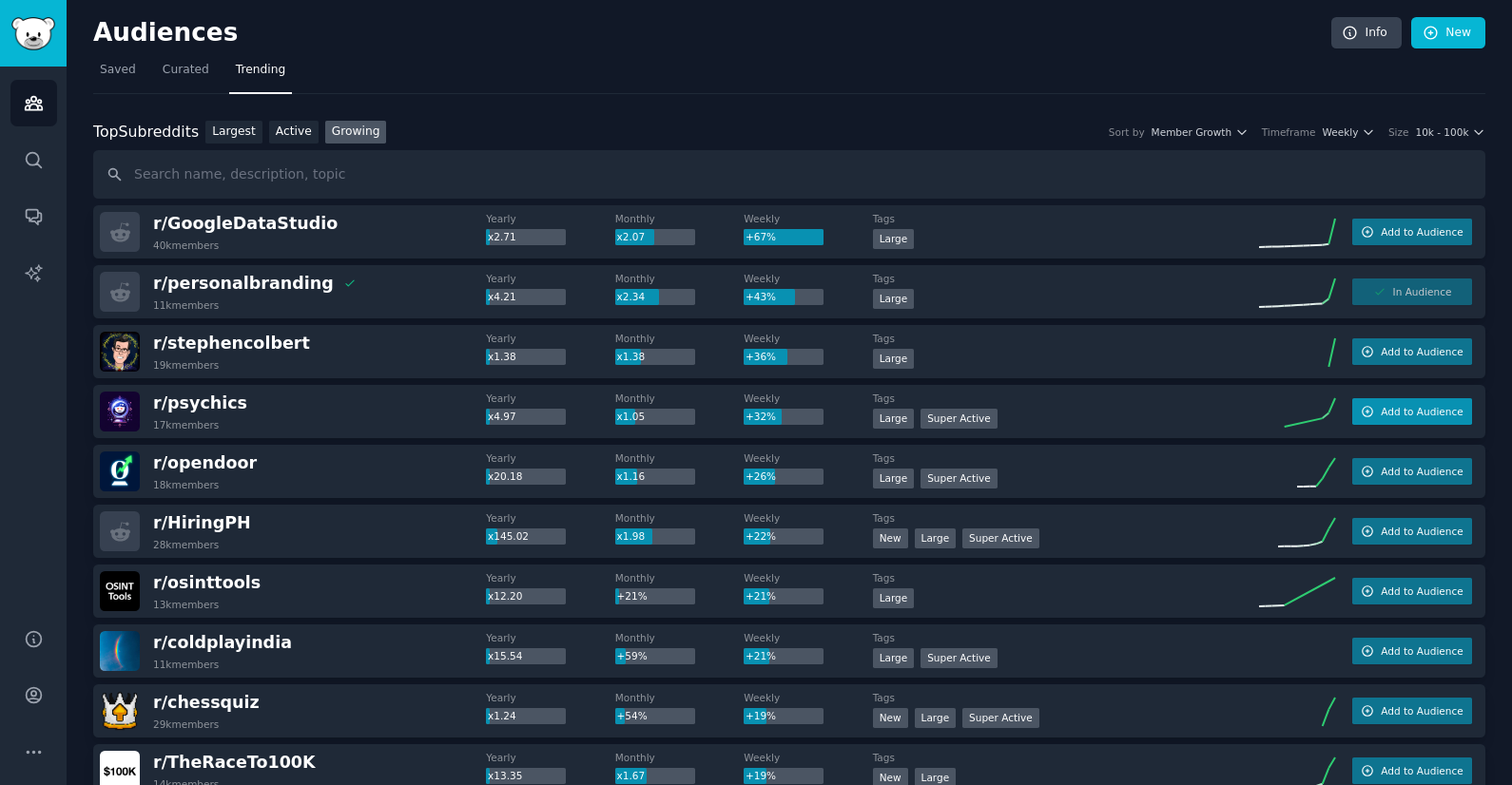
click at [1389, 422] on button "Add to Audience" at bounding box center [1411, 410] width 119 height 26
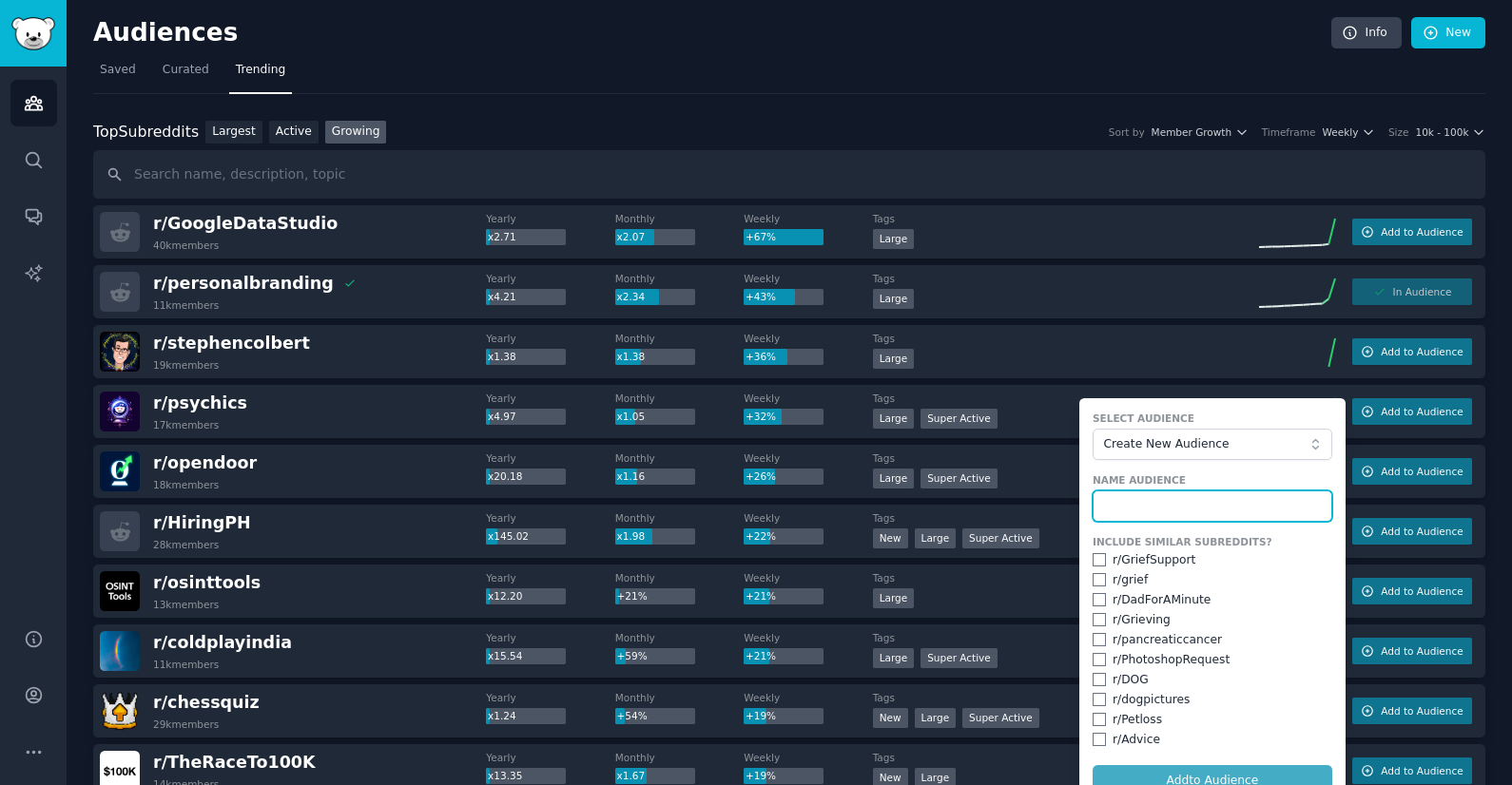
click at [1163, 493] on input "text" at bounding box center [1212, 507] width 240 height 32
type input "Physics"
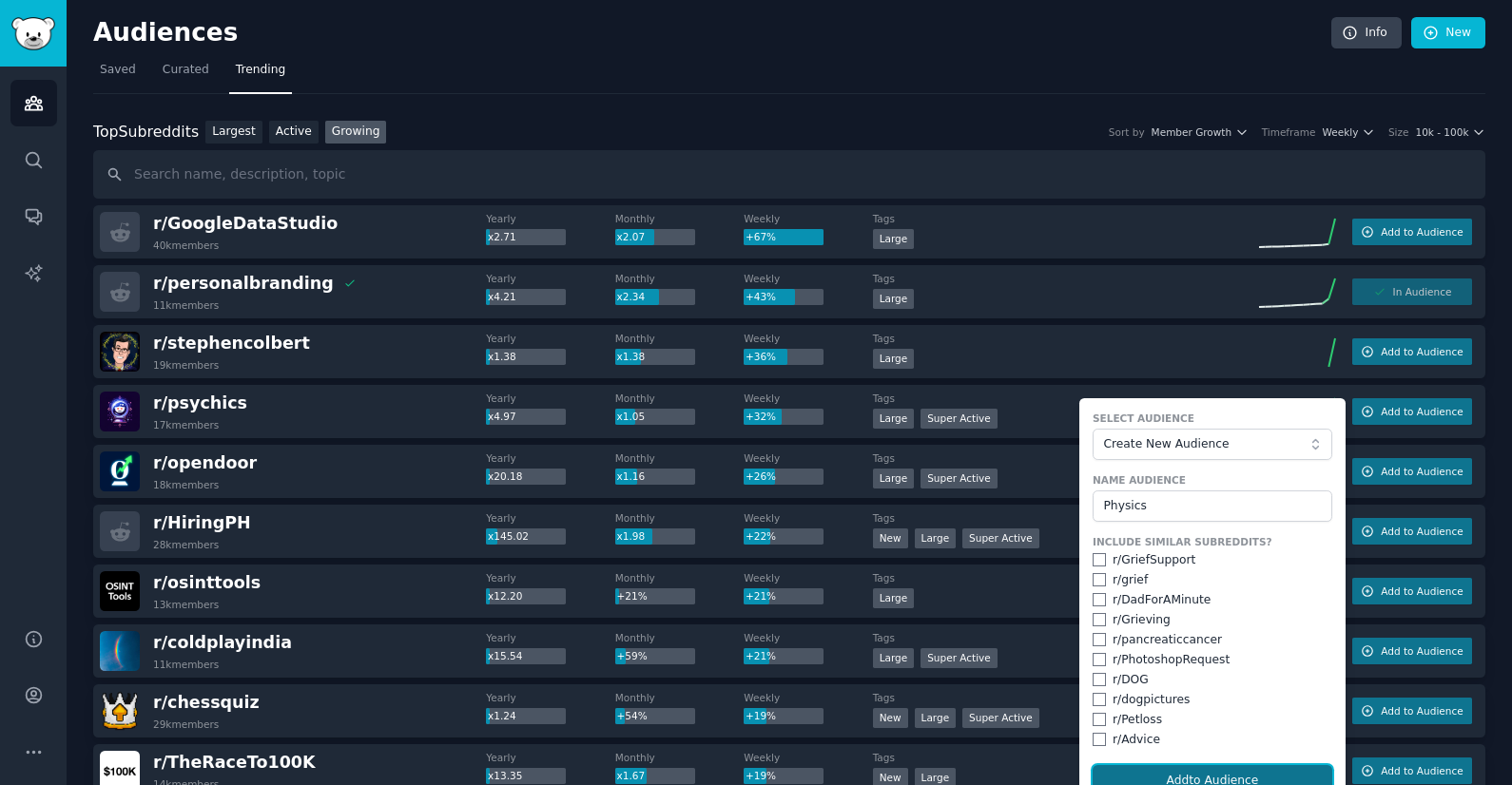
click at [1207, 775] on button "Add to Audience" at bounding box center [1212, 781] width 240 height 32
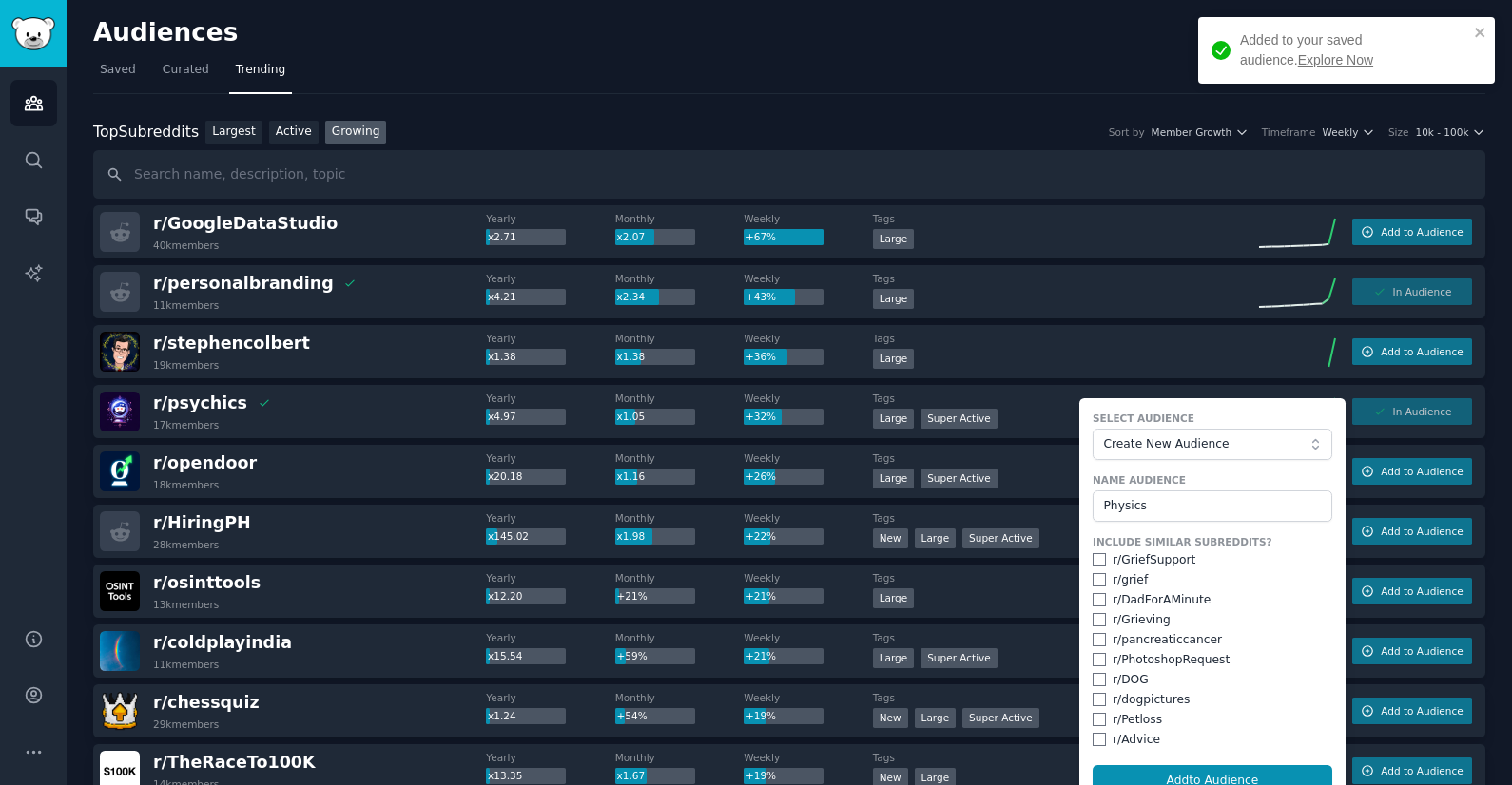
click at [264, 452] on div "r/ opendoor 18k members" at bounding box center [293, 471] width 386 height 40
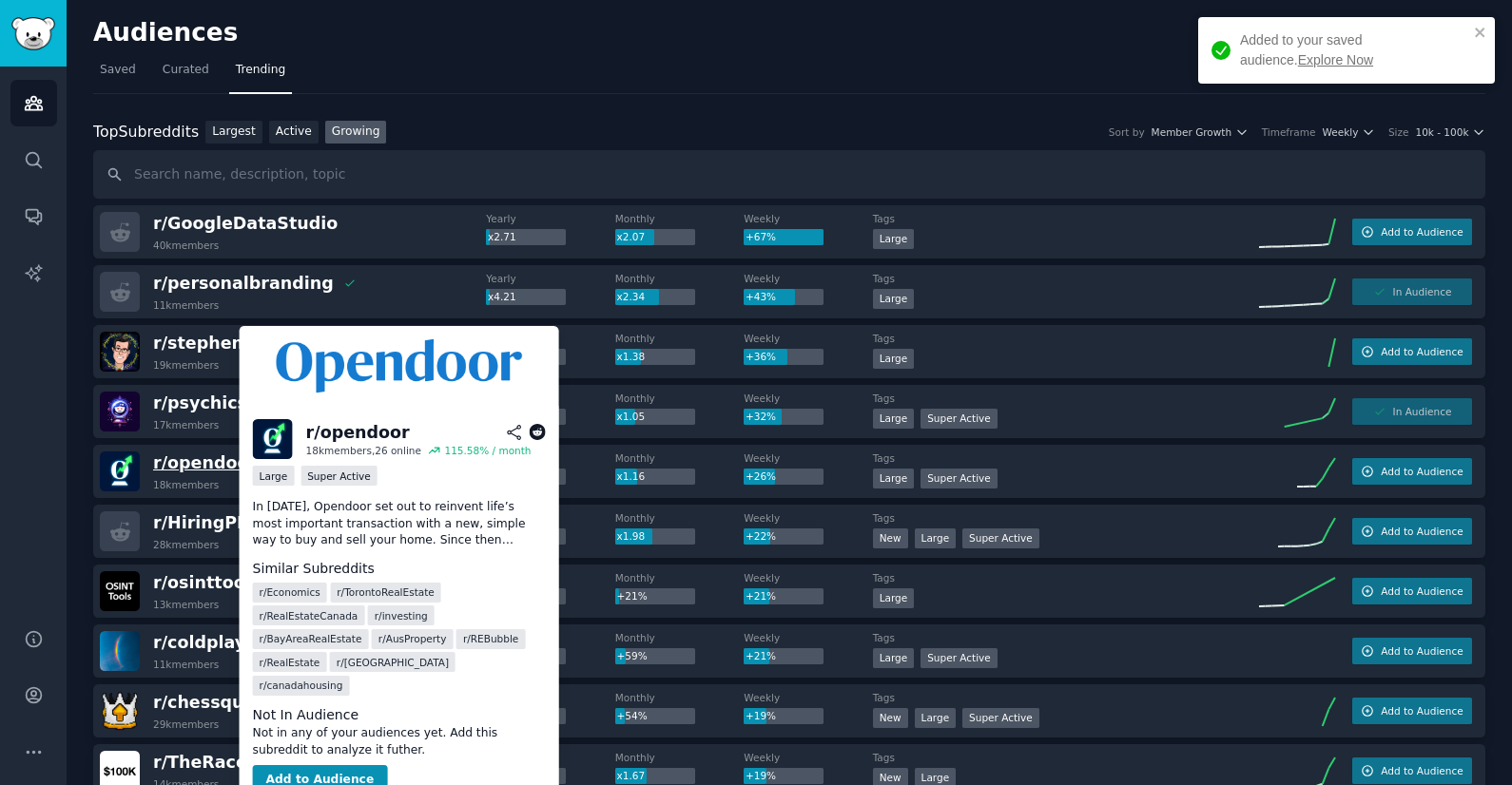
click at [207, 463] on span "r/ opendoor" at bounding box center [205, 463] width 104 height 19
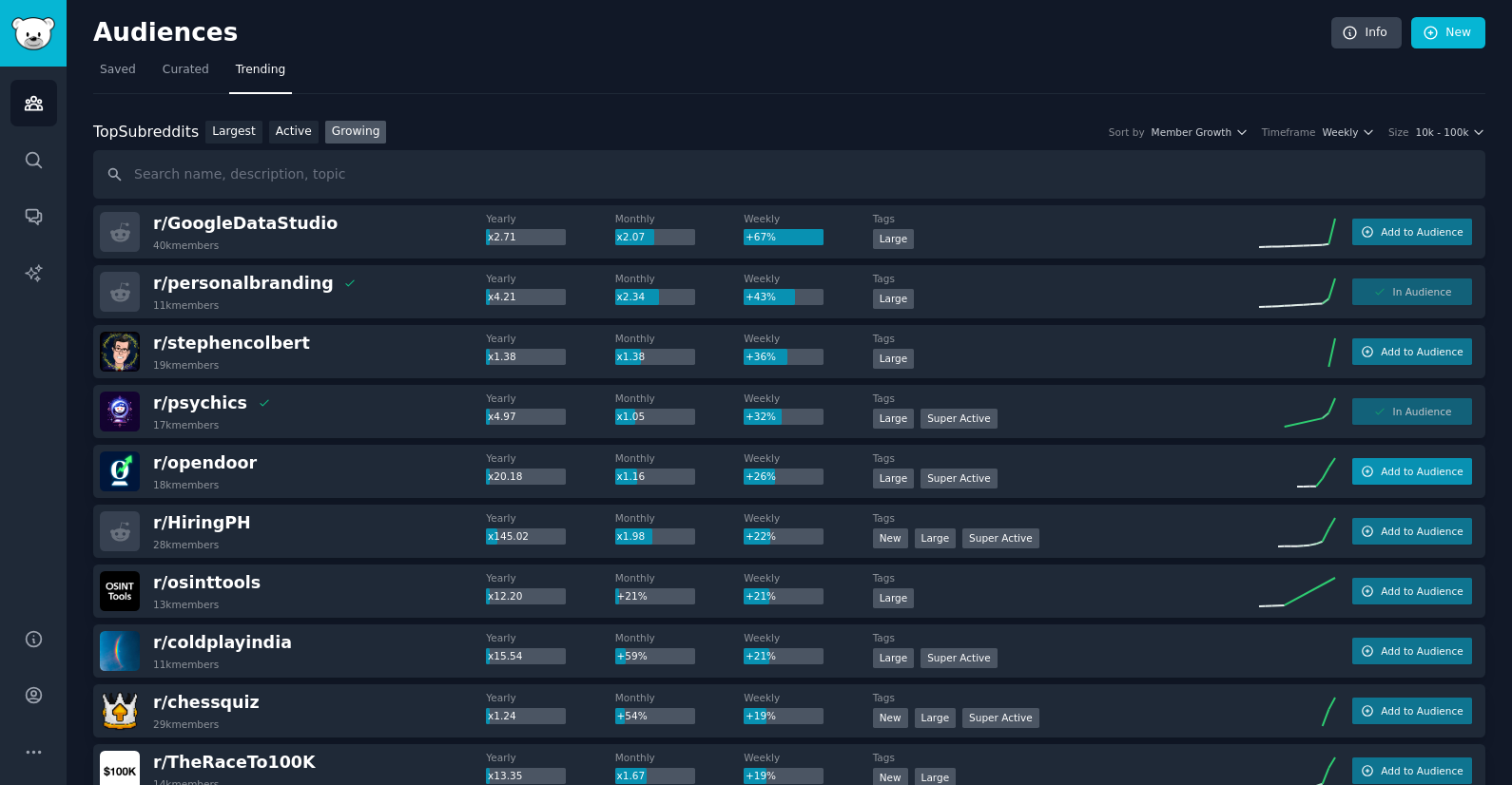
click at [1387, 462] on button "Add to Audience" at bounding box center [1411, 471] width 119 height 26
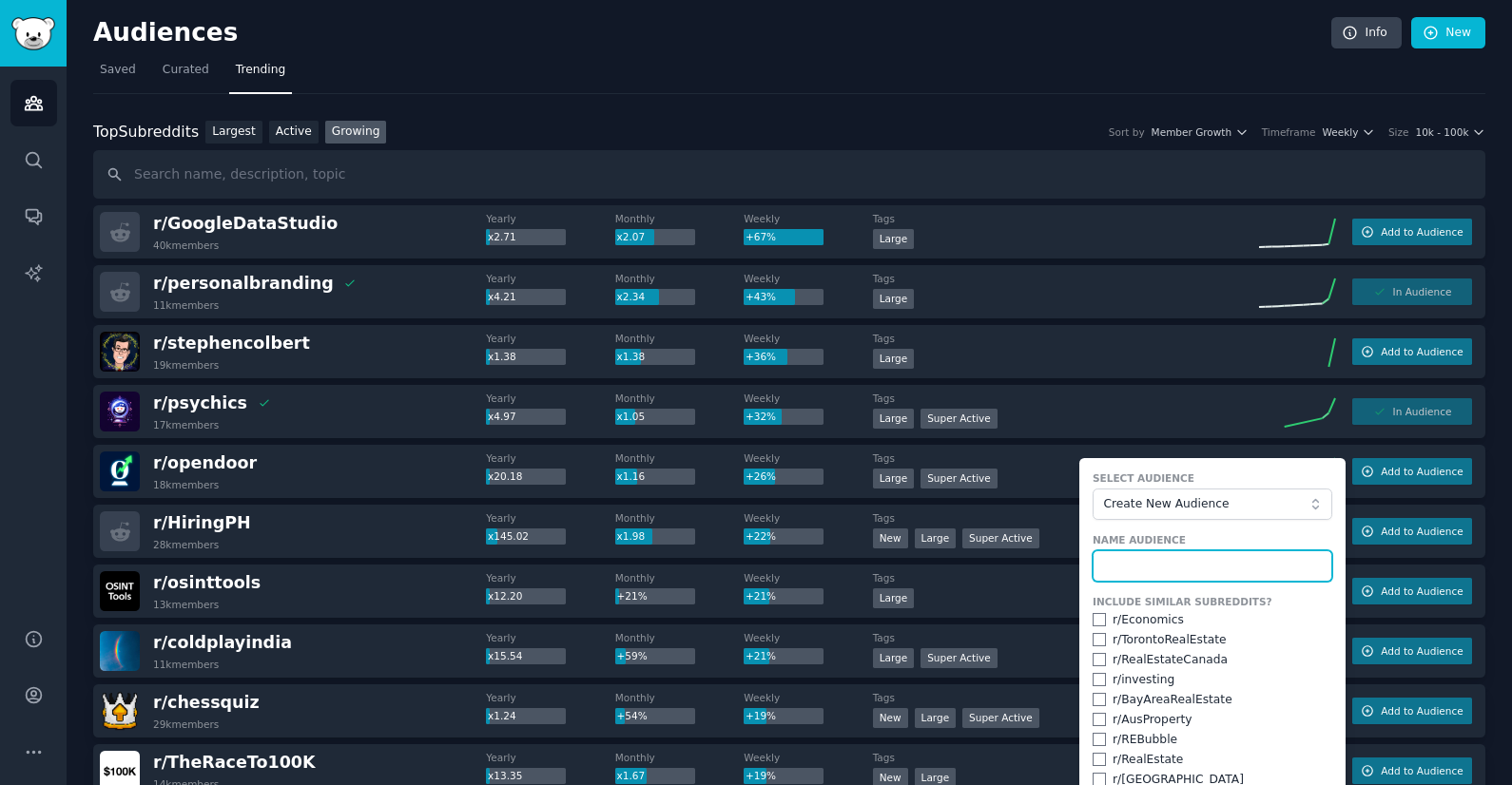
click at [1118, 561] on input "text" at bounding box center [1212, 566] width 240 height 32
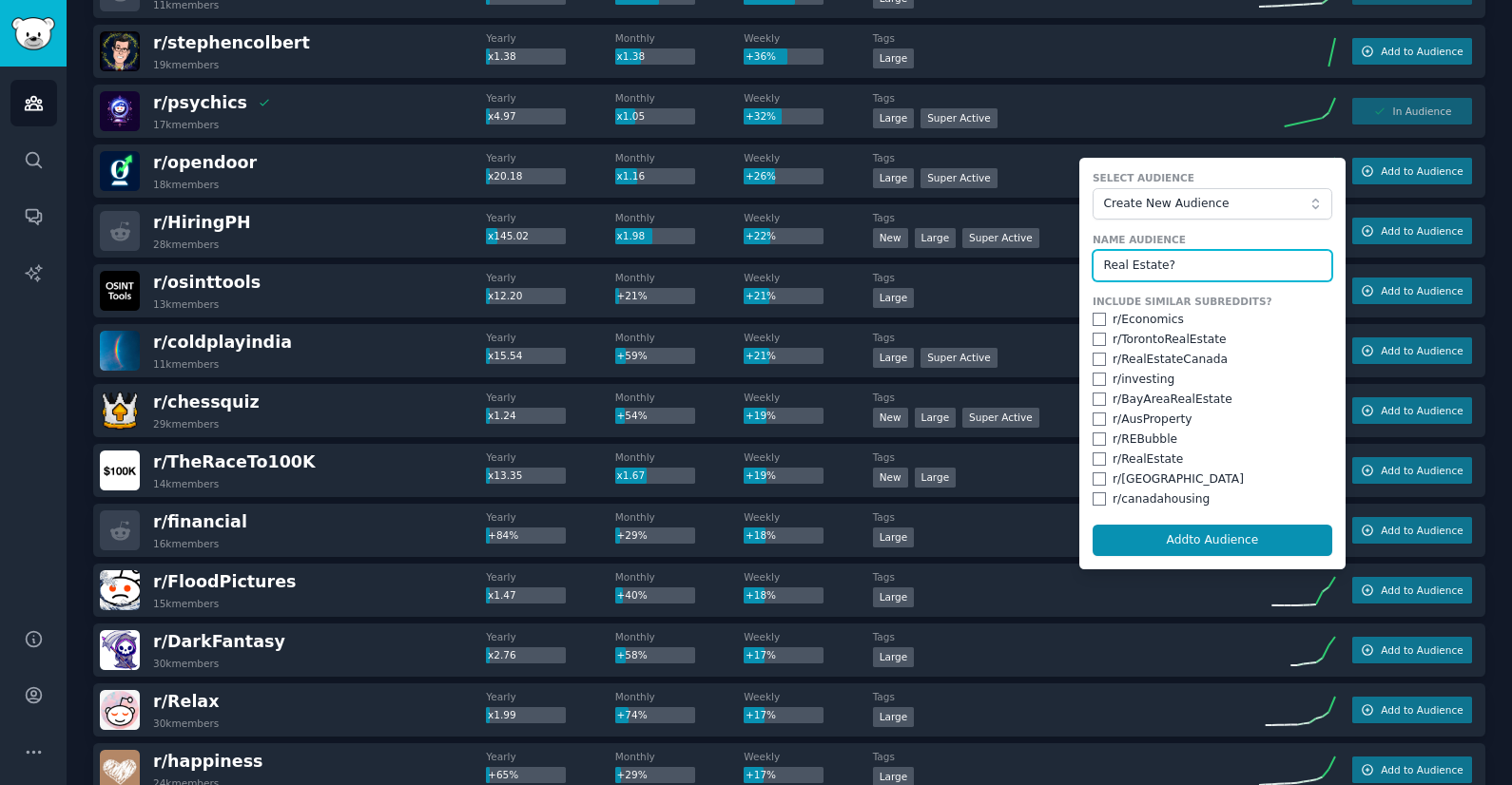
scroll to position [342, 0]
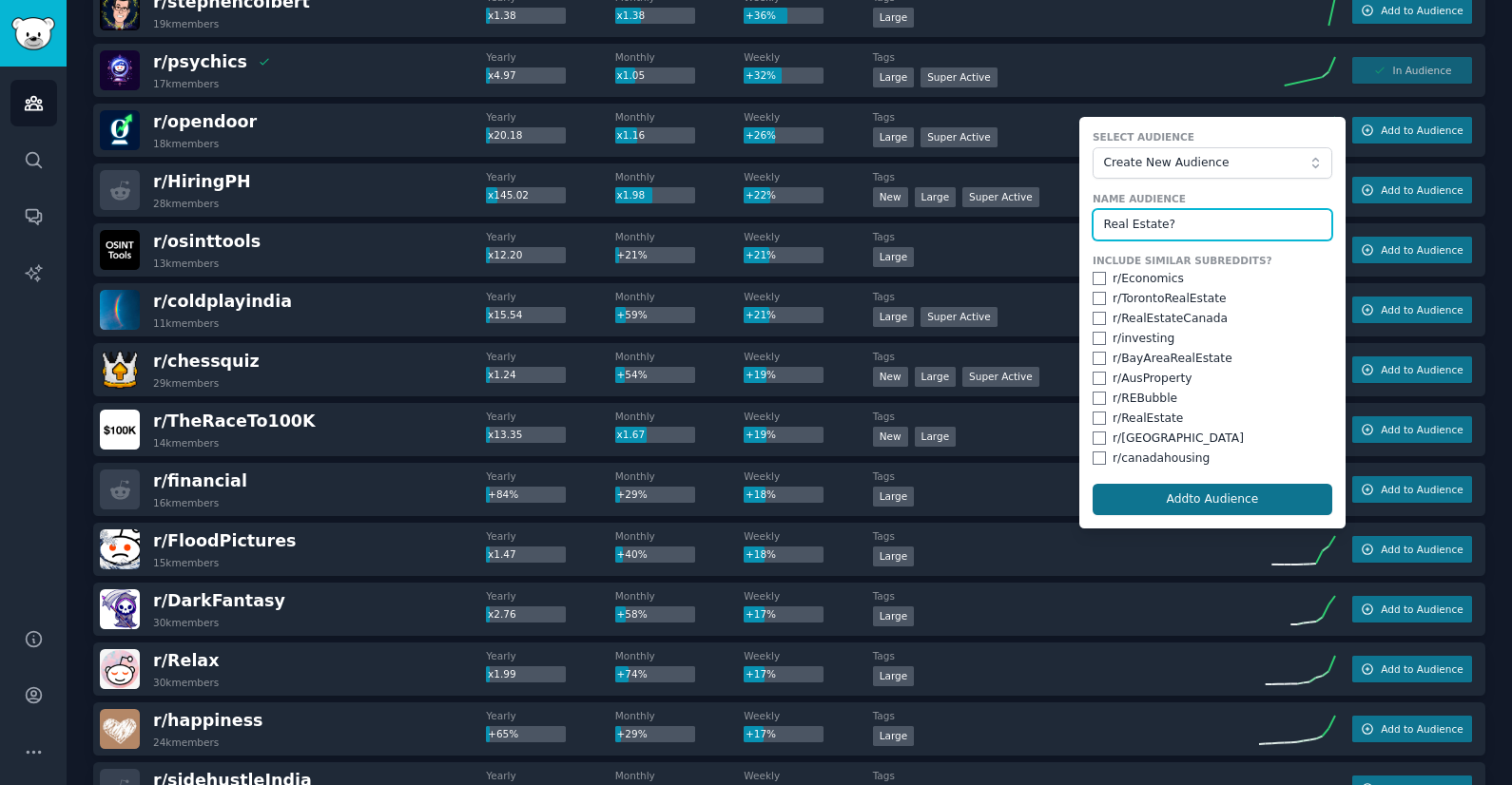
type input "Real Estate?"
click at [1163, 492] on button "Add to Audience" at bounding box center [1212, 500] width 240 height 32
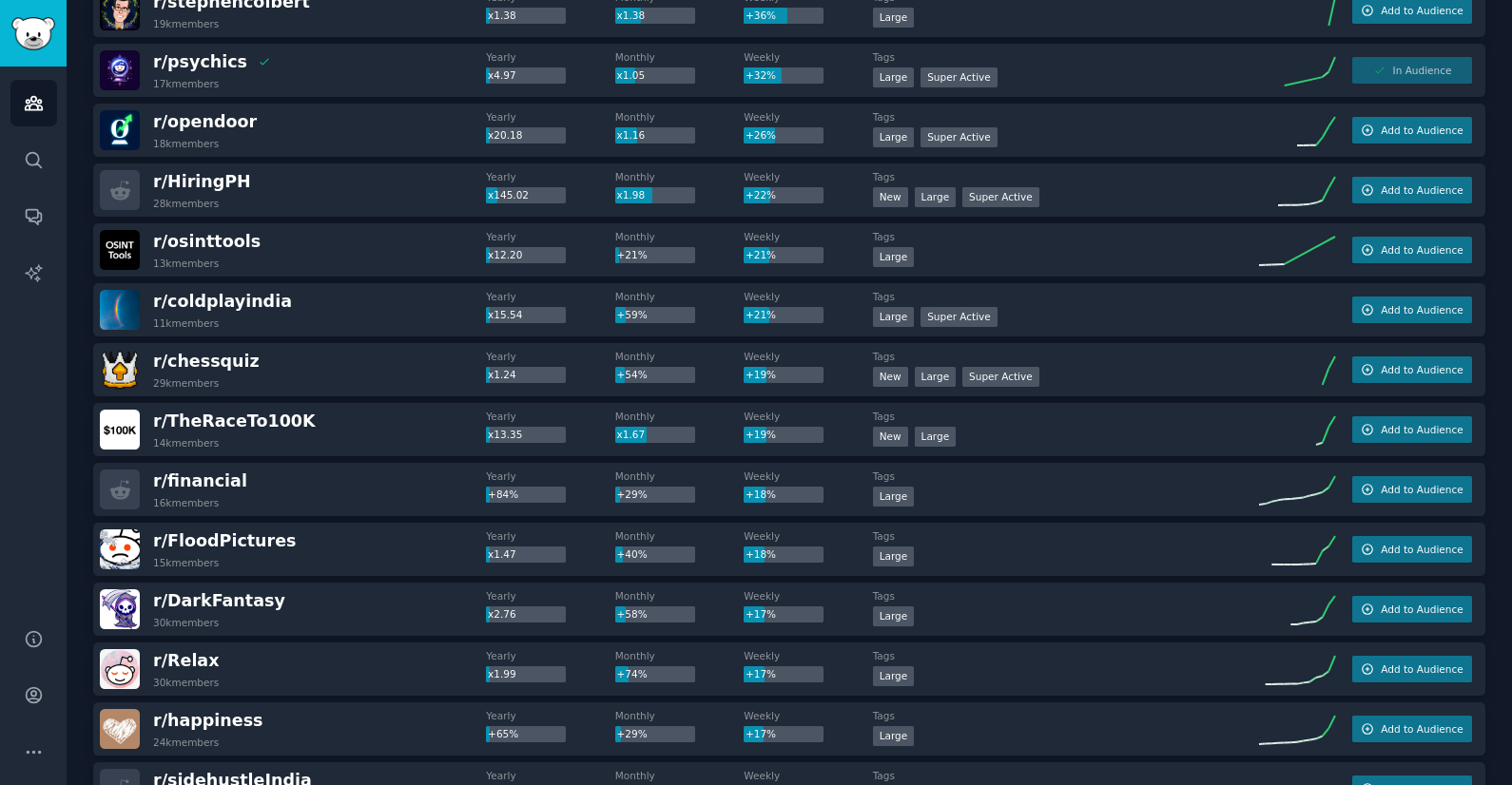
scroll to position [0, 0]
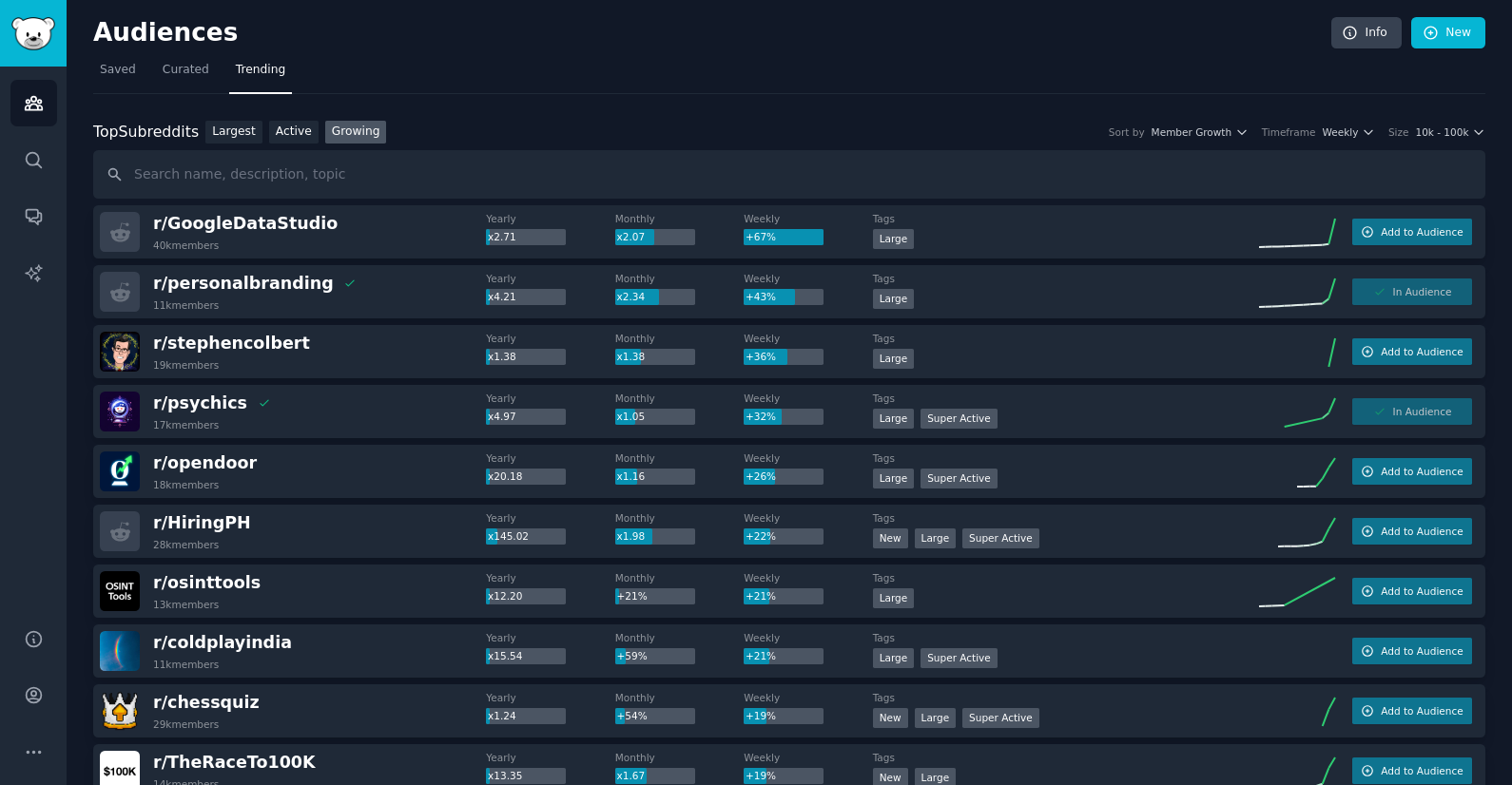
drag, startPoint x: 119, startPoint y: 74, endPoint x: 172, endPoint y: 141, distance: 85.4
click at [1380, 474] on span "Add to Audience" at bounding box center [1421, 472] width 82 height 14
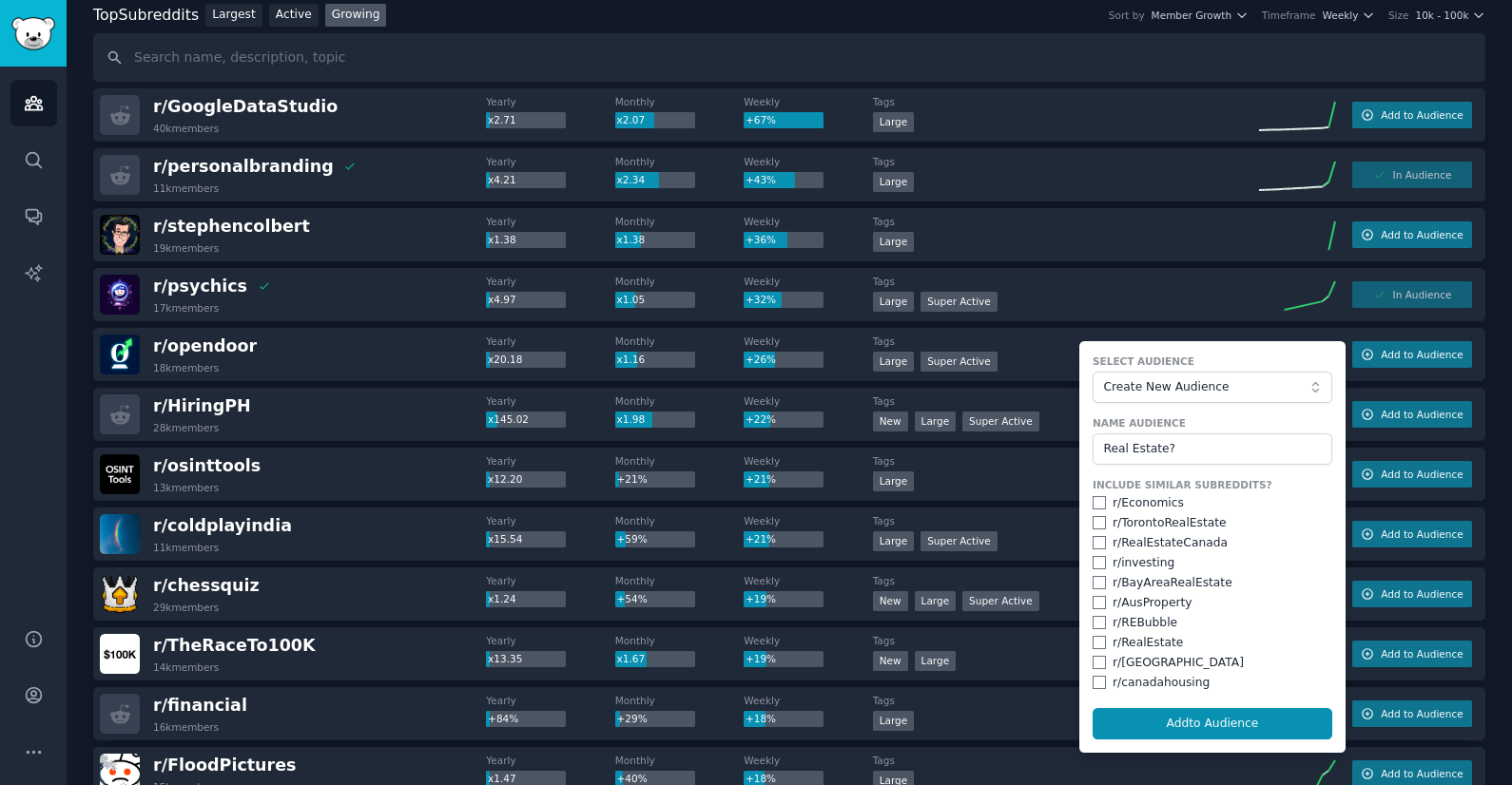
scroll to position [348, 0]
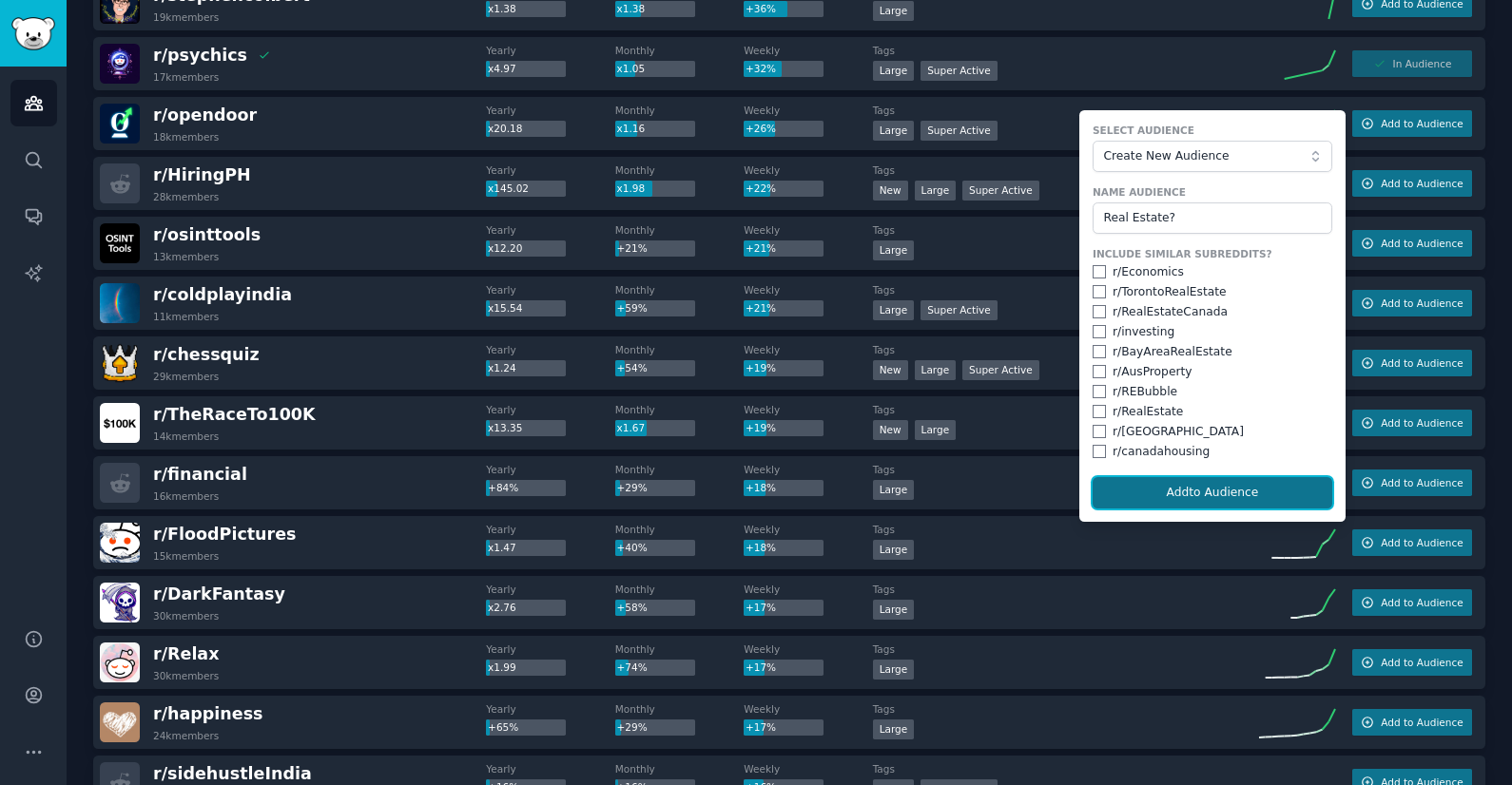
click at [1204, 504] on button "Add to Audience" at bounding box center [1212, 493] width 240 height 32
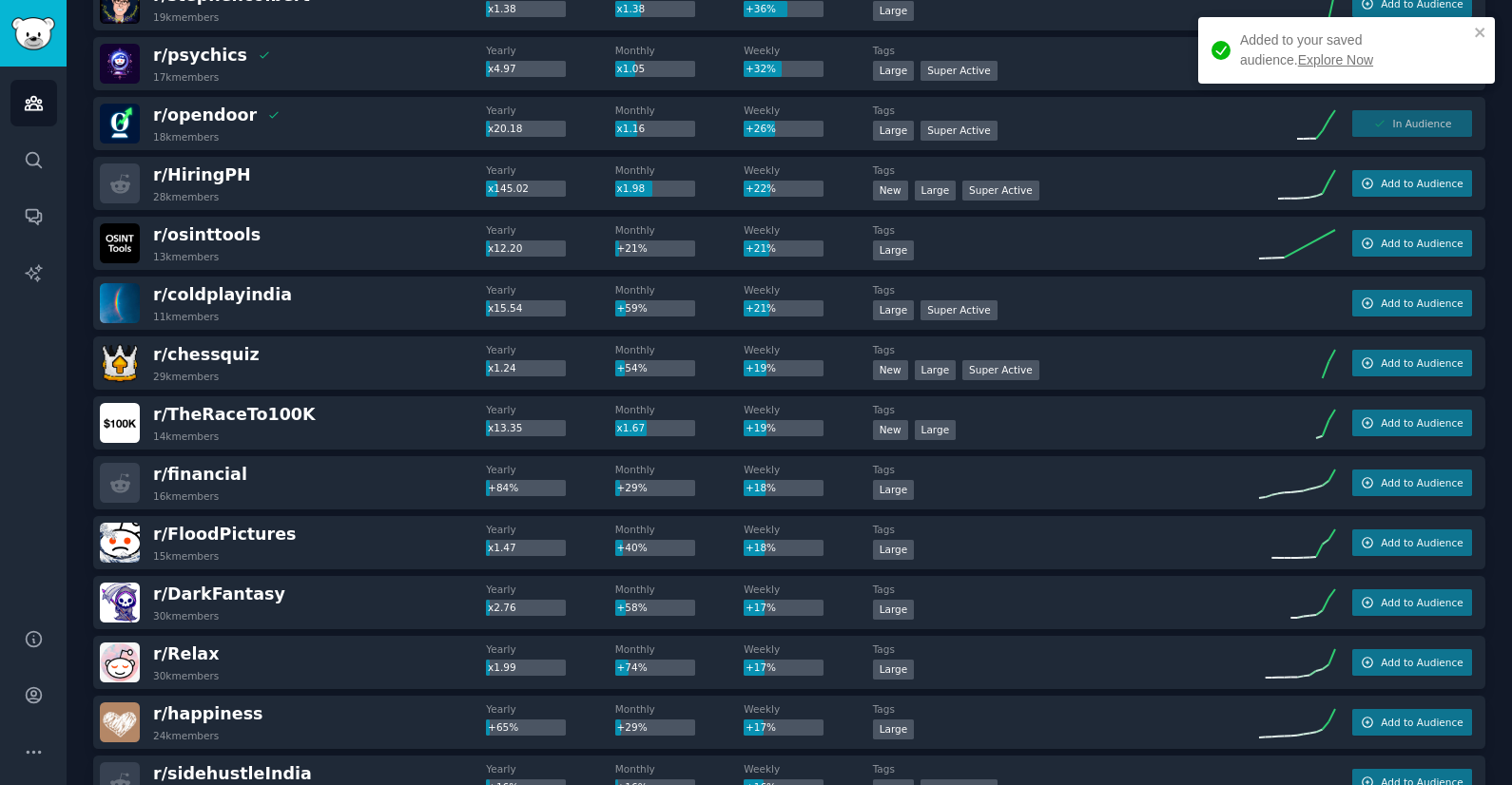
scroll to position [0, 0]
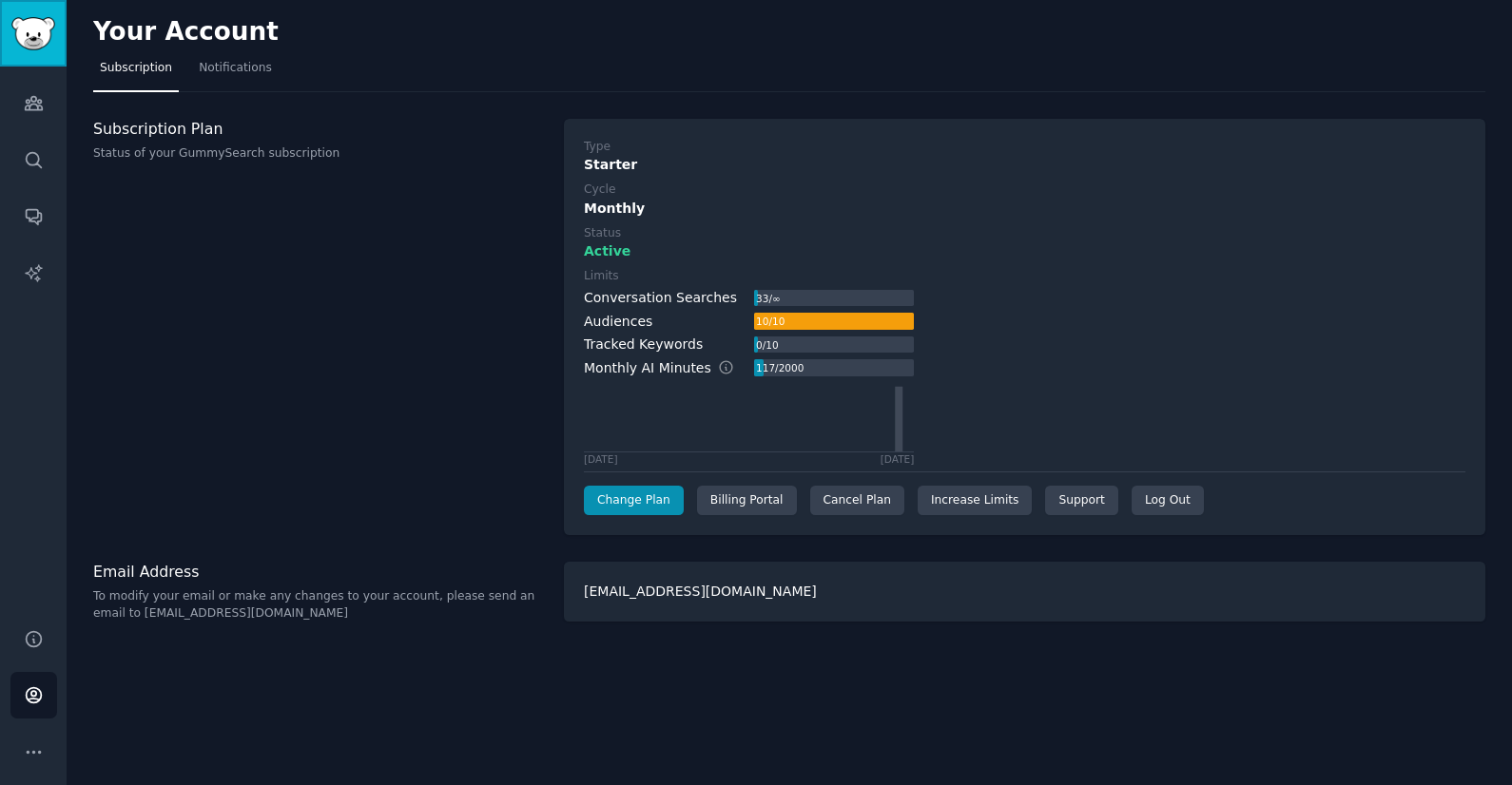
click at [13, 28] on img "Sidebar" at bounding box center [33, 34] width 44 height 33
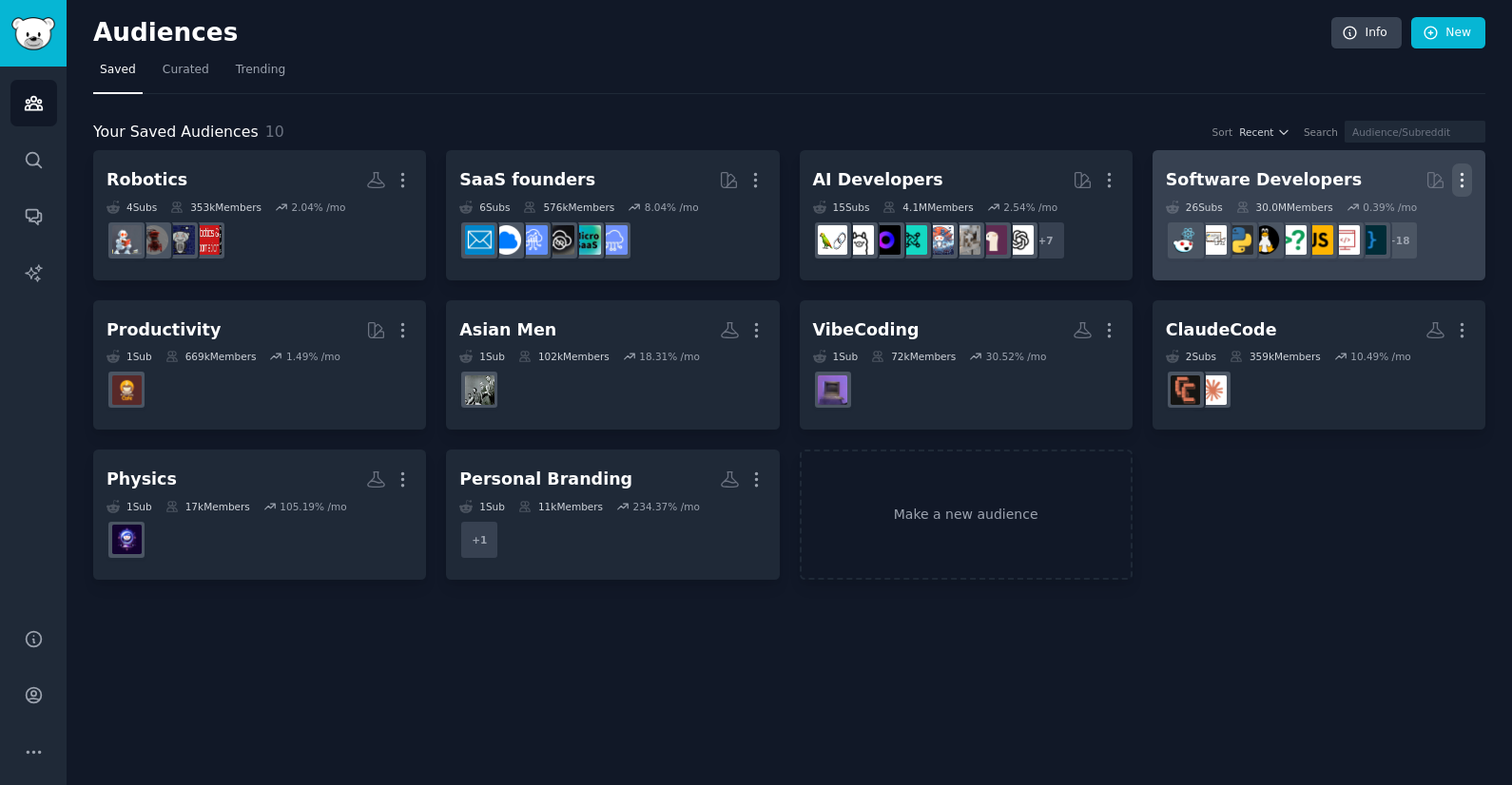
click at [1470, 180] on icon "button" at bounding box center [1462, 180] width 20 height 20
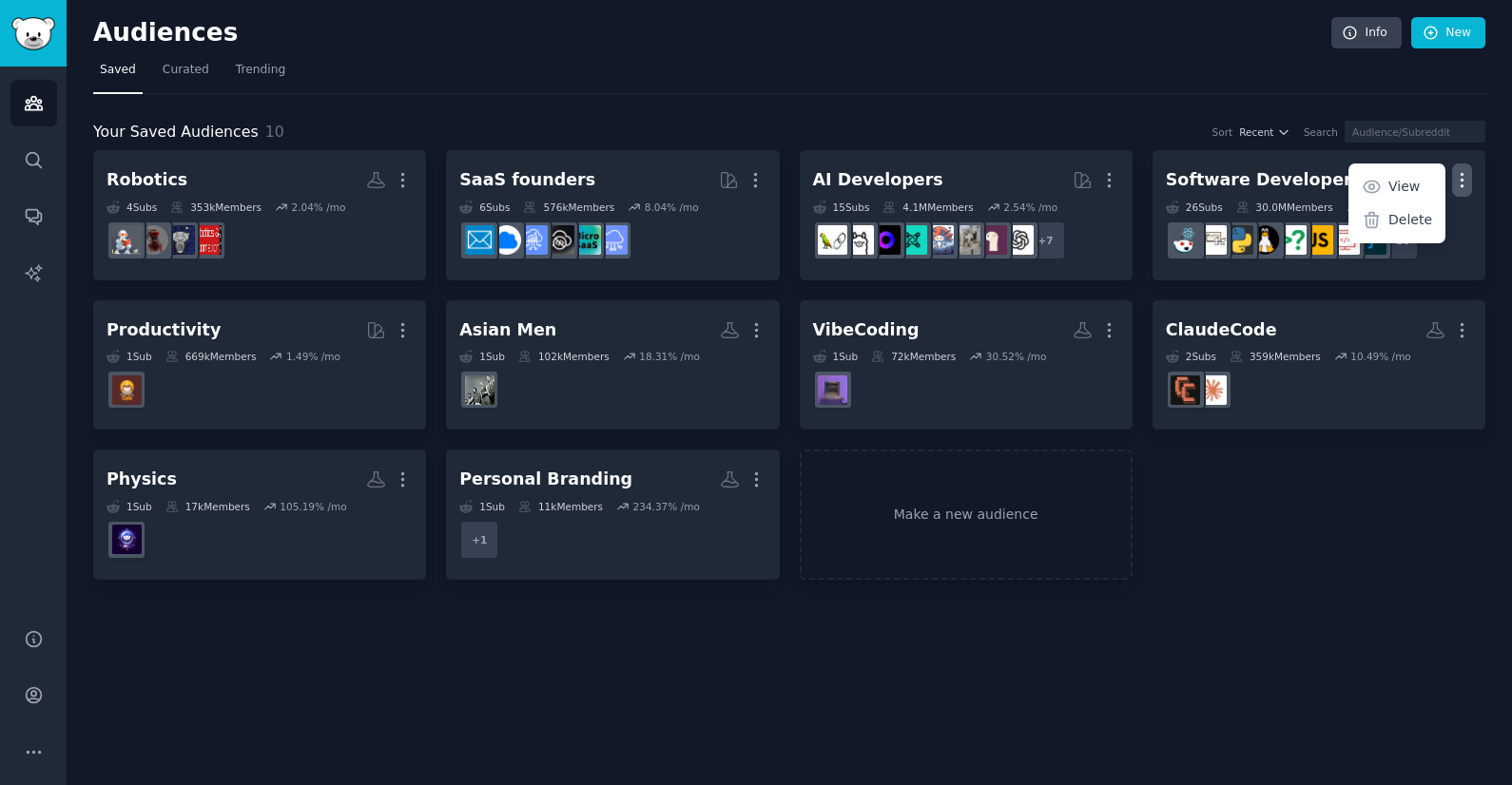
click at [1344, 470] on div "Robotics More 4 Sub s 353k Members 2.04 % /mo SaaS founders More 6 Sub s 576k M…" at bounding box center [789, 365] width 1392 height 430
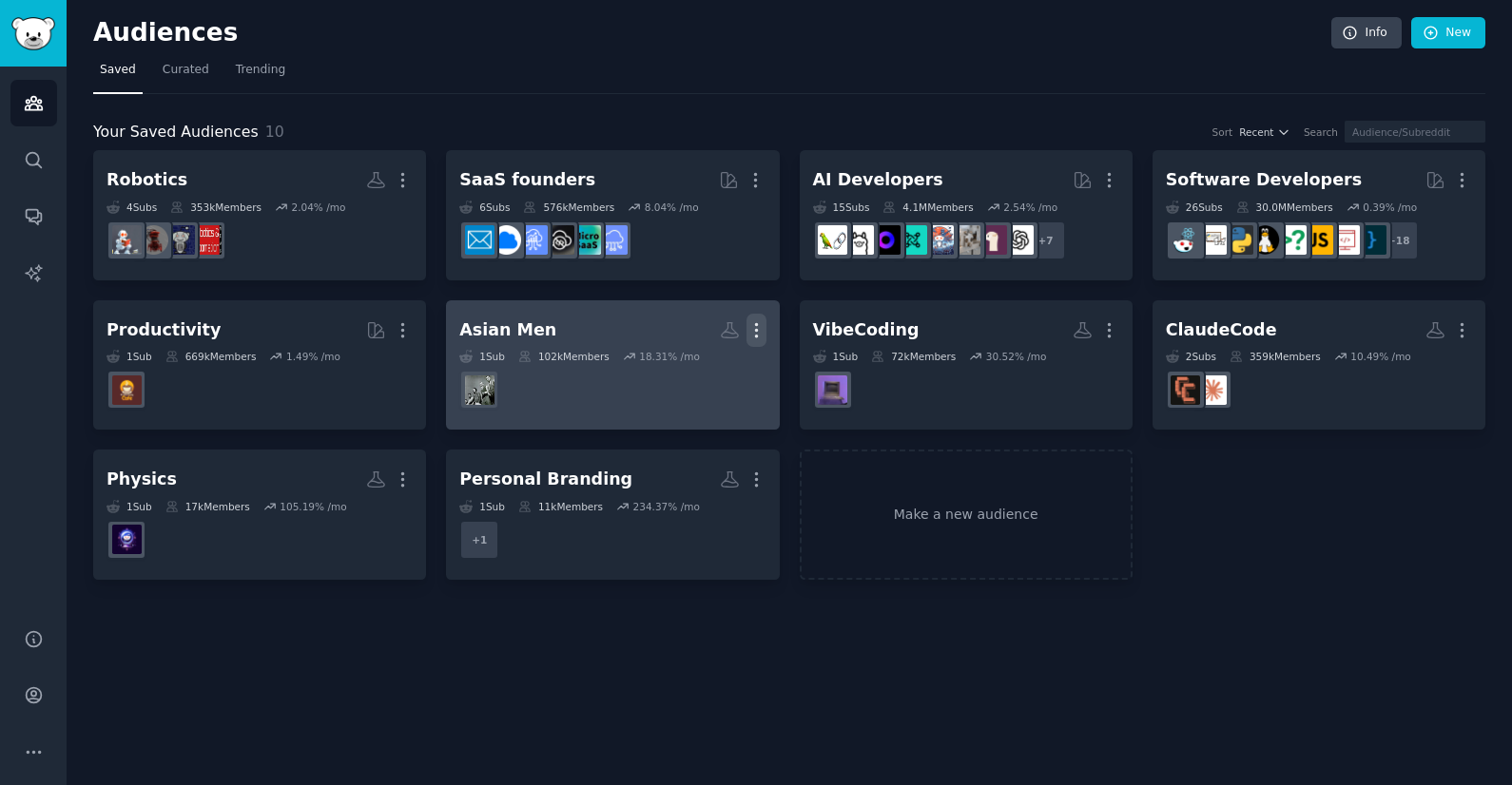
click at [758, 330] on icon "button" at bounding box center [756, 330] width 20 height 20
click at [714, 376] on p "Delete" at bounding box center [704, 370] width 44 height 20
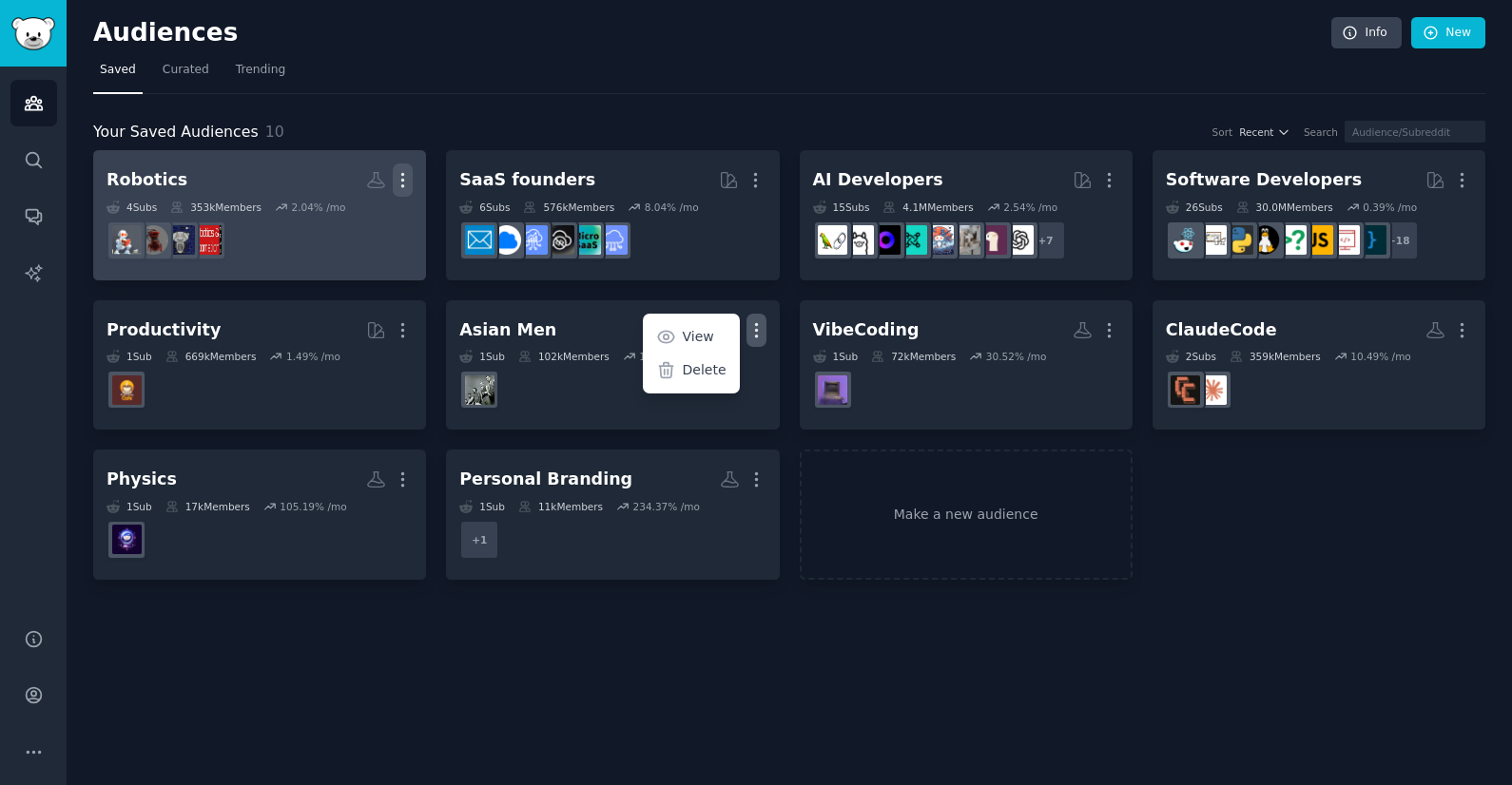
click at [402, 172] on icon "button" at bounding box center [403, 180] width 20 height 20
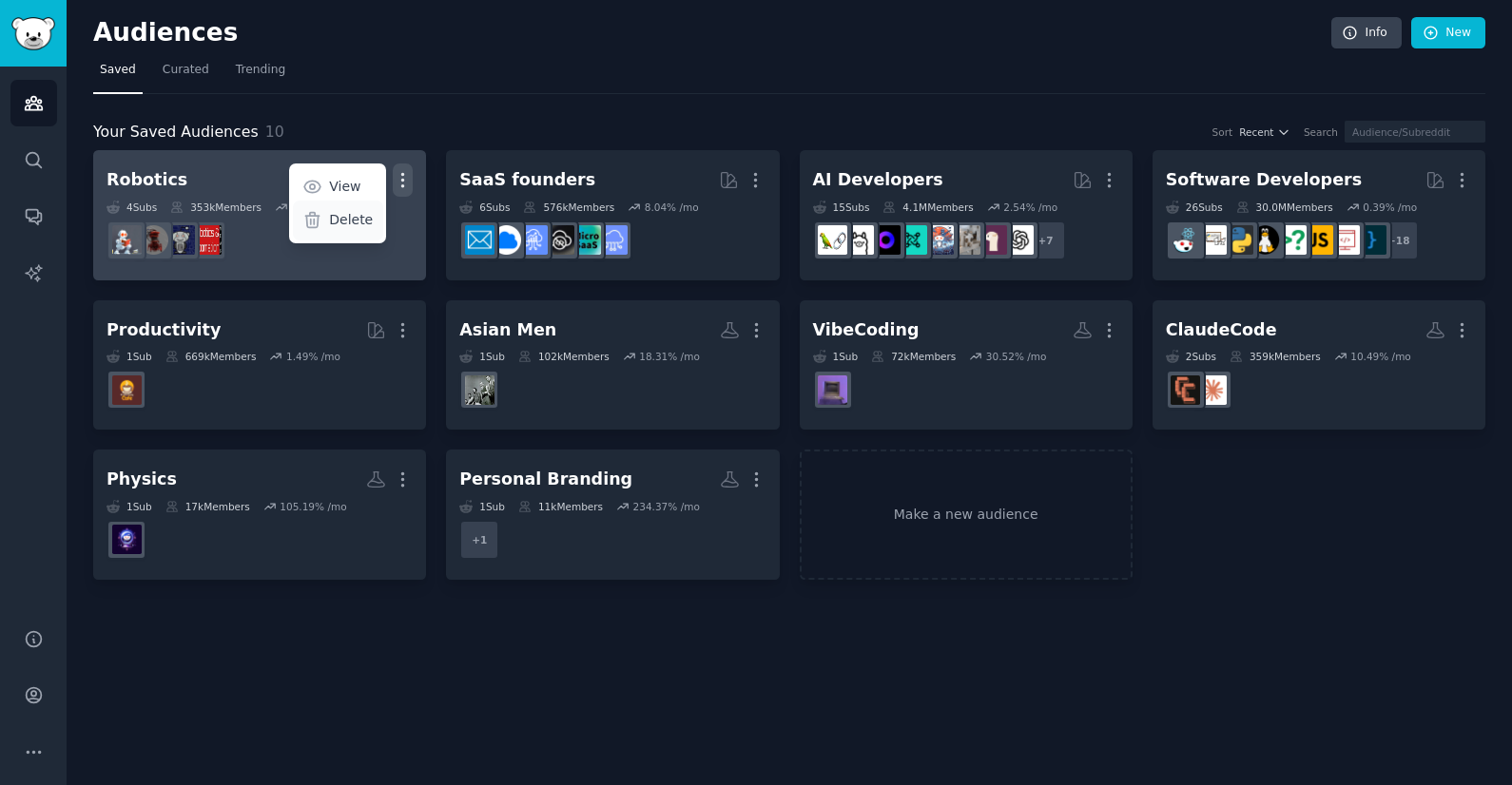
click at [365, 219] on p "Delete" at bounding box center [350, 220] width 44 height 20
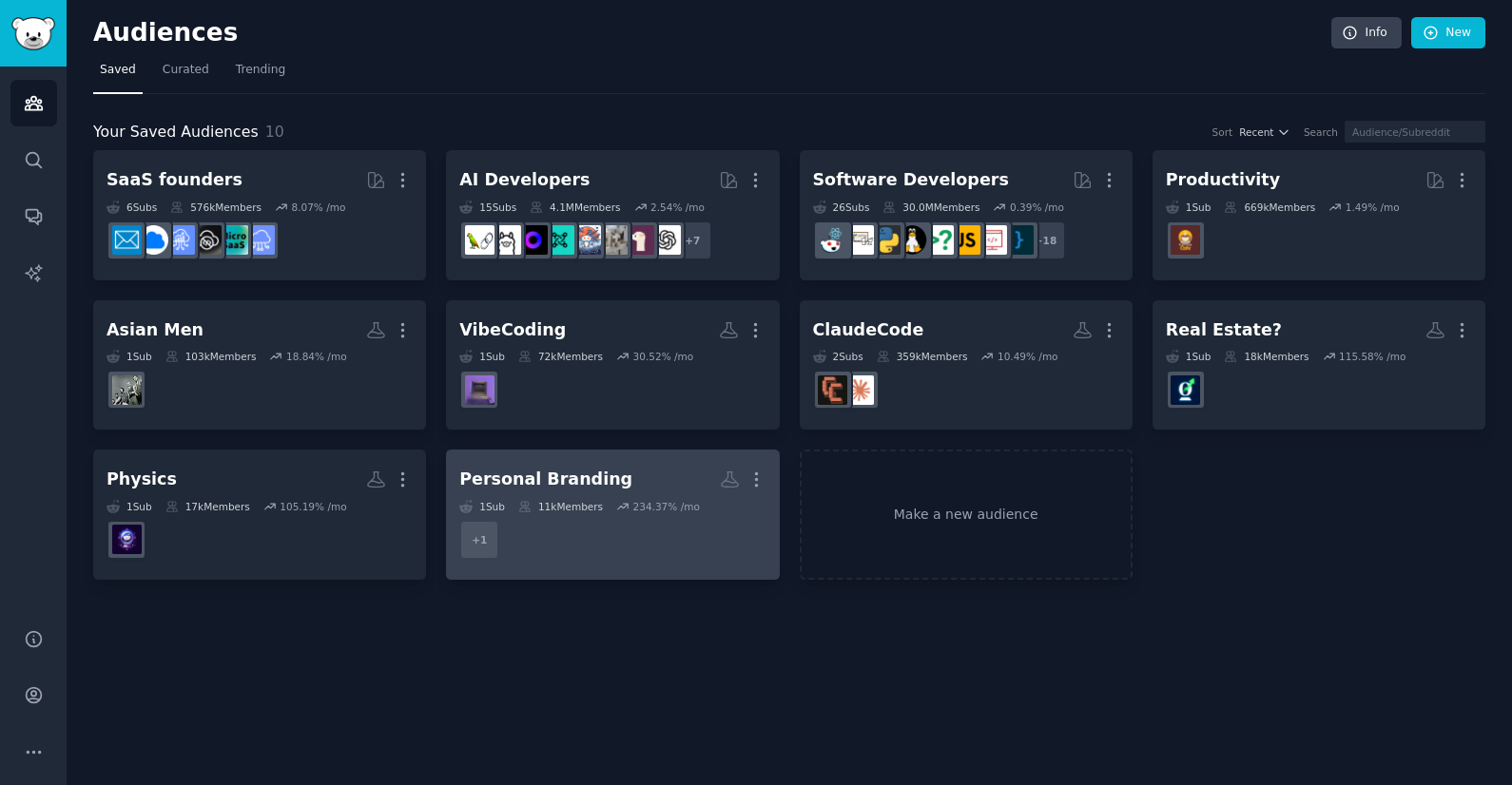
click at [543, 475] on div "Personal Branding" at bounding box center [545, 479] width 173 height 23
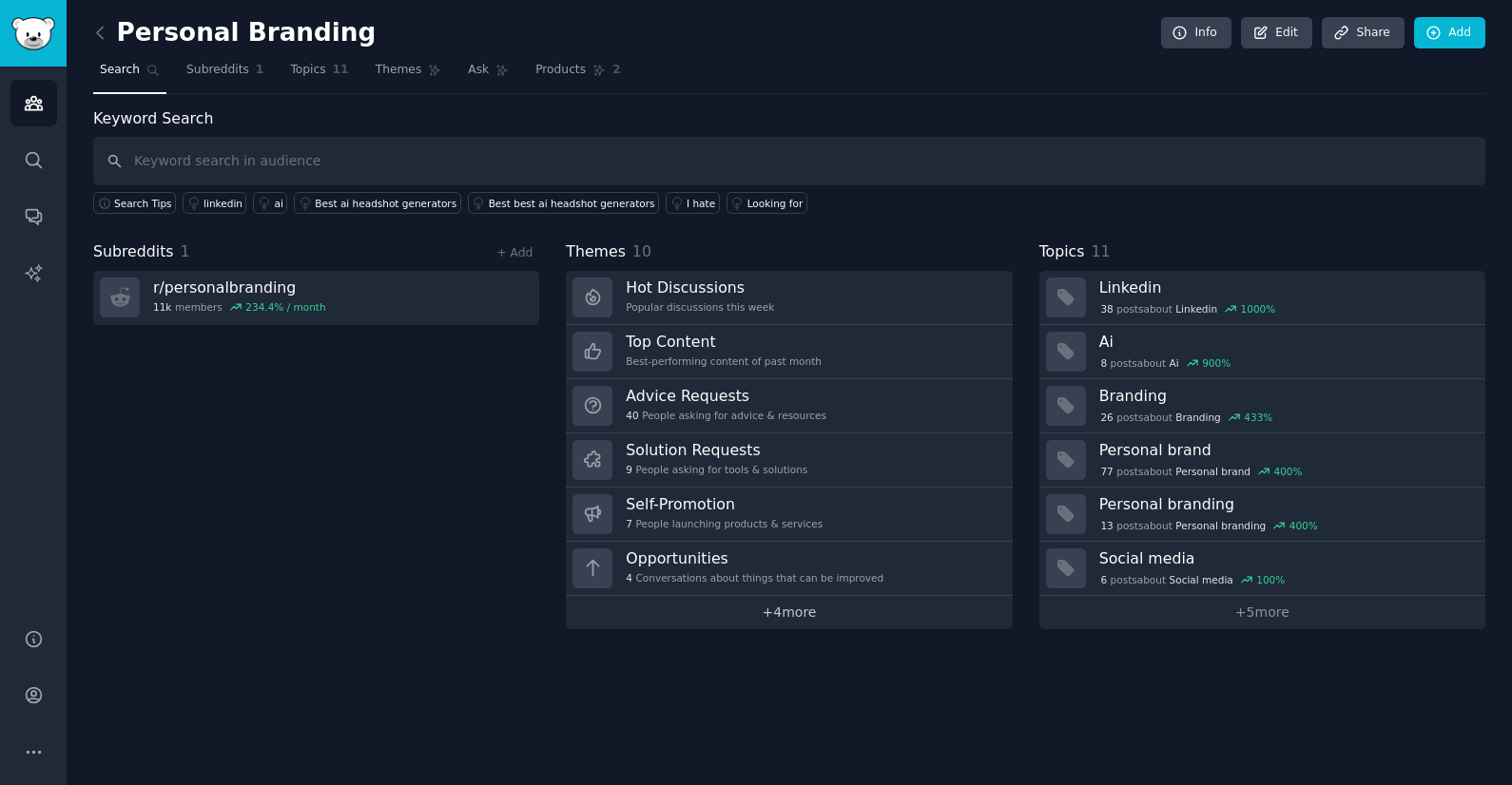
click at [797, 620] on link "+ 4 more" at bounding box center [788, 612] width 445 height 33
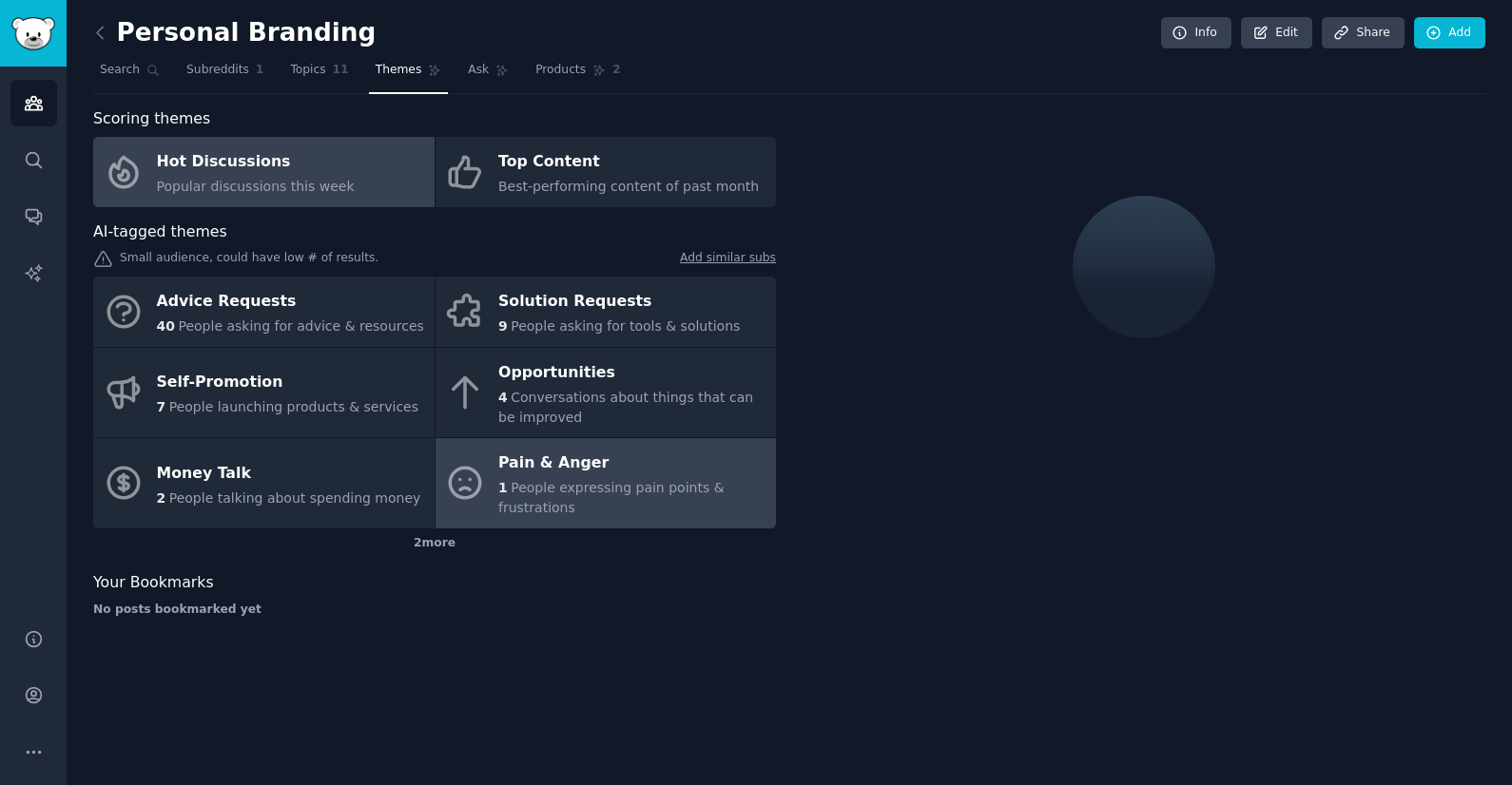
click at [605, 476] on div "Pain & Anger" at bounding box center [632, 463] width 268 height 30
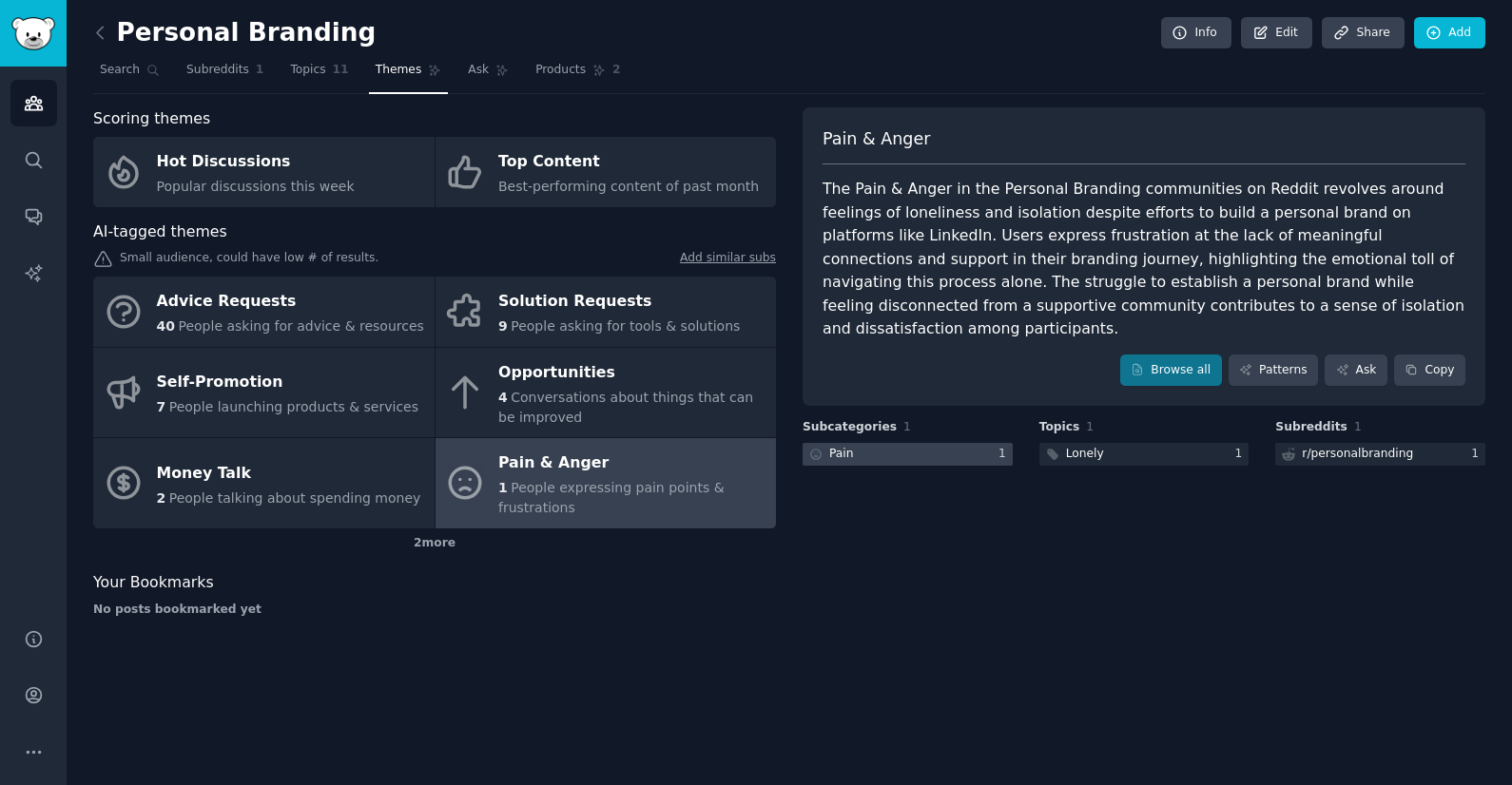
click at [876, 443] on div at bounding box center [907, 455] width 211 height 23
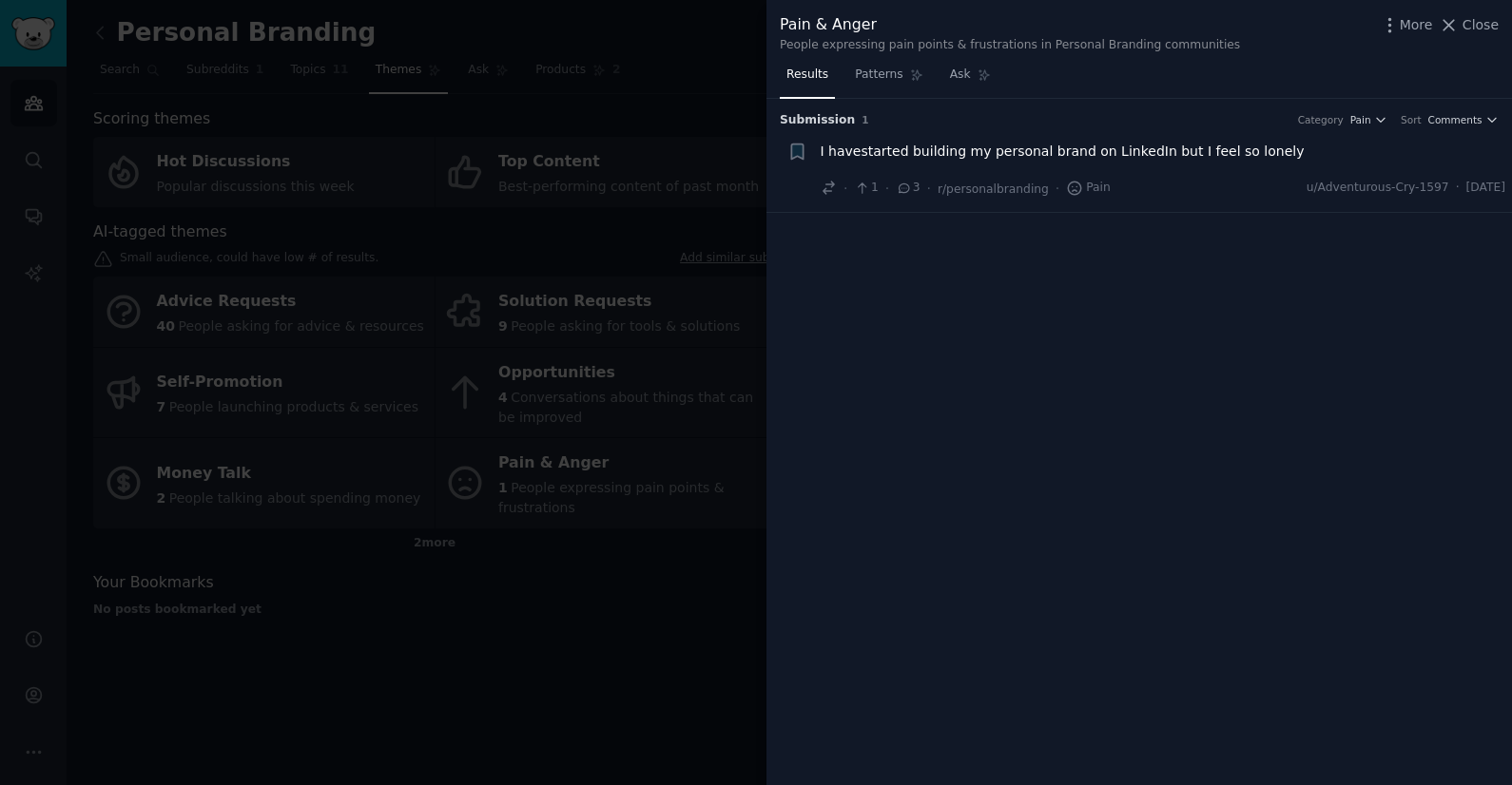
click at [1177, 139] on li "+ I havestarted building my personal brand on LinkedIn but I feel so lonely · 1…" at bounding box center [1139, 170] width 745 height 83
click at [1149, 167] on div "I havestarted building my personal brand on LinkedIn but I feel so lonely" at bounding box center [1163, 154] width 685 height 26
click at [1062, 148] on span "I havestarted building my personal brand on LinkedIn but I feel so lonely" at bounding box center [1062, 151] width 484 height 20
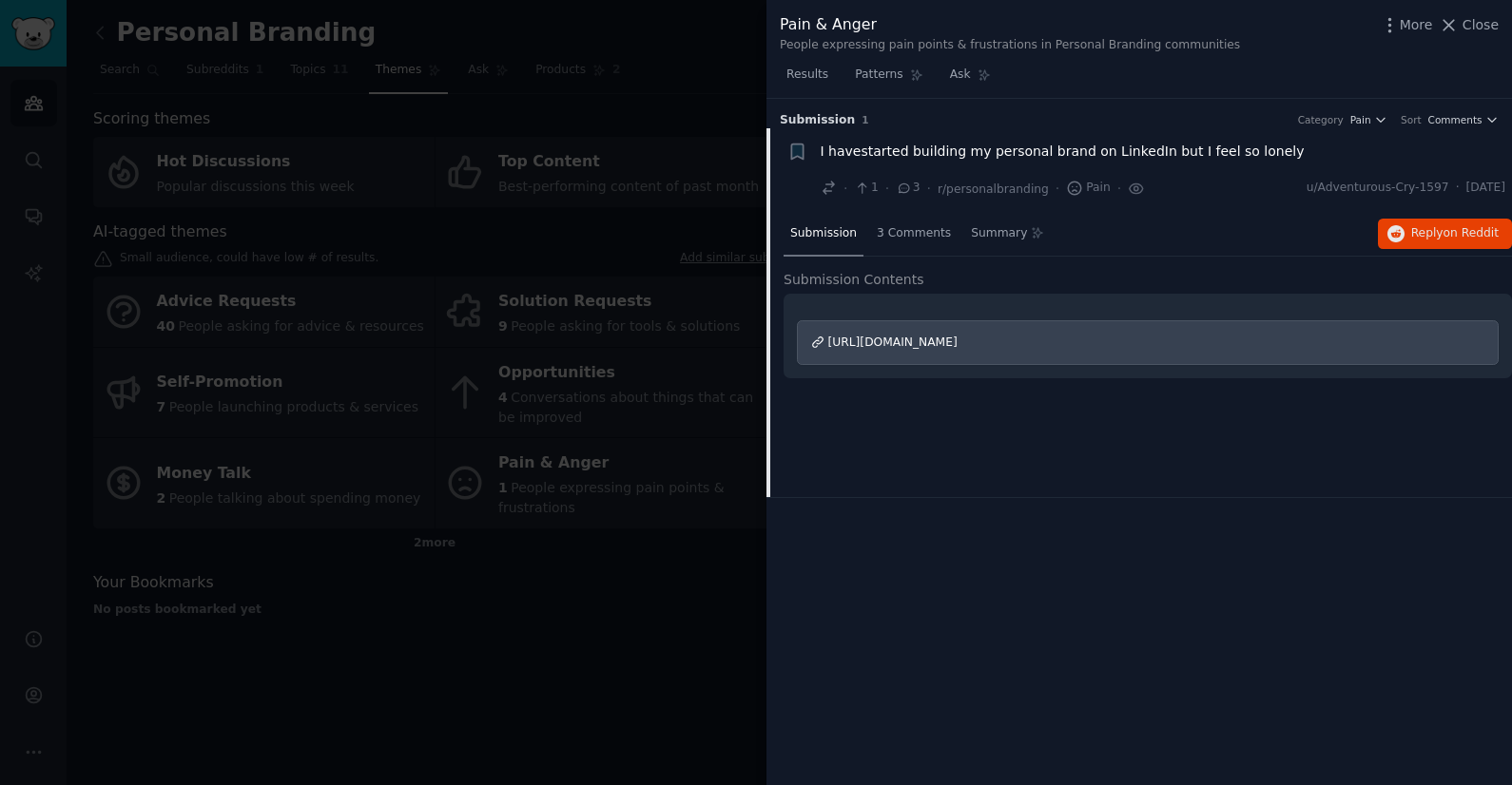
click at [571, 671] on div at bounding box center [756, 392] width 1512 height 785
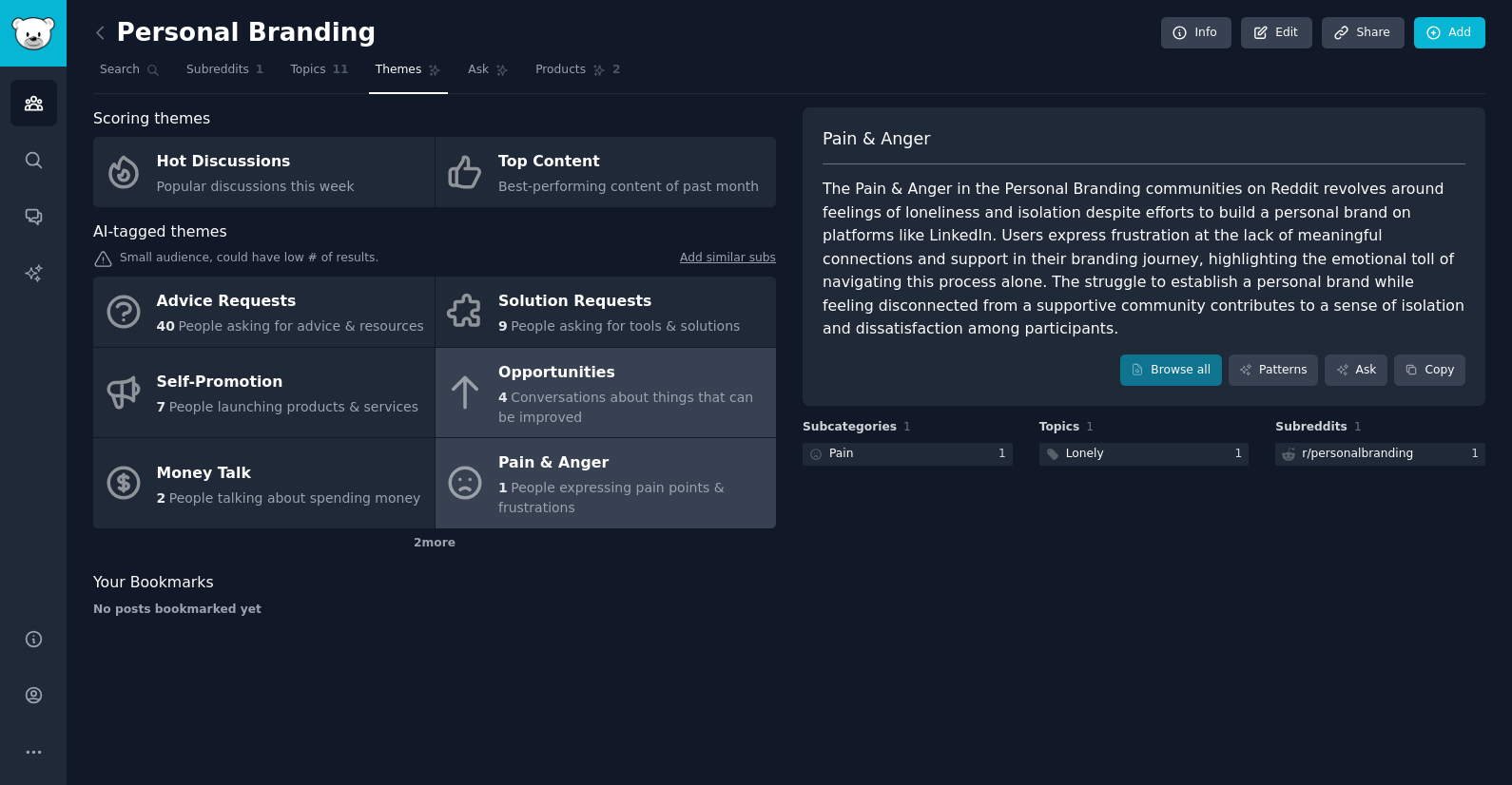
click at [572, 388] on div "4 Conversations about things that can be improved" at bounding box center [632, 408] width 268 height 40
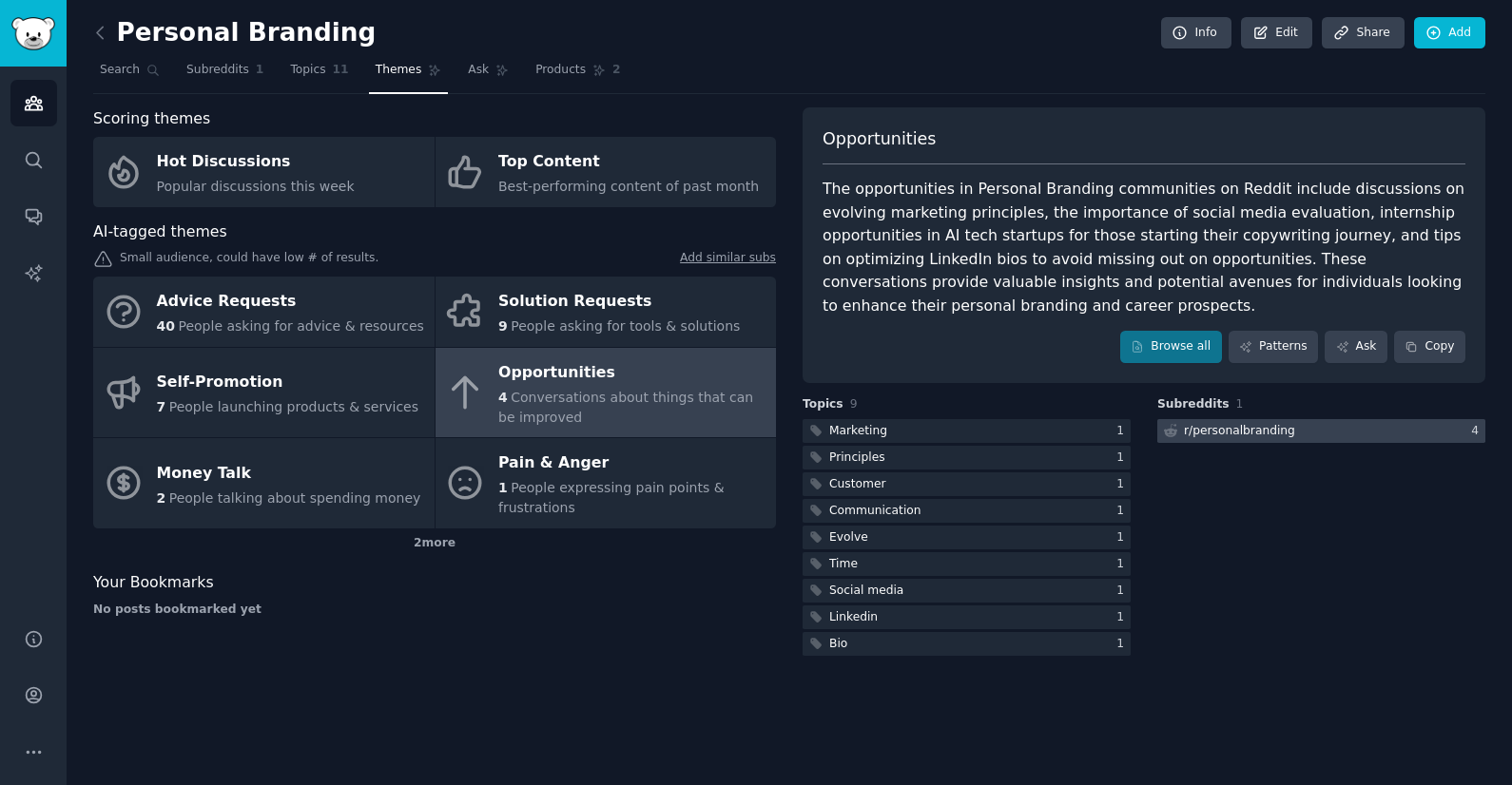
click at [1284, 430] on div "r/ personalbranding" at bounding box center [1239, 432] width 112 height 17
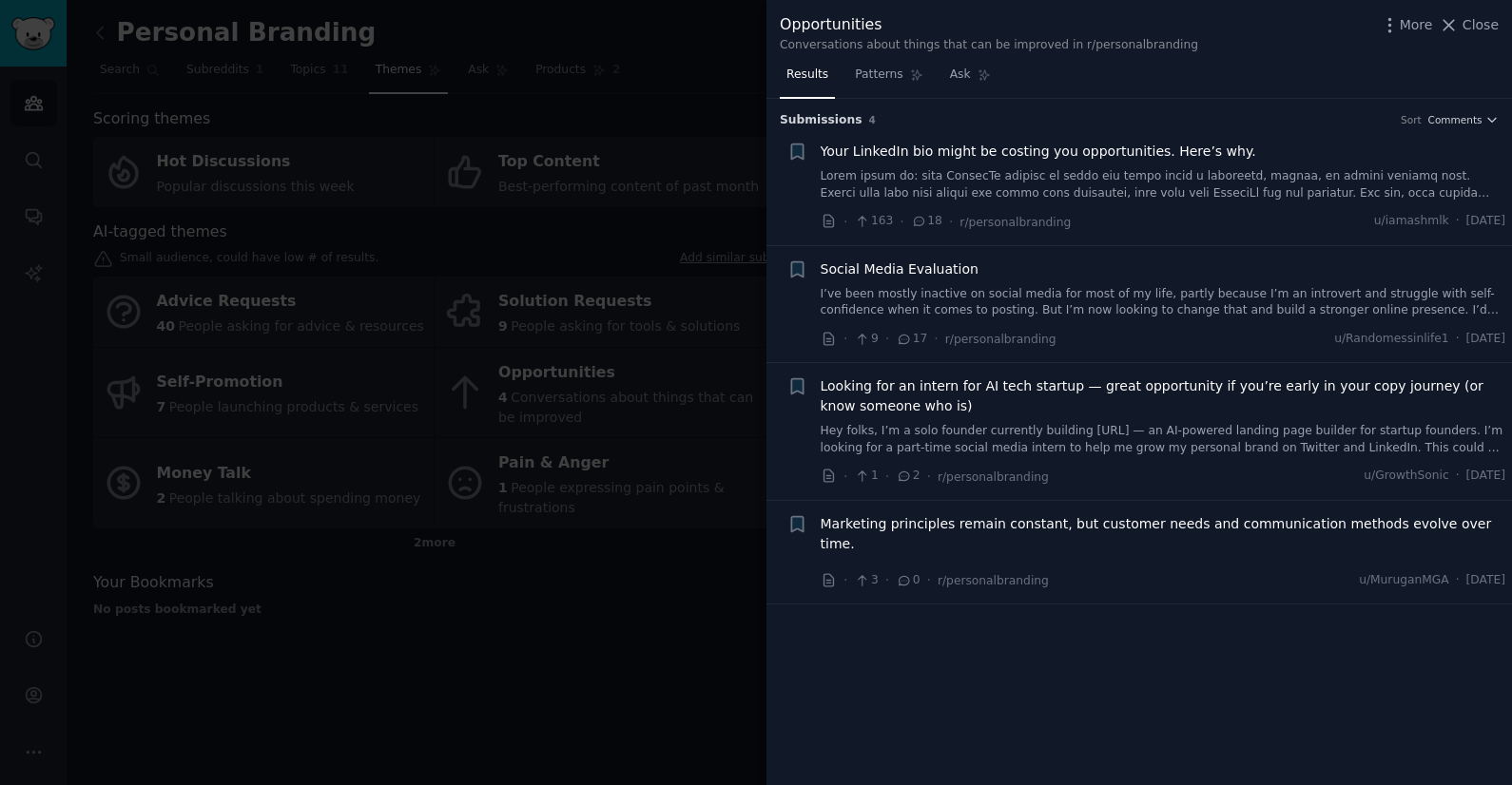
click at [1080, 521] on span "Marketing principles remain constant, but customer needs and communication meth…" at bounding box center [1163, 534] width 685 height 40
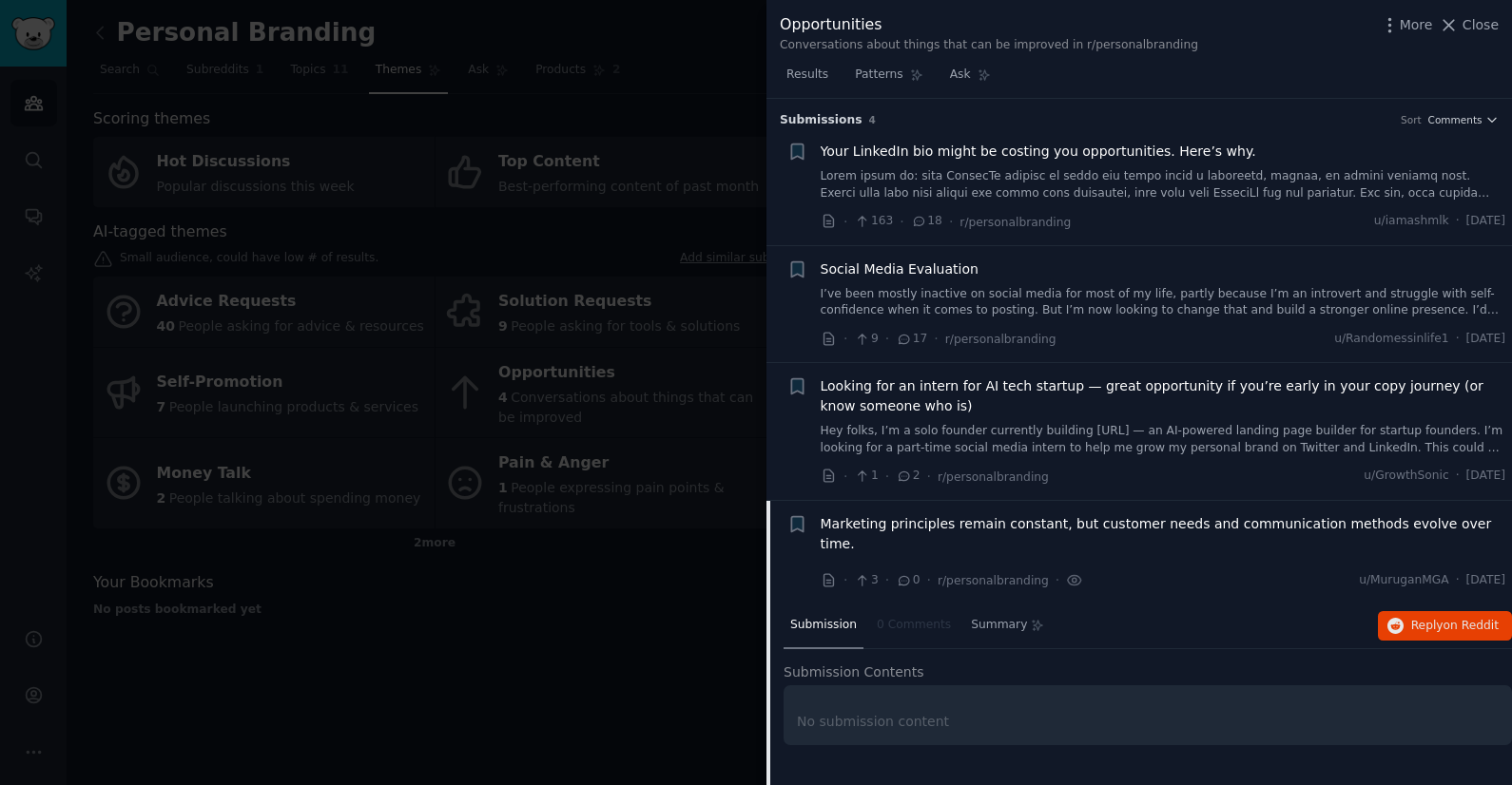
scroll to position [84, 0]
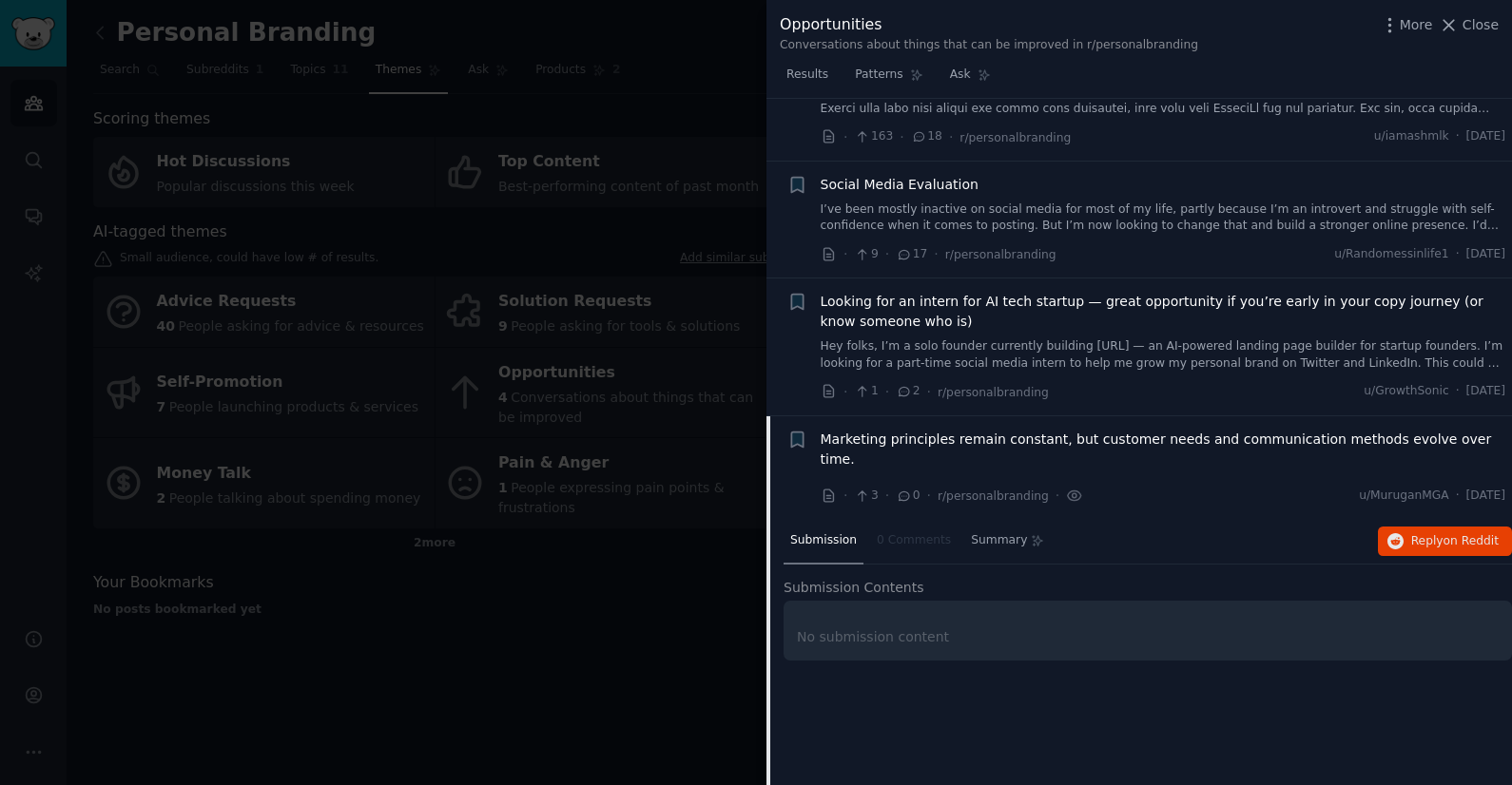
click at [491, 515] on div at bounding box center [756, 392] width 1512 height 785
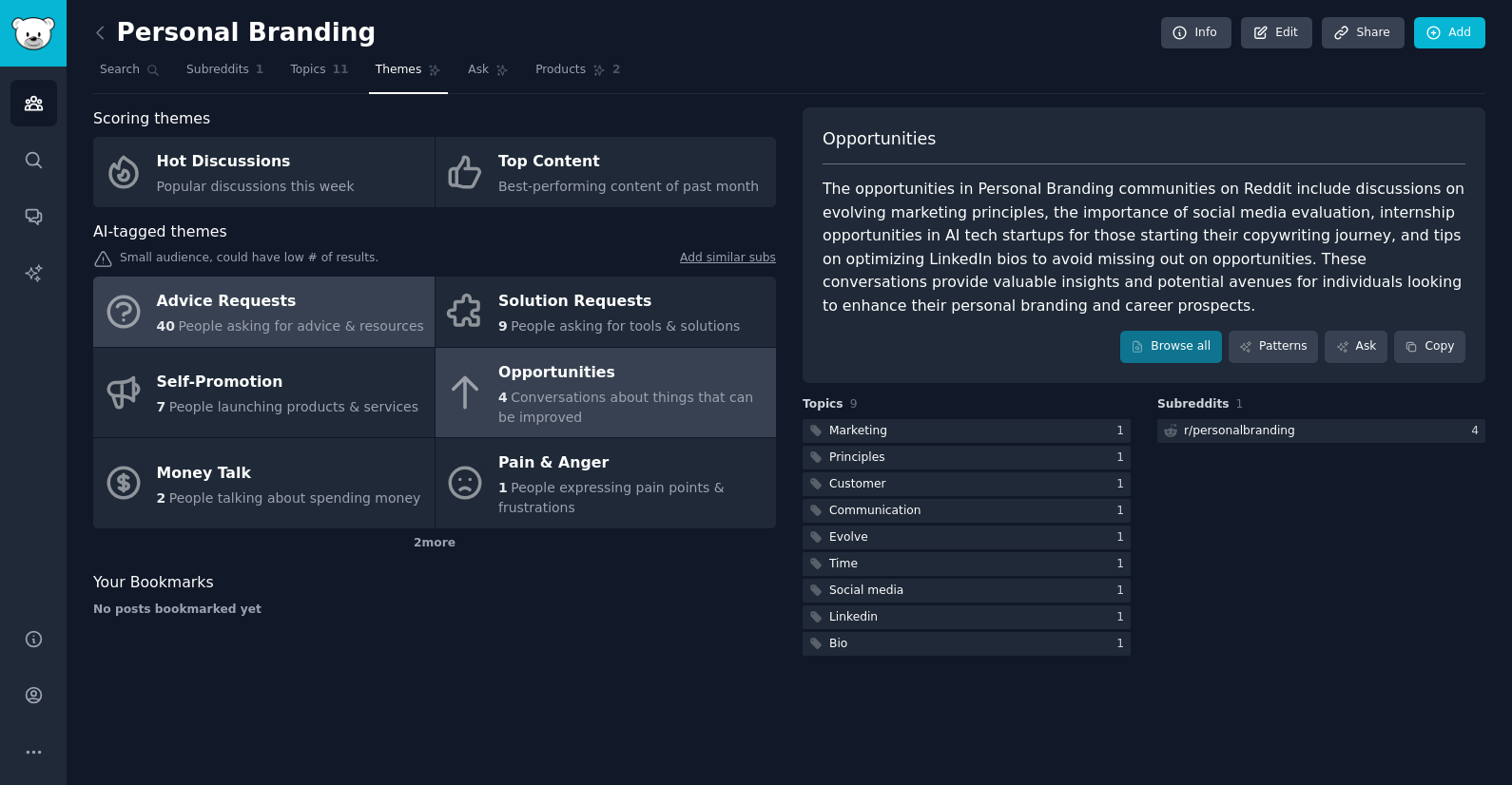
click at [269, 311] on div "Advice Requests" at bounding box center [290, 302] width 267 height 30
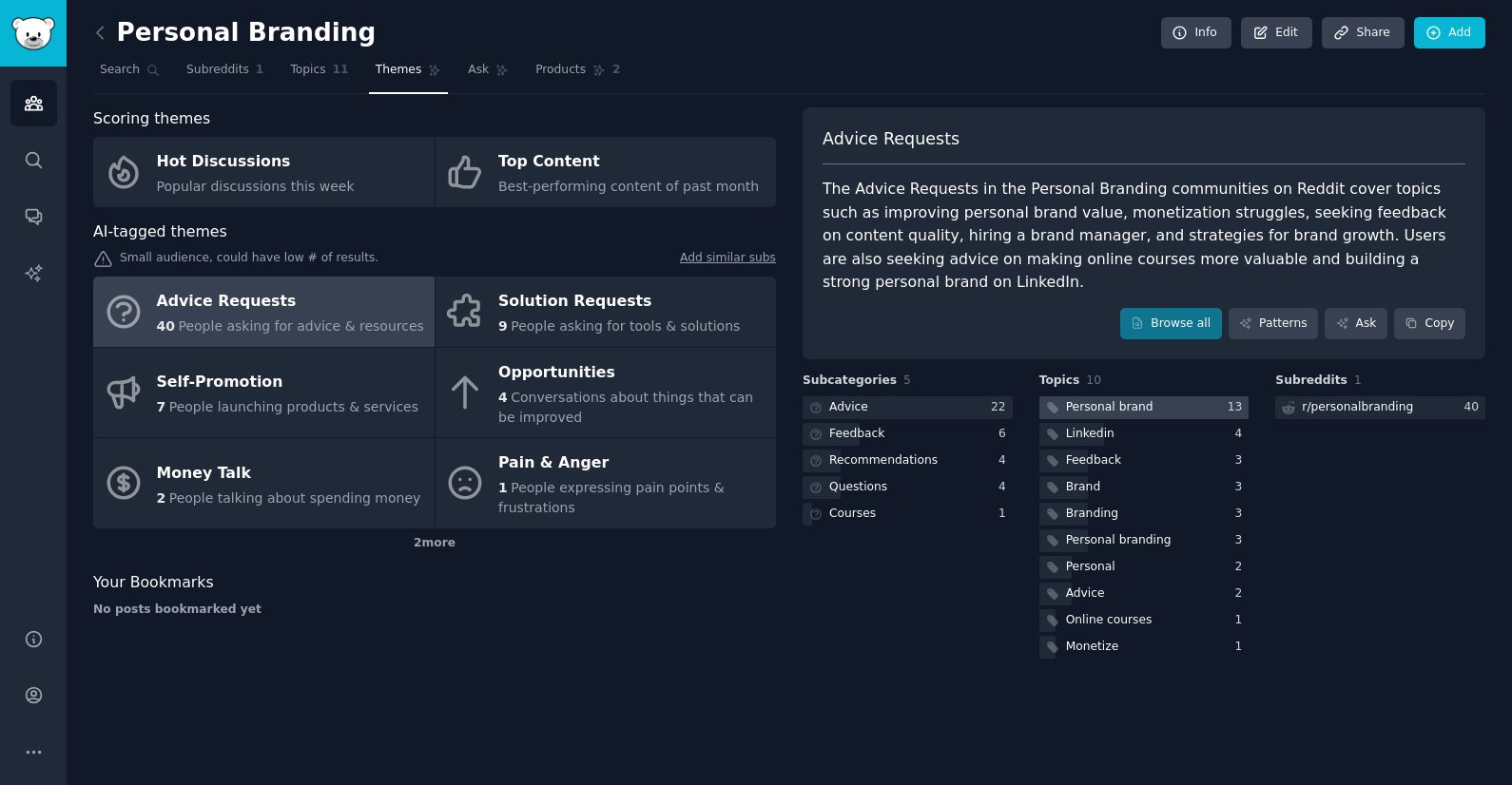
click at [1135, 399] on div "Personal brand" at bounding box center [1109, 408] width 87 height 17
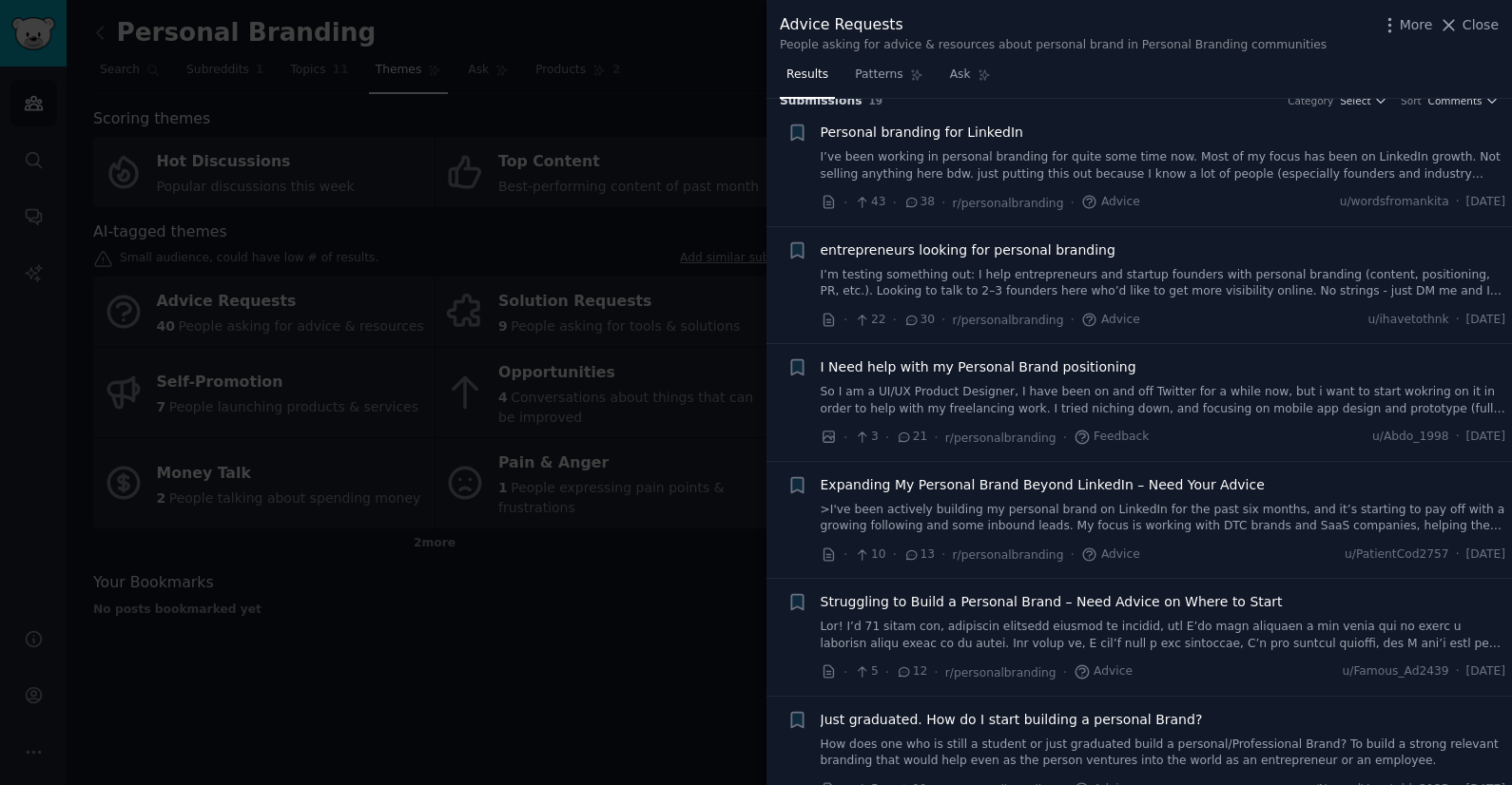
scroll to position [20, 0]
click at [1207, 262] on div "entrepreneurs looking for personal branding I’m testing something out: I help e…" at bounding box center [1163, 270] width 685 height 60
click at [1210, 273] on link "I’m testing something out: I help entrepreneurs and startup founders with perso…" at bounding box center [1163, 282] width 685 height 33
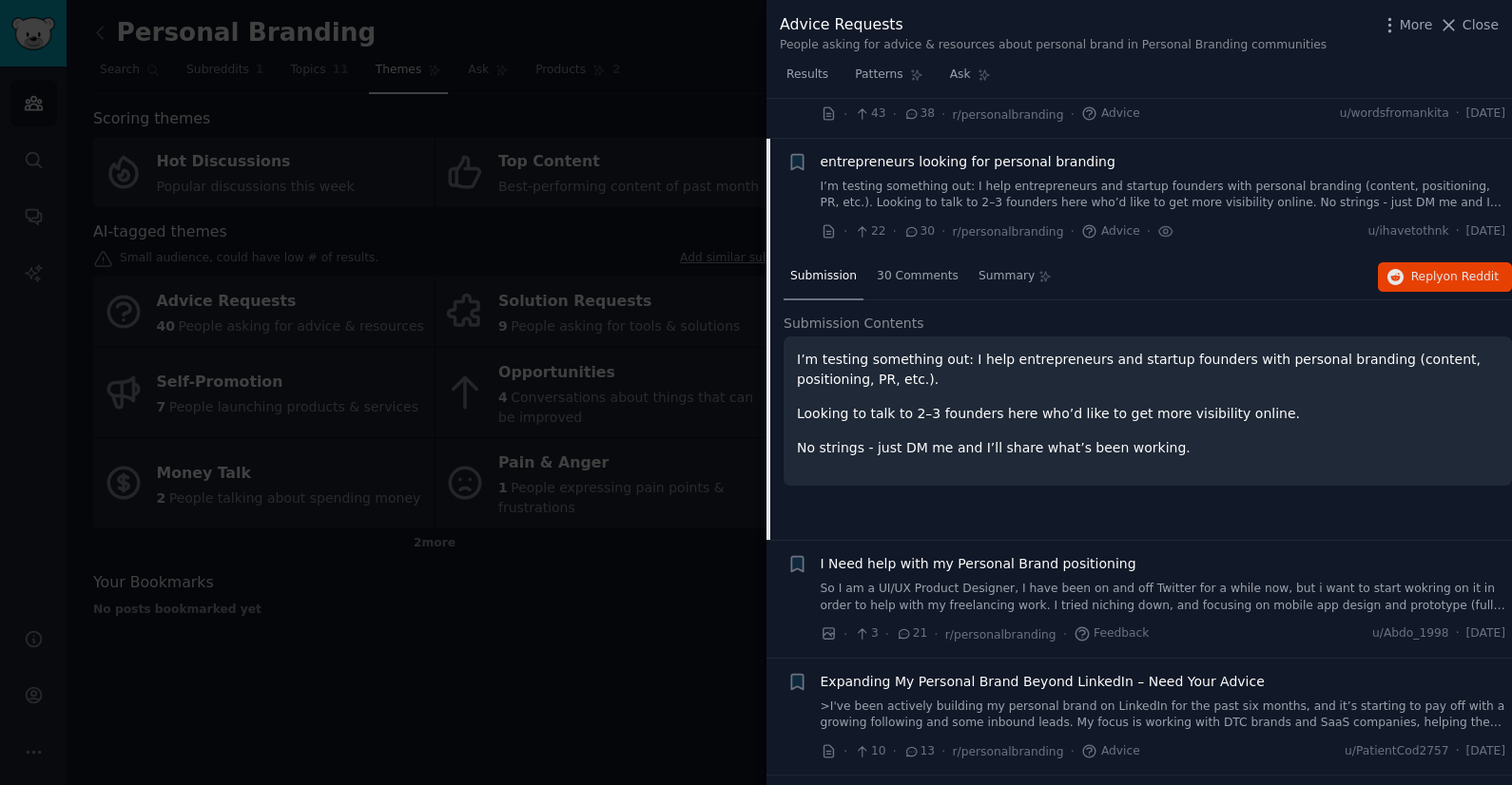
scroll to position [147, 0]
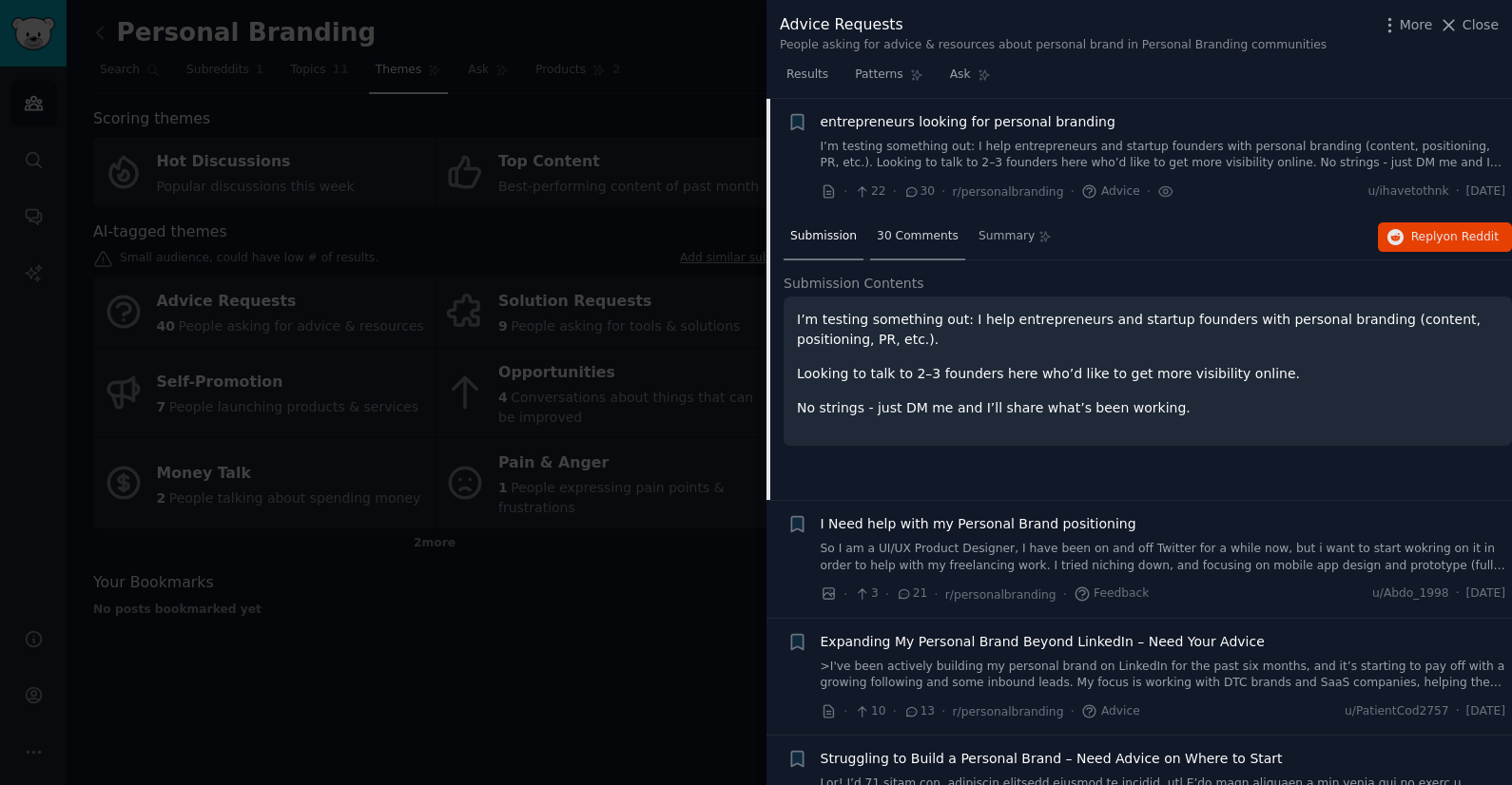
click at [915, 249] on div "30 Comments" at bounding box center [917, 237] width 95 height 46
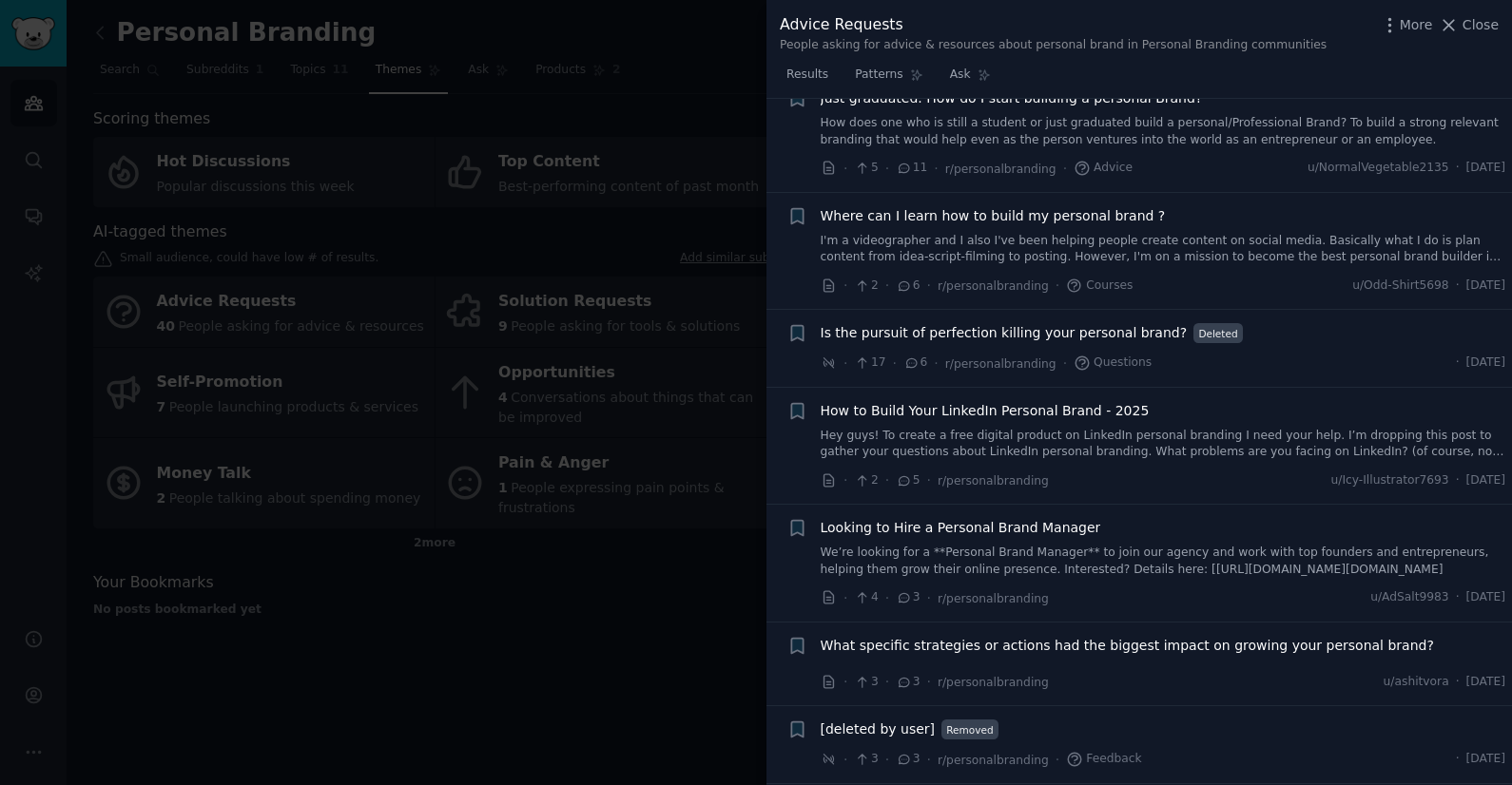
scroll to position [1957, 0]
